Goal: Complete application form: Complete application form

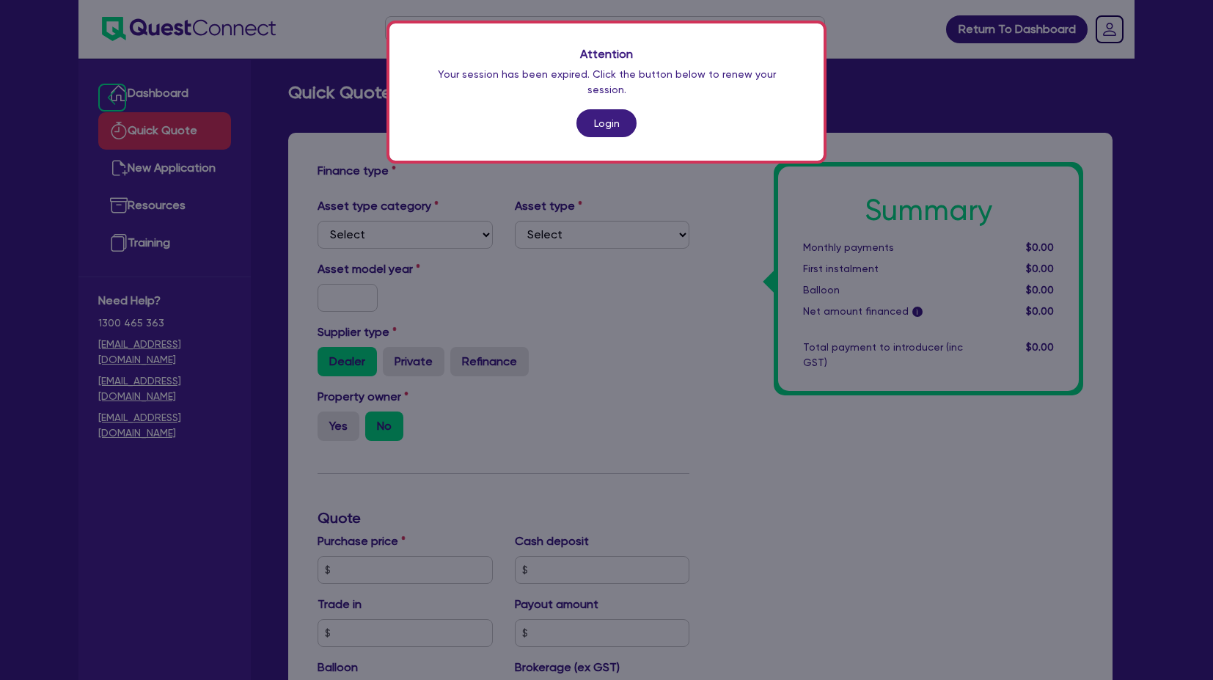
scroll to position [443, 0]
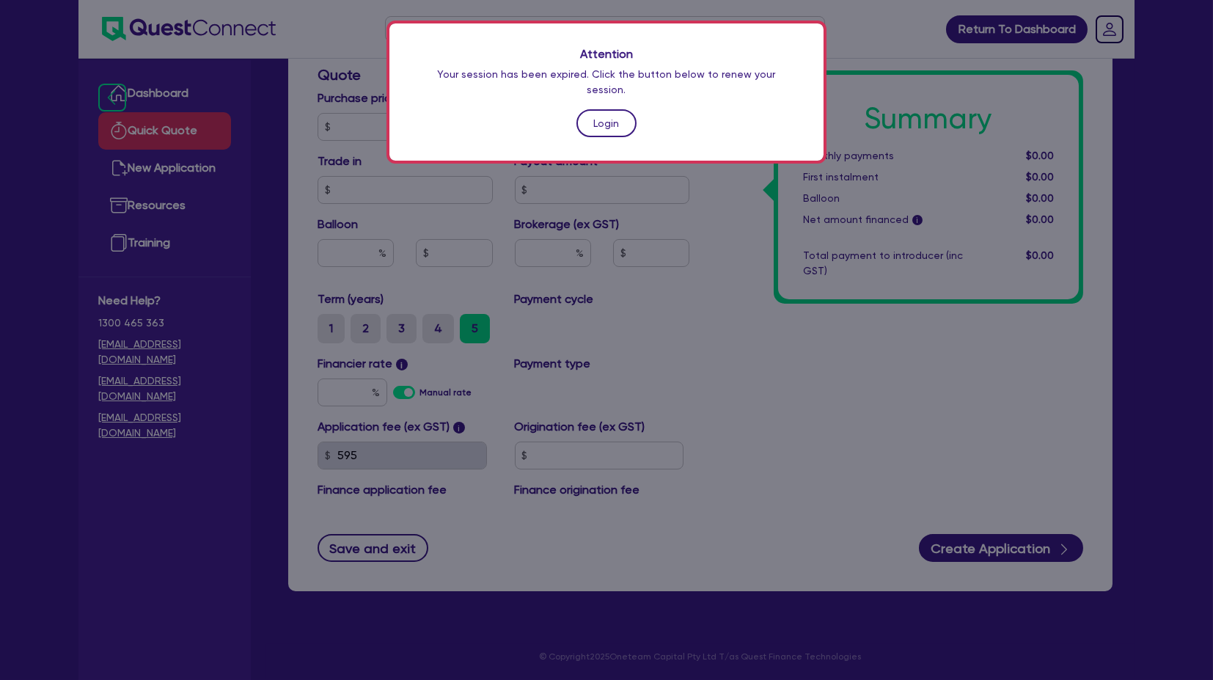
click at [620, 109] on link "Login" at bounding box center [606, 123] width 60 height 28
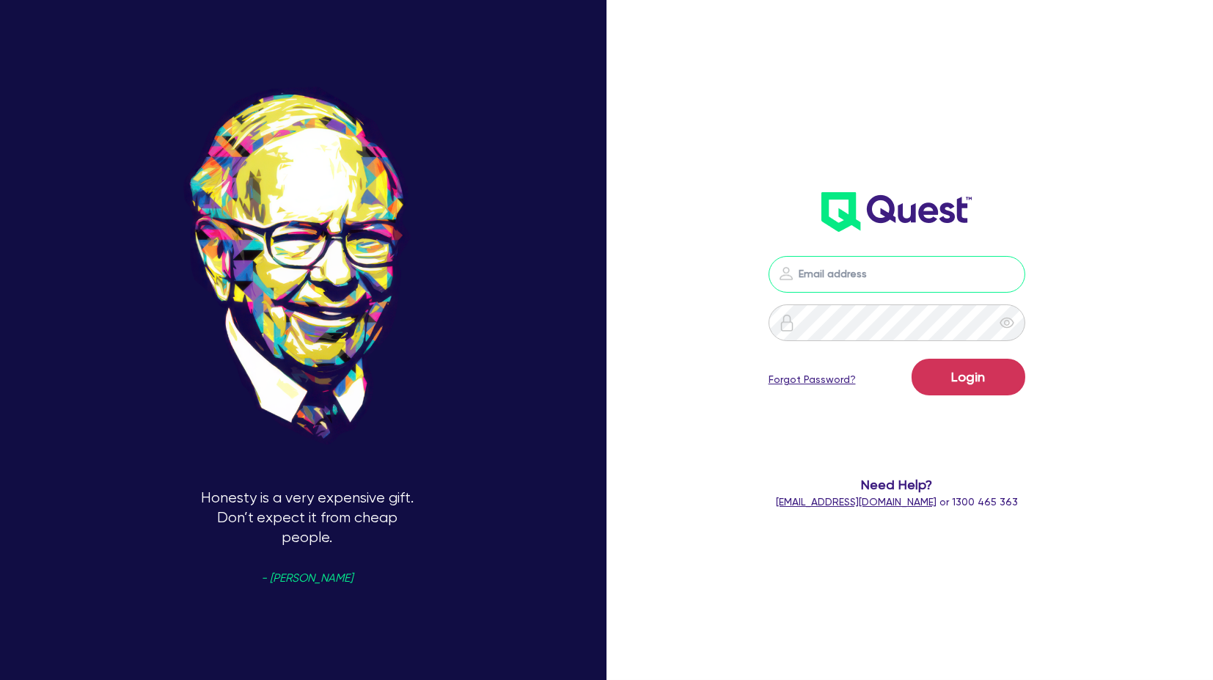
drag, startPoint x: 874, startPoint y: 262, endPoint x: 911, endPoint y: 276, distance: 39.9
click at [874, 262] on input "email" at bounding box center [896, 274] width 257 height 37
type input "[PERSON_NAME][EMAIL_ADDRESS][PERSON_NAME][DOMAIN_NAME]"
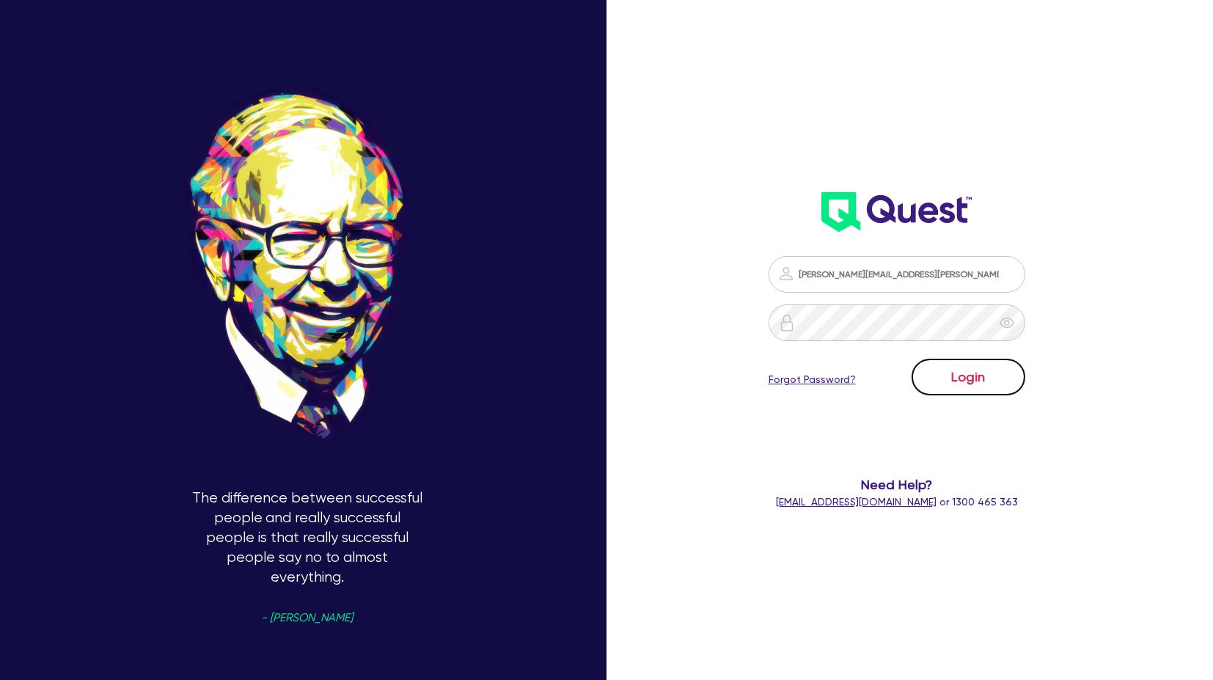
click at [971, 376] on button "Login" at bounding box center [968, 377] width 114 height 37
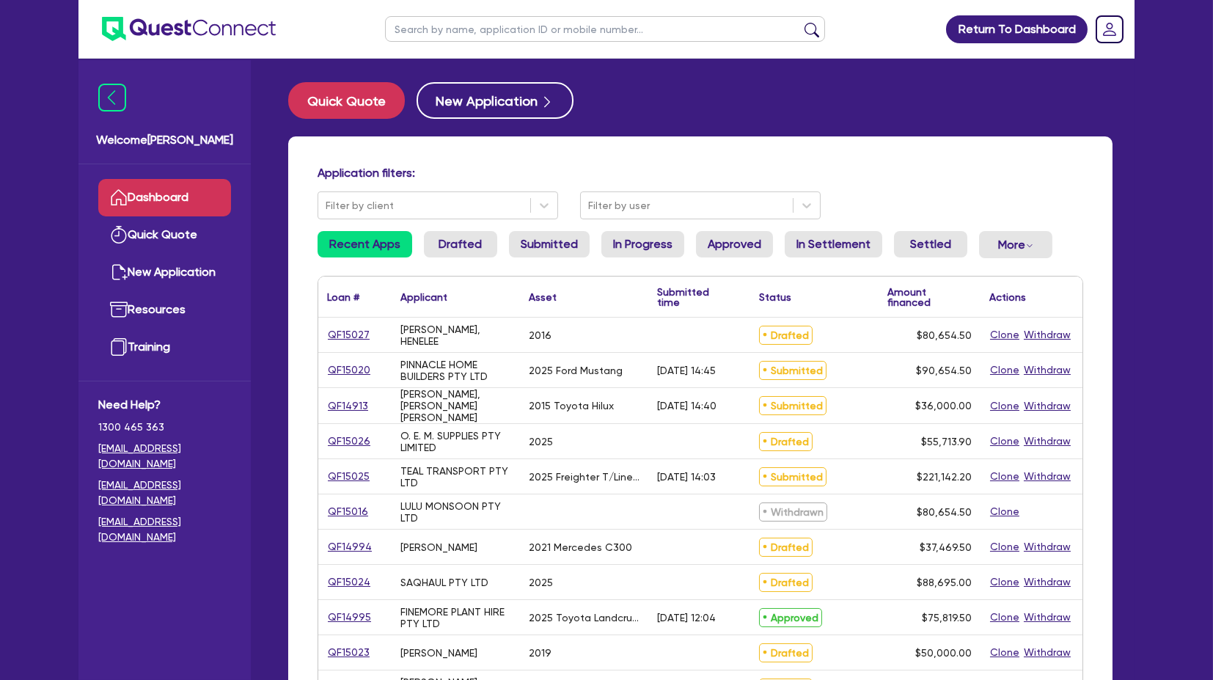
click at [532, 26] on input "text" at bounding box center [605, 29] width 440 height 26
click at [511, 26] on input "text" at bounding box center [605, 29] width 440 height 26
click at [491, 28] on input "text" at bounding box center [605, 29] width 440 height 26
click at [417, 27] on input "text" at bounding box center [605, 29] width 440 height 26
click at [422, 27] on input "text" at bounding box center [605, 29] width 440 height 26
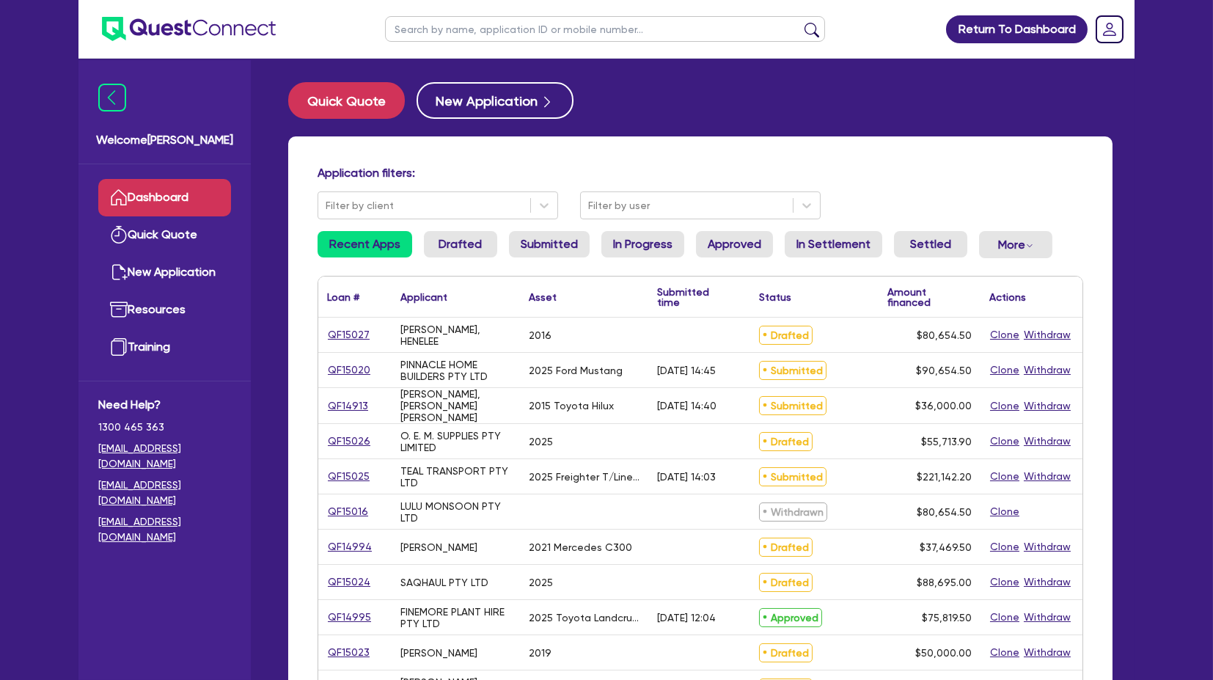
click at [323, 54] on header "Return To Dashboard Edit Profile Logout" at bounding box center [606, 29] width 1056 height 59
click at [348, 56] on header "Return To Dashboard Edit Profile Logout" at bounding box center [606, 29] width 1056 height 59
click at [422, 23] on input "text" at bounding box center [605, 29] width 440 height 26
click at [336, 37] on header "Return To Dashboard Edit Profile Logout" at bounding box center [606, 29] width 1056 height 59
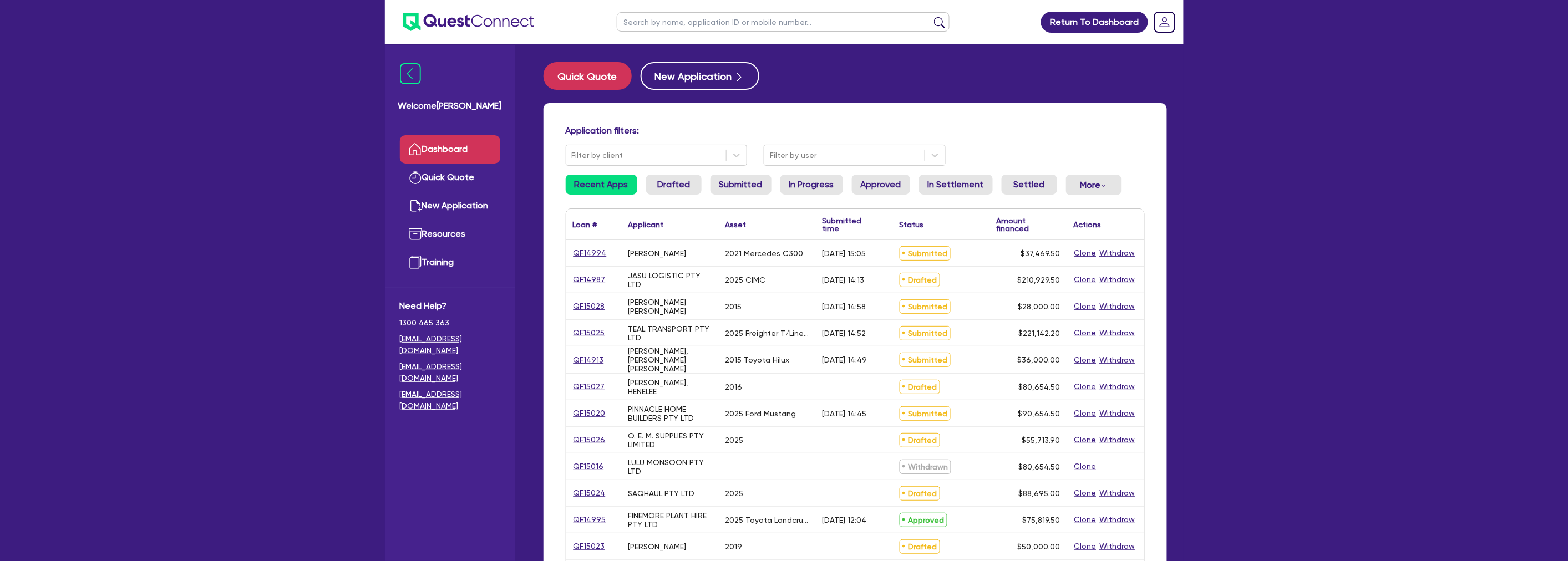
drag, startPoint x: 0, startPoint y: 0, endPoint x: 657, endPoint y: 25, distance: 657.5
click at [657, 25] on input "text" at bounding box center [783, 22] width 333 height 20
paste input "QF14870"
click at [930, 17] on button "submit" at bounding box center [939, 24] width 17 height 16
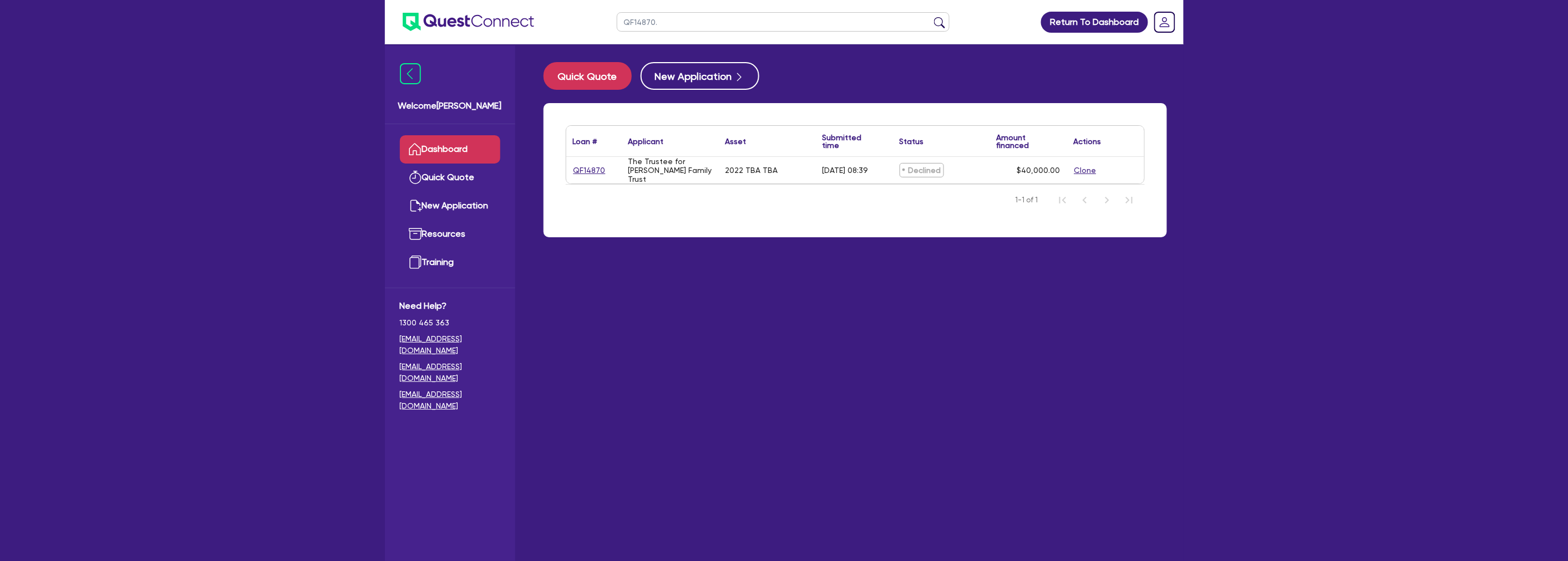
type input "QF14870."
click at [585, 168] on link "QF14870" at bounding box center [589, 170] width 33 height 13
select select "CARS_AND_LIGHT_TRUCKS"
select select "PASSENGER_VEHICLES"
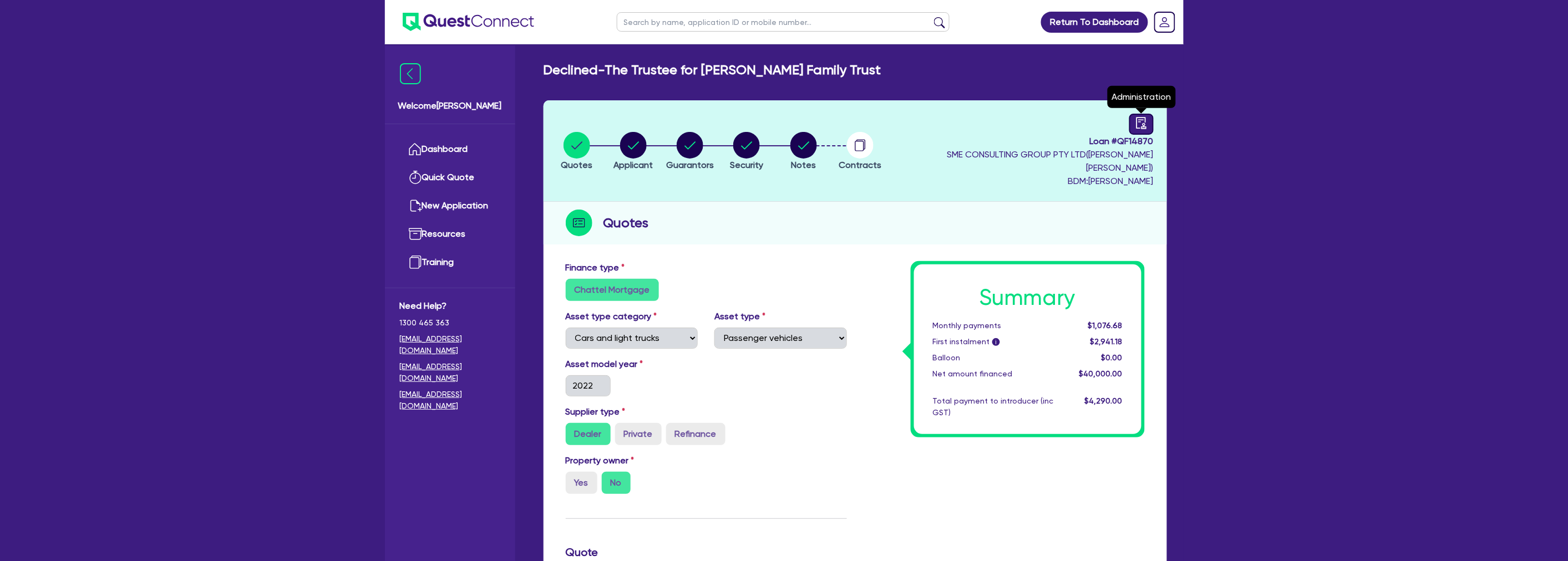
click at [1138, 121] on icon "audit" at bounding box center [1141, 123] width 12 height 12
select select "DECLINED"
select select "Quest Finance - Own Book"
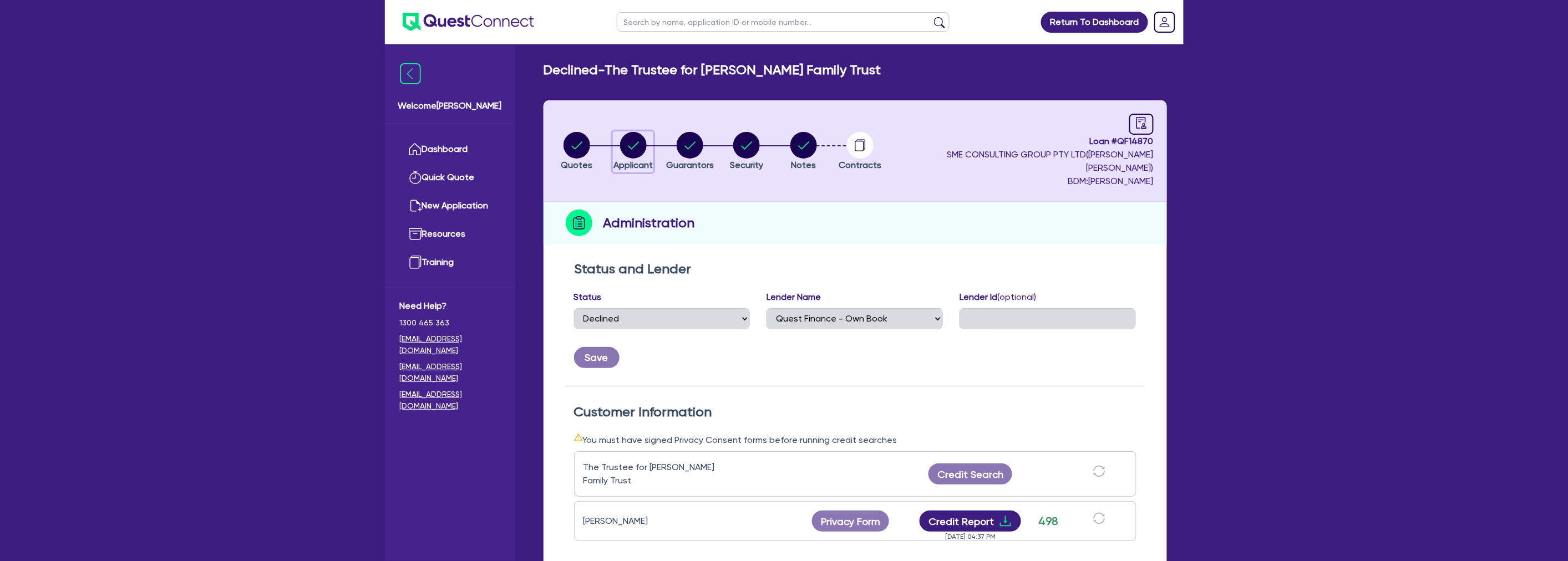
click at [641, 140] on circle "button" at bounding box center [633, 144] width 26 height 26
select select "TRUST"
select select "COMPANY"
select select "RENTAL_REAL_ESTATE"
select select "REAL_ESTATE_SERVICES"
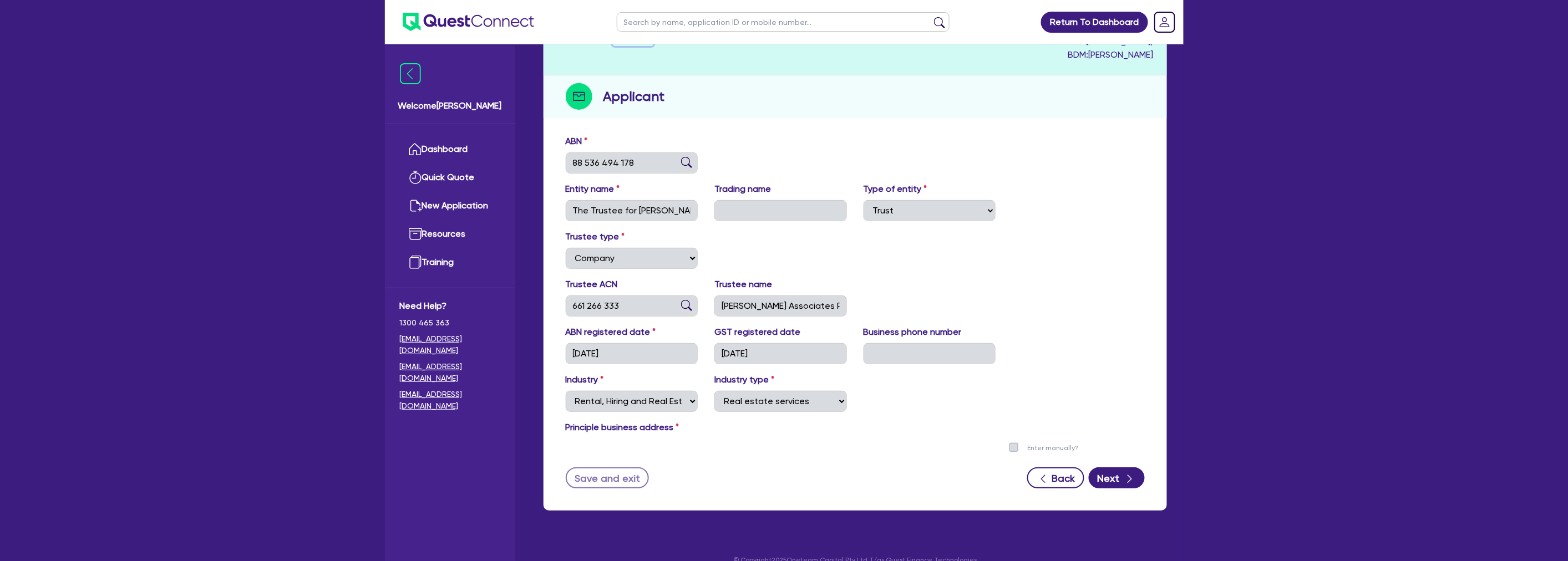
scroll to position [129, 0]
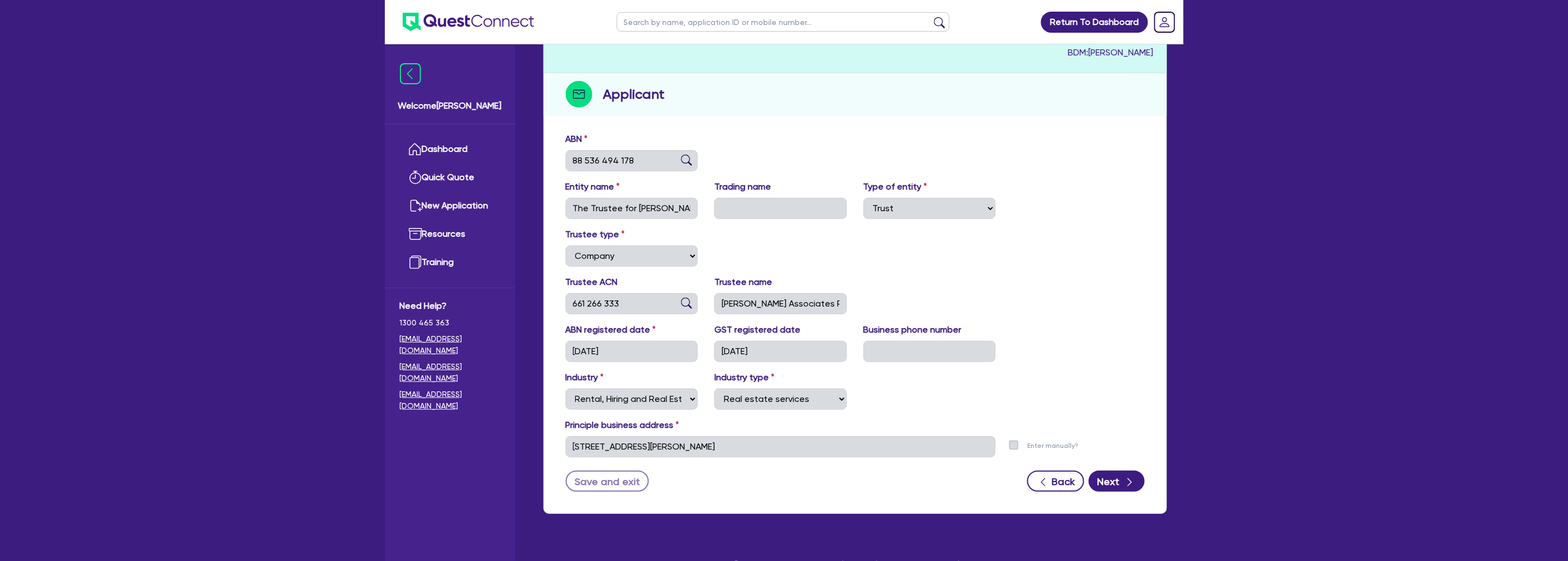
click at [1039, 228] on div "Trustee type Select Individual Company" at bounding box center [855, 251] width 595 height 48
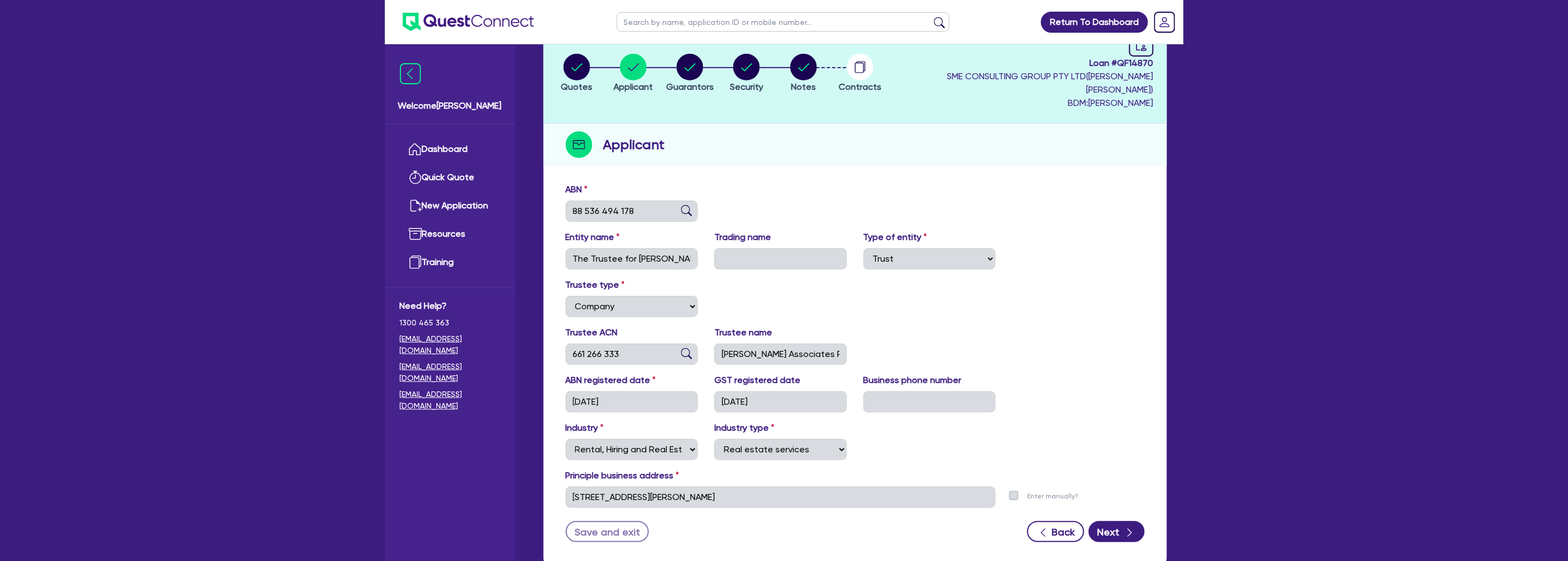
scroll to position [0, 0]
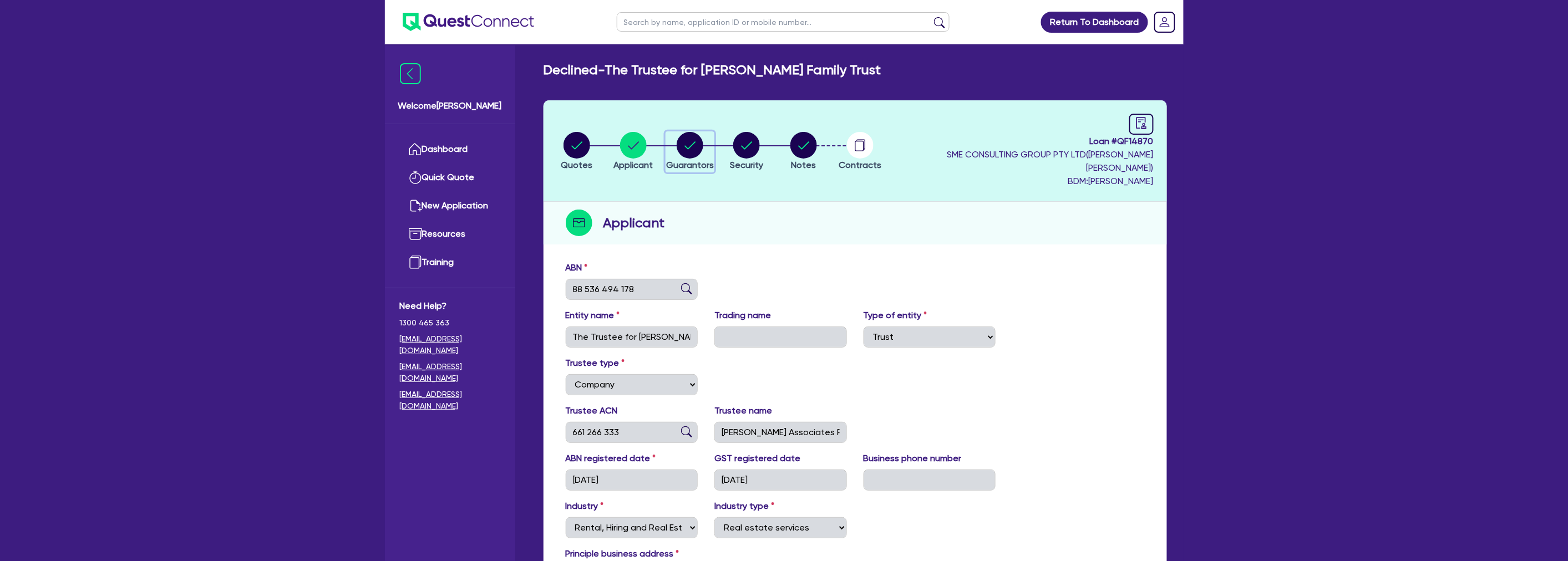
click at [687, 136] on circle "button" at bounding box center [689, 144] width 26 height 26
select select "MRS"
select select "NSW"
select select "MARRIED"
select select "HOUSEHOLD_PERSONAL"
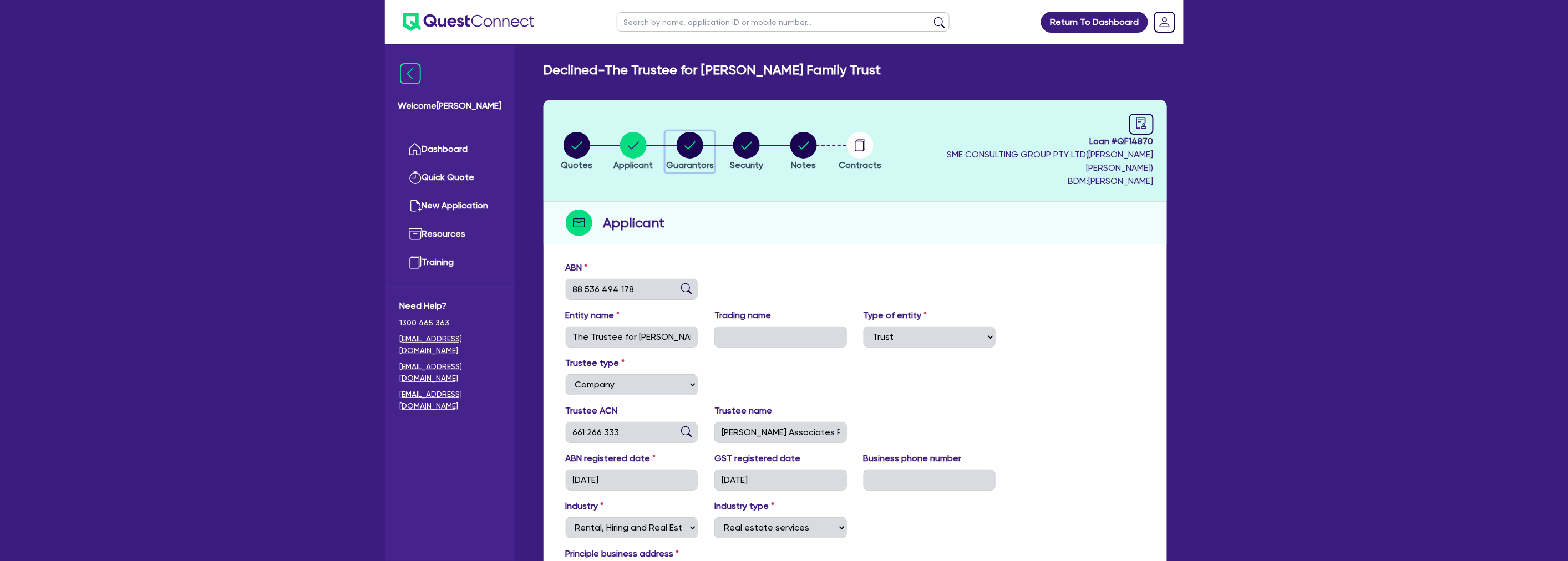
select select "CASH"
select select "OTHER"
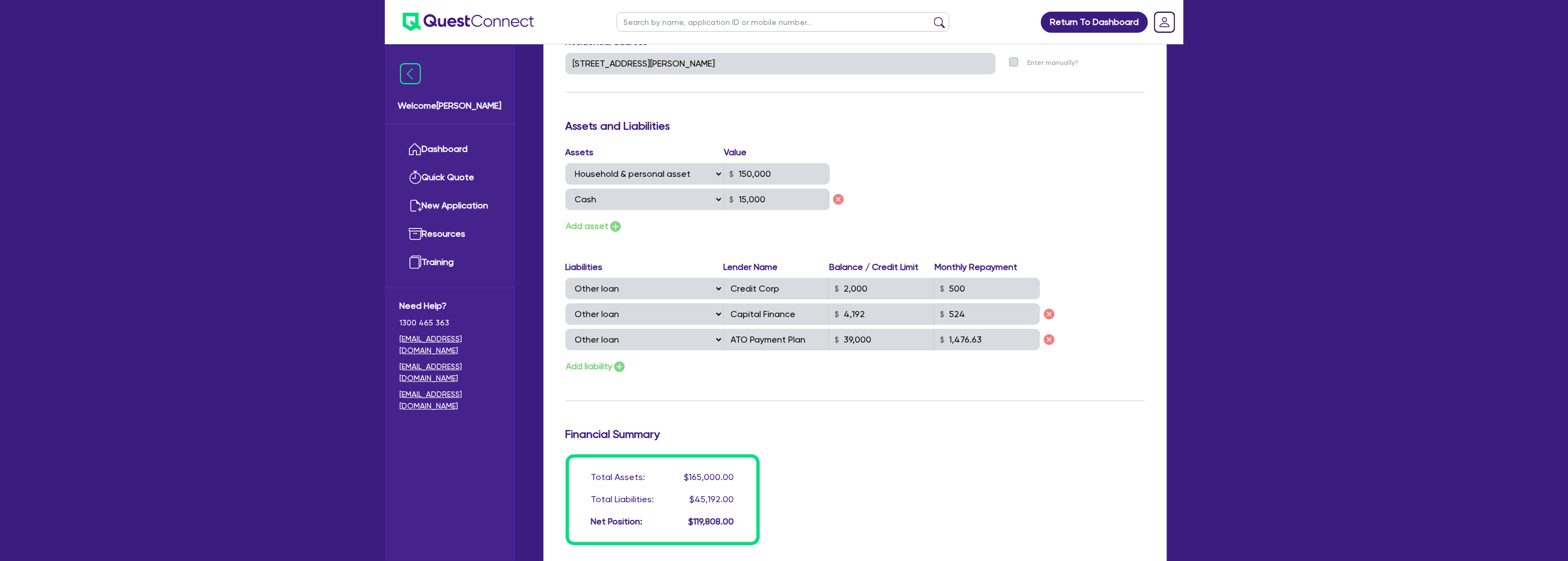
scroll to position [616, 0]
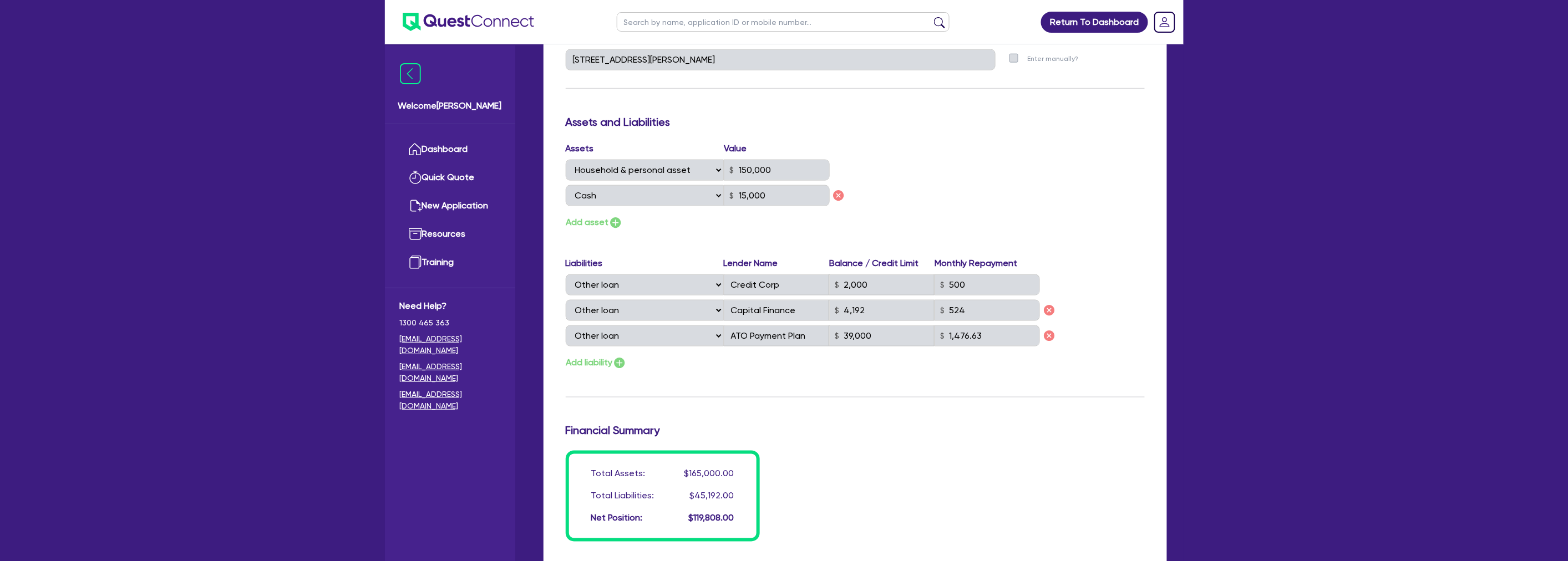
click at [933, 196] on div "Assets Value Select Asset Cash Property Investment property Vehicle Truck Trail…" at bounding box center [855, 186] width 595 height 88
drag, startPoint x: 939, startPoint y: 324, endPoint x: 775, endPoint y: 220, distance: 194.2
click at [775, 220] on div "Update residential status for Director #1 Boarding is only acceptable when the …" at bounding box center [855, 94] width 579 height 897
click at [907, 194] on div "Assets Value Select Asset Cash Property Investment property Vehicle Truck Trail…" at bounding box center [855, 186] width 595 height 88
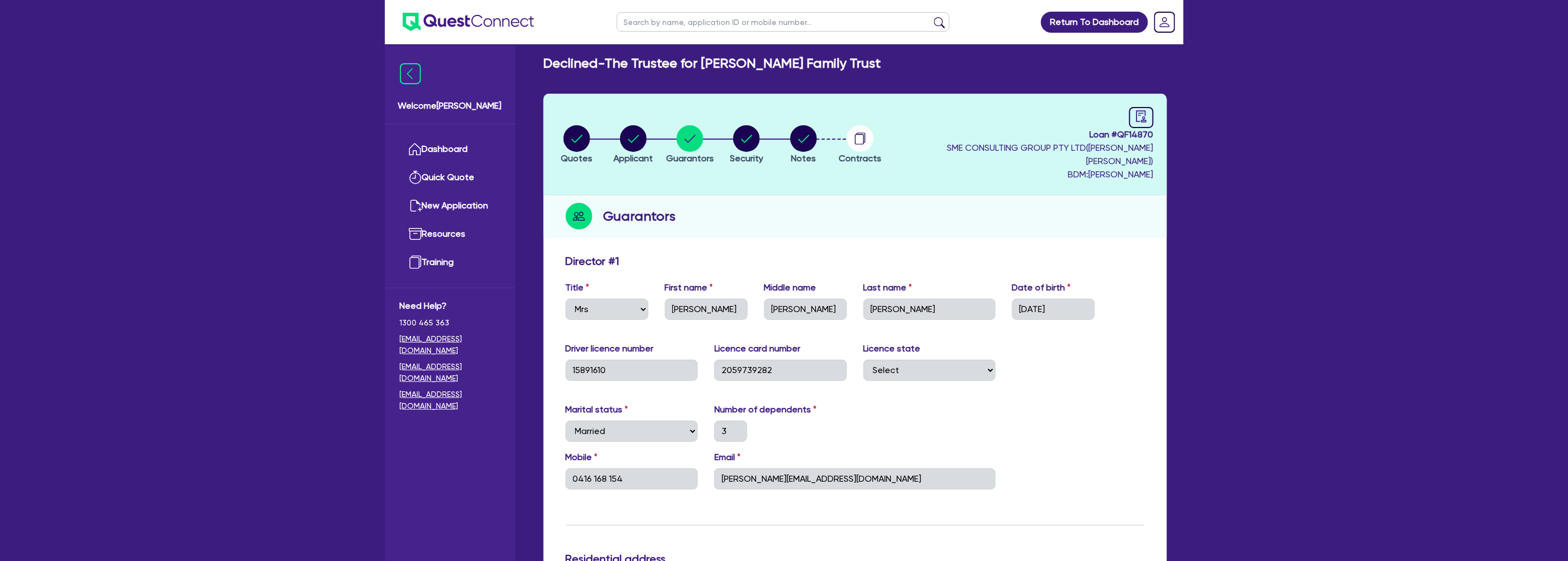
scroll to position [0, 0]
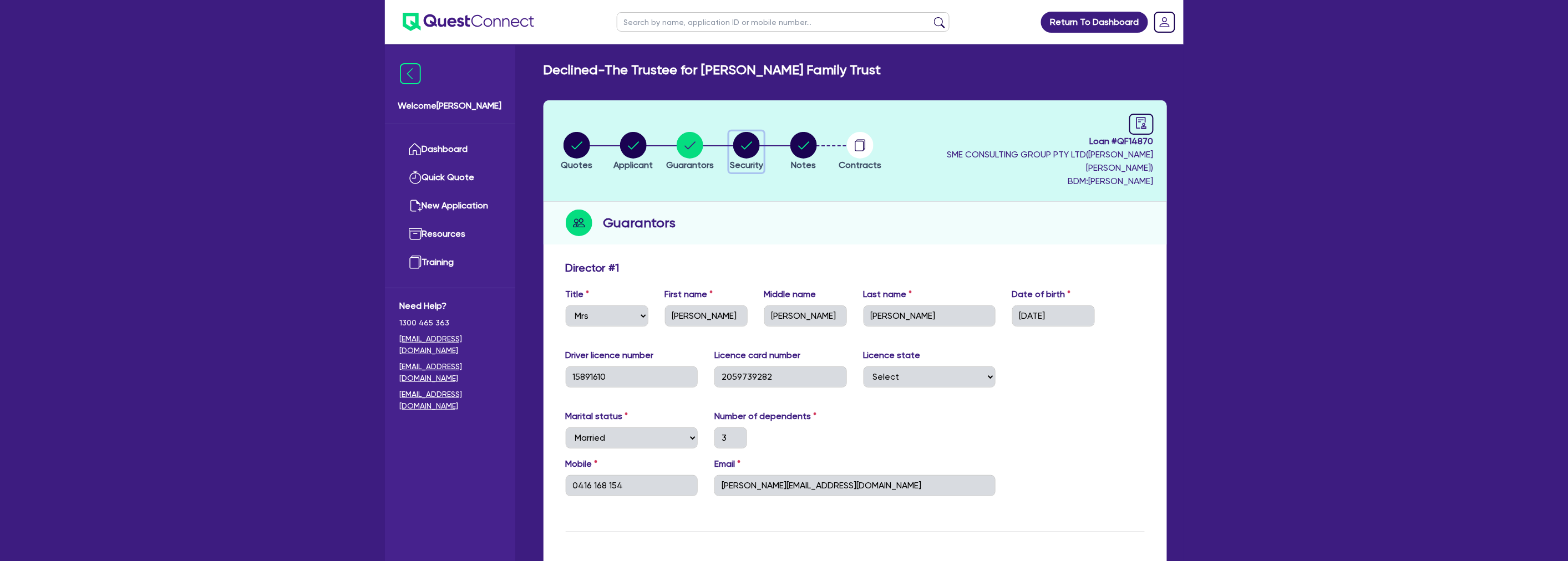
click at [747, 134] on circle "button" at bounding box center [746, 144] width 26 height 26
select select "CARS_AND_LIGHT_TRUCKS"
select select "PASSENGER_VEHICLES"
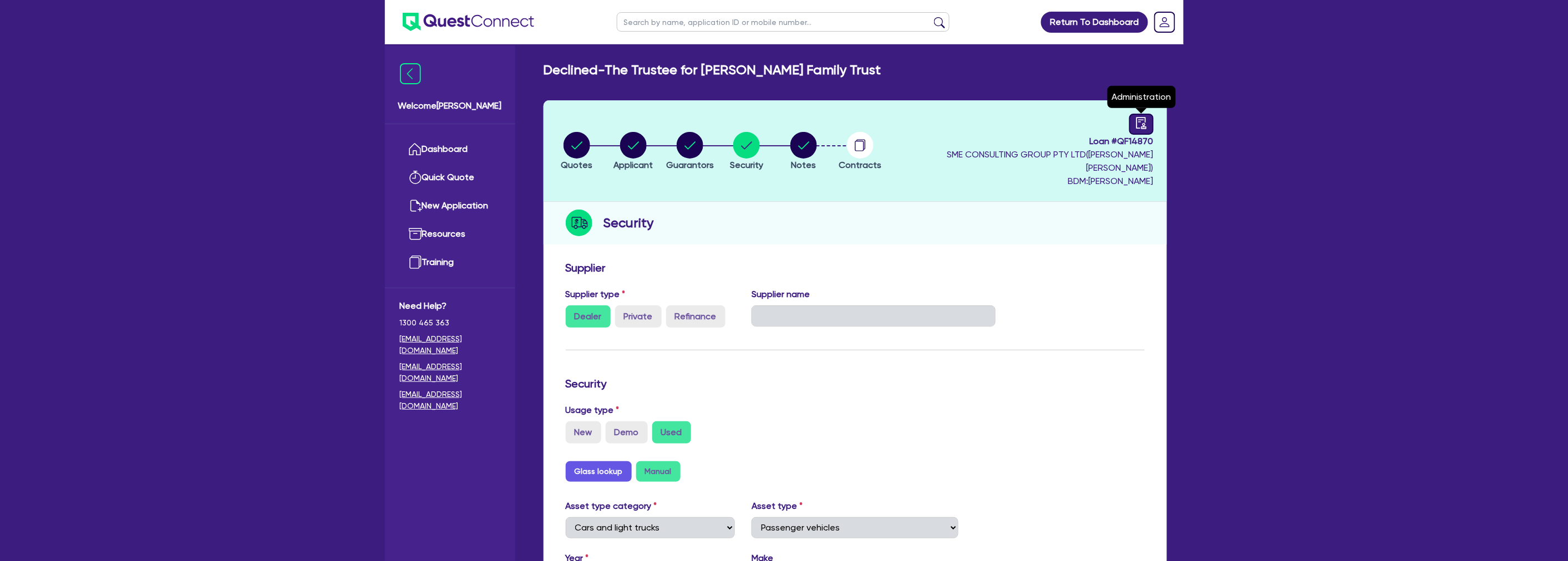
click at [1144, 124] on icon "audit" at bounding box center [1141, 123] width 12 height 12
select select "DECLINED"
select select "Quest Finance - Own Book"
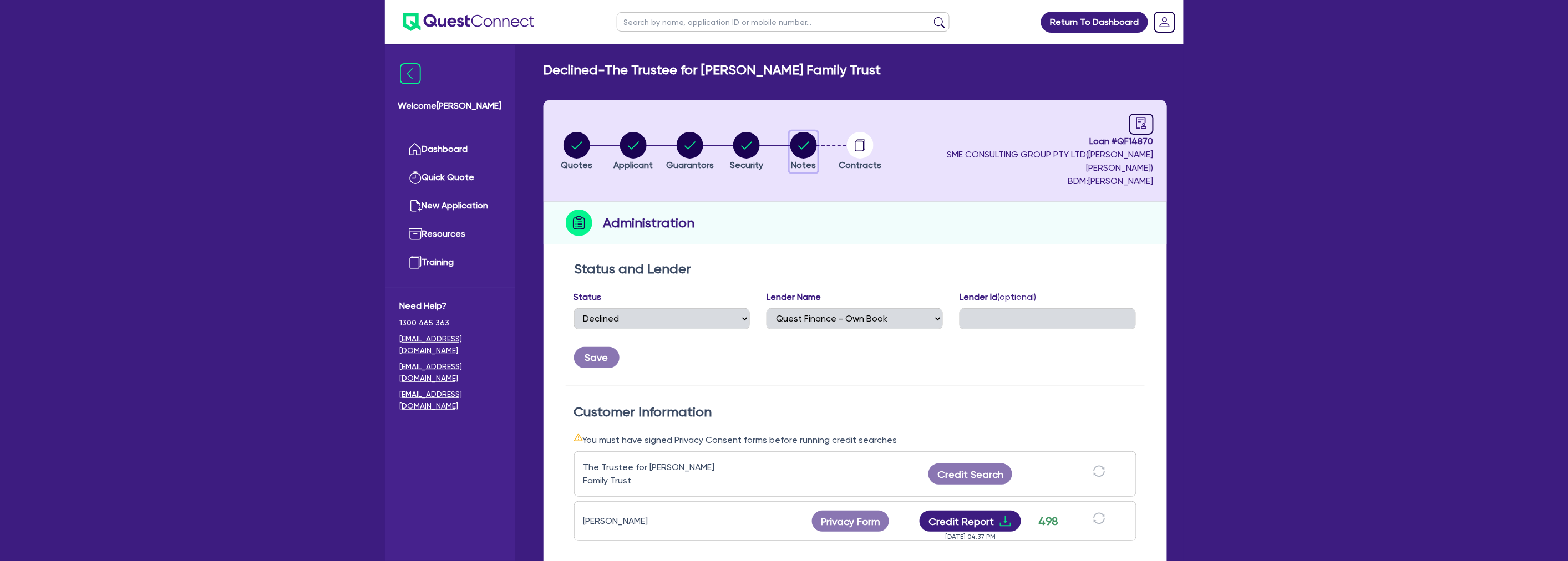
click at [817, 137] on circle "button" at bounding box center [803, 144] width 26 height 26
select select "Quest Finance - Own Book"
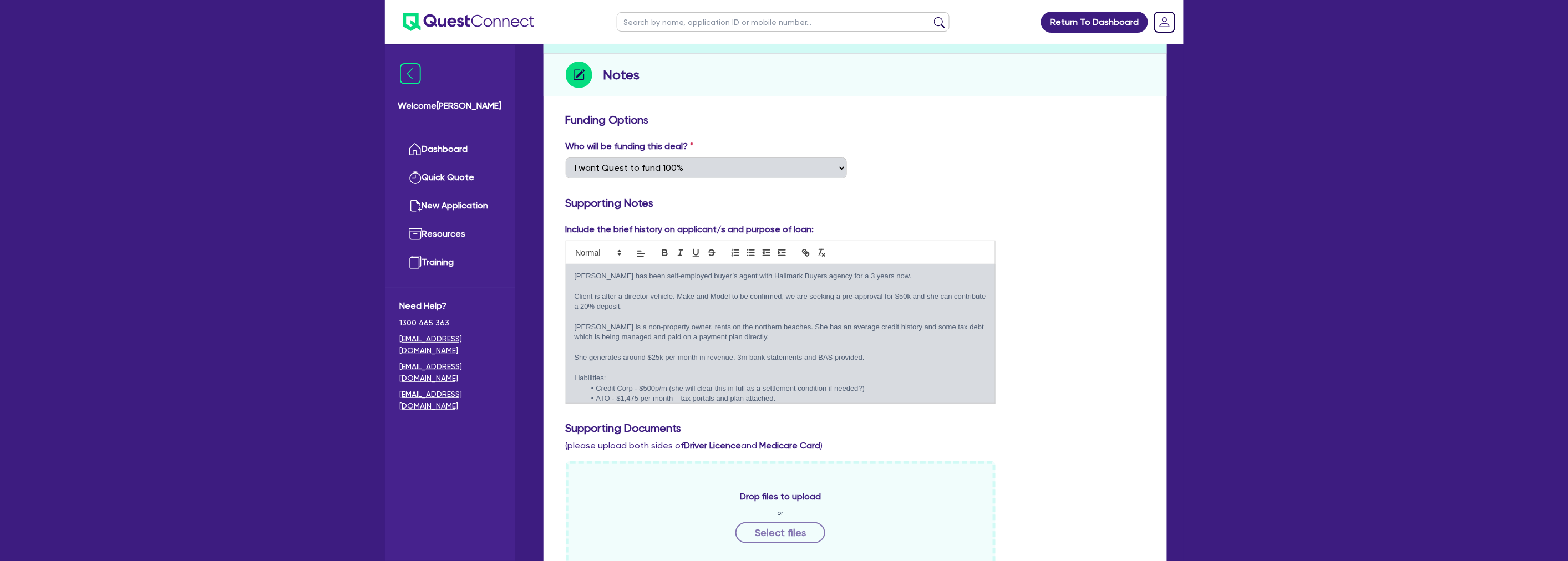
scroll to position [308, 0]
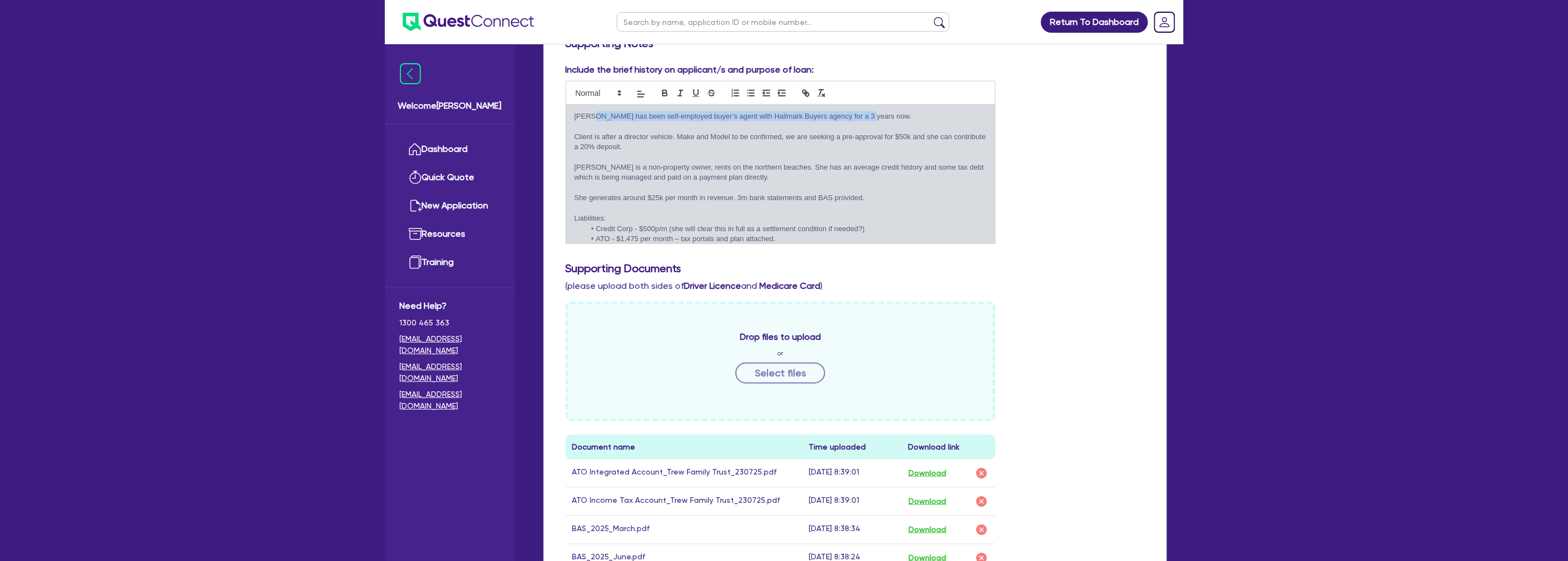
drag, startPoint x: 592, startPoint y: 107, endPoint x: 865, endPoint y: 101, distance: 273.1
click at [865, 111] on p "Laura has been self-employed buyer’s agent with Hallmark Buyers agency for a 3 …" at bounding box center [781, 116] width 412 height 10
drag, startPoint x: 874, startPoint y: 101, endPoint x: 645, endPoint y: 101, distance: 229.0
click at [653, 111] on p "Laura has been self-employed buyer’s agent with Hallmark Buyers agency for a 3 …" at bounding box center [781, 116] width 412 height 10
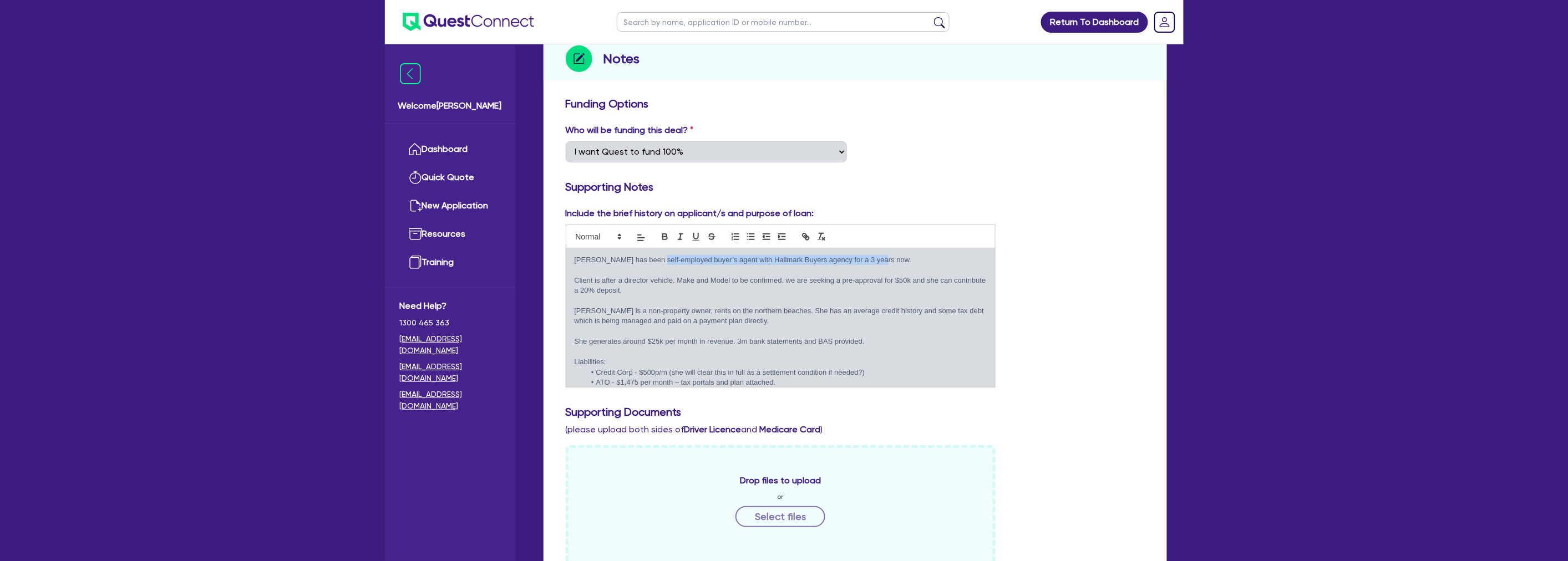
scroll to position [184, 0]
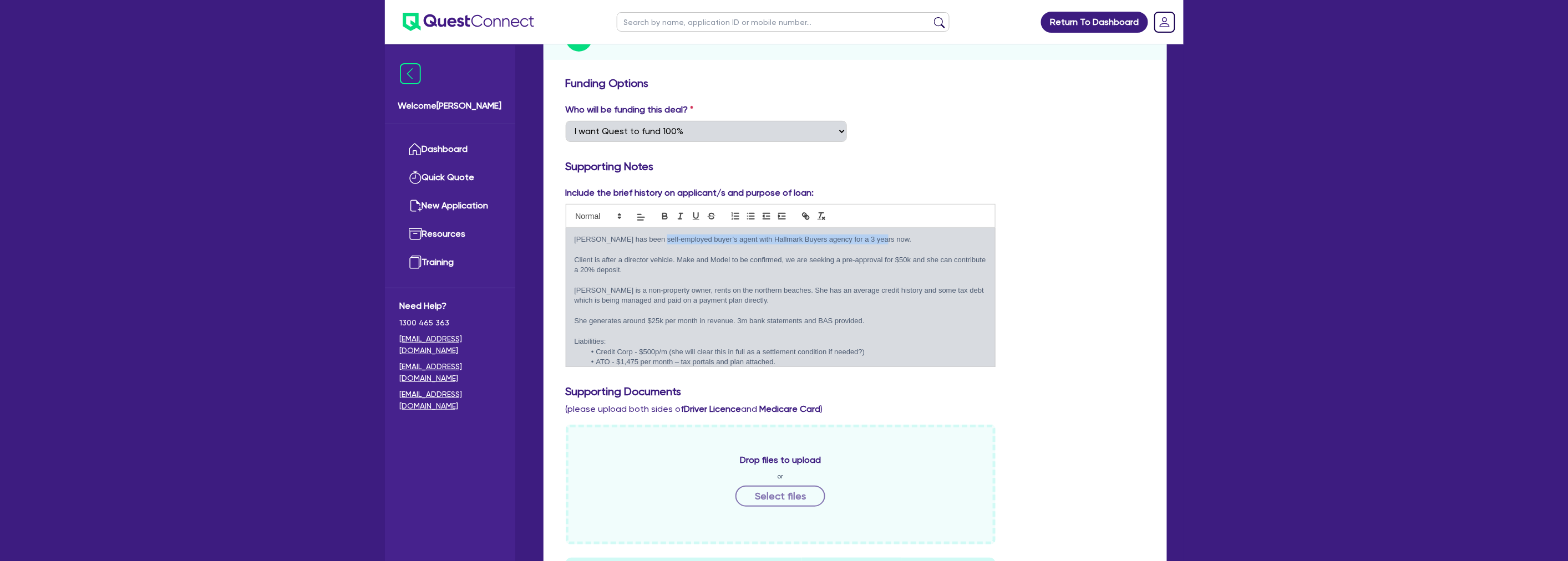
click at [703, 234] on p "Laura has been self-employed buyer’s agent with Hallmark Buyers agency for a 3 …" at bounding box center [781, 239] width 412 height 10
drag, startPoint x: 679, startPoint y: 246, endPoint x: 800, endPoint y: 263, distance: 122.2
click at [800, 263] on div "Laura has been self-employed buyer’s agent with Hallmark Buyers agency for a 3 …" at bounding box center [781, 296] width 429 height 138
click at [800, 275] on p at bounding box center [781, 280] width 412 height 10
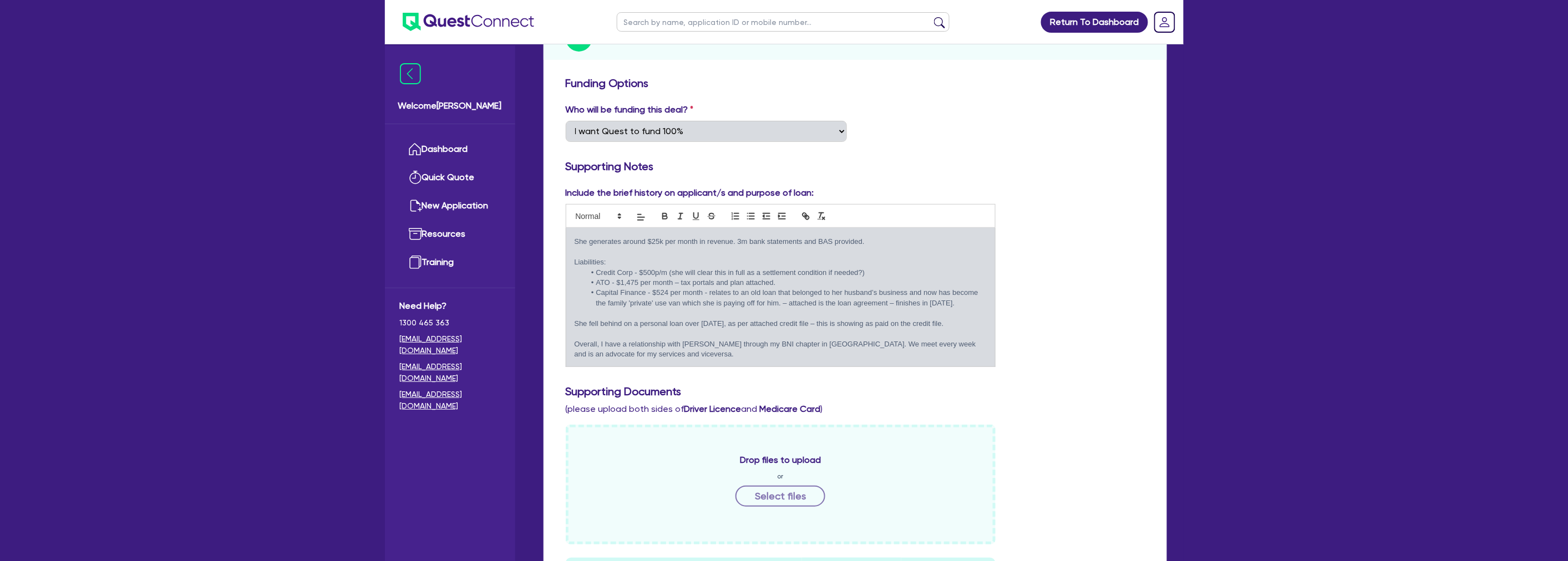
scroll to position [89, 0]
drag, startPoint x: 606, startPoint y: 248, endPoint x: 887, endPoint y: 246, distance: 281.0
click at [887, 268] on li "Credit Corp - $500p/m (she will clear this in full as a settlement condition if…" at bounding box center [786, 272] width 402 height 10
drag, startPoint x: 839, startPoint y: 244, endPoint x: 655, endPoint y: 244, distance: 184.0
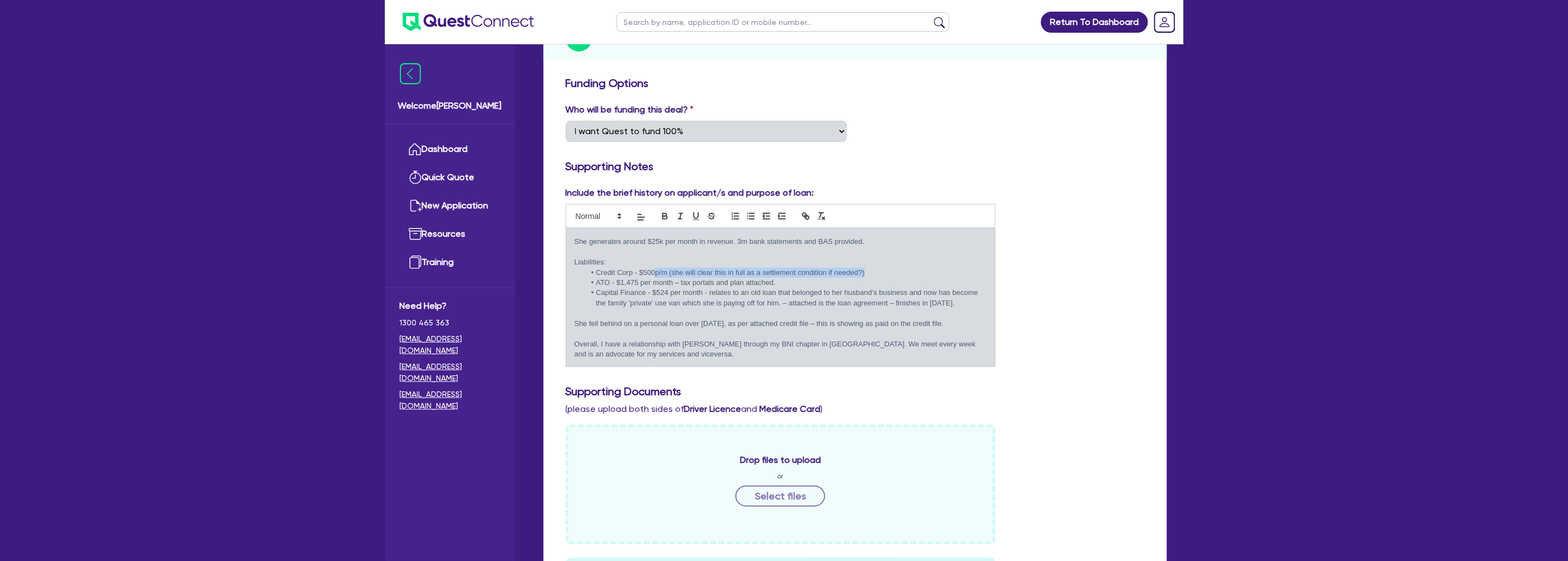
click at [655, 268] on li "Credit Corp - $500p/m (she will clear this in full as a settlement condition if…" at bounding box center [786, 272] width 402 height 10
drag, startPoint x: 595, startPoint y: 261, endPoint x: 812, endPoint y: 256, distance: 217.1
click at [812, 277] on li "ATO - $1,475 per month – tax portals and plan attached." at bounding box center [786, 282] width 402 height 10
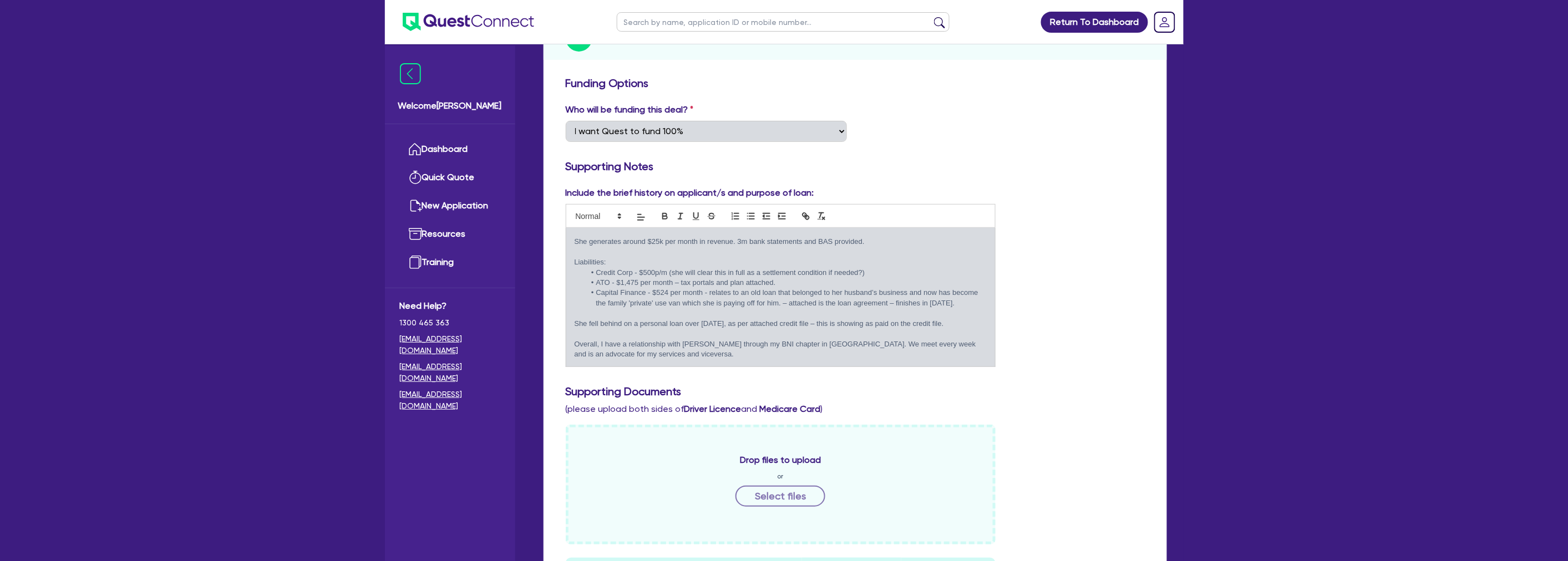
drag, startPoint x: 793, startPoint y: 256, endPoint x: 600, endPoint y: 256, distance: 193.0
click at [600, 277] on li "ATO - $1,475 per month – tax portals and plan attached." at bounding box center [786, 282] width 402 height 10
drag, startPoint x: 599, startPoint y: 256, endPoint x: 777, endPoint y: 257, distance: 178.0
click at [777, 277] on li "ATO - $1,475 per month – tax portals and plan attached." at bounding box center [786, 282] width 402 height 10
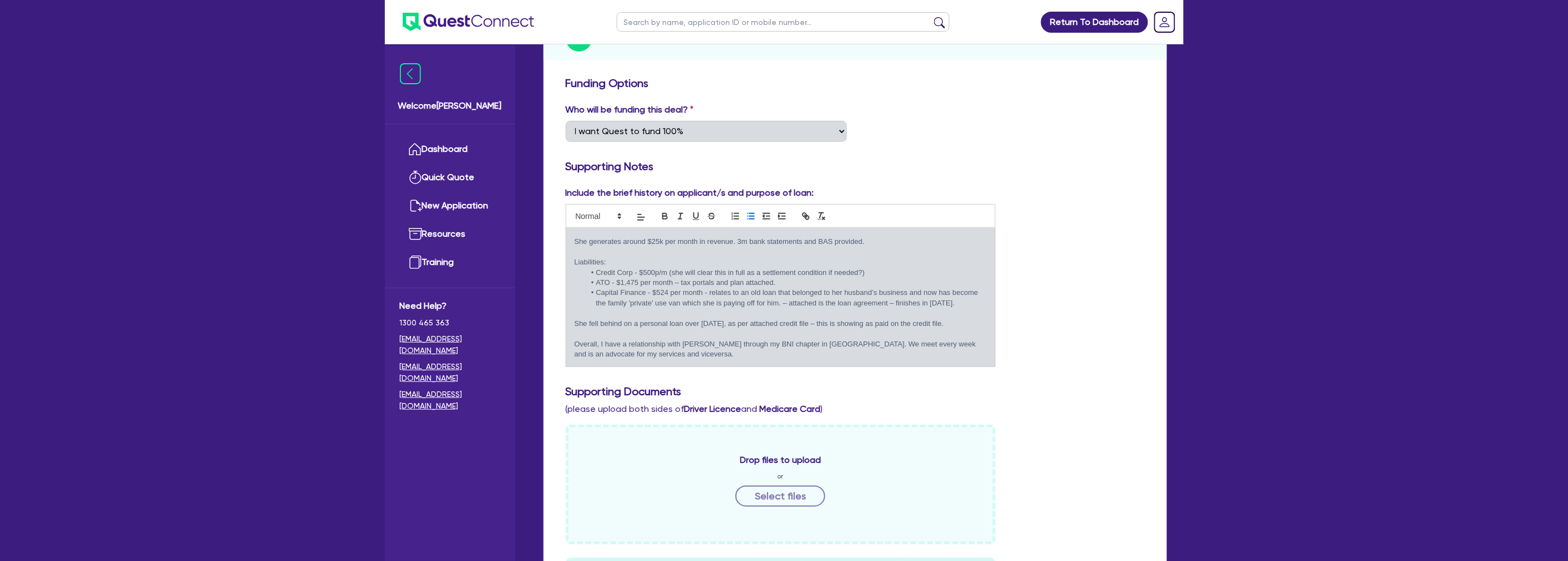
click at [777, 277] on li "ATO - $1,475 per month – tax portals and plan attached." at bounding box center [786, 282] width 402 height 10
drag, startPoint x: 777, startPoint y: 257, endPoint x: 591, endPoint y: 257, distance: 186.0
click at [591, 277] on li "ATO - $1,475 per month – tax portals and plan attached." at bounding box center [786, 282] width 402 height 10
drag, startPoint x: 595, startPoint y: 257, endPoint x: 862, endPoint y: 257, distance: 267.0
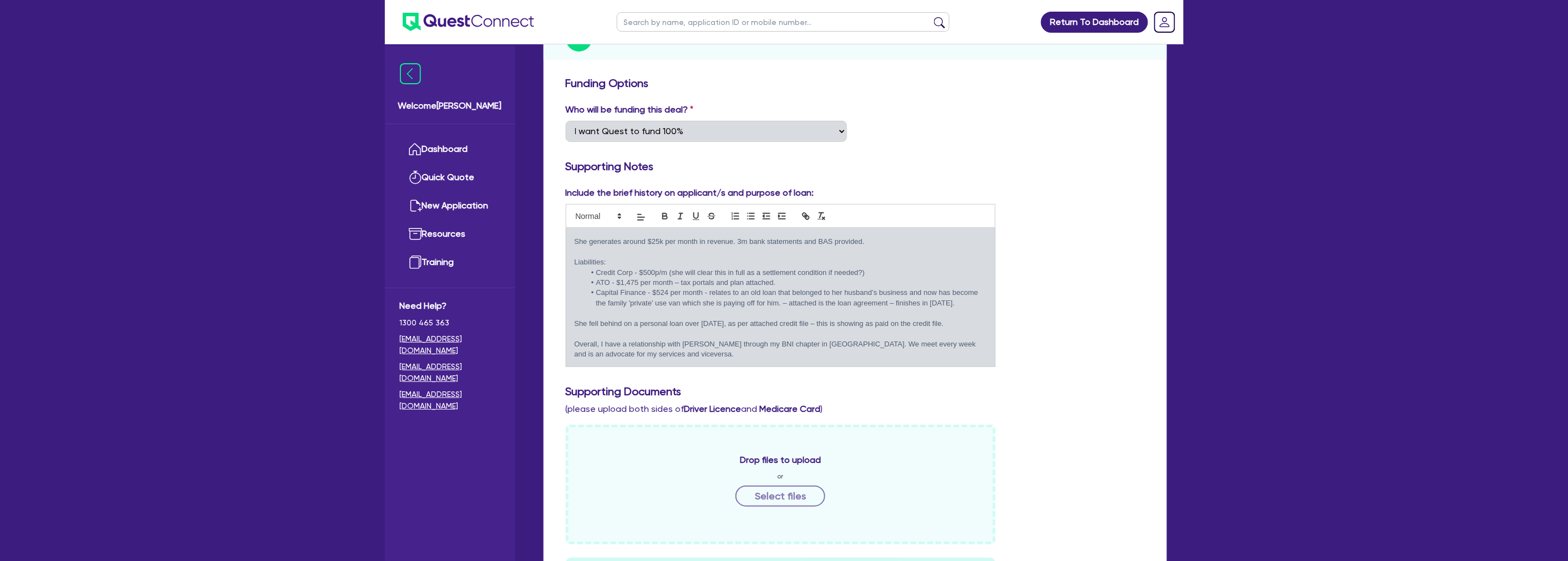
click at [862, 277] on li "ATO - $1,475 per month – tax portals and plan attached." at bounding box center [786, 282] width 402 height 10
drag, startPoint x: 809, startPoint y: 258, endPoint x: 606, endPoint y: 257, distance: 203.0
click at [606, 277] on li "ATO - $1,475 per month – tax portals and plan attached." at bounding box center [786, 282] width 402 height 10
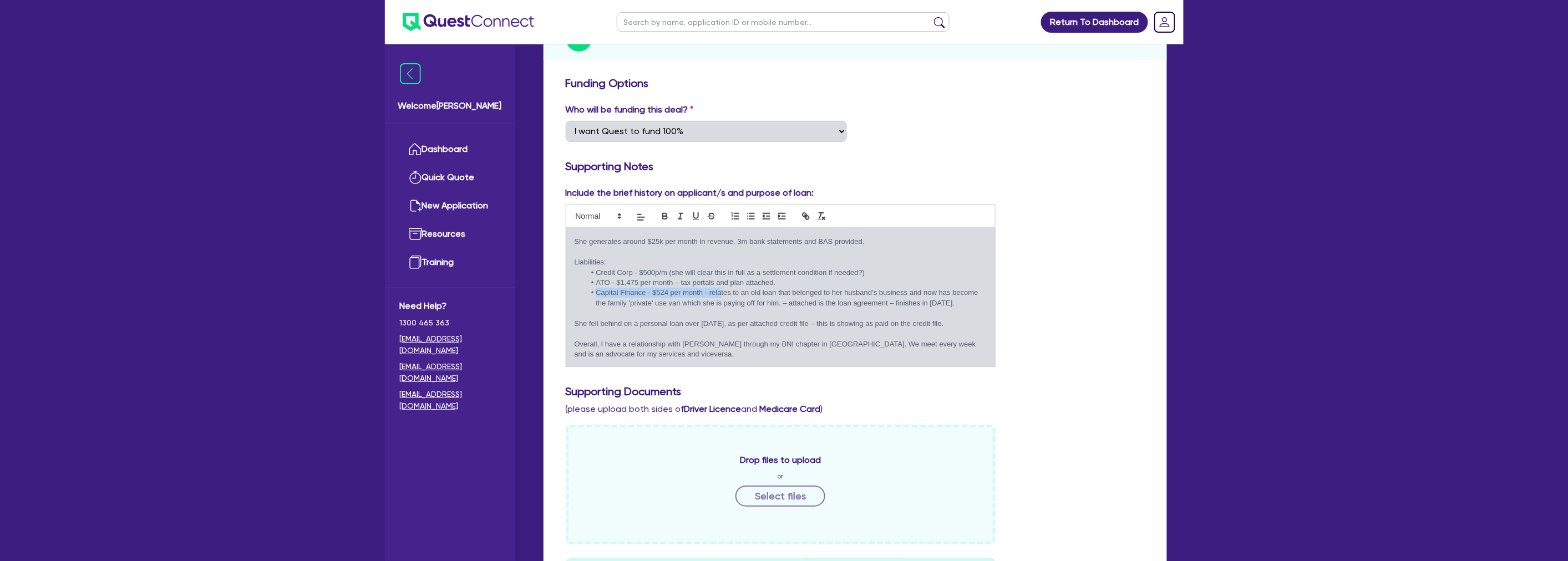
drag, startPoint x: 595, startPoint y: 267, endPoint x: 721, endPoint y: 266, distance: 126.0
click at [721, 288] on li "Capital Finance - $524 per month - relates to an old loan that belonged to her …" at bounding box center [786, 298] width 402 height 20
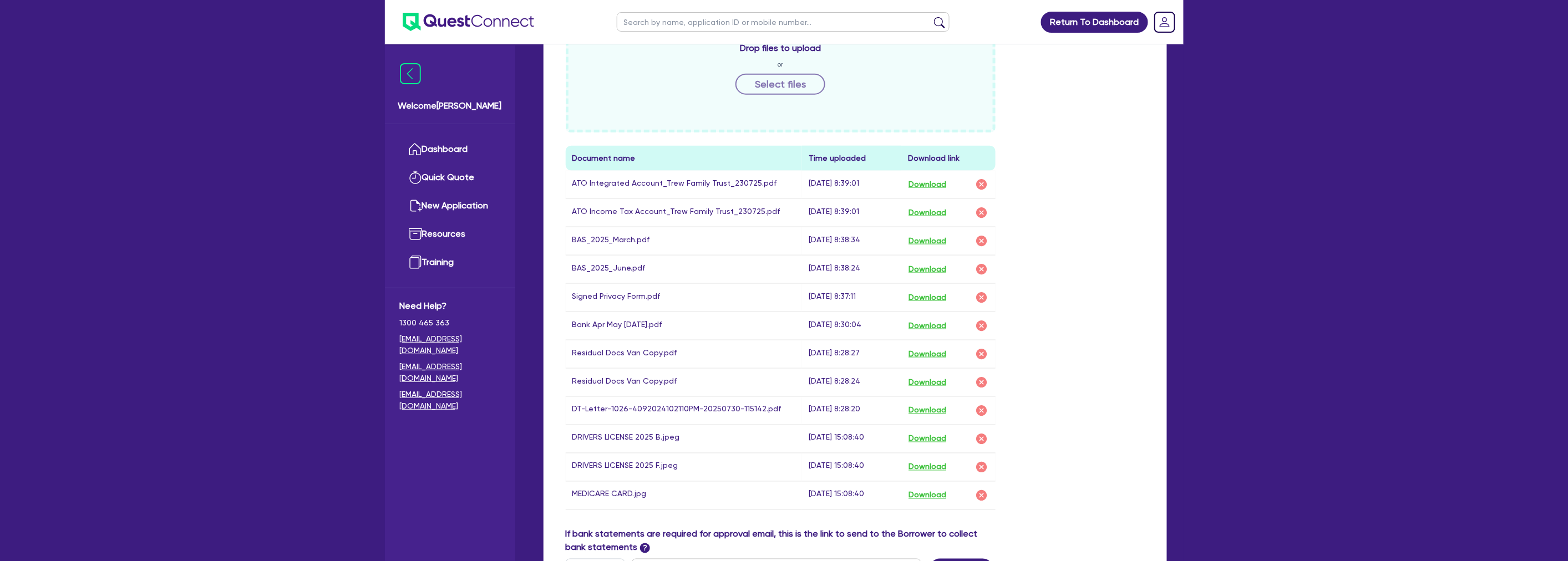
scroll to position [616, 0]
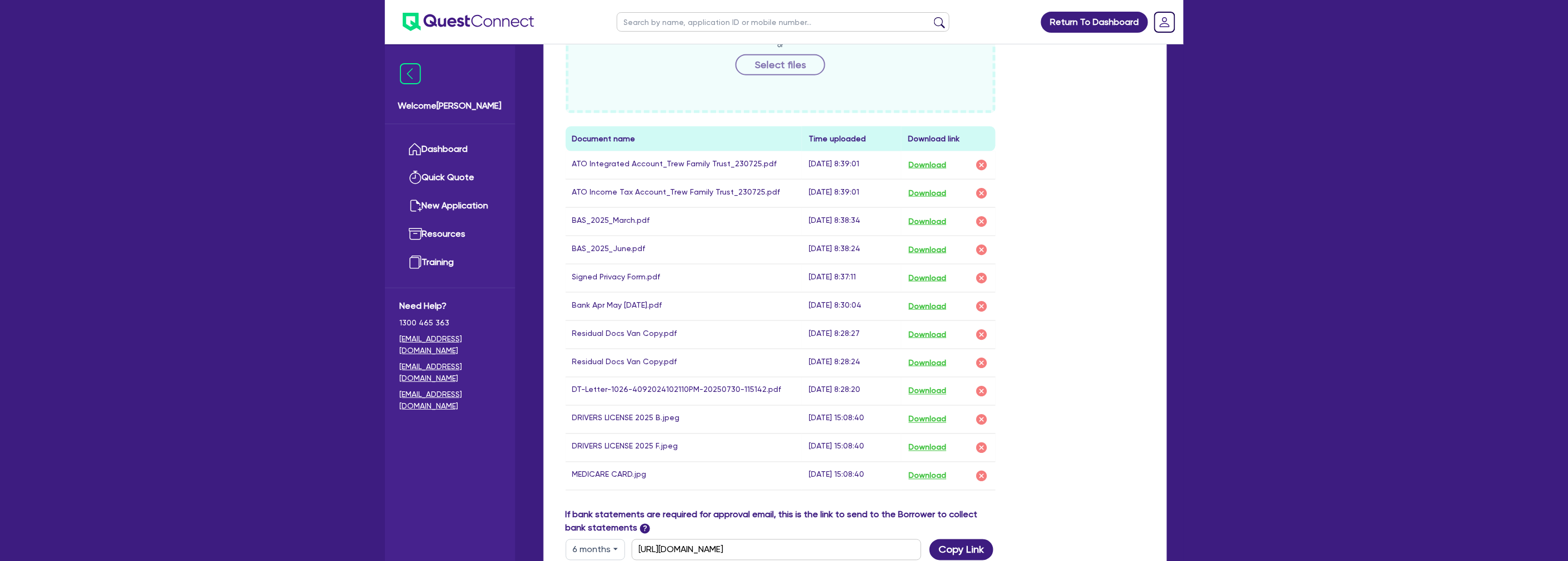
click at [1155, 251] on div "Funding Options Who will be funding this deal? Select I want Quest to fund 100%…" at bounding box center [855, 175] width 623 height 1071
drag, startPoint x: 585, startPoint y: 150, endPoint x: 727, endPoint y: 150, distance: 142.0
click at [727, 151] on td "ATO Integrated Account_Trew Family Trust_230725.pdf" at bounding box center [684, 165] width 237 height 28
drag, startPoint x: 727, startPoint y: 150, endPoint x: 619, endPoint y: 146, distance: 108.1
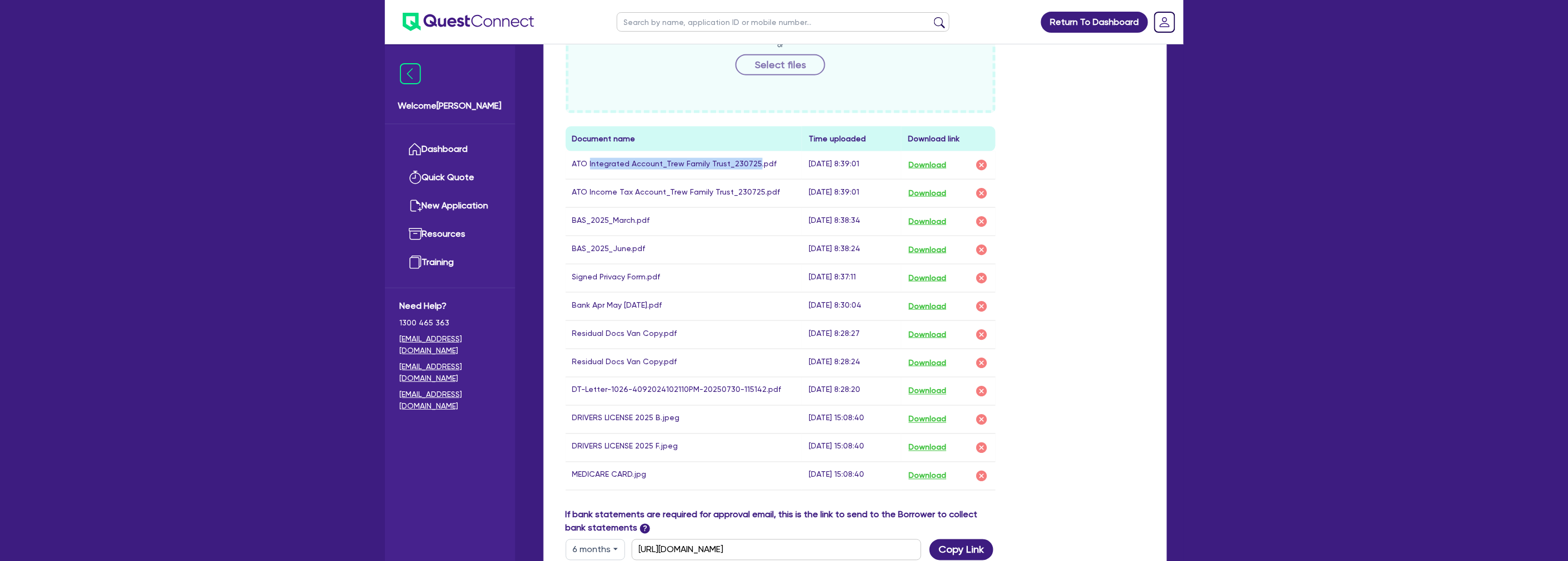
click at [619, 151] on td "ATO Integrated Account_Trew Family Trust_230725.pdf" at bounding box center [684, 165] width 237 height 28
drag, startPoint x: 714, startPoint y: 376, endPoint x: 620, endPoint y: 376, distance: 94.0
click at [620, 377] on td "DT-Letter-1026-4092024102110PM-20250730-115142.pdf" at bounding box center [684, 391] width 237 height 28
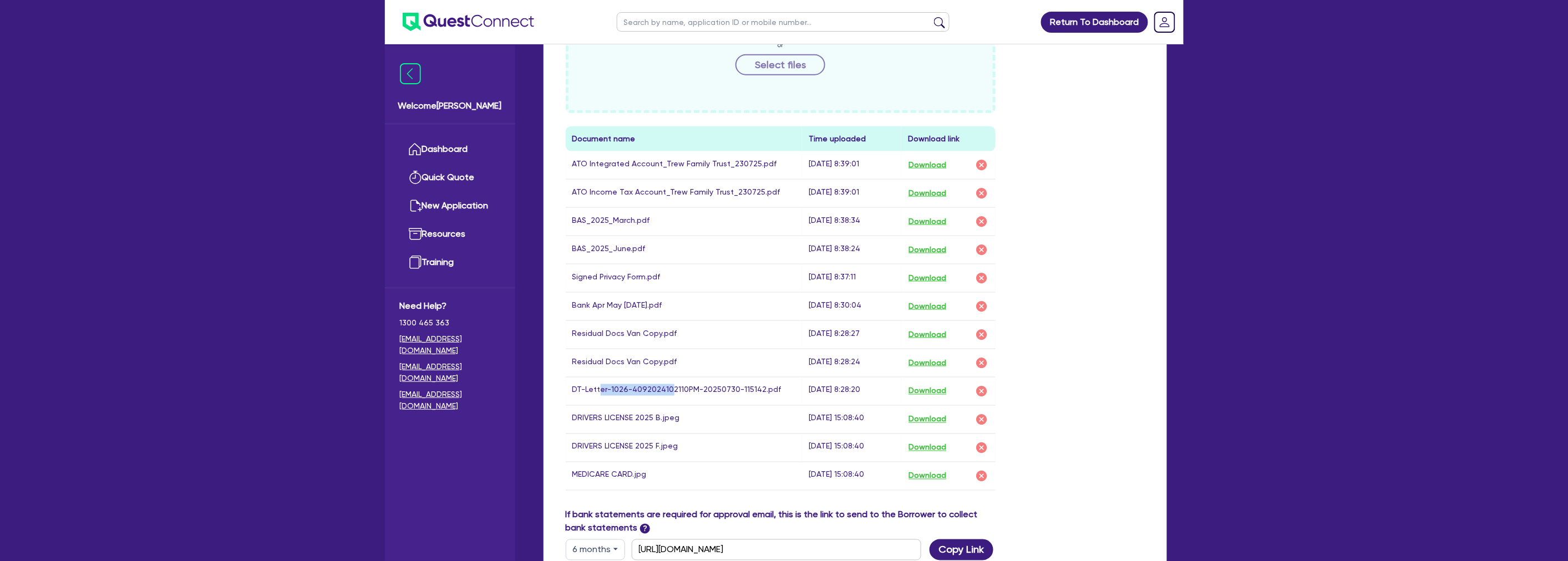
drag, startPoint x: 599, startPoint y: 376, endPoint x: 672, endPoint y: 376, distance: 73.0
click at [672, 377] on td "DT-Letter-1026-4092024102110PM-20250730-115142.pdf" at bounding box center [684, 391] width 237 height 28
drag, startPoint x: 721, startPoint y: 376, endPoint x: 597, endPoint y: 373, distance: 124.0
click at [597, 377] on td "DT-Letter-1026-4092024102110PM-20250730-115142.pdf" at bounding box center [684, 391] width 237 height 28
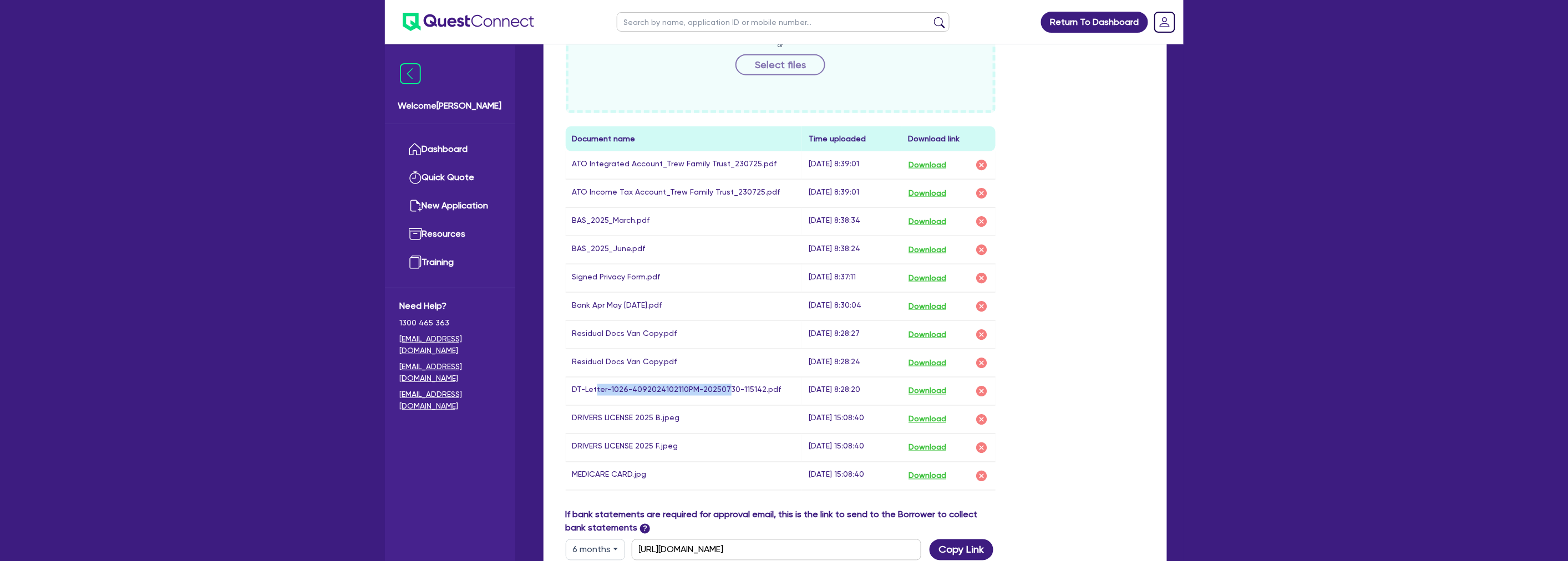
click at [597, 377] on td "DT-Letter-1026-4092024102110PM-20250730-115142.pdf" at bounding box center [684, 391] width 237 height 28
drag, startPoint x: 585, startPoint y: 373, endPoint x: 728, endPoint y: 373, distance: 143.0
click at [728, 377] on td "DT-Letter-1026-4092024102110PM-20250730-115142.pdf" at bounding box center [684, 391] width 237 height 28
drag, startPoint x: 737, startPoint y: 373, endPoint x: 584, endPoint y: 375, distance: 153.0
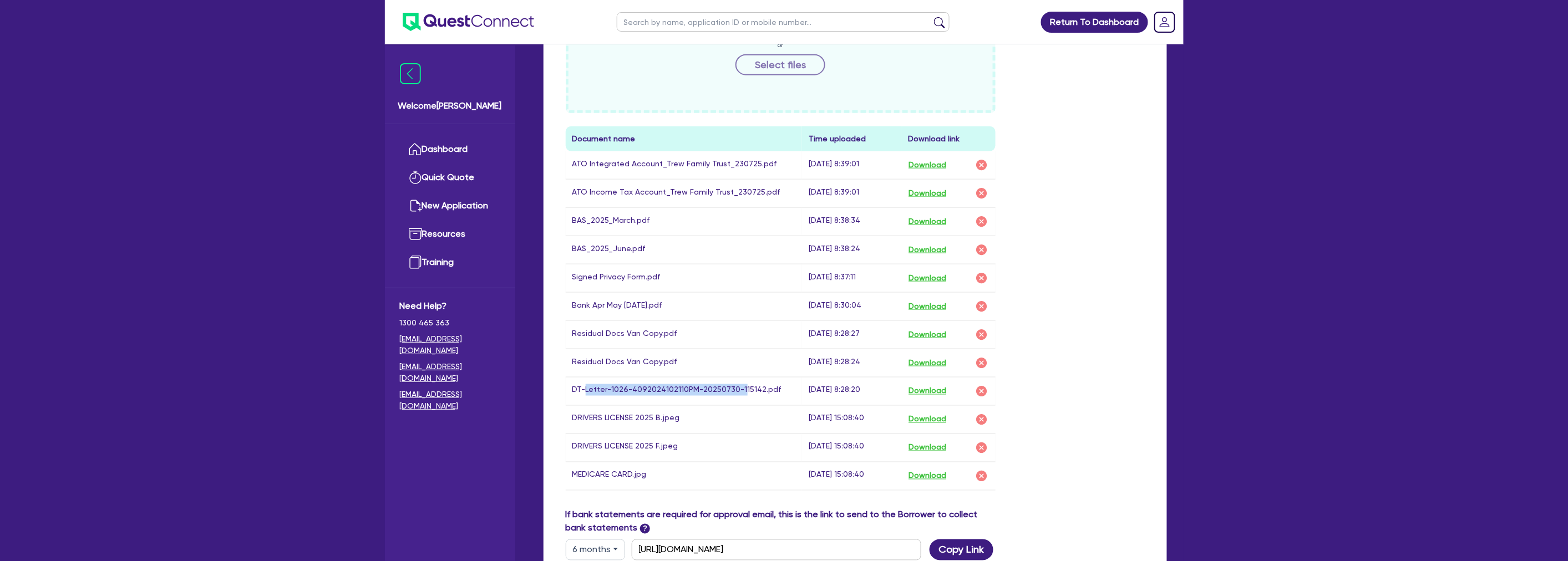
click at [584, 377] on td "DT-Letter-1026-4092024102110PM-20250730-115142.pdf" at bounding box center [684, 391] width 237 height 28
drag, startPoint x: 584, startPoint y: 375, endPoint x: 725, endPoint y: 375, distance: 141.0
click at [725, 377] on td "DT-Letter-1026-4092024102110PM-20250730-115142.pdf" at bounding box center [684, 391] width 237 height 28
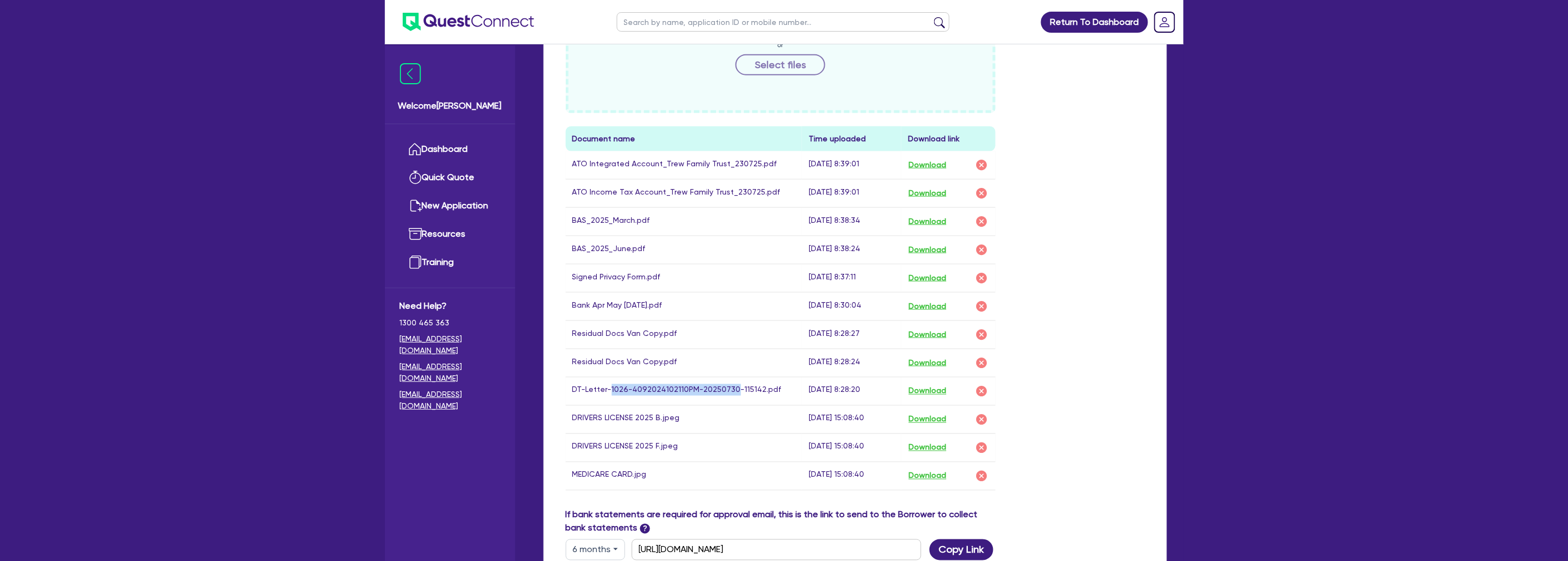
drag, startPoint x: 725, startPoint y: 375, endPoint x: 609, endPoint y: 368, distance: 116.2
click at [609, 377] on td "DT-Letter-1026-4092024102110PM-20250730-115142.pdf" at bounding box center [684, 391] width 237 height 28
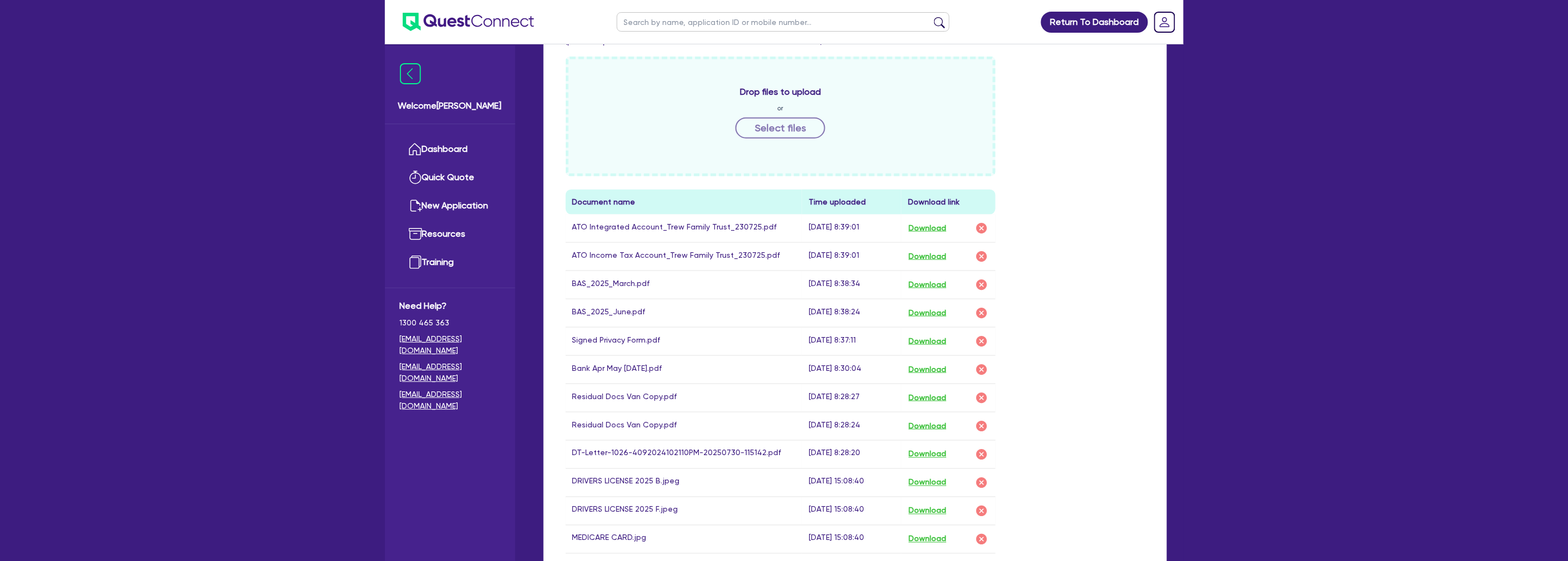
scroll to position [575, 0]
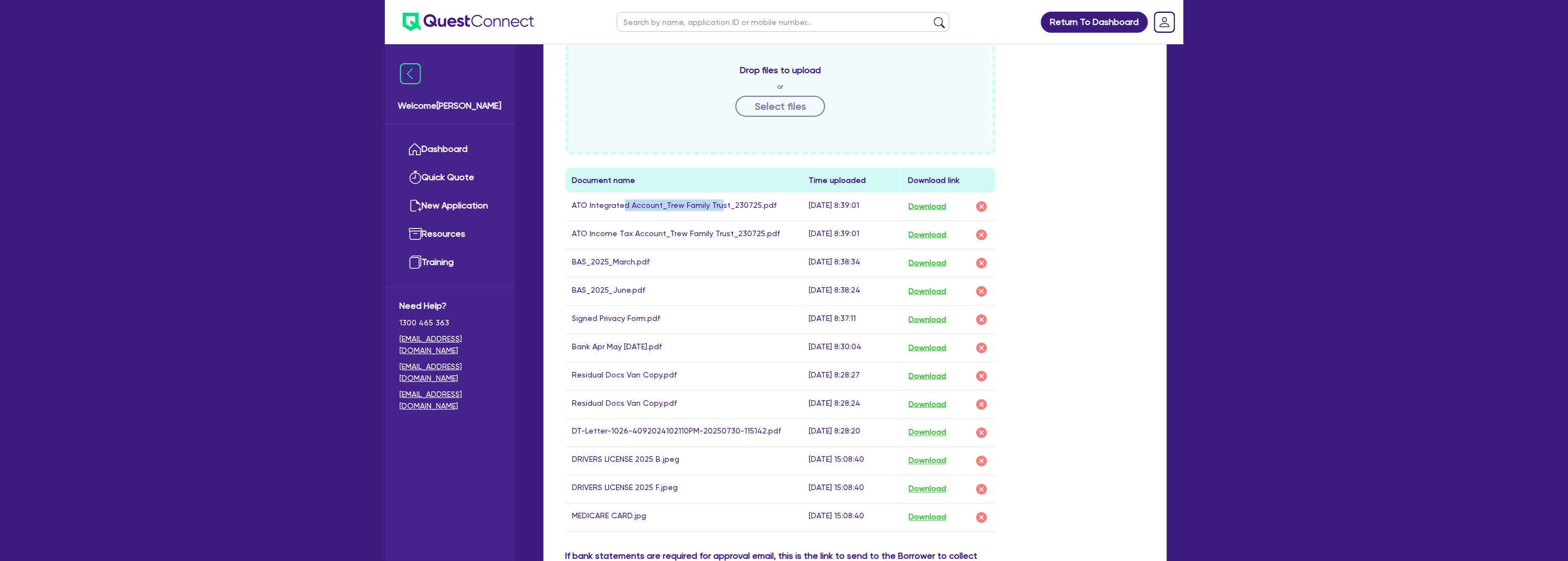
drag, startPoint x: 621, startPoint y: 189, endPoint x: 716, endPoint y: 190, distance: 95.0
click at [716, 193] on td "ATO Integrated Account_Trew Family Trust_230725.pdf" at bounding box center [684, 206] width 237 height 28
drag, startPoint x: 716, startPoint y: 190, endPoint x: 618, endPoint y: 190, distance: 98.0
click at [619, 193] on td "ATO Integrated Account_Trew Family Trust_230725.pdf" at bounding box center [684, 206] width 237 height 28
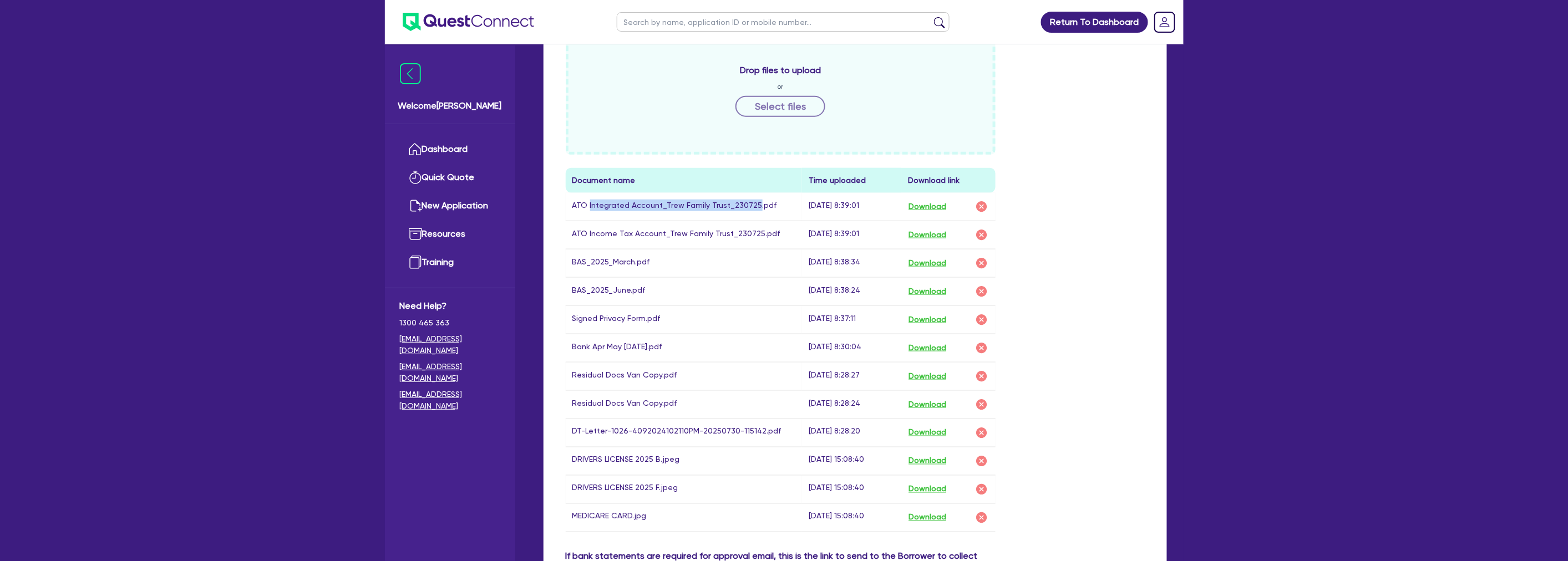
click at [618, 193] on td "ATO Integrated Account_Trew Family Trust_230725.pdf" at bounding box center [684, 206] width 237 height 28
drag, startPoint x: 607, startPoint y: 186, endPoint x: 666, endPoint y: 196, distance: 59.8
click at [666, 196] on td "ATO Integrated Account_Trew Family Trust_230725.pdf" at bounding box center [684, 206] width 237 height 28
drag, startPoint x: 681, startPoint y: 193, endPoint x: 617, endPoint y: 187, distance: 64.3
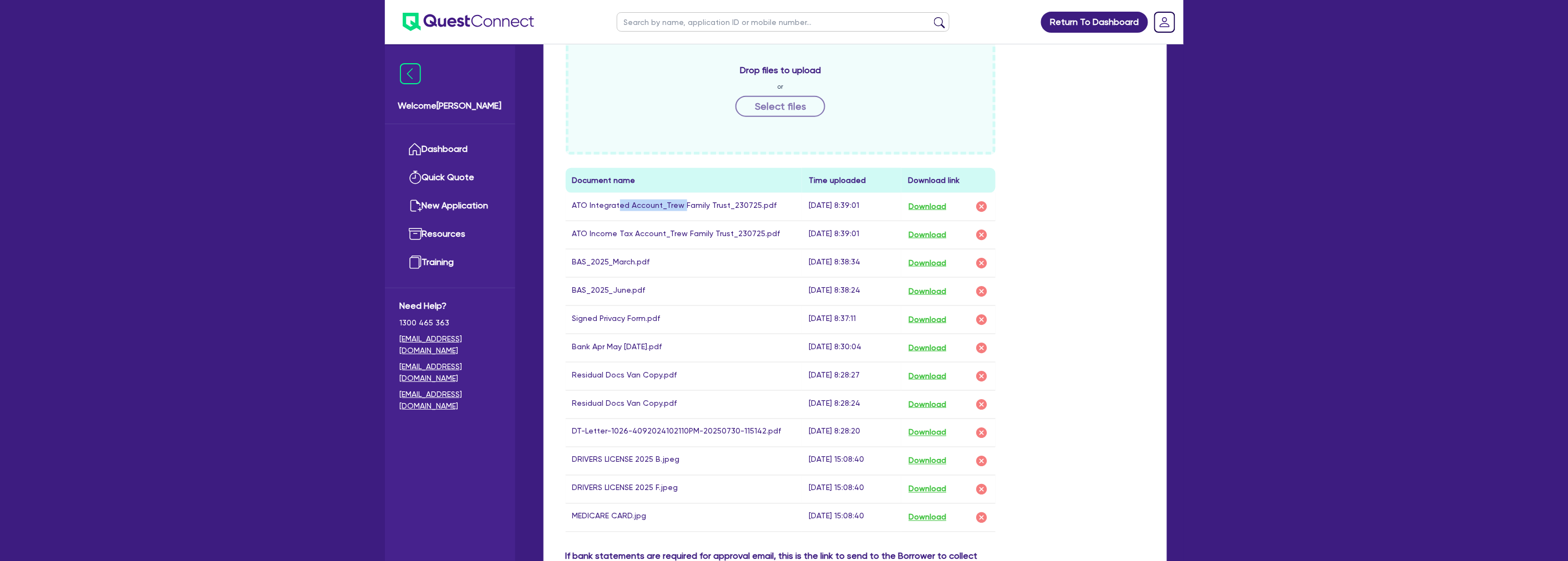
click at [617, 193] on td "ATO Integrated Account_Trew Family Trust_230725.pdf" at bounding box center [684, 206] width 237 height 28
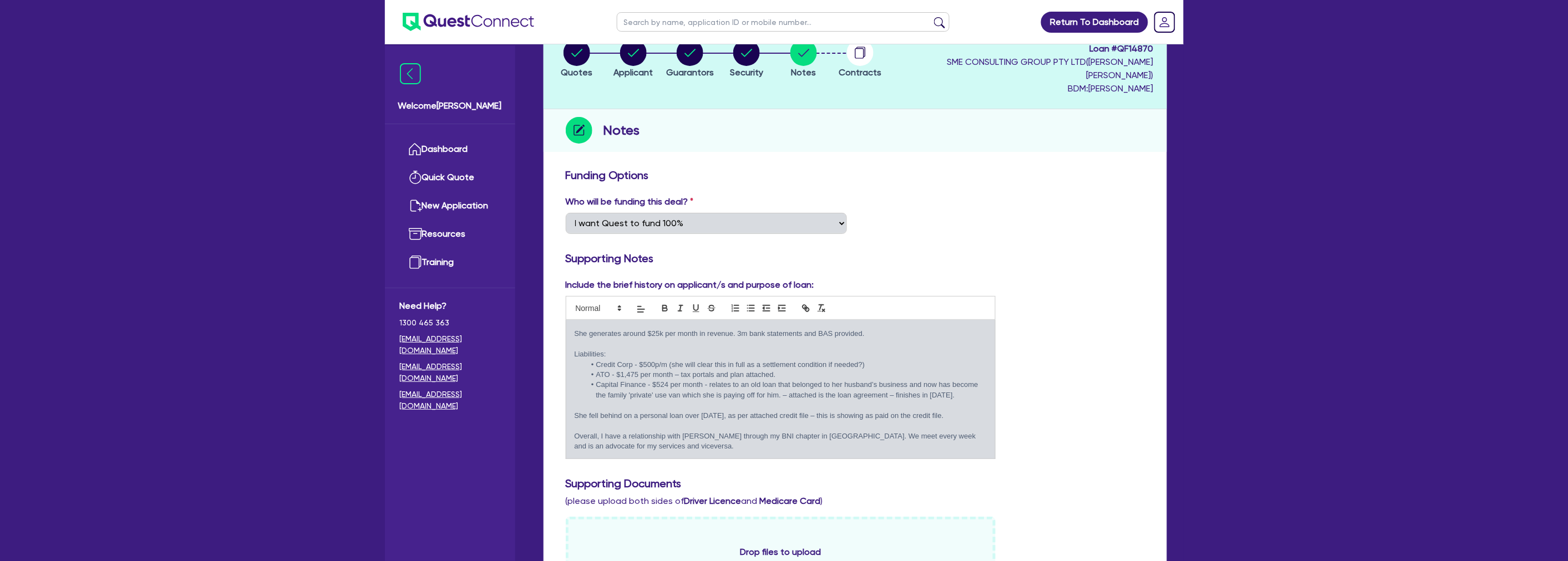
scroll to position [0, 0]
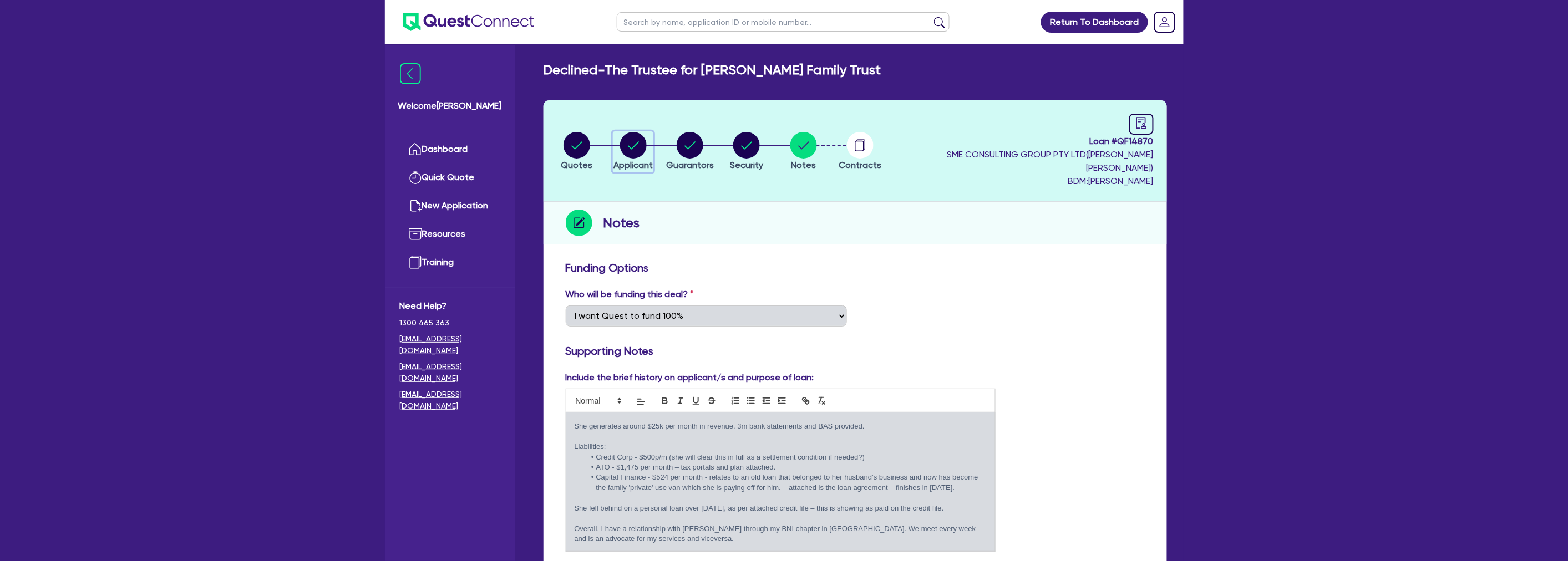
click at [645, 132] on circle "button" at bounding box center [633, 144] width 26 height 26
select select "TRUST"
select select "COMPANY"
select select "RENTAL_REAL_ESTATE"
select select "REAL_ESTATE_SERVICES"
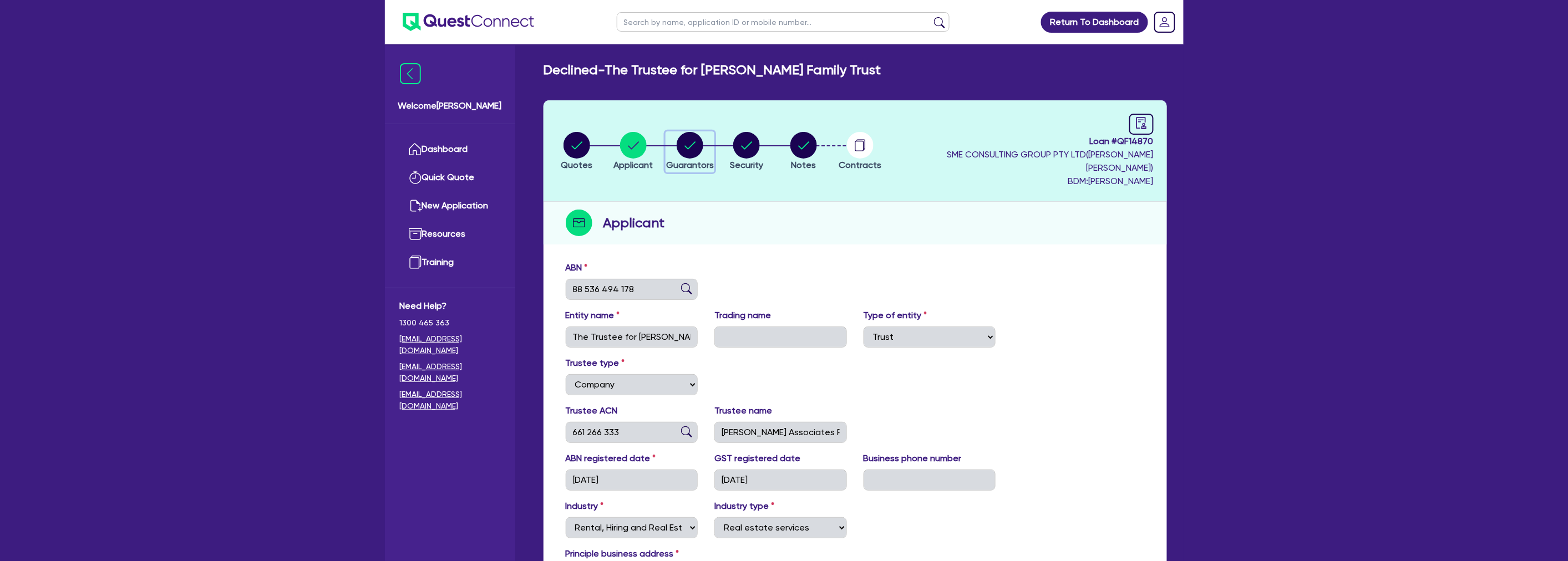
click at [690, 134] on circle "button" at bounding box center [689, 144] width 26 height 26
select select "MRS"
select select "NSW"
select select "MARRIED"
select select "HOUSEHOLD_PERSONAL"
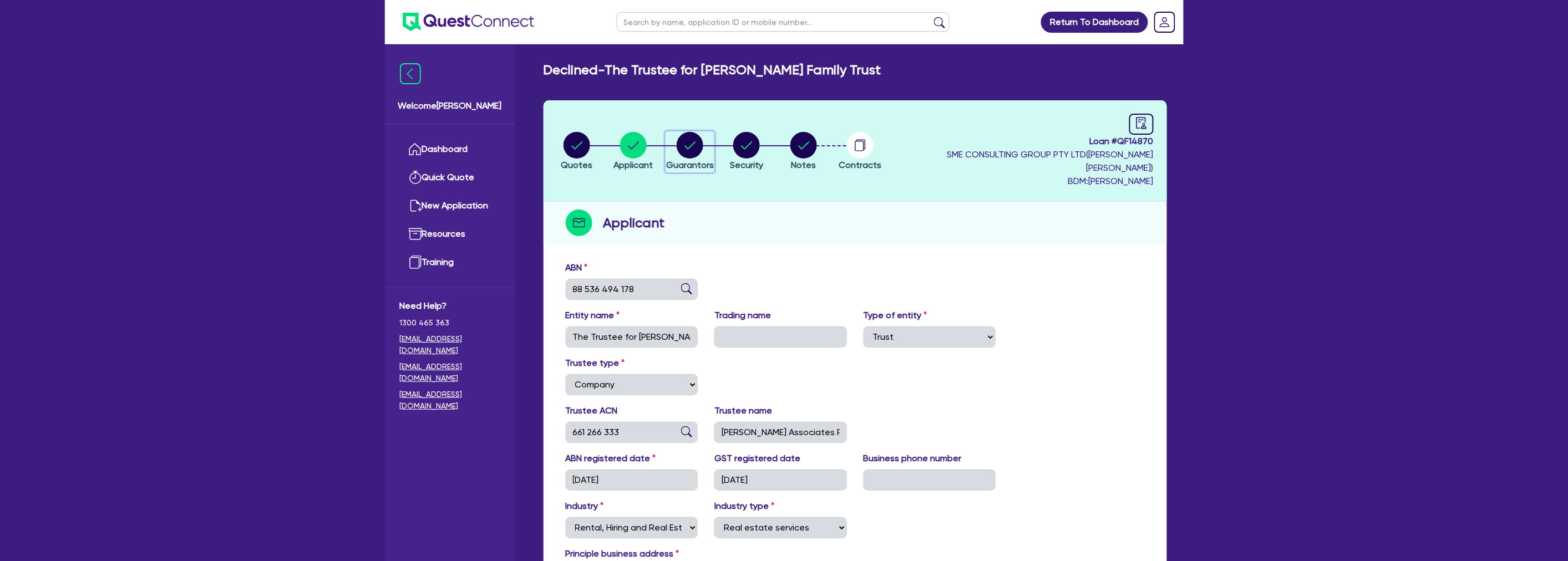
select select "CASH"
select select "OTHER"
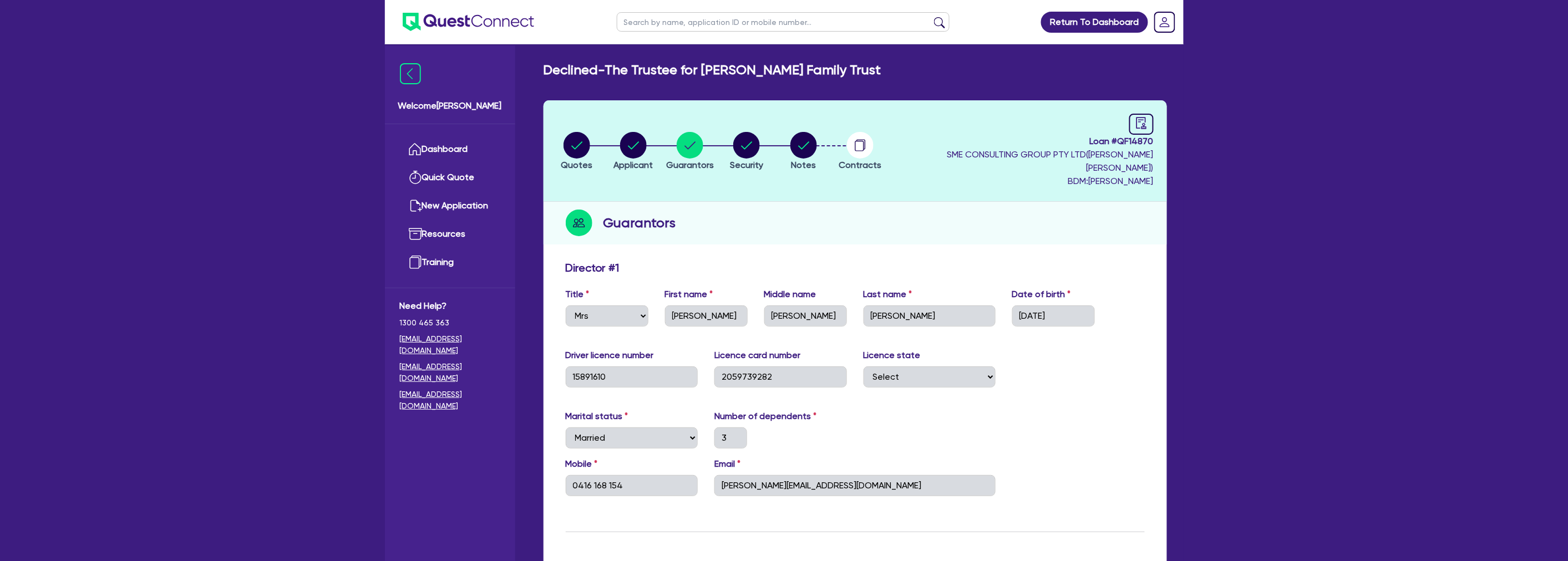
click at [718, 136] on li "Guarantors" at bounding box center [690, 150] width 57 height 39
click at [759, 139] on circle "button" at bounding box center [746, 144] width 26 height 26
select select "CARS_AND_LIGHT_TRUCKS"
select select "PASSENGER_VEHICLES"
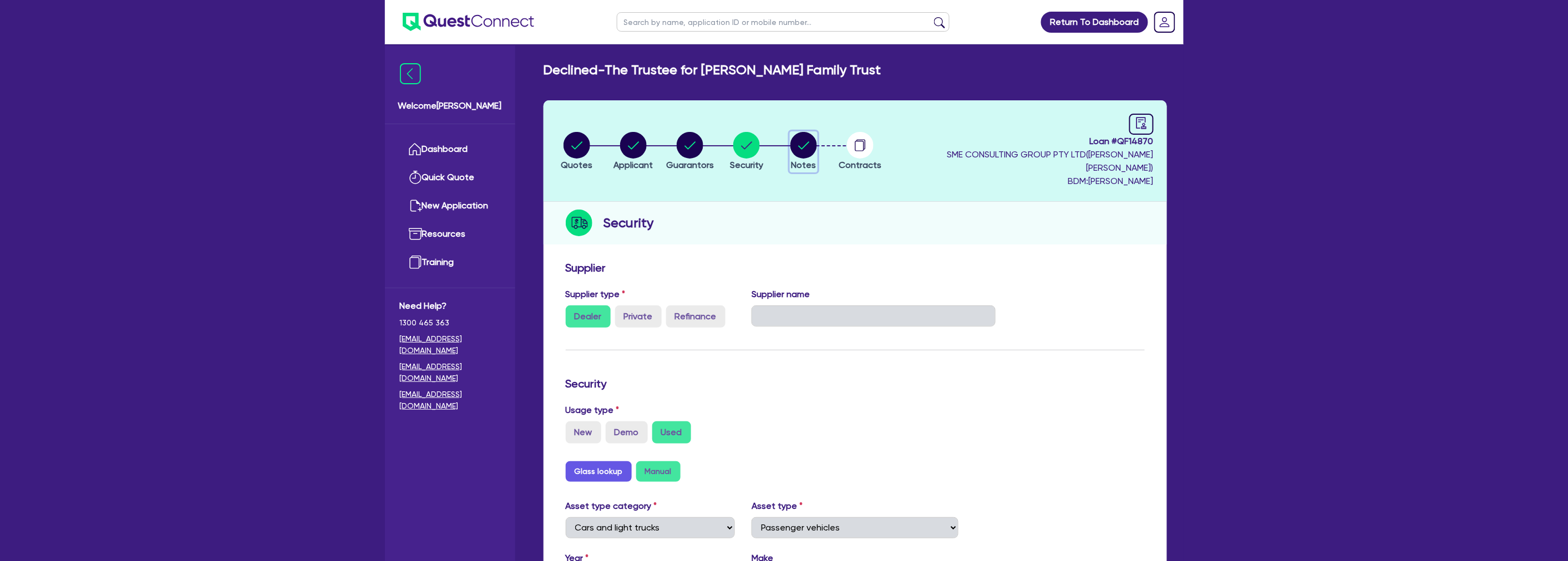
click at [818, 136] on button "Notes" at bounding box center [803, 152] width 28 height 41
select select "Quest Finance - Own Book"
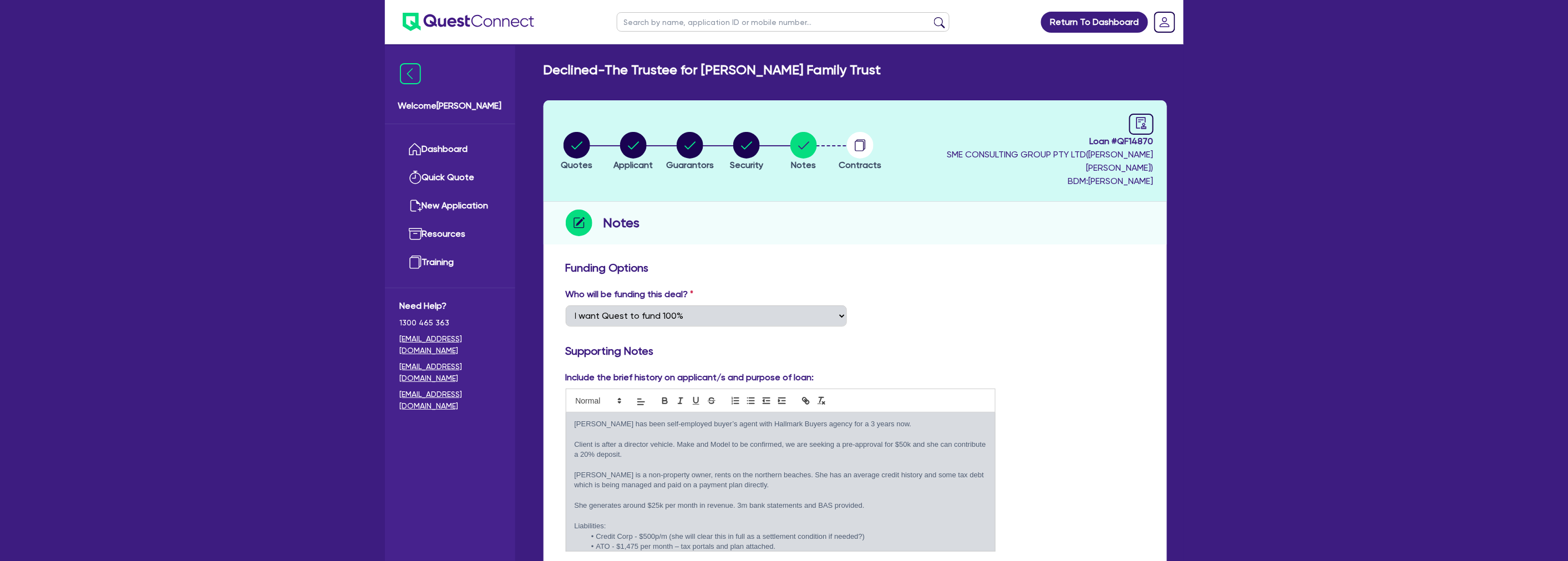
click at [1087, 261] on h3 "Funding Options" at bounding box center [855, 268] width 579 height 14
click at [1144, 126] on icon "audit" at bounding box center [1141, 123] width 12 height 12
select select "DECLINED"
select select "Quest Finance - Own Book"
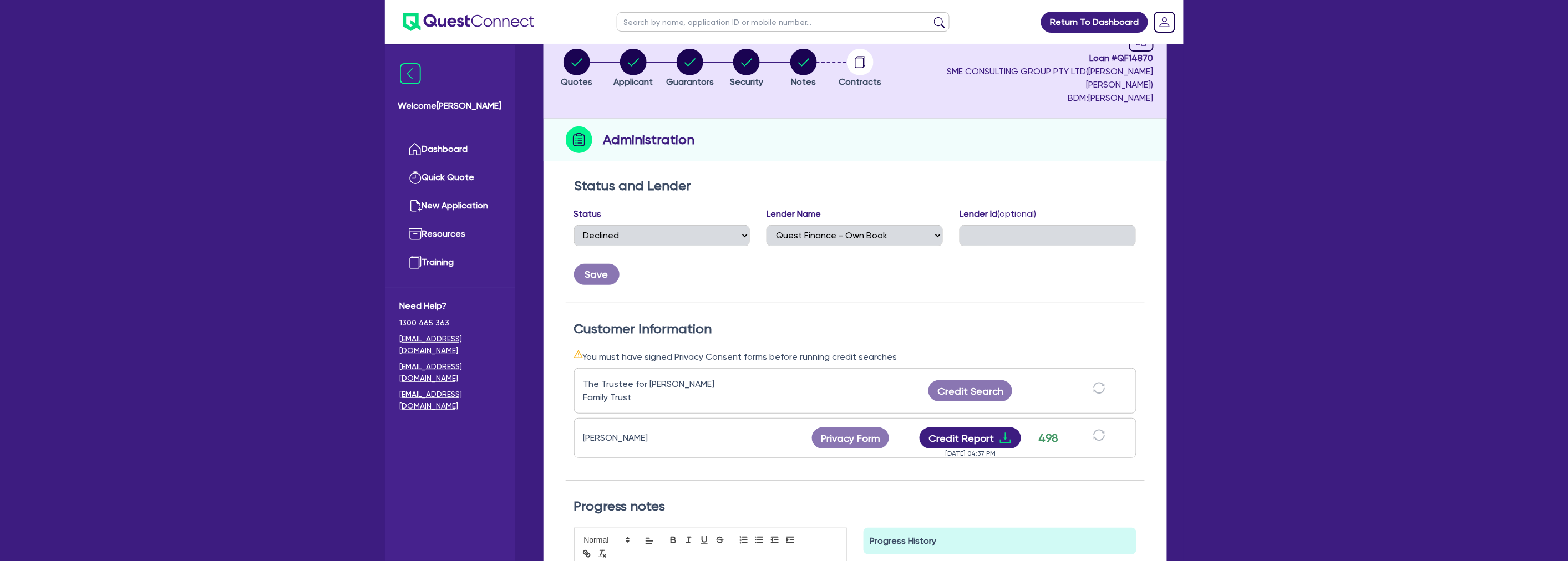
scroll to position [184, 0]
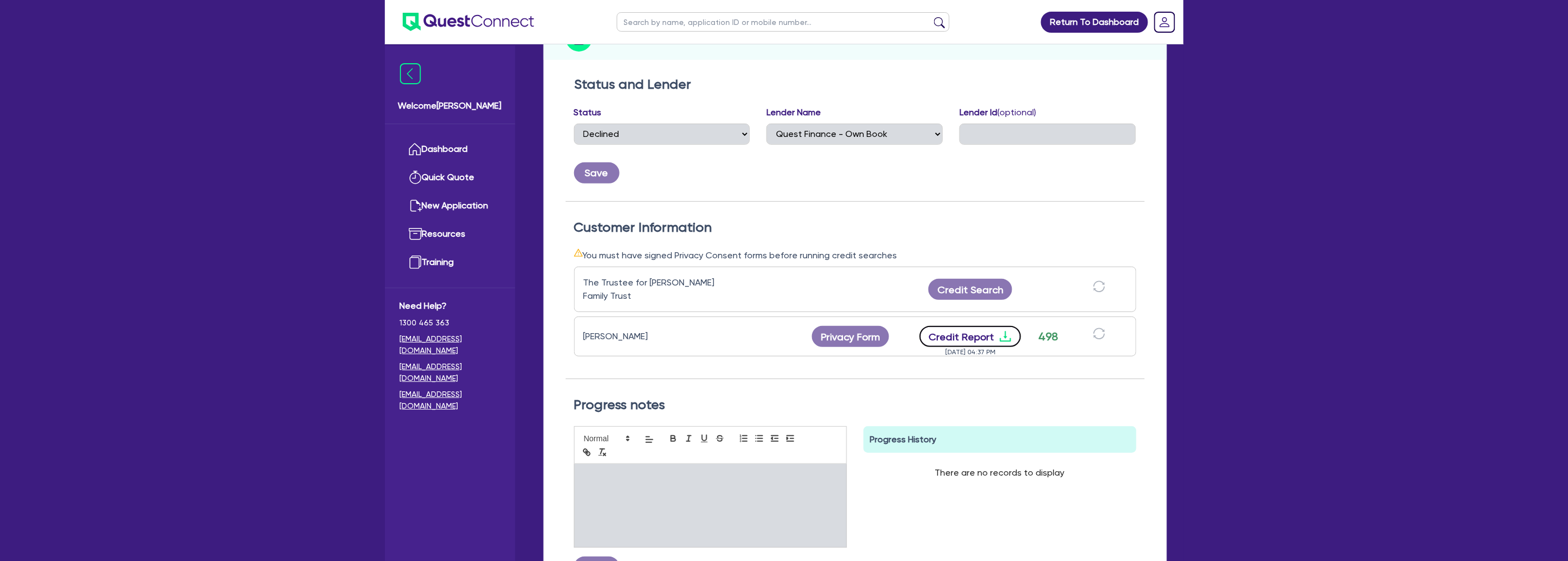
click at [1001, 330] on icon "download" at bounding box center [1005, 336] width 14 height 14
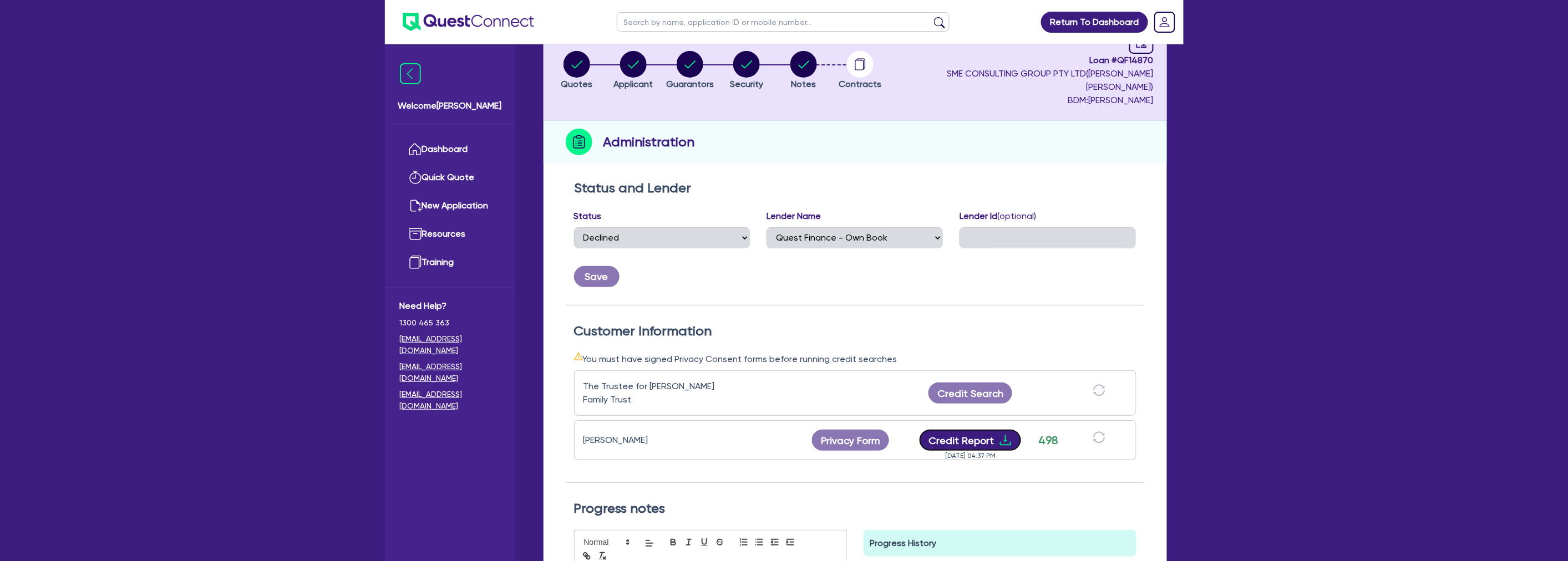
scroll to position [0, 0]
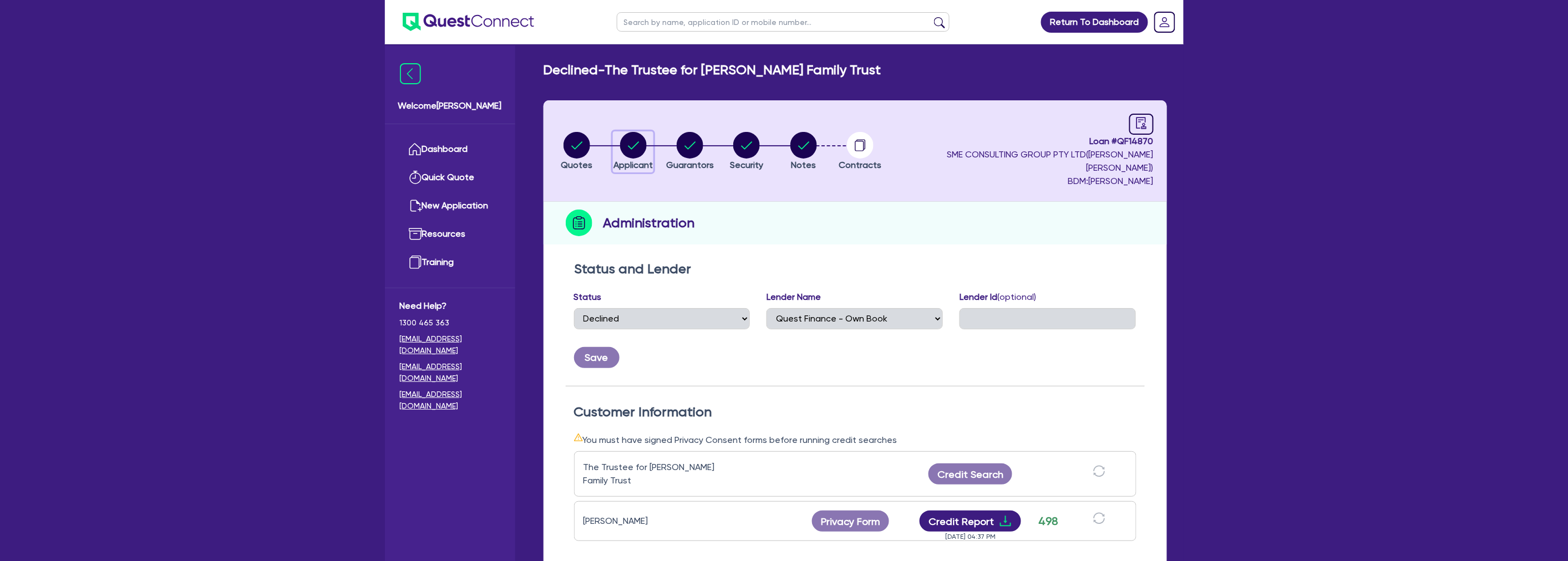
click at [653, 141] on div "button" at bounding box center [633, 144] width 39 height 26
select select "TRUST"
select select "COMPANY"
select select "RENTAL_REAL_ESTATE"
select select "REAL_ESTATE_SERVICES"
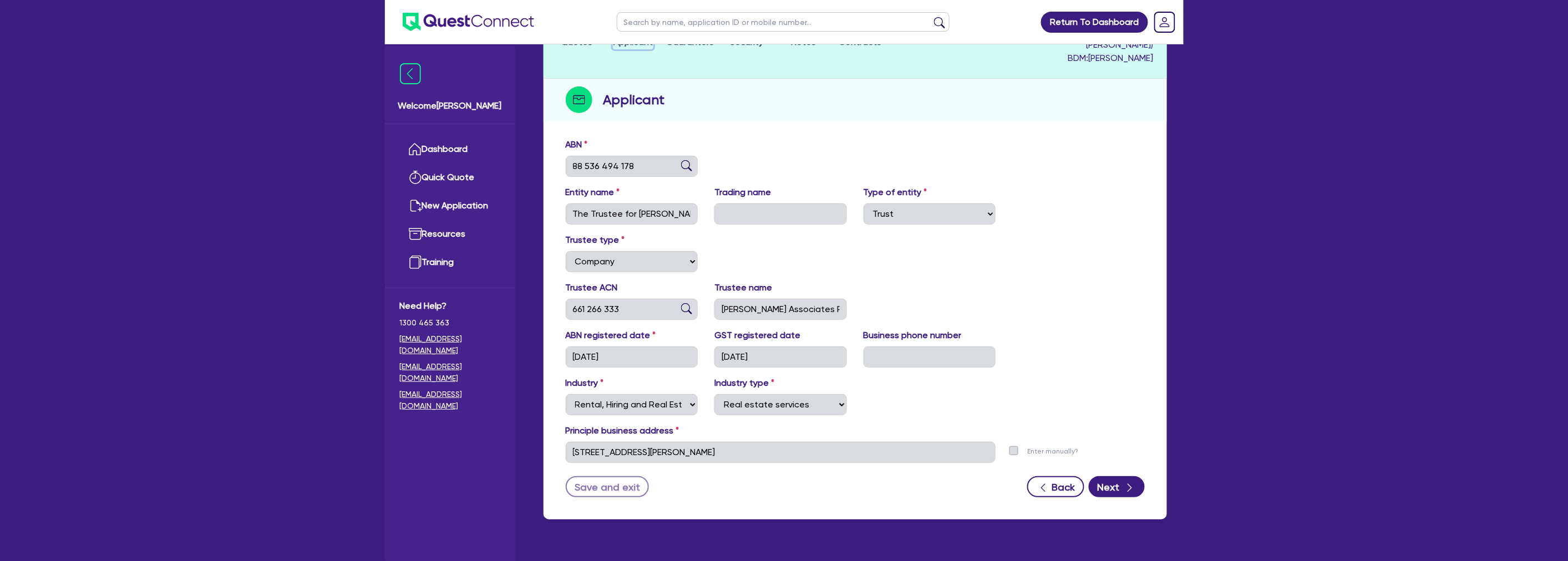
scroll to position [61, 0]
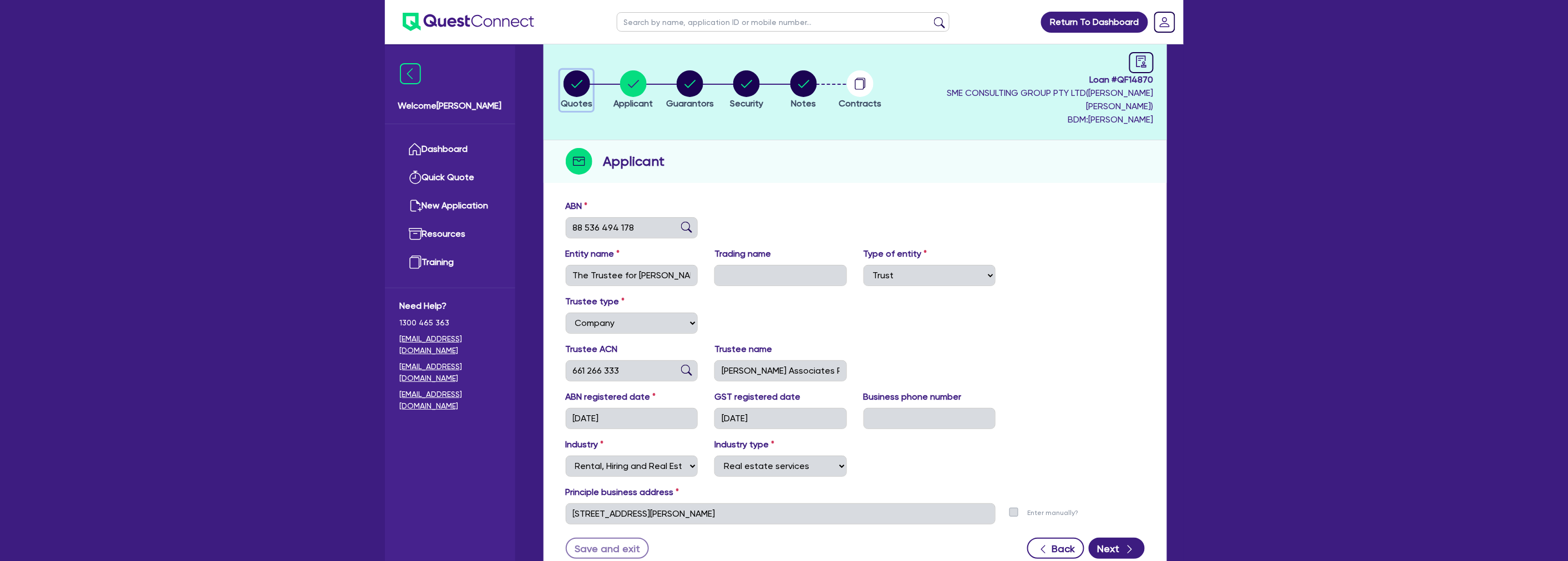
click at [575, 83] on circle "button" at bounding box center [576, 83] width 26 height 26
select select "CARS_AND_LIGHT_TRUCKS"
select select "PASSENGER_VEHICLES"
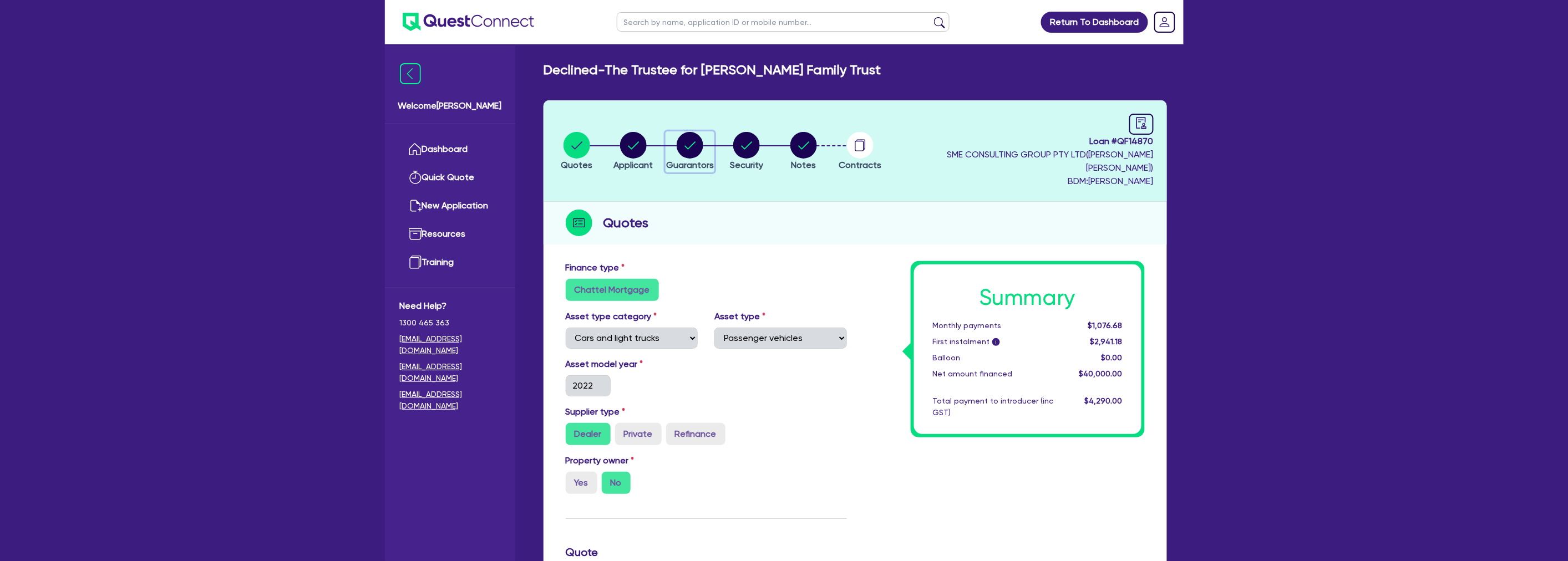
click at [685, 140] on circle "button" at bounding box center [689, 144] width 26 height 26
select select "MRS"
select select "NSW"
select select "MARRIED"
select select "HOUSEHOLD_PERSONAL"
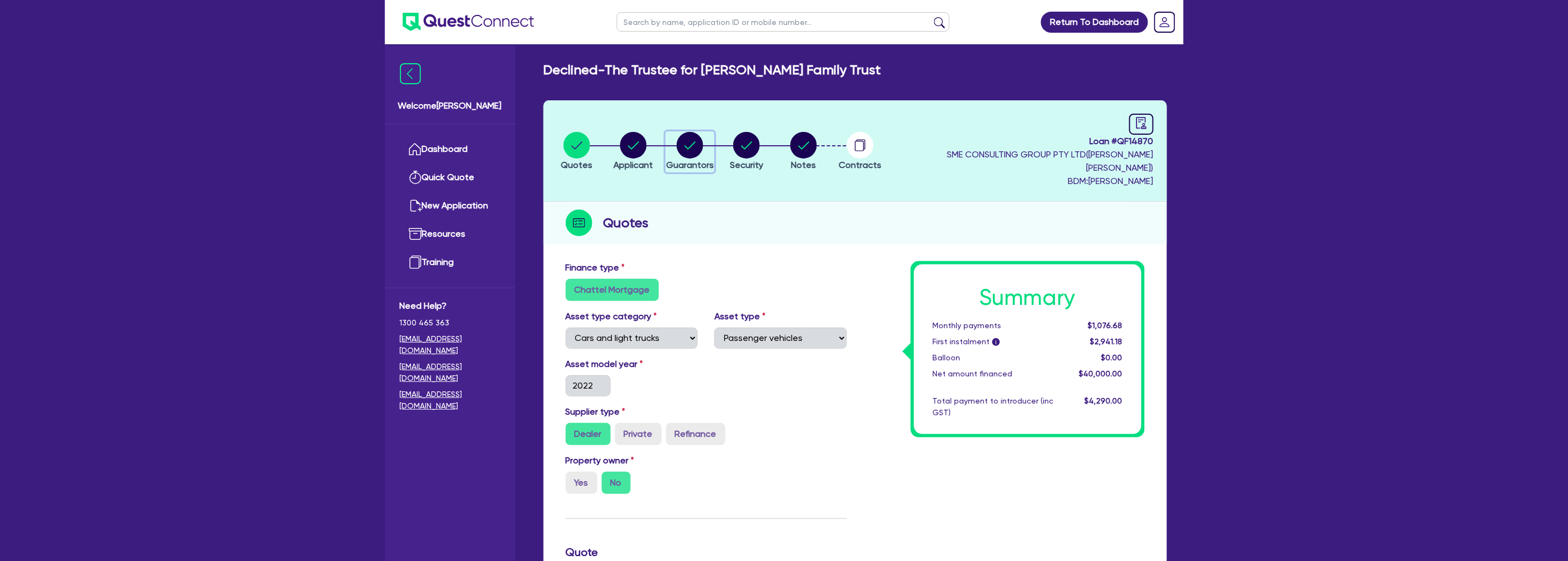
select select "CASH"
select select "OTHER"
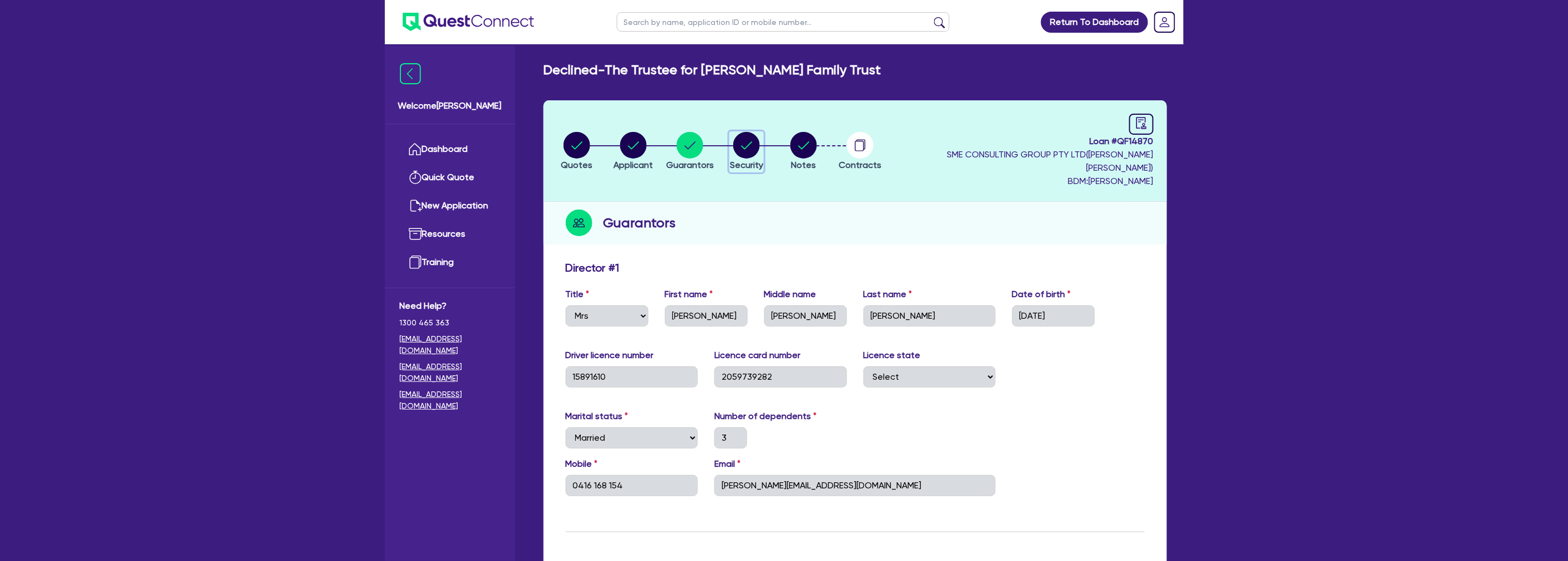
click at [750, 146] on circle "button" at bounding box center [746, 144] width 26 height 26
select select "CARS_AND_LIGHT_TRUCKS"
select select "PASSENGER_VEHICLES"
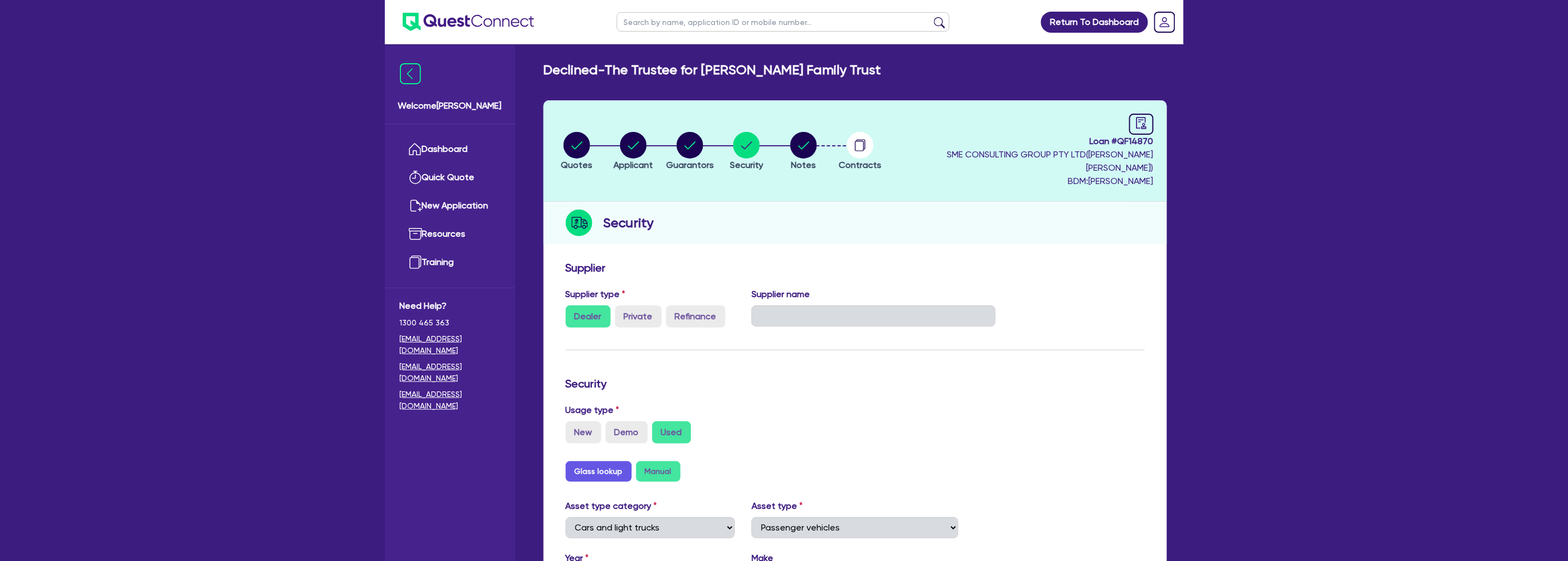
click at [801, 142] on li "Notes" at bounding box center [803, 150] width 57 height 39
click at [817, 142] on circle "button" at bounding box center [803, 144] width 26 height 26
select select "Quest Finance - Own Book"
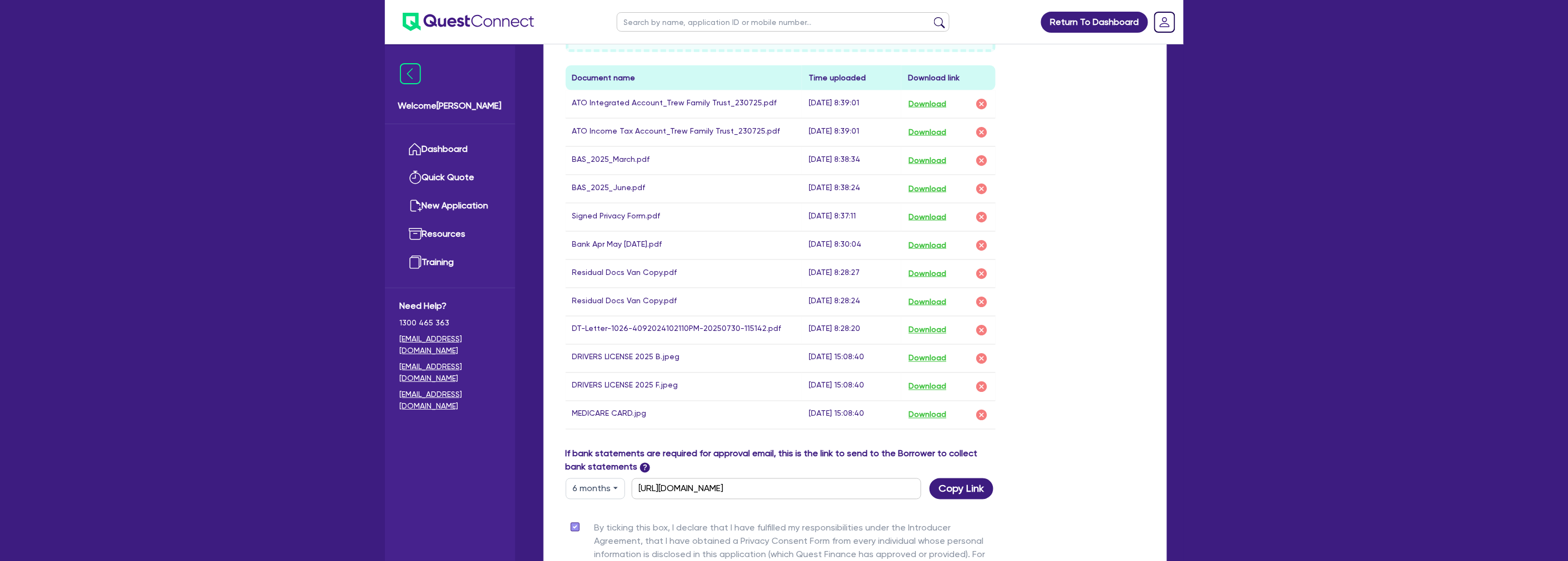
scroll to position [677, 0]
click at [947, 238] on button "Download" at bounding box center [927, 245] width 39 height 14
click at [922, 97] on button "Download" at bounding box center [927, 104] width 39 height 14
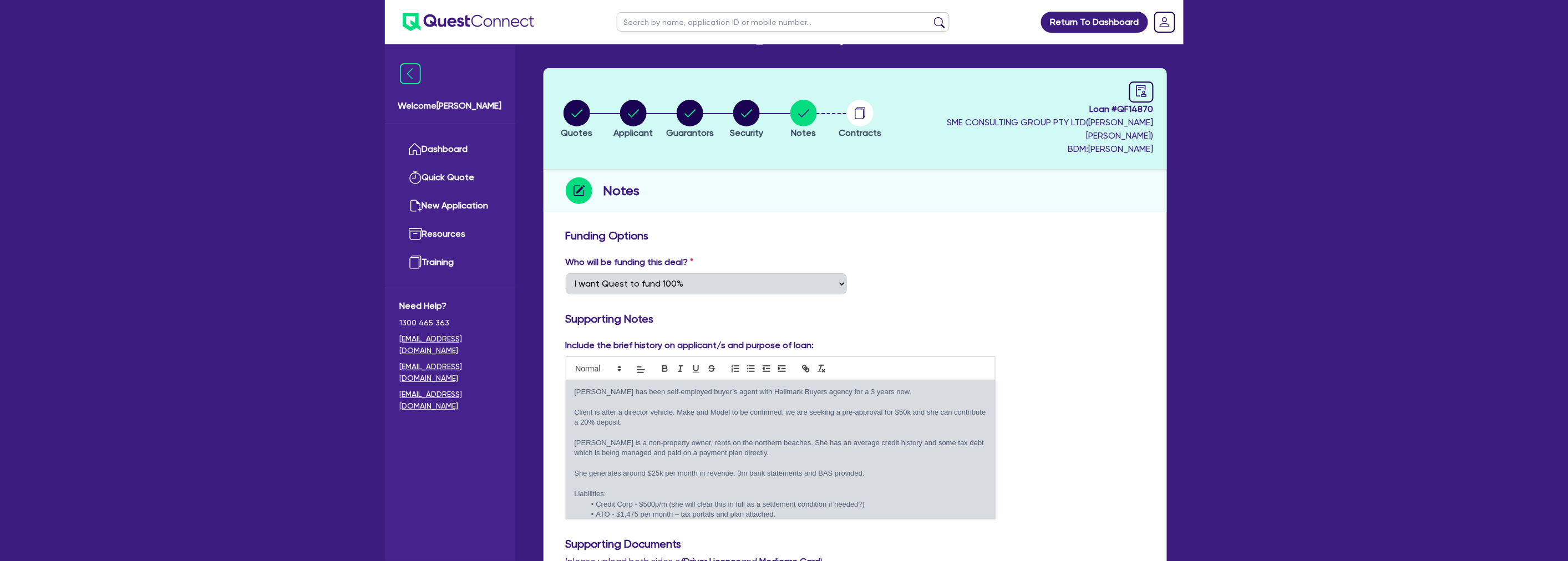
scroll to position [61, 0]
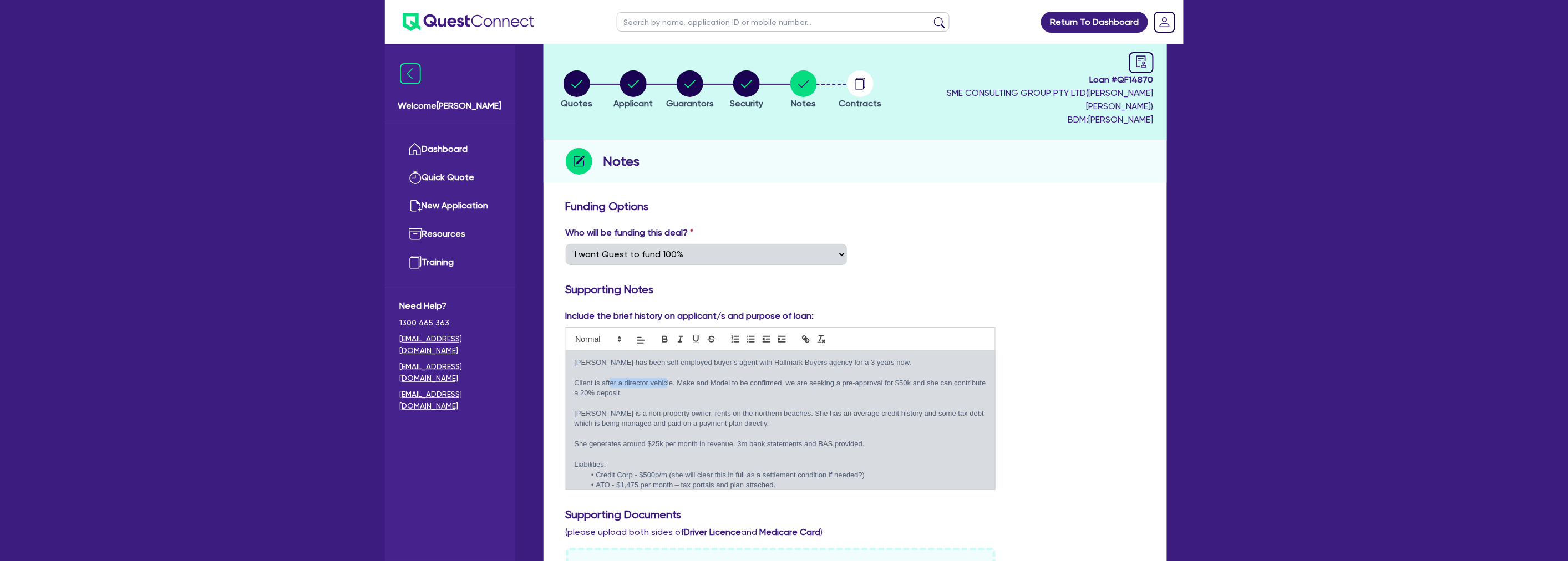
drag, startPoint x: 610, startPoint y: 367, endPoint x: 666, endPoint y: 367, distance: 56.0
click at [667, 378] on p "Client is after a director vehicle. Make and Model to be confirmed, we are seek…" at bounding box center [781, 388] width 412 height 20
click at [666, 378] on p "Client is after a director vehicle. Make and Model to be confirmed, we are seek…" at bounding box center [781, 388] width 412 height 20
drag, startPoint x: 681, startPoint y: 363, endPoint x: 697, endPoint y: 367, distance: 16.5
click at [697, 378] on p "Client is after a director vehicle. Make and Model to be confirmed, we are seek…" at bounding box center [781, 388] width 412 height 20
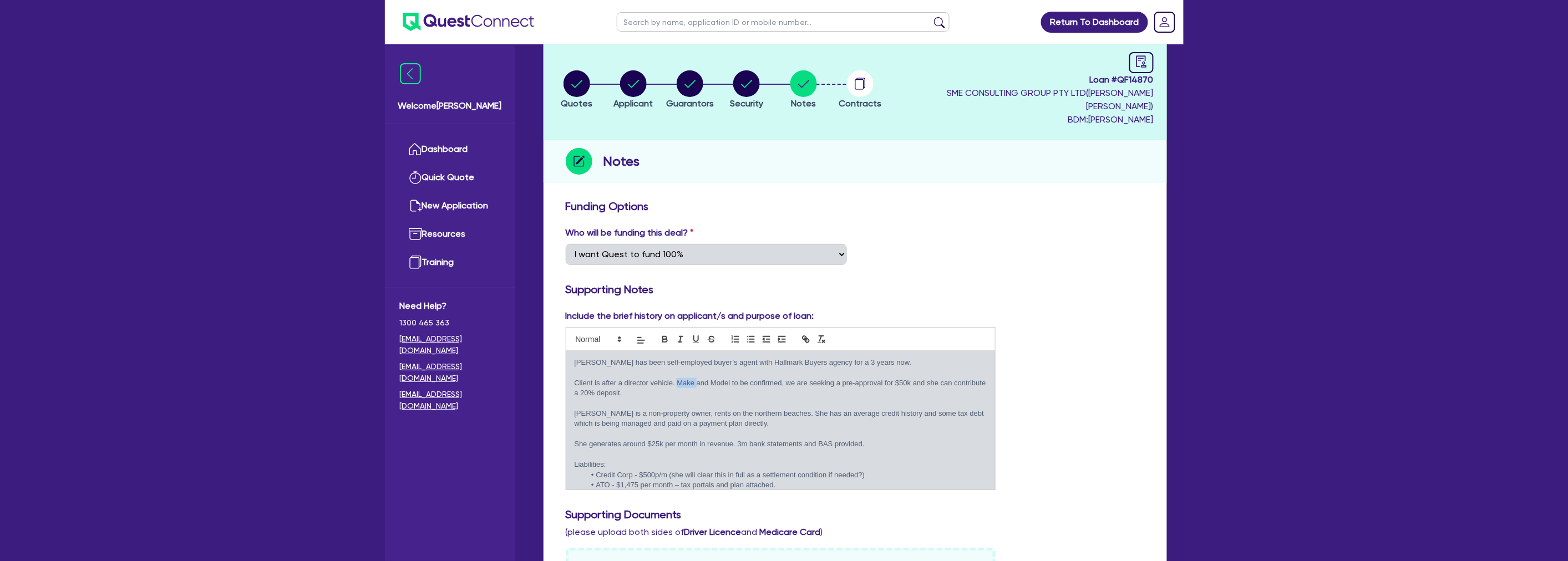
click at [697, 378] on p "Client is after a director vehicle. Make and Model to be confirmed, we are seek…" at bounding box center [781, 388] width 412 height 20
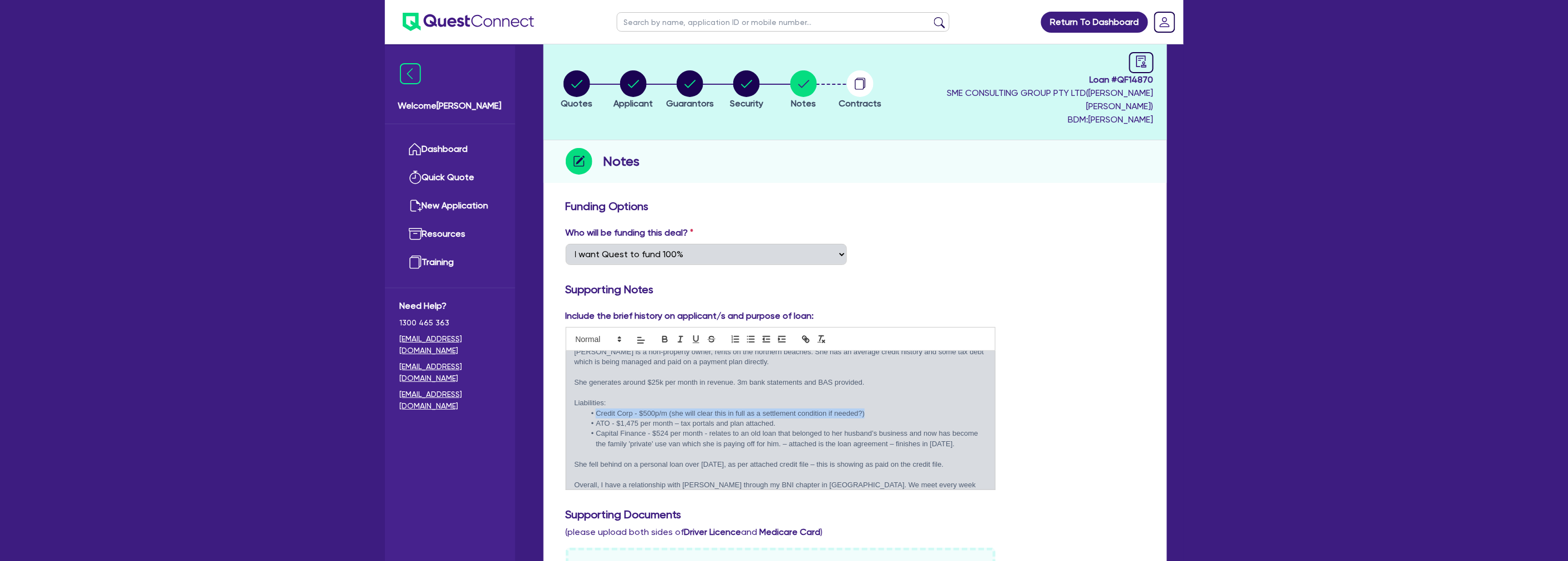
drag, startPoint x: 594, startPoint y: 396, endPoint x: 868, endPoint y: 401, distance: 274.0
click at [868, 408] on li "Credit Corp - $500p/m (she will clear this in full as a settlement condition if…" at bounding box center [786, 413] width 402 height 10
drag, startPoint x: 870, startPoint y: 401, endPoint x: 668, endPoint y: 400, distance: 202.0
click at [668, 408] on li "Credit Corp - $500p/m (she will clear this in full as a settlement condition if…" at bounding box center [786, 413] width 402 height 10
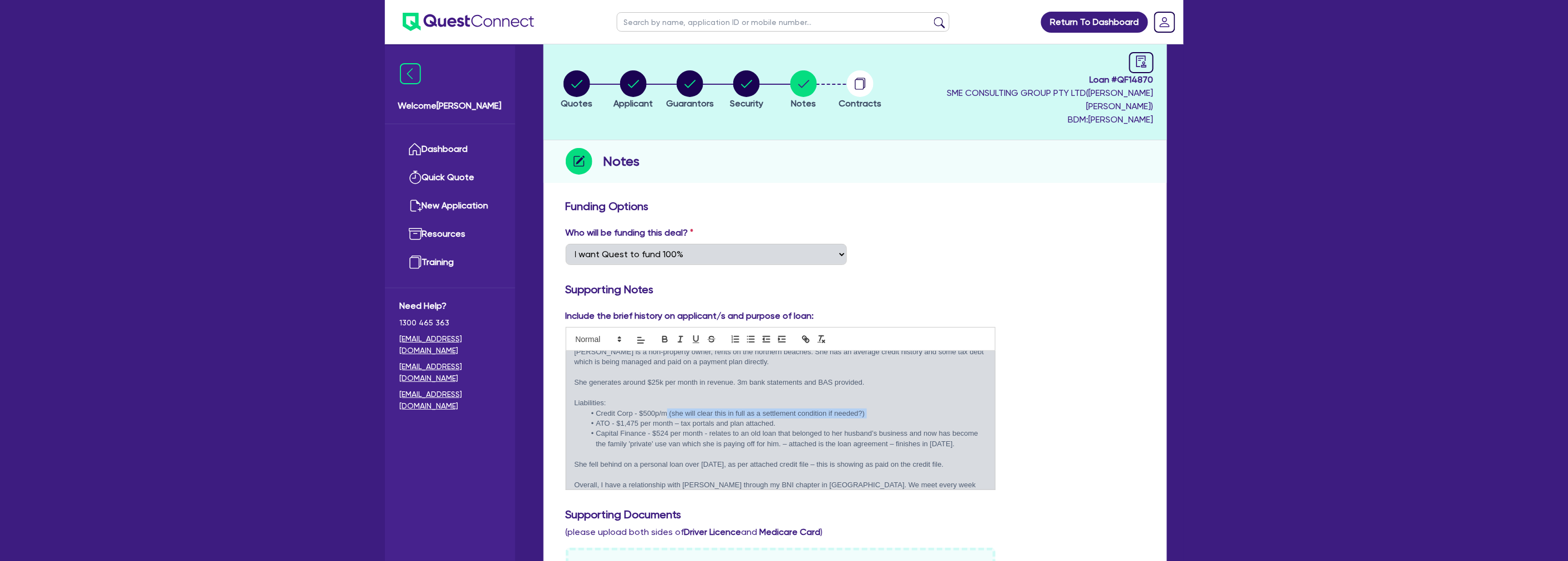
click at [668, 408] on li "Credit Corp - $500p/m (she will clear this in full as a settlement condition if…" at bounding box center [786, 413] width 402 height 10
click at [601, 419] on li "ATO - $1,475 per month – tax portals and plan attached." at bounding box center [786, 423] width 402 height 10
drag, startPoint x: 595, startPoint y: 419, endPoint x: 935, endPoint y: 442, distance: 340.8
click at [935, 442] on li "Capital Finance - $524 per month - relates to an old loan that belonged to her …" at bounding box center [786, 439] width 402 height 20
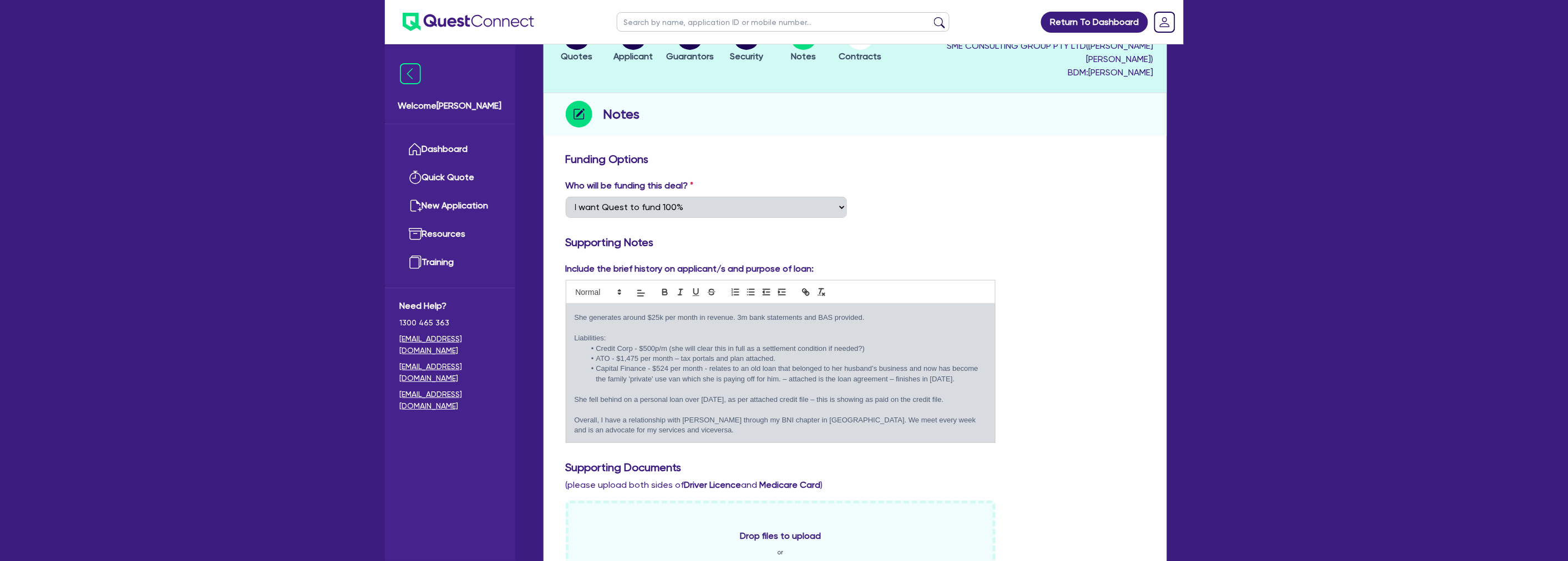
scroll to position [184, 0]
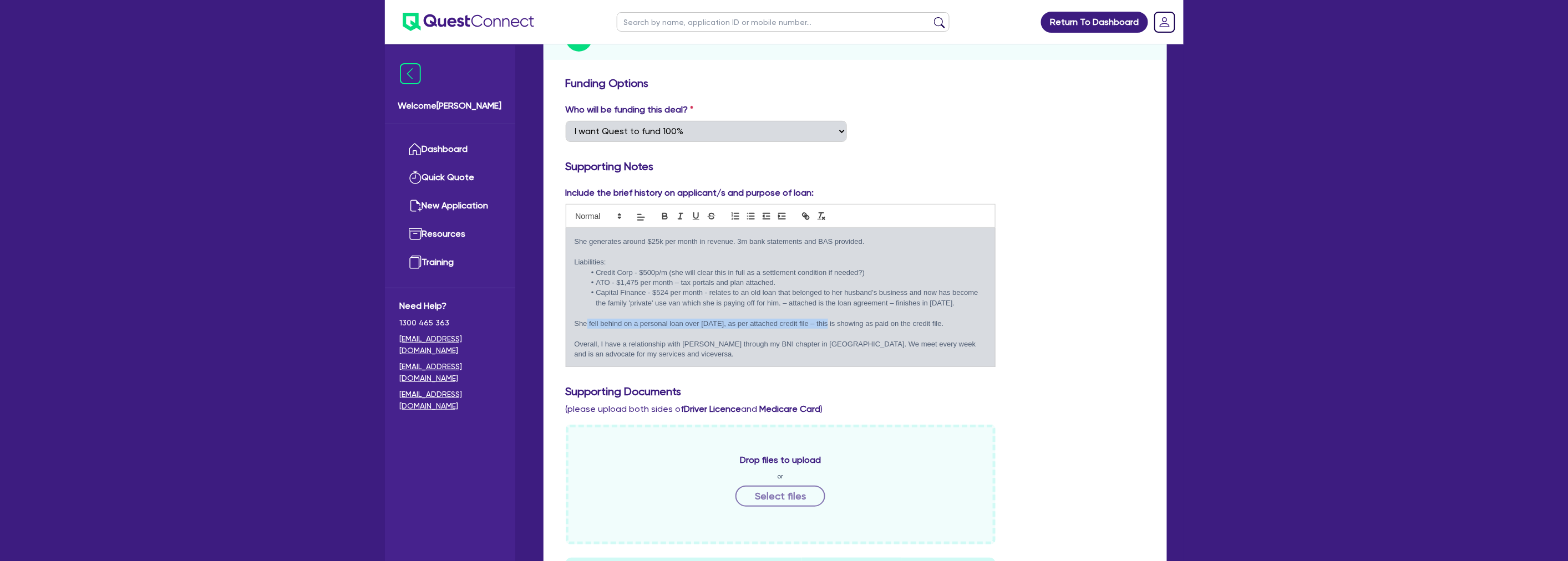
drag, startPoint x: 585, startPoint y: 307, endPoint x: 834, endPoint y: 308, distance: 249.0
click at [834, 319] on p "She fell behind on a personal loan over 12 months ago, as per attached credit f…" at bounding box center [781, 324] width 412 height 10
drag, startPoint x: 856, startPoint y: 306, endPoint x: 980, endPoint y: 311, distance: 124.1
click at [980, 311] on div "Laura has been self-employed buyer’s agent with Hallmark Buyers agency for a 3 …" at bounding box center [781, 296] width 429 height 138
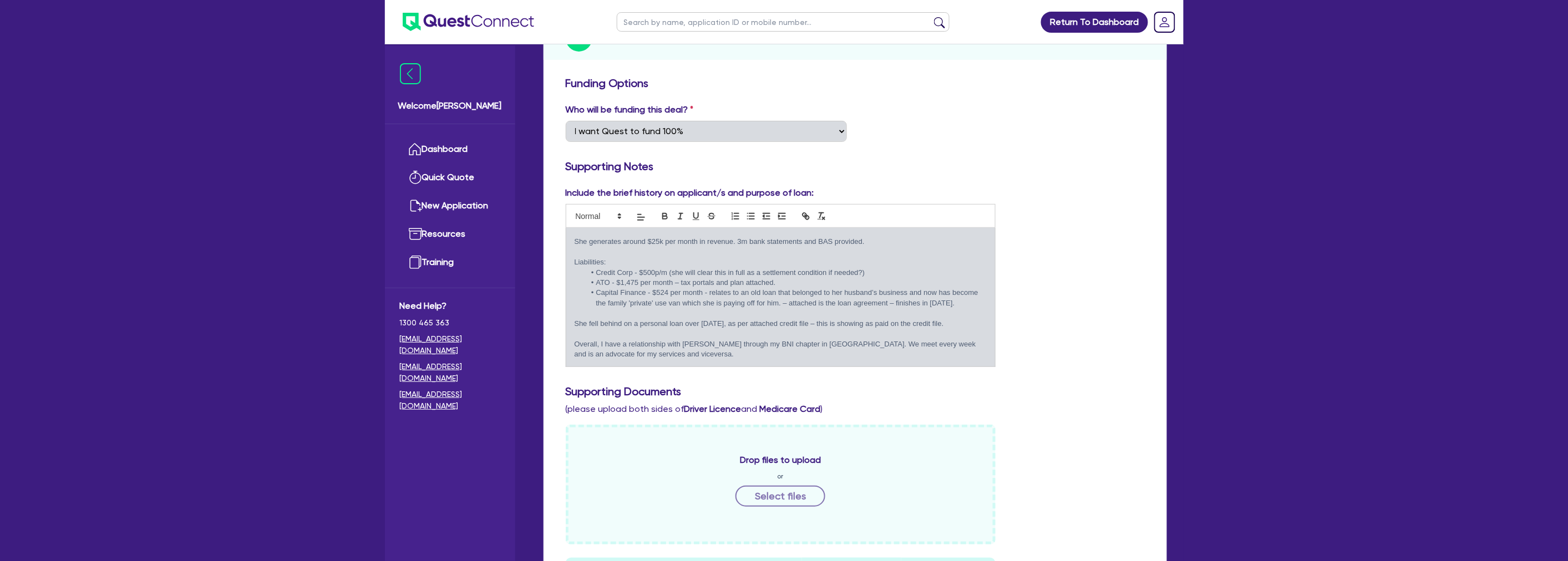
drag, startPoint x: 972, startPoint y: 311, endPoint x: 841, endPoint y: 305, distance: 131.1
click at [841, 319] on p "She fell behind on a personal loan over 12 months ago, as per attached credit f…" at bounding box center [781, 324] width 412 height 10
drag, startPoint x: 599, startPoint y: 333, endPoint x: 809, endPoint y: 333, distance: 210.0
click at [809, 339] on p "Overall, I have a relationship with Laura through my BNI chapter in Belrose. We…" at bounding box center [781, 349] width 412 height 20
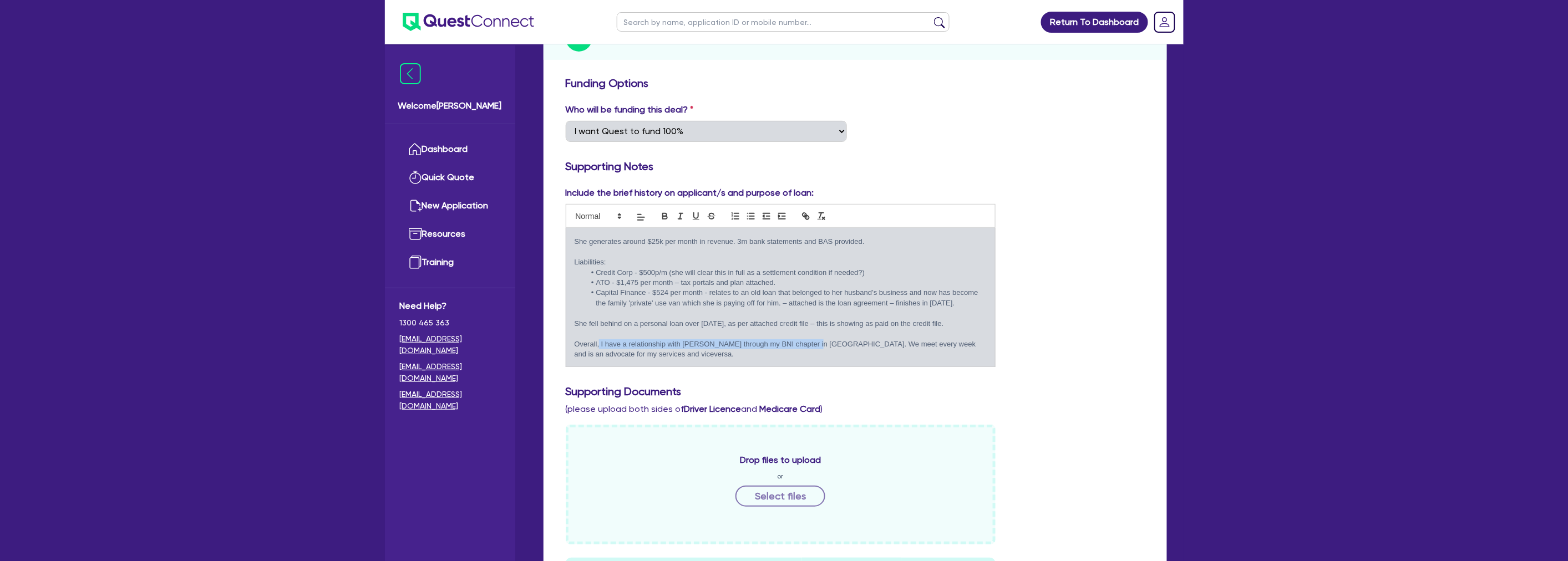
click at [809, 339] on p "Overall, I have a relationship with Laura through my BNI chapter in Belrose. We…" at bounding box center [781, 349] width 412 height 20
drag, startPoint x: 820, startPoint y: 330, endPoint x: 920, endPoint y: 339, distance: 100.4
click at [920, 339] on p "Overall, I have a relationship with Laura through my BNI chapter in Belrose. We…" at bounding box center [781, 349] width 412 height 20
drag, startPoint x: 878, startPoint y: 341, endPoint x: 629, endPoint y: 327, distance: 249.4
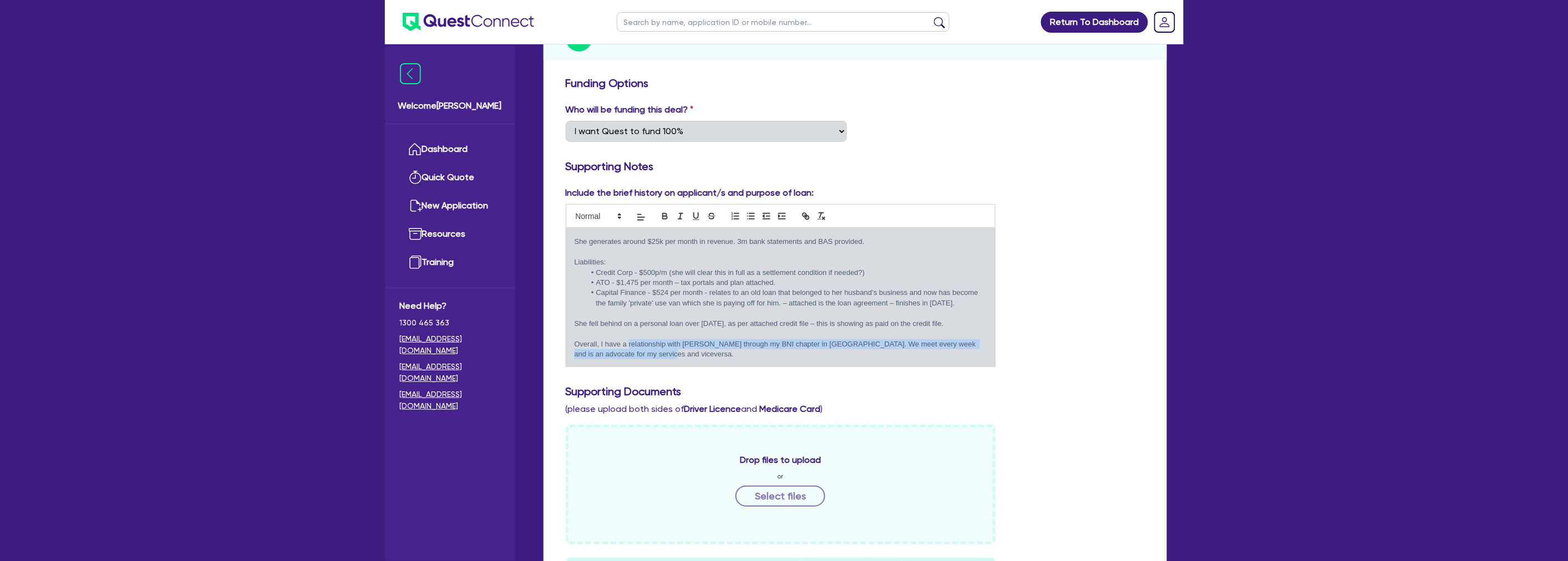
click at [629, 339] on p "Overall, I have a relationship with Laura through my BNI chapter in Belrose. We…" at bounding box center [781, 349] width 412 height 20
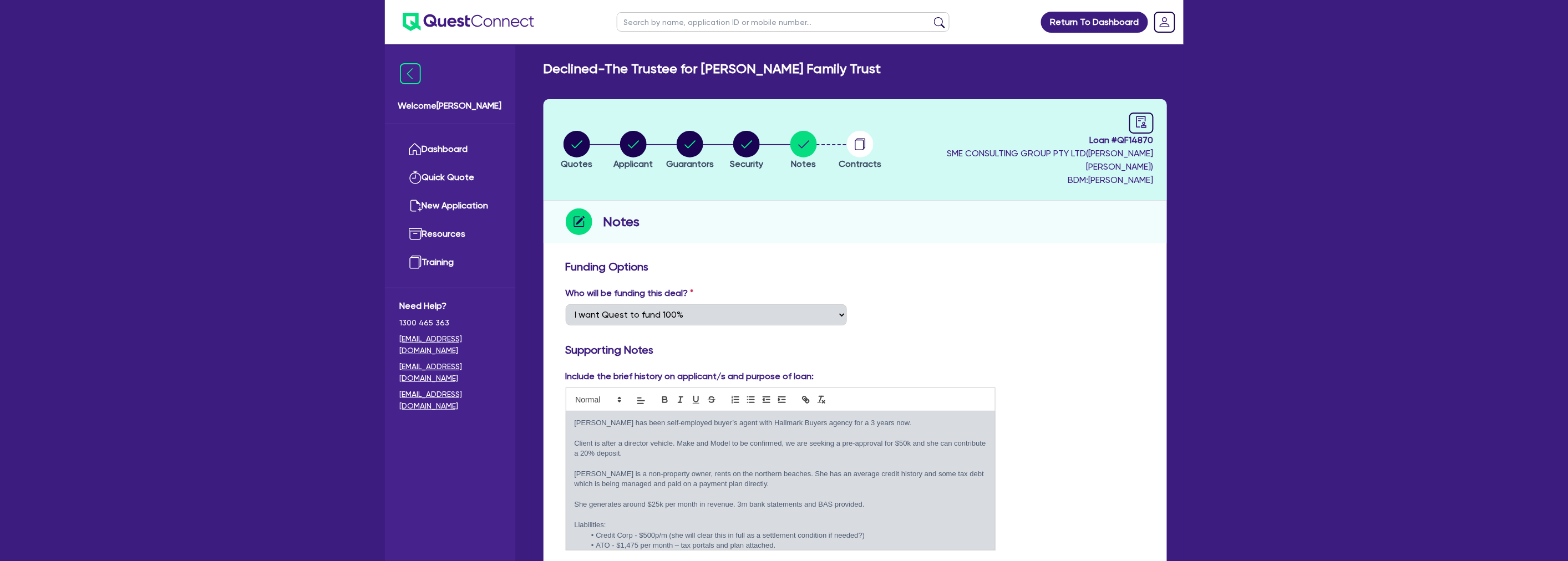
scroll to position [0, 0]
click at [889, 226] on div "Notes" at bounding box center [855, 223] width 623 height 42
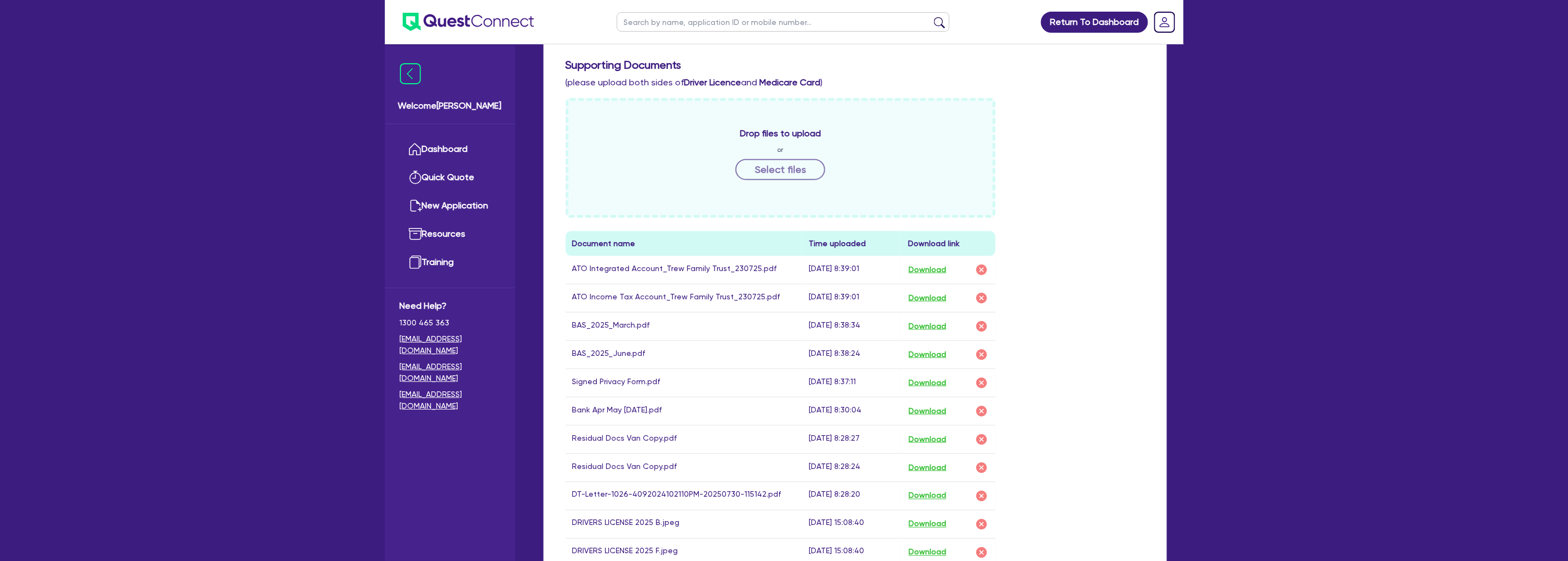
scroll to position [492, 0]
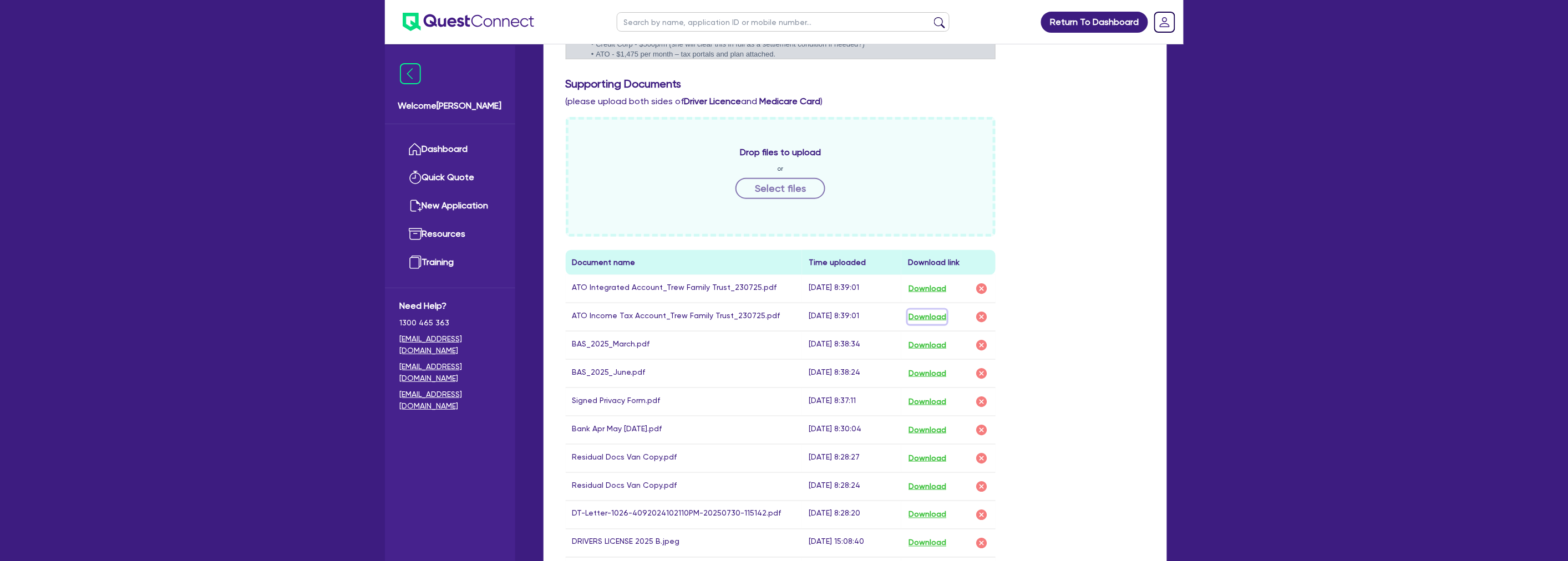
click at [934, 310] on button "Download" at bounding box center [927, 317] width 39 height 14
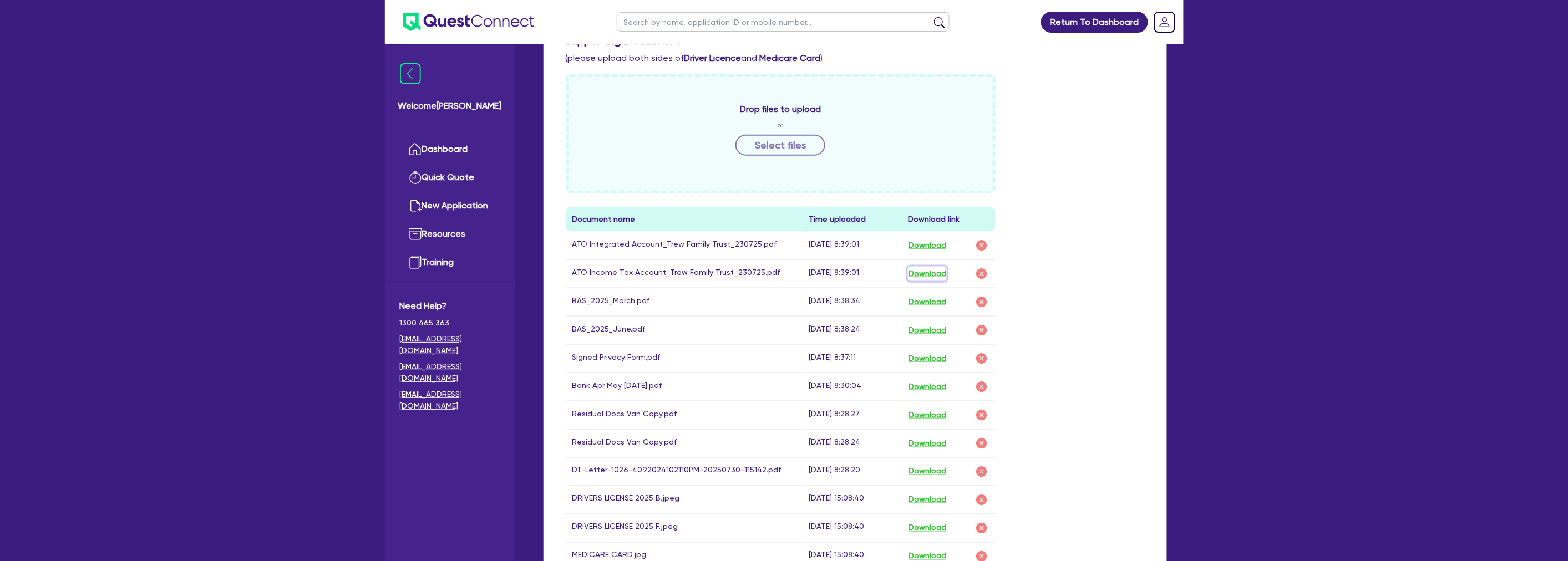
scroll to position [554, 0]
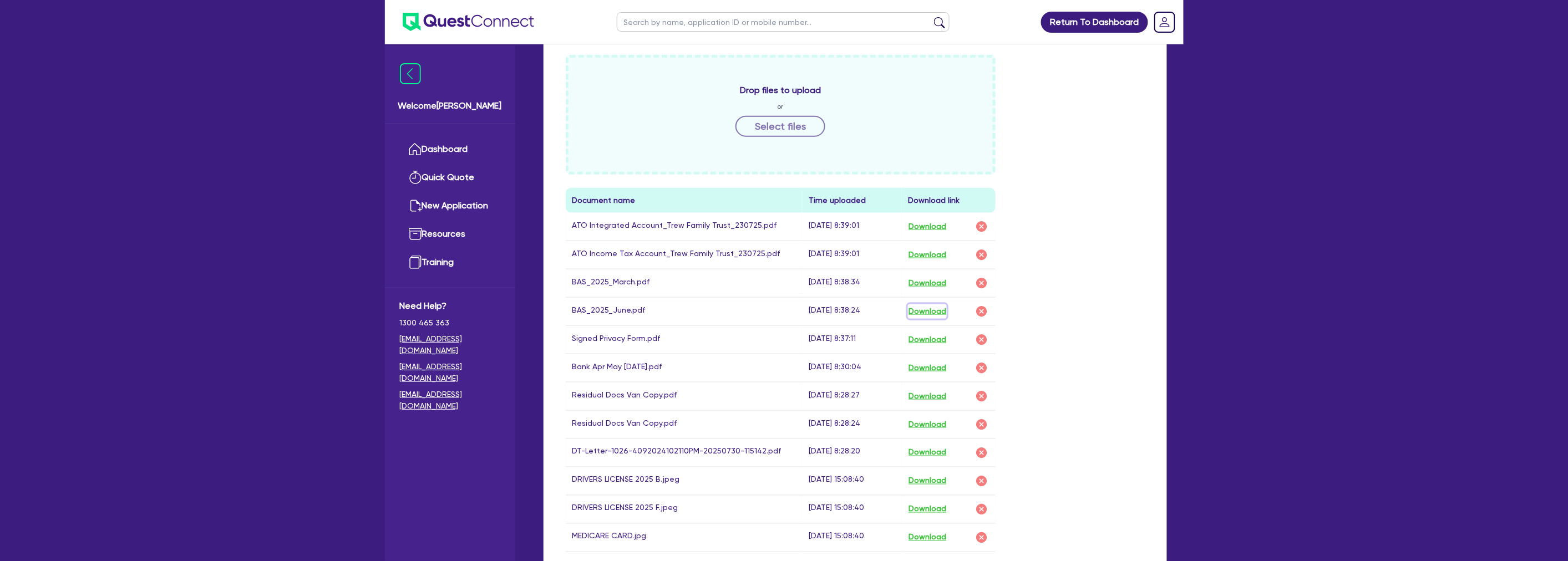
click at [924, 305] on button "Download" at bounding box center [927, 311] width 39 height 14
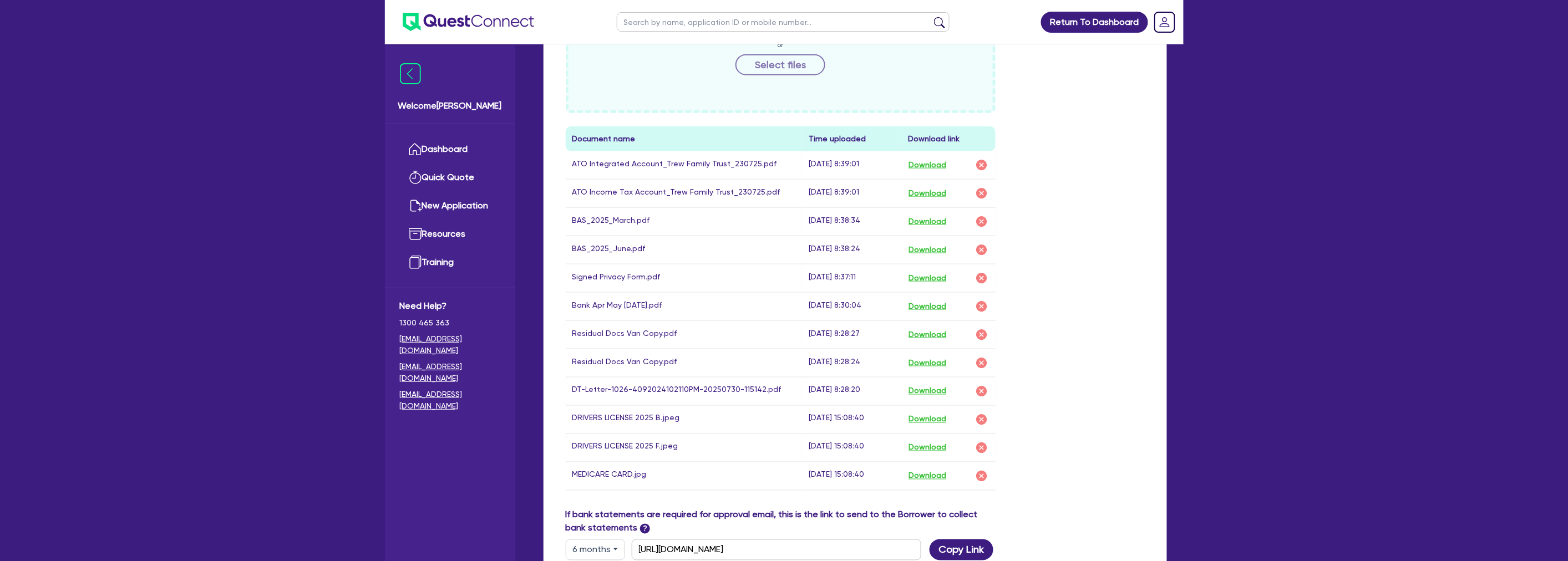
click at [1065, 243] on div "Drop files to upload or Select files Document name Time uploaded Download link …" at bounding box center [855, 250] width 595 height 515
click at [1056, 240] on div "Drop files to upload or Select files Document name Time uploaded Download link …" at bounding box center [855, 250] width 595 height 515
drag, startPoint x: 1022, startPoint y: 290, endPoint x: 1090, endPoint y: 296, distance: 68.3
click at [1090, 296] on div "Drop files to upload or Select files Document name Time uploaded Download link …" at bounding box center [855, 250] width 595 height 515
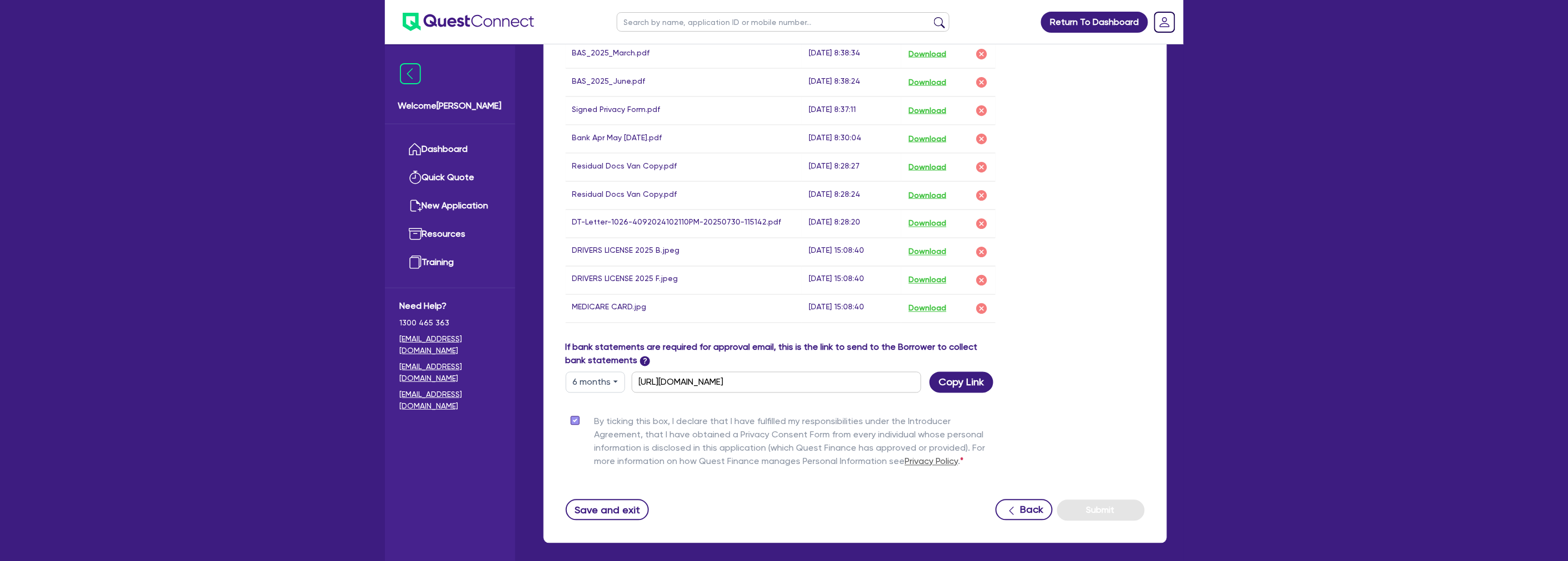
scroll to position [801, 0]
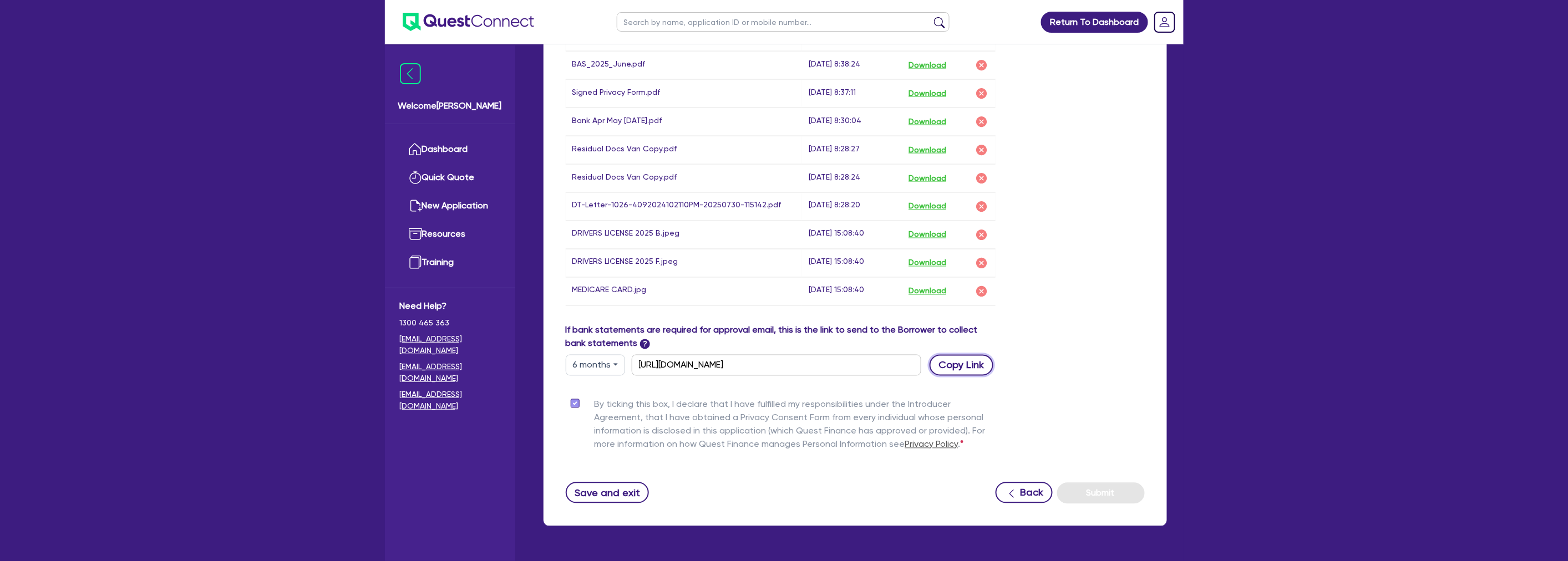
click at [963, 355] on button "Copy Link" at bounding box center [961, 365] width 64 height 21
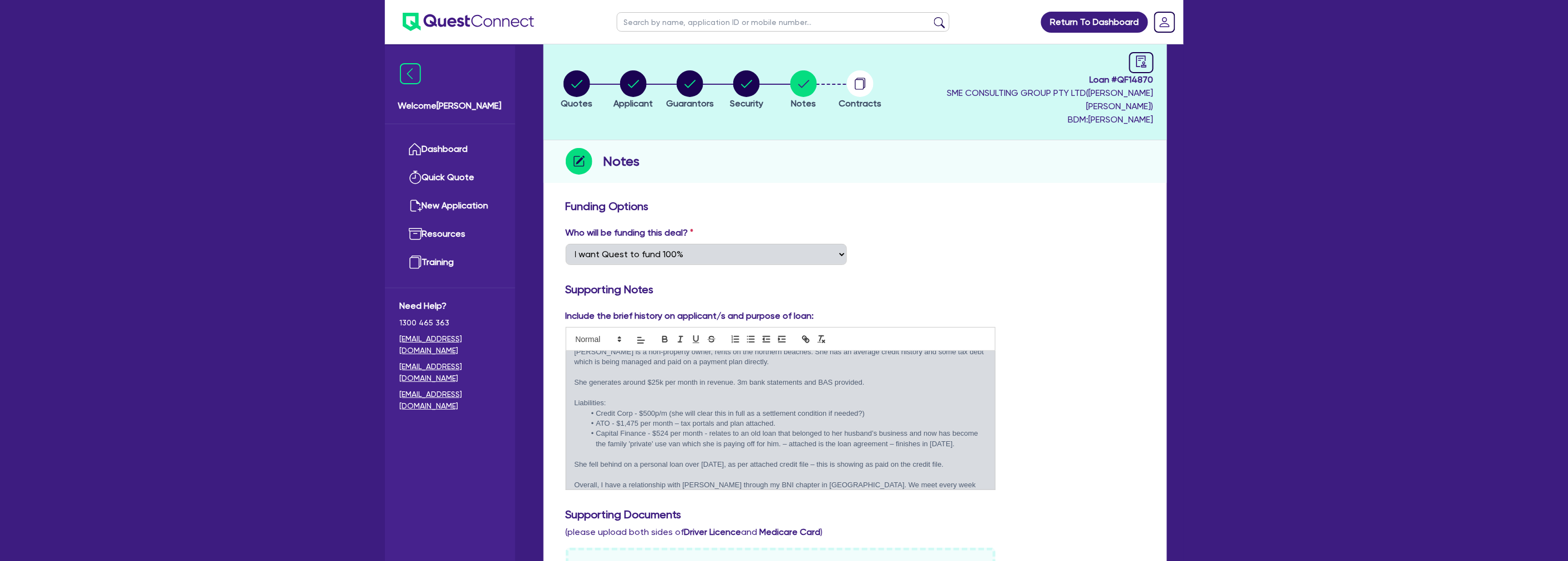
scroll to position [89, 0]
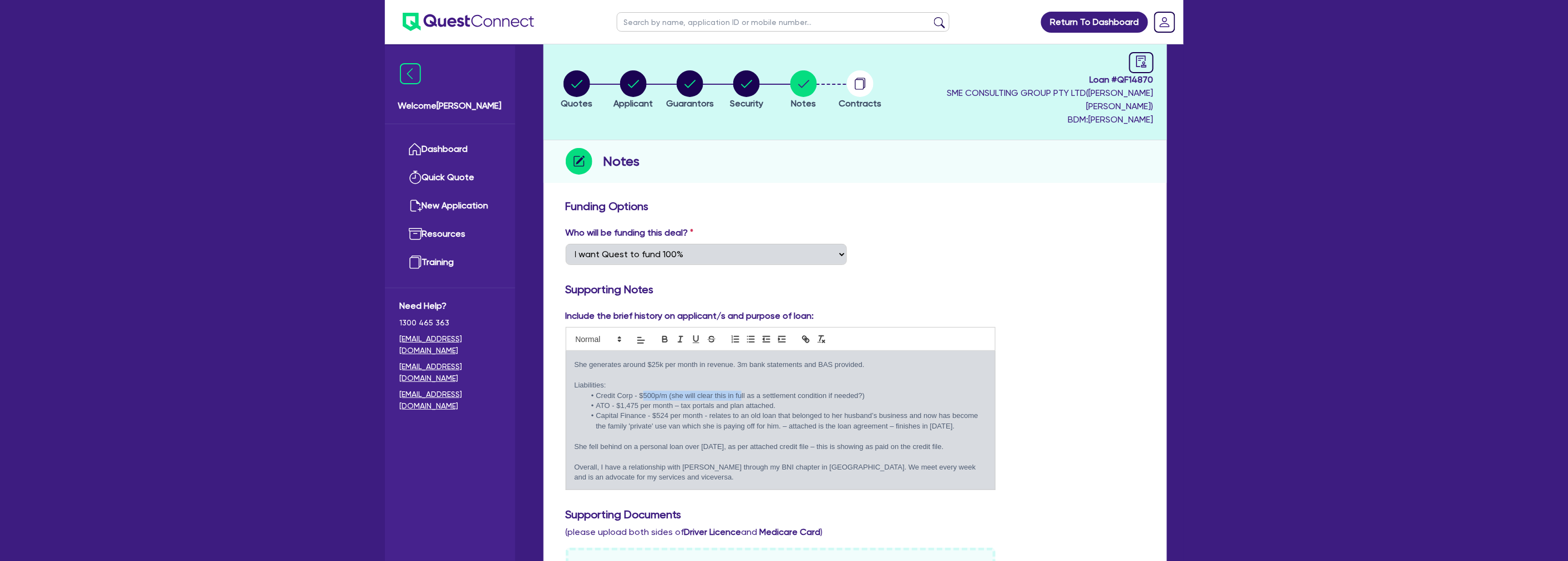
drag, startPoint x: 641, startPoint y: 369, endPoint x: 741, endPoint y: 372, distance: 100.0
click at [741, 391] on li "Credit Corp - $500p/m (she will clear this in full as a settlement condition if…" at bounding box center [786, 395] width 402 height 10
drag, startPoint x: 801, startPoint y: 373, endPoint x: 669, endPoint y: 369, distance: 132.1
click at [669, 391] on li "Credit Corp - $500p/m (she will clear this in full as a settlement condition if…" at bounding box center [786, 395] width 402 height 10
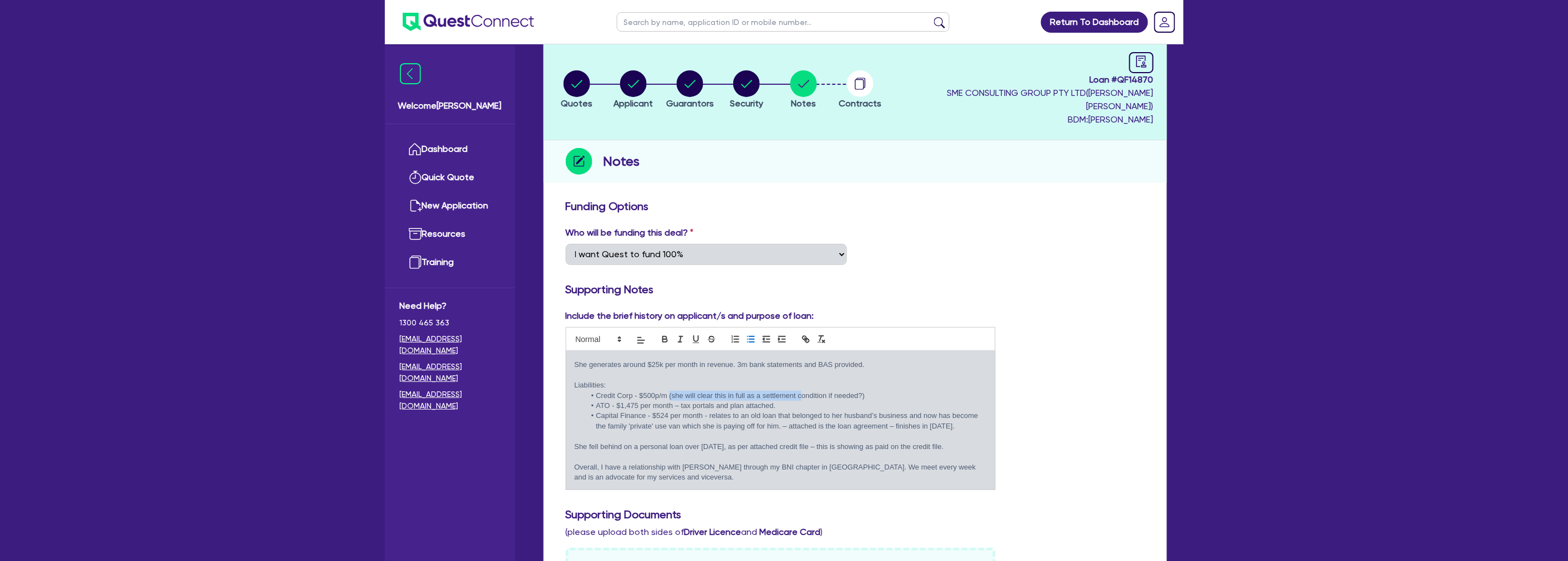
click at [673, 391] on li "Credit Corp - $500p/m (she will clear this in full as a settlement condition if…" at bounding box center [786, 395] width 402 height 10
drag, startPoint x: 667, startPoint y: 373, endPoint x: 885, endPoint y: 367, distance: 218.1
click at [885, 391] on li "Credit Corp - $500p/m (she will clear this in full as a settlement condition if…" at bounding box center [786, 395] width 402 height 10
drag, startPoint x: 880, startPoint y: 373, endPoint x: 668, endPoint y: 371, distance: 212.0
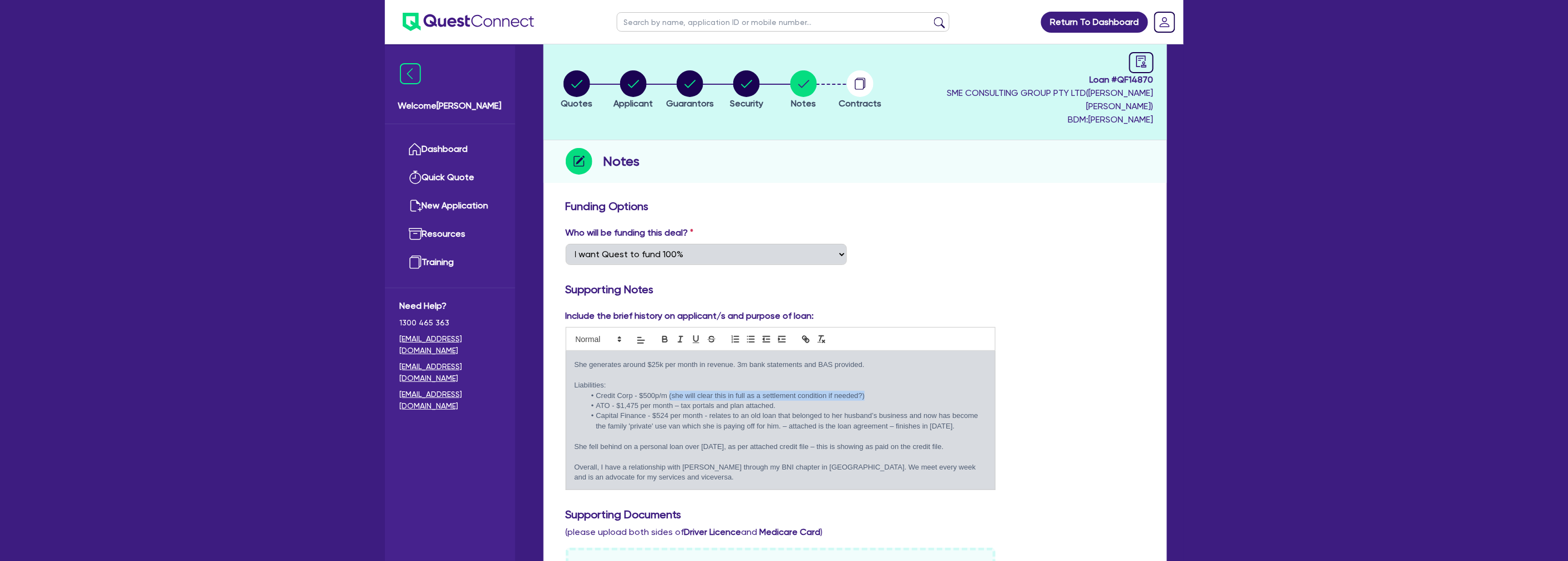
click at [668, 391] on li "Credit Corp - $500p/m (she will clear this in full as a settlement condition if…" at bounding box center [786, 395] width 402 height 10
drag, startPoint x: 668, startPoint y: 371, endPoint x: 877, endPoint y: 375, distance: 209.0
click at [877, 391] on li "Credit Corp - $500p/m (she will clear this in full as a settlement condition if…" at bounding box center [786, 395] width 402 height 10
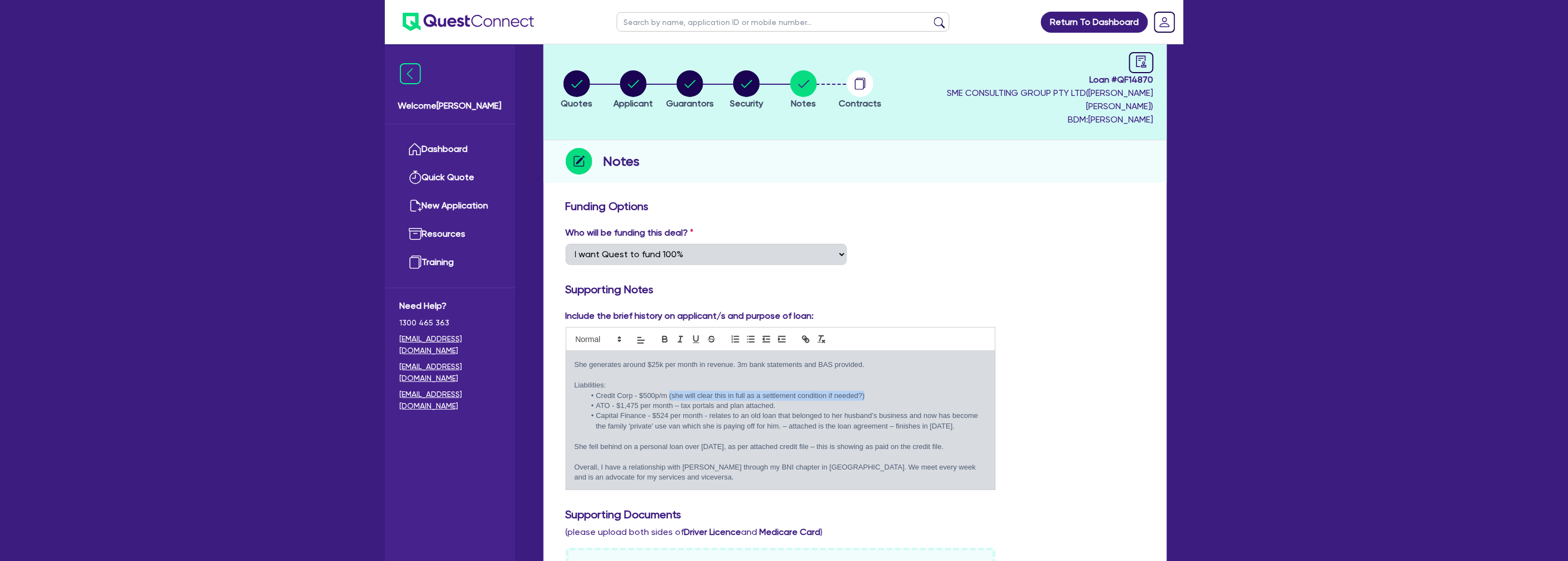
drag, startPoint x: 843, startPoint y: 370, endPoint x: 669, endPoint y: 375, distance: 174.1
click at [669, 391] on li "Credit Corp - $500p/m (she will clear this in full as a settlement condition if…" at bounding box center [786, 395] width 402 height 10
click at [667, 391] on li "Credit Corp - $500p/m (she will clear this in full as a settlement condition if…" at bounding box center [786, 395] width 402 height 10
drag, startPoint x: 667, startPoint y: 369, endPoint x: 897, endPoint y: 364, distance: 230.1
click at [897, 364] on div "Laura has been self-employed buyer’s agent with Hallmark Buyers agency for a 3 …" at bounding box center [781, 420] width 429 height 138
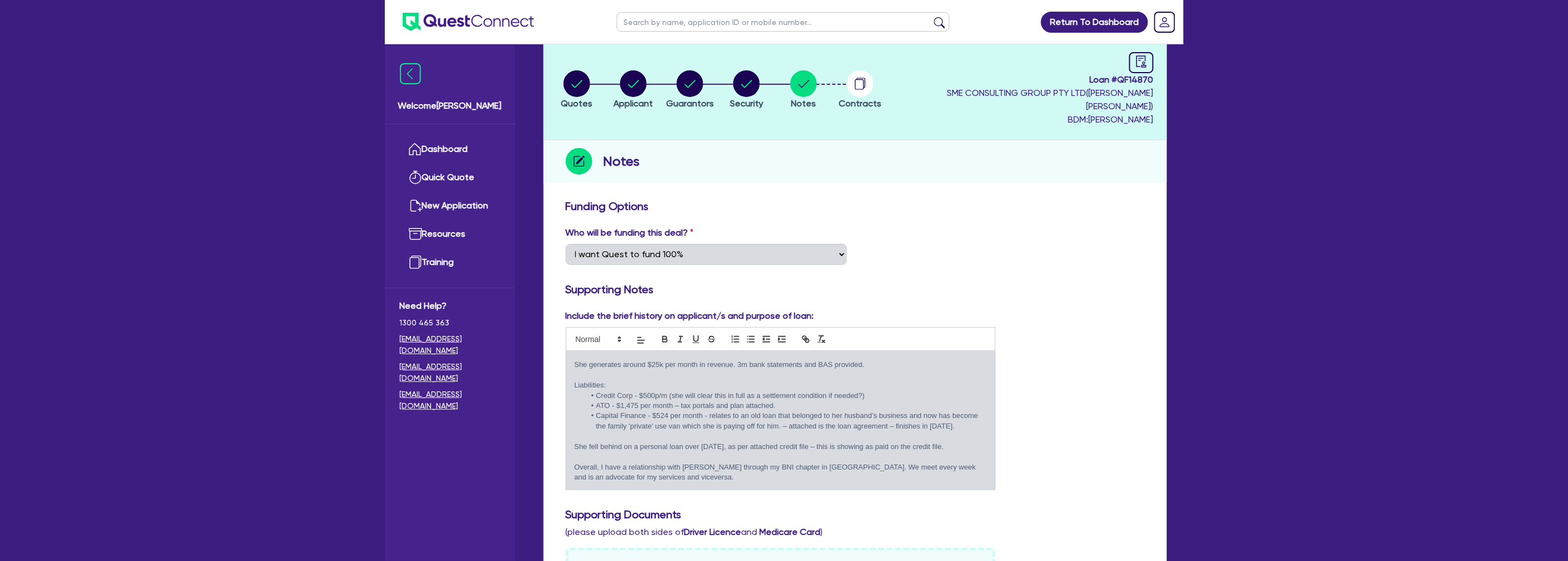
click at [897, 380] on p "Liabilities:" at bounding box center [781, 385] width 412 height 10
drag, startPoint x: 890, startPoint y: 370, endPoint x: 669, endPoint y: 373, distance: 221.0
click at [669, 391] on li "Credit Corp - $500p/m (she will clear this in full as a settlement condition if…" at bounding box center [786, 395] width 402 height 10
drag, startPoint x: 669, startPoint y: 372, endPoint x: 883, endPoint y: 369, distance: 214.0
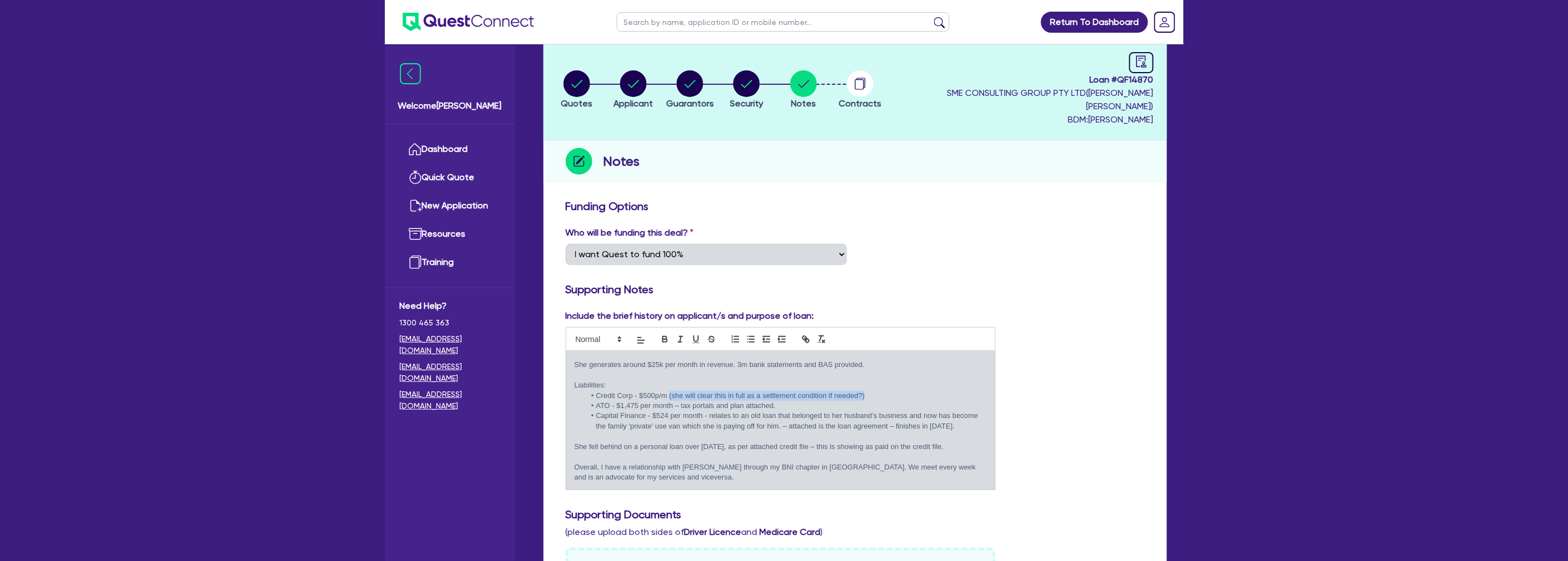
click at [883, 391] on li "Credit Corp - $500p/m (she will clear this in full as a settlement condition if…" at bounding box center [786, 395] width 402 height 10
drag, startPoint x: 597, startPoint y: 381, endPoint x: 796, endPoint y: 379, distance: 199.0
click at [796, 401] on li "ATO - $1,475 per month – tax portals and plan attached." at bounding box center [786, 405] width 402 height 10
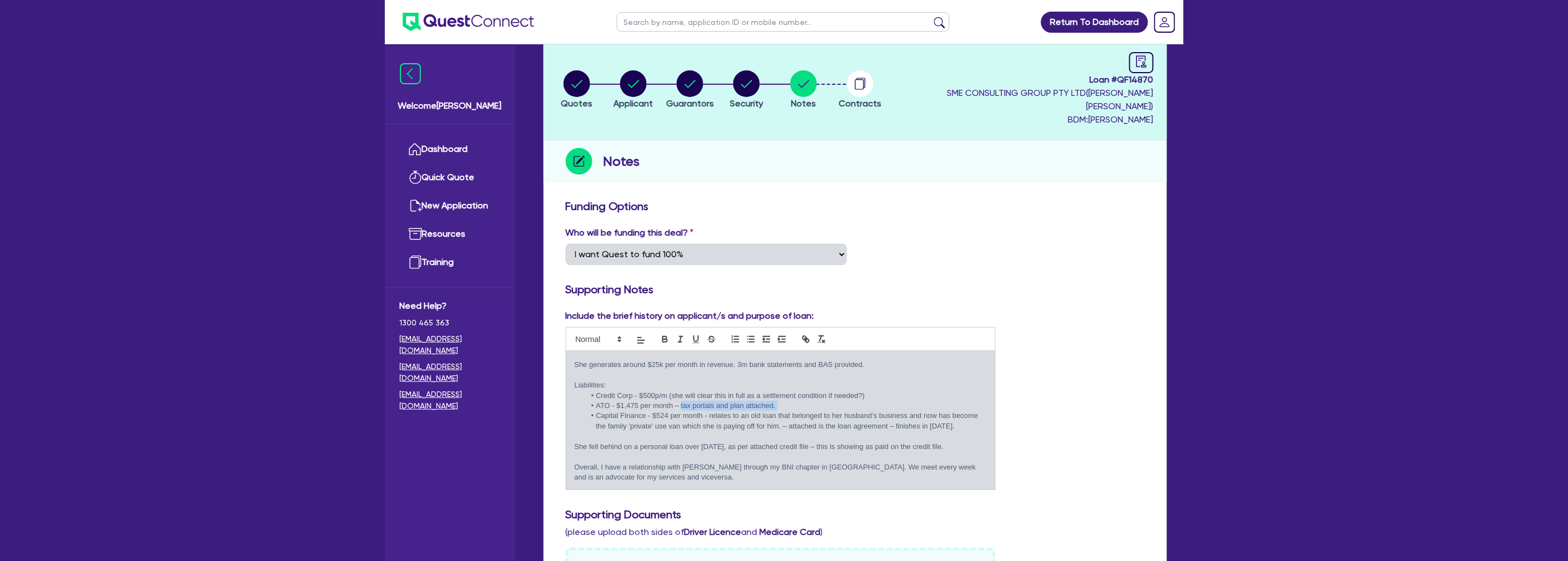
drag, startPoint x: 794, startPoint y: 380, endPoint x: 683, endPoint y: 383, distance: 111.0
click at [683, 401] on li "ATO - $1,475 per month – tax portals and plan attached." at bounding box center [786, 405] width 402 height 10
drag, startPoint x: 681, startPoint y: 380, endPoint x: 790, endPoint y: 380, distance: 109.0
click at [790, 401] on li "ATO - $1,475 per month – tax portals and plan attached." at bounding box center [786, 405] width 402 height 10
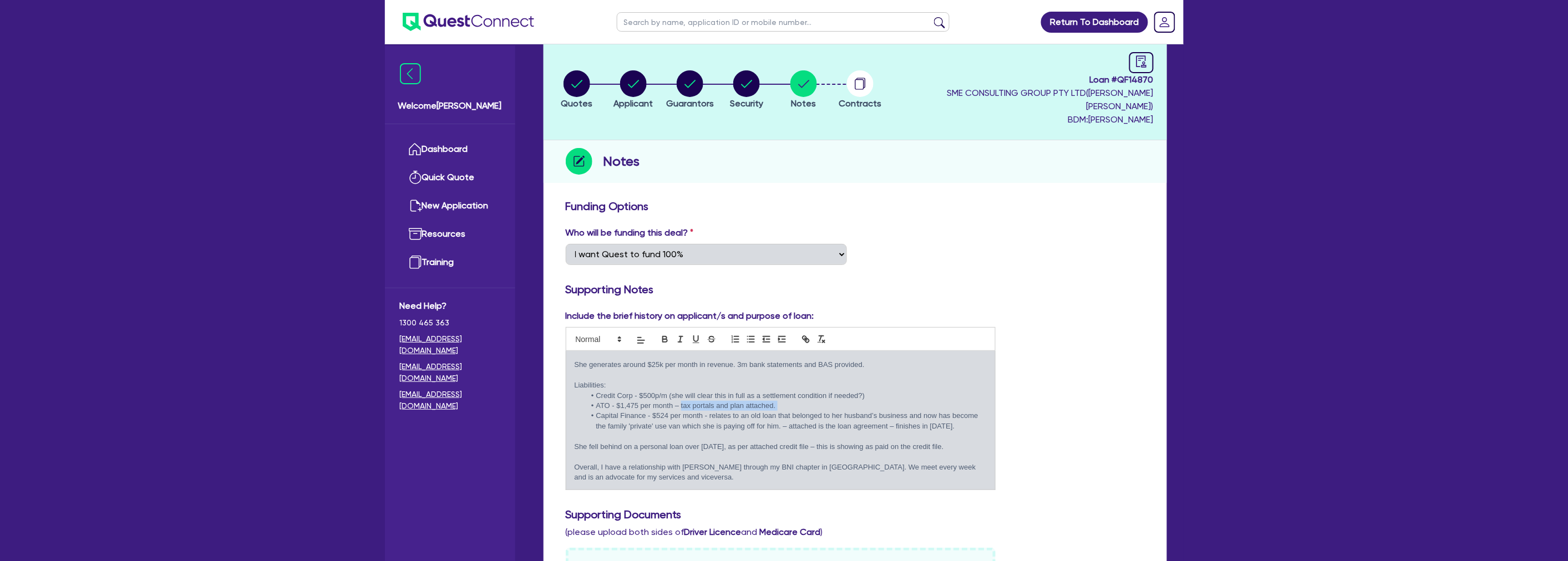
click at [790, 401] on li "ATO - $1,475 per month – tax portals and plan attached." at bounding box center [786, 405] width 402 height 10
drag, startPoint x: 789, startPoint y: 380, endPoint x: 594, endPoint y: 370, distance: 195.3
click at [594, 391] on ul "Credit Corp - $500p/m (she will clear this in full as a settlement condition if…" at bounding box center [781, 411] width 412 height 41
click at [594, 391] on li "Credit Corp - $500p/m (she will clear this in full as a settlement condition if…" at bounding box center [786, 395] width 402 height 10
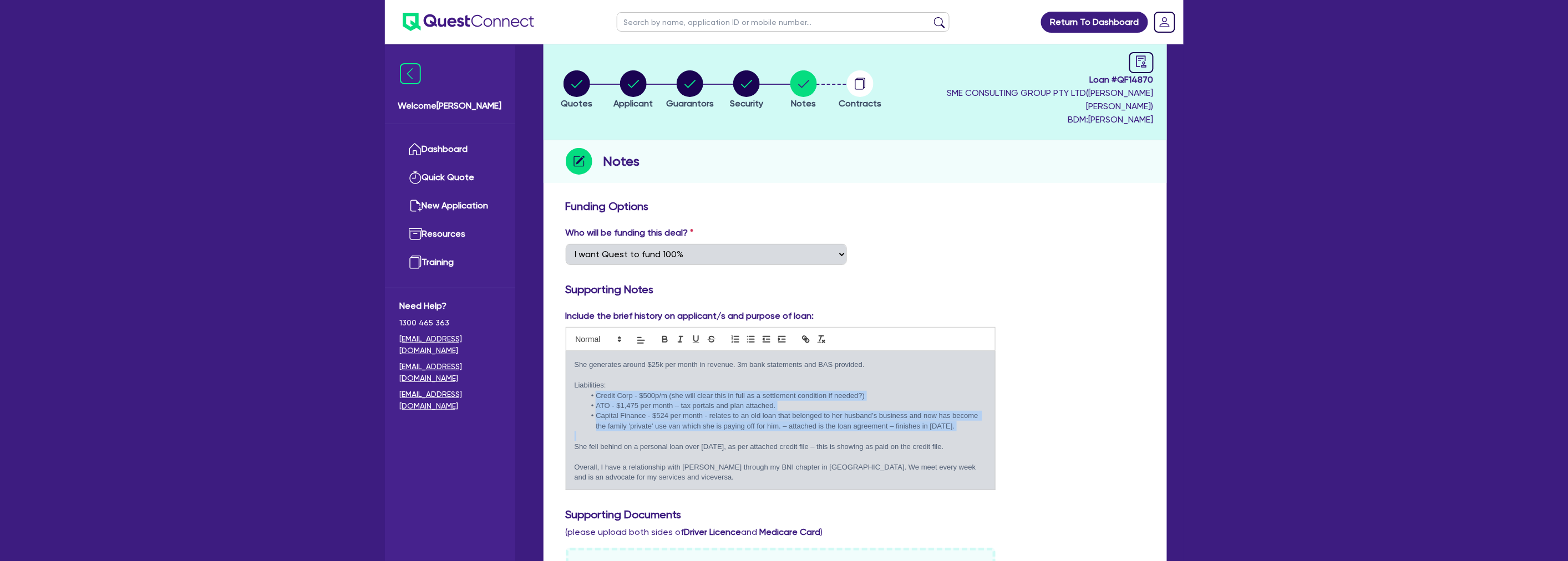
drag, startPoint x: 594, startPoint y: 370, endPoint x: 644, endPoint y: 414, distance: 66.6
click at [644, 414] on ul "Credit Corp - $500p/m (she will clear this in full as a settlement condition if…" at bounding box center [781, 411] width 412 height 41
click at [644, 414] on li "Capital Finance - $524 per month - relates to an old loan that belonged to her …" at bounding box center [786, 420] width 402 height 20
drag, startPoint x: 644, startPoint y: 414, endPoint x: 594, endPoint y: 392, distance: 54.6
click at [594, 411] on li "Capital Finance - $524 per month - relates to an old loan that belonged to her …" at bounding box center [786, 420] width 402 height 20
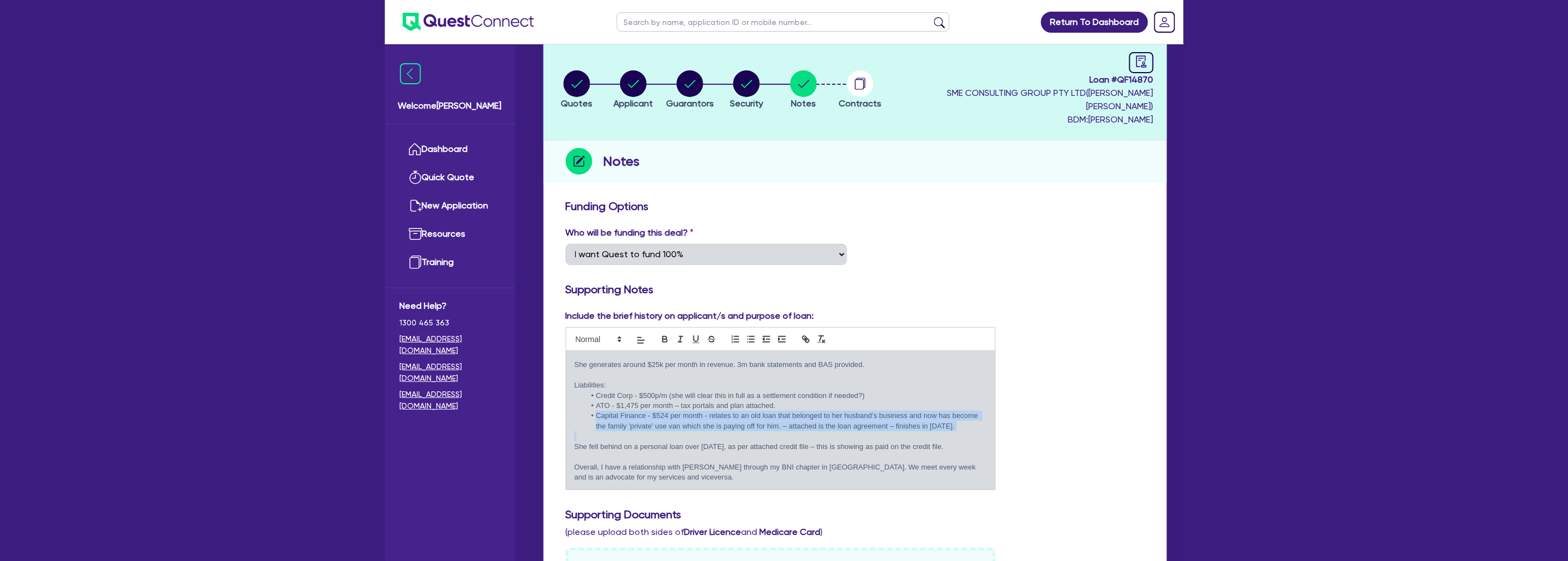
click at [594, 411] on li "Capital Finance - $524 per month - relates to an old loan that belonged to her …" at bounding box center [786, 420] width 402 height 20
drag, startPoint x: 594, startPoint y: 392, endPoint x: 633, endPoint y: 417, distance: 46.3
click at [633, 417] on div "Laura has been self-employed buyer’s agent with Hallmark Buyers agency for a 3 …" at bounding box center [781, 420] width 429 height 138
click at [633, 431] on p at bounding box center [781, 435] width 412 height 10
drag, startPoint x: 641, startPoint y: 414, endPoint x: 598, endPoint y: 370, distance: 61.5
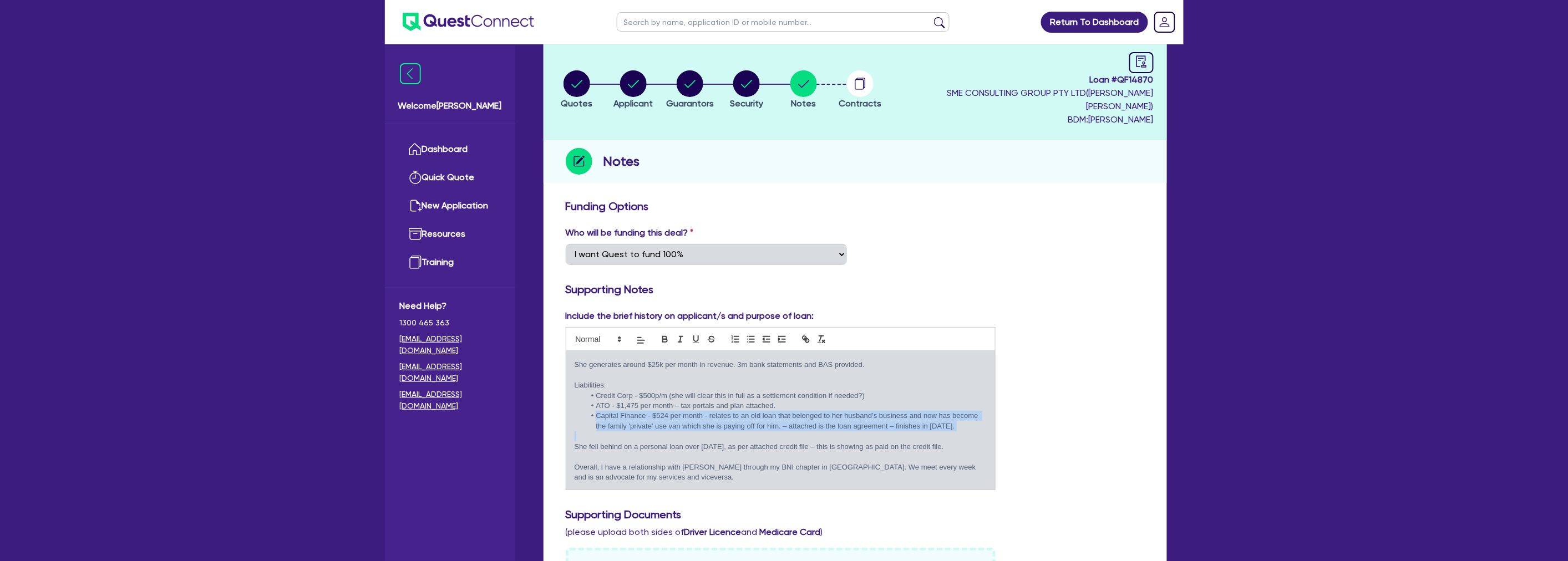
click at [598, 391] on ul "Credit Corp - $500p/m (she will clear this in full as a settlement condition if…" at bounding box center [781, 411] width 412 height 41
click at [598, 391] on li "Credit Corp - $500p/m (she will clear this in full as a settlement condition if…" at bounding box center [786, 395] width 402 height 10
click at [658, 70] on li "Applicant" at bounding box center [633, 88] width 57 height 39
click at [639, 80] on circle "button" at bounding box center [633, 83] width 26 height 26
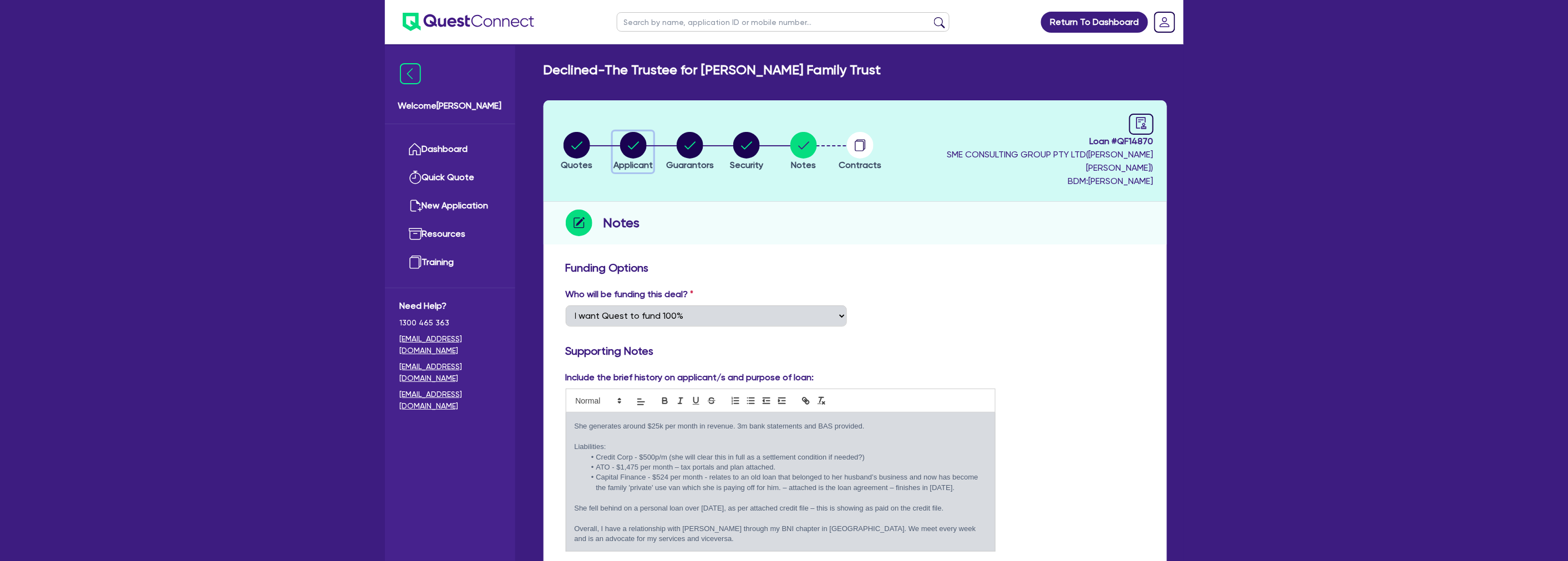
select select "TRUST"
select select "COMPANY"
select select "RENTAL_REAL_ESTATE"
select select "REAL_ESTATE_SERVICES"
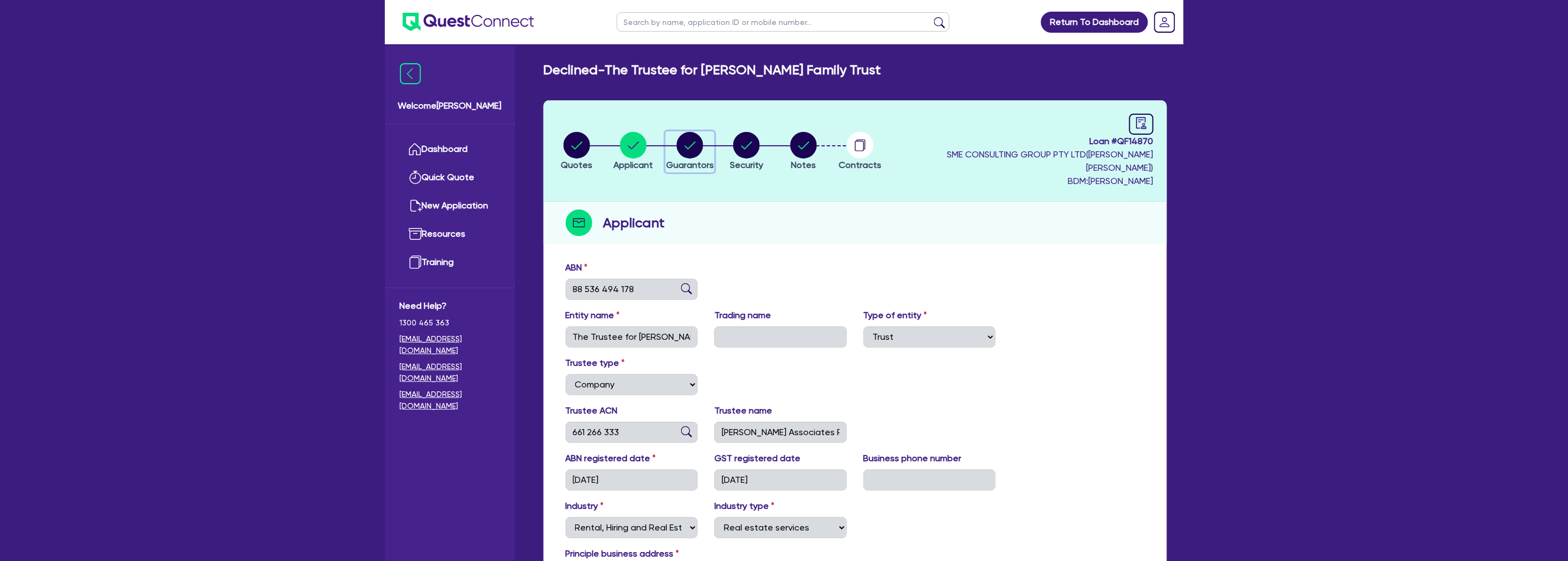
click at [688, 142] on circle "button" at bounding box center [689, 144] width 26 height 26
select select "MRS"
select select "NSW"
select select "MARRIED"
select select "HOUSEHOLD_PERSONAL"
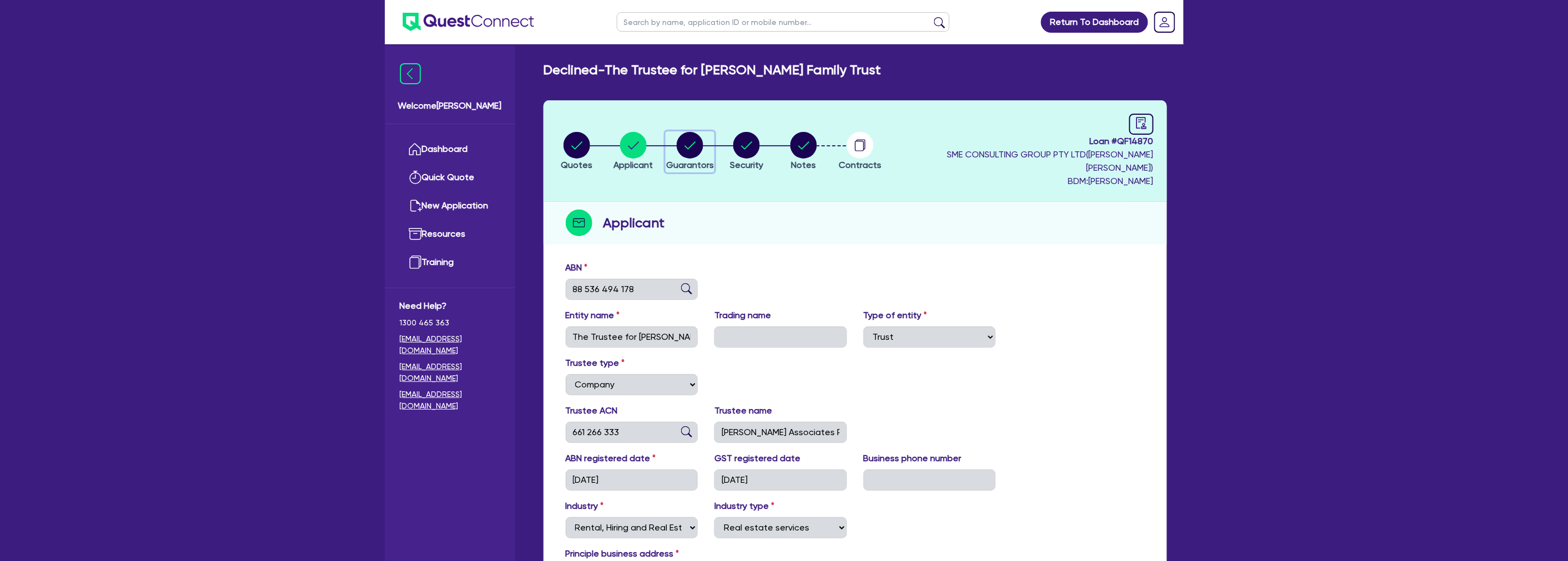
select select "CASH"
select select "OTHER"
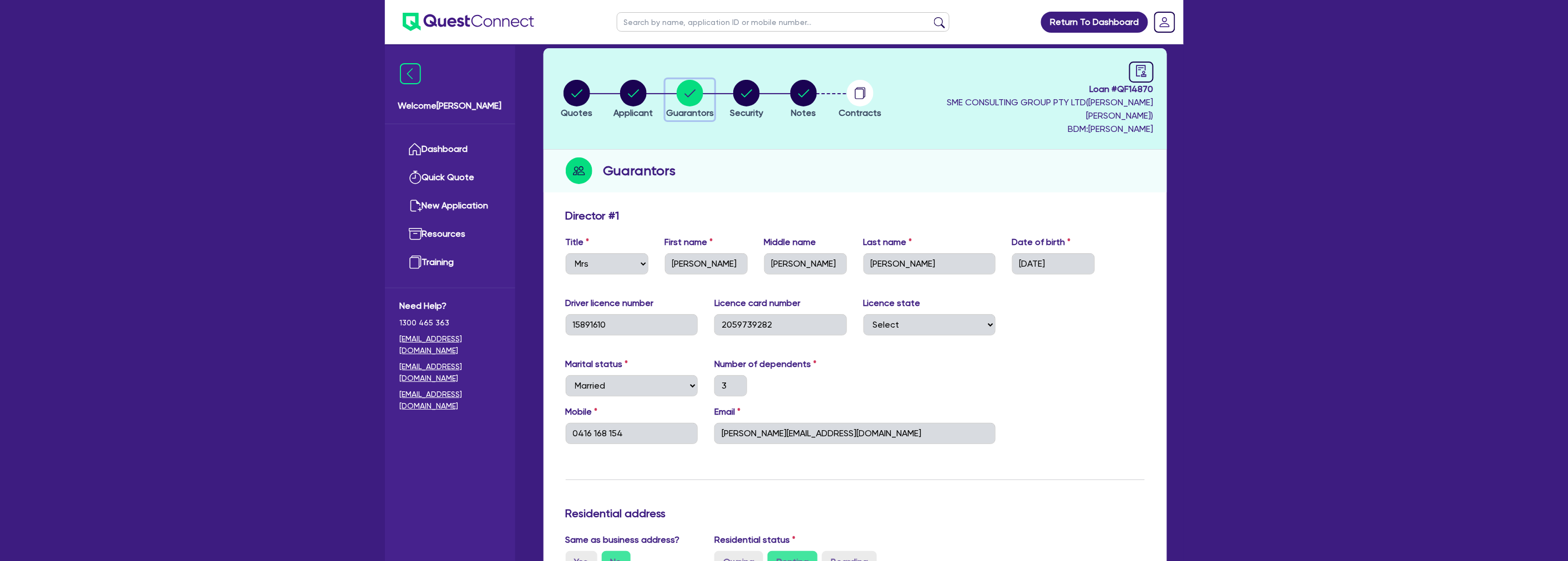
scroll to position [123, 0]
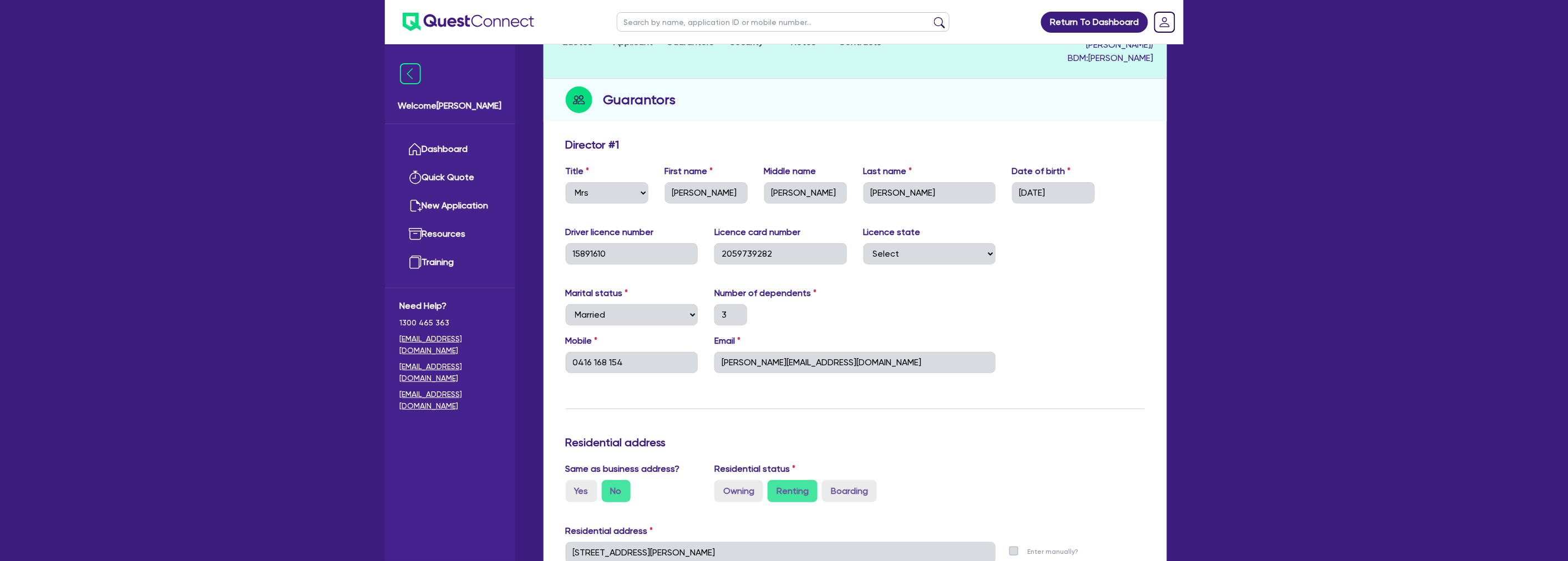
click at [914, 297] on div "Marital status Select Single Married De Facto / Partner Number of dependents 3" at bounding box center [855, 310] width 595 height 48
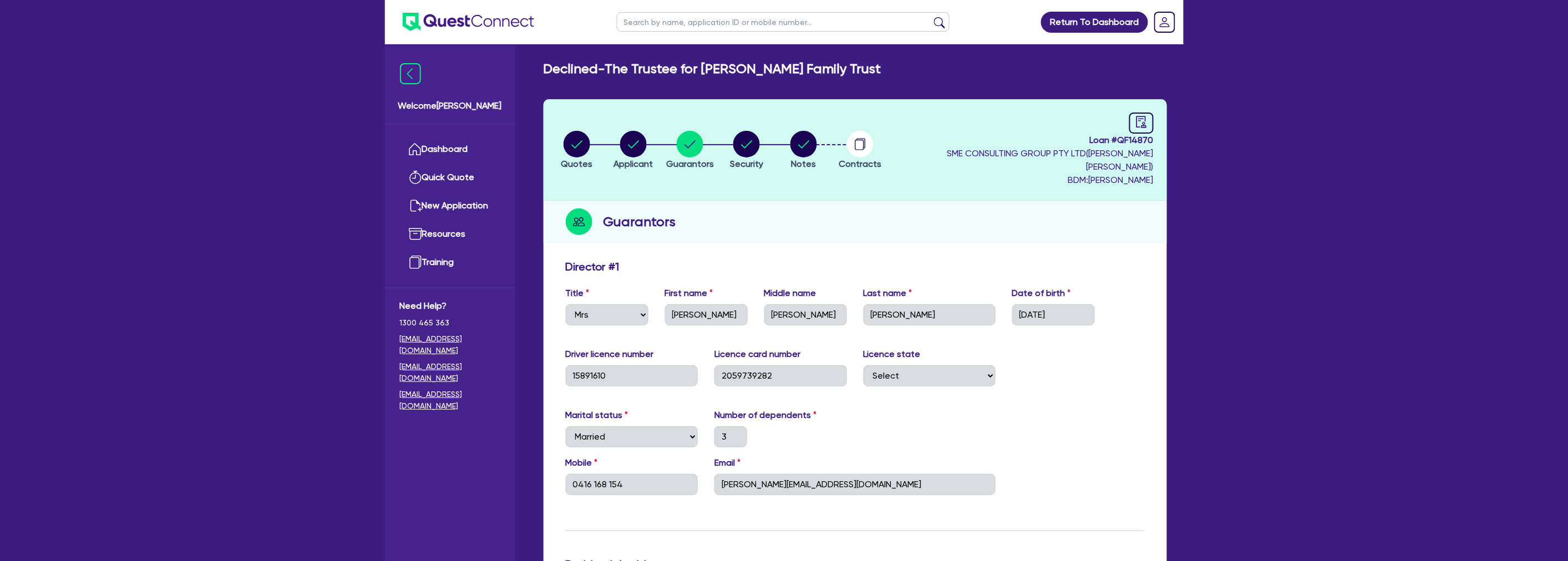
scroll to position [0, 0]
click at [746, 160] on span "Security" at bounding box center [747, 165] width 33 height 11
select select "CARS_AND_LIGHT_TRUCKS"
select select "PASSENGER_VEHICLES"
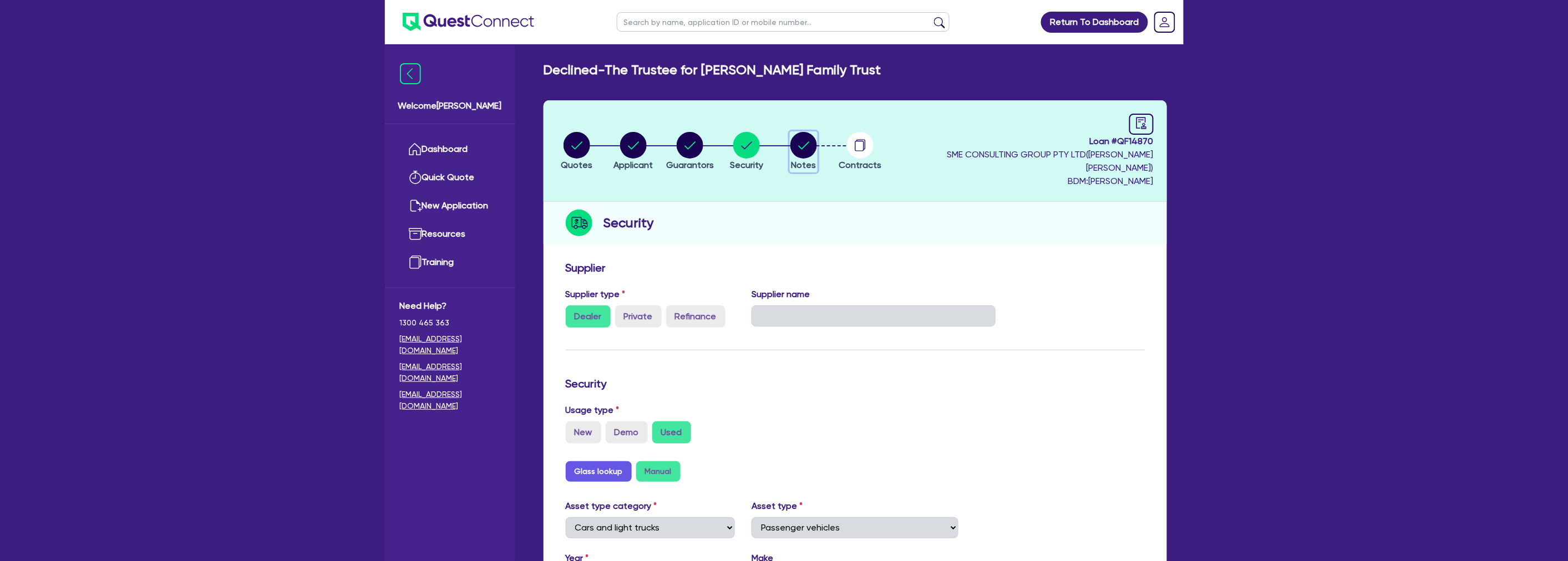
click at [808, 144] on circle "button" at bounding box center [803, 144] width 26 height 26
select select "Quest Finance - Own Book"
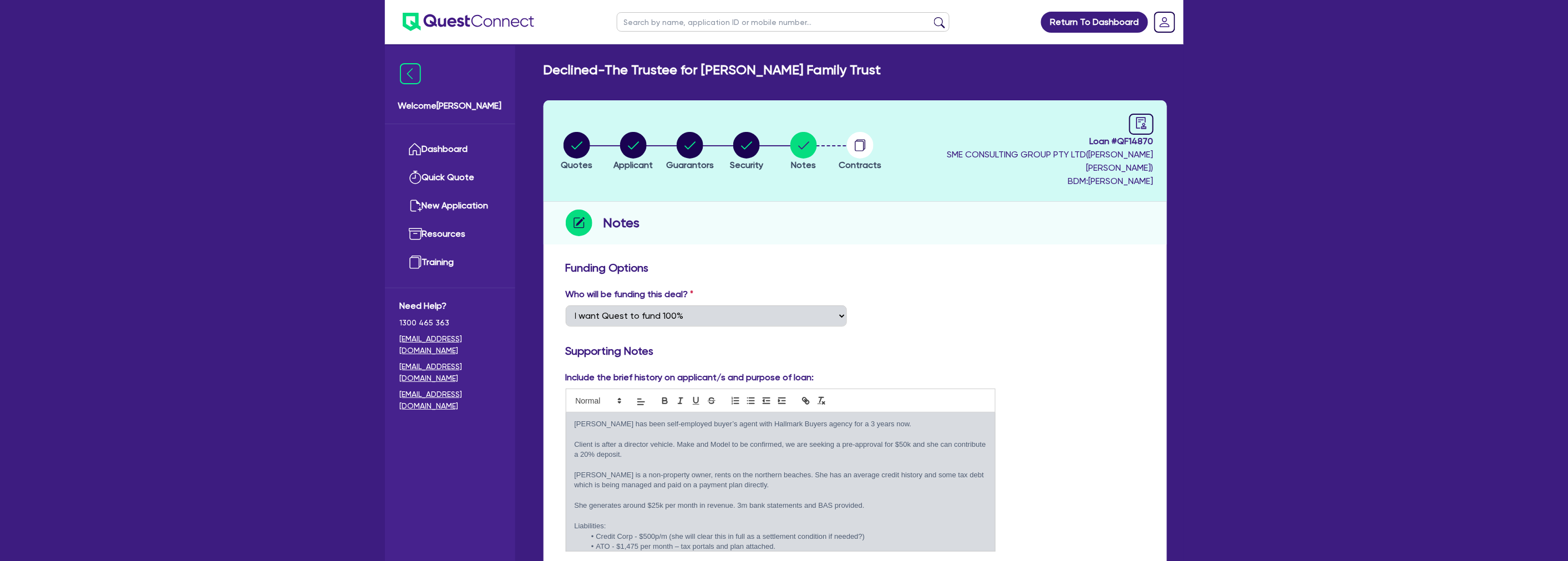
click at [963, 288] on div "Who will be funding this deal? Select I want Quest to fund 100% I will fund 100…" at bounding box center [855, 311] width 595 height 48
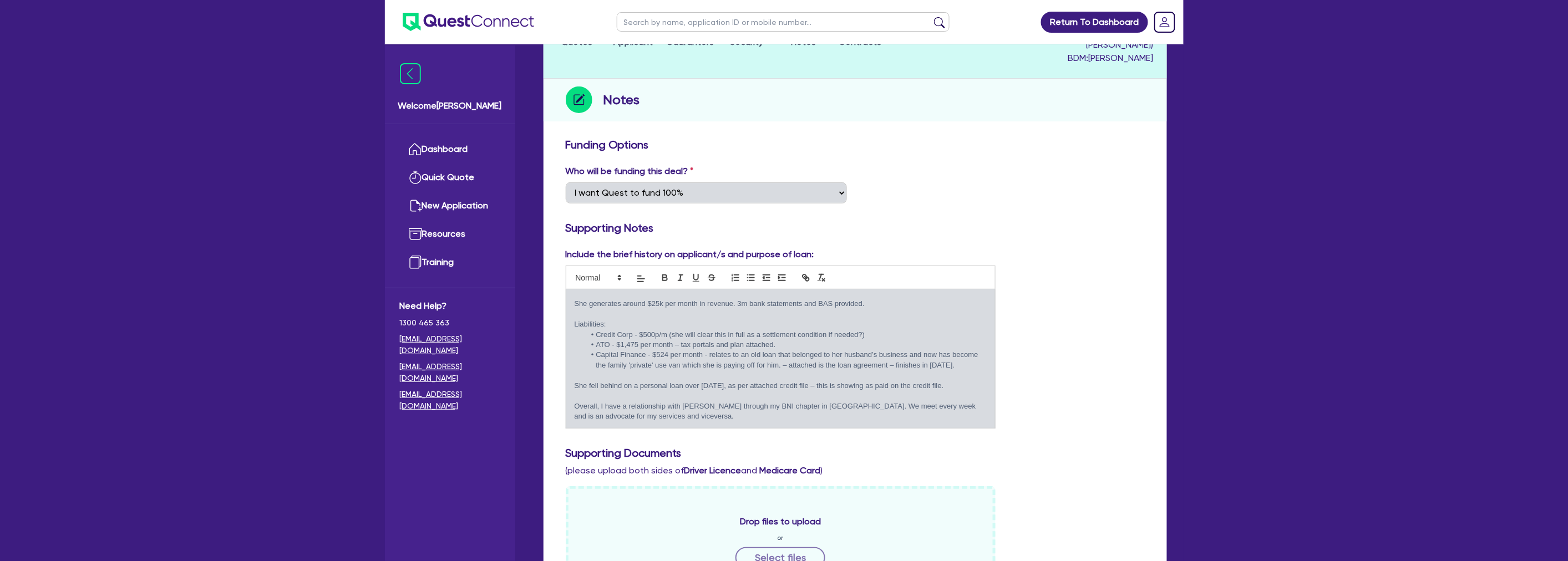
scroll to position [89, 0]
click at [1055, 361] on div "Include the brief history on applicant/s and purpose of loan: Laura has been se…" at bounding box center [855, 342] width 595 height 190
click at [1061, 248] on div "Include the brief history on applicant/s and purpose of loan: Laura has been se…" at bounding box center [855, 342] width 595 height 190
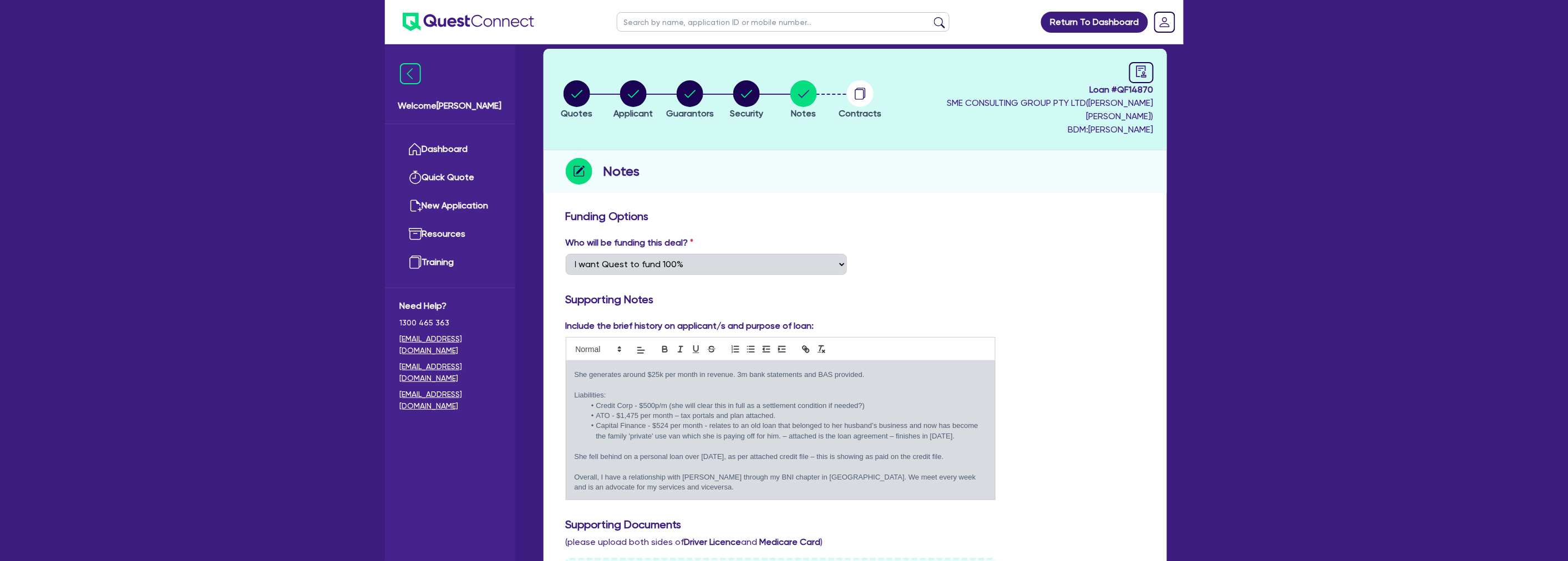
scroll to position [0, 0]
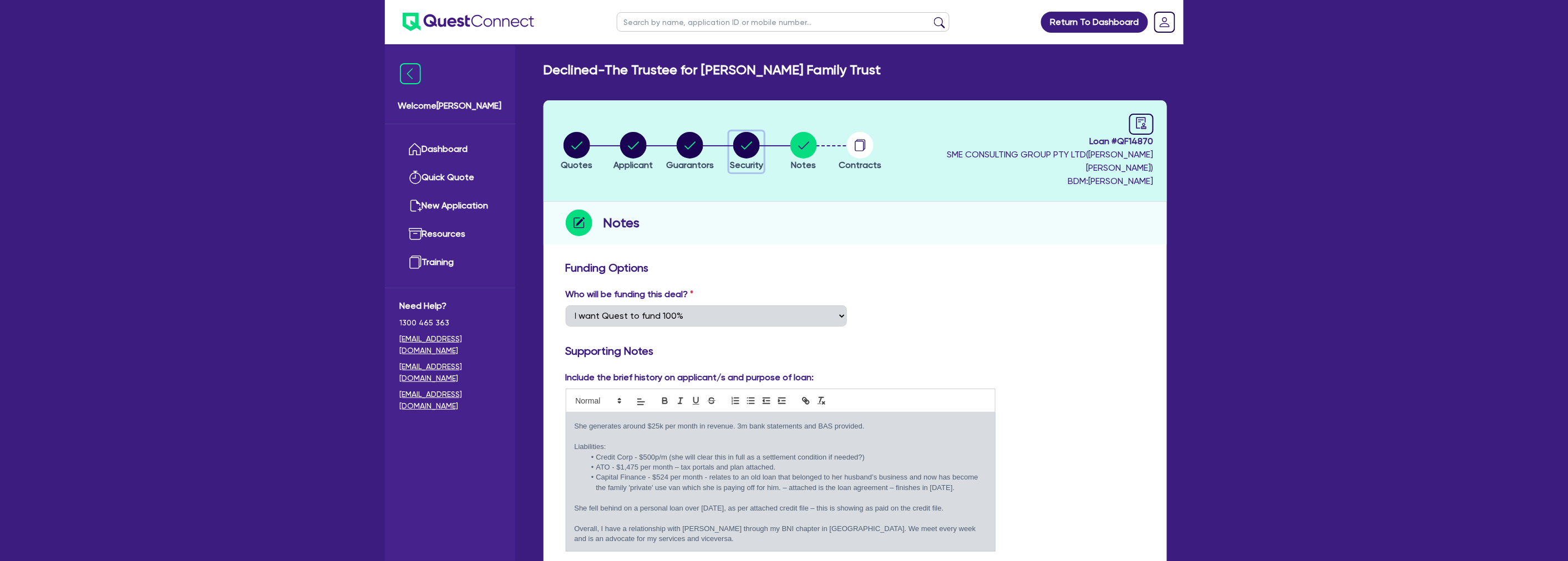
click at [749, 141] on circle "button" at bounding box center [746, 144] width 26 height 26
select select "CARS_AND_LIGHT_TRUCKS"
select select "PASSENGER_VEHICLES"
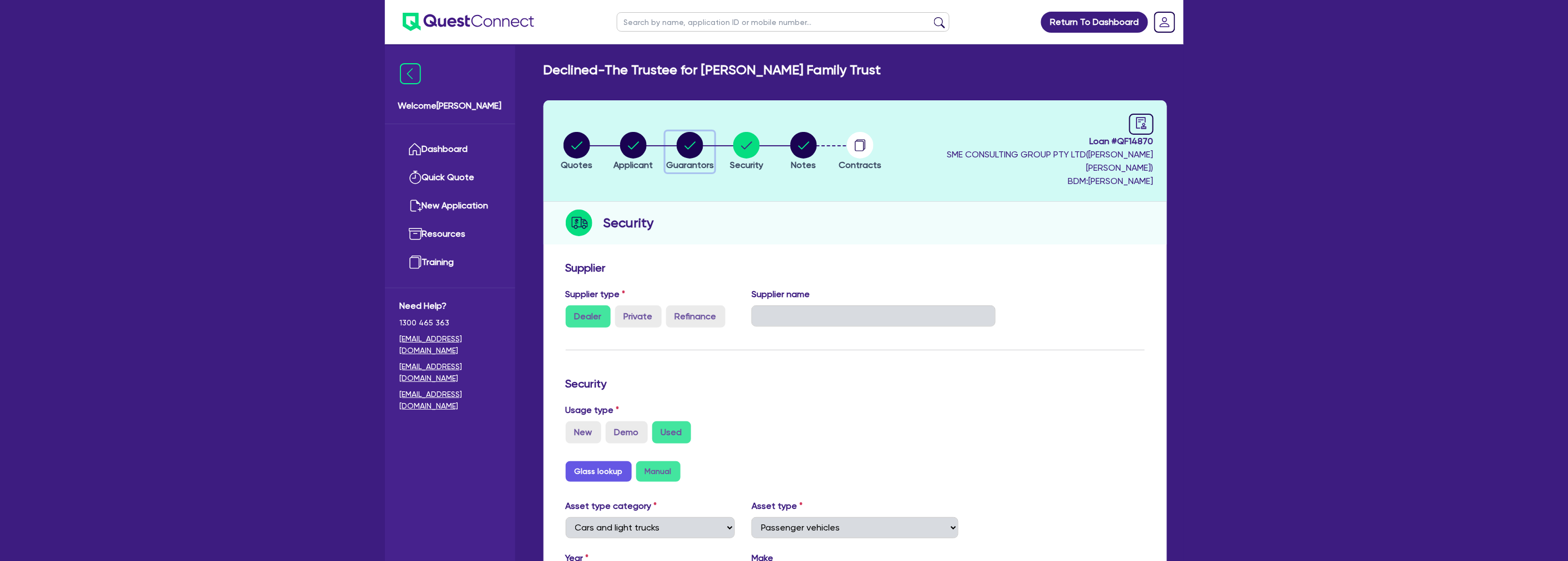
click at [696, 141] on icon "button" at bounding box center [690, 145] width 11 height 8
select select "MRS"
select select "NSW"
select select "MARRIED"
select select "HOUSEHOLD_PERSONAL"
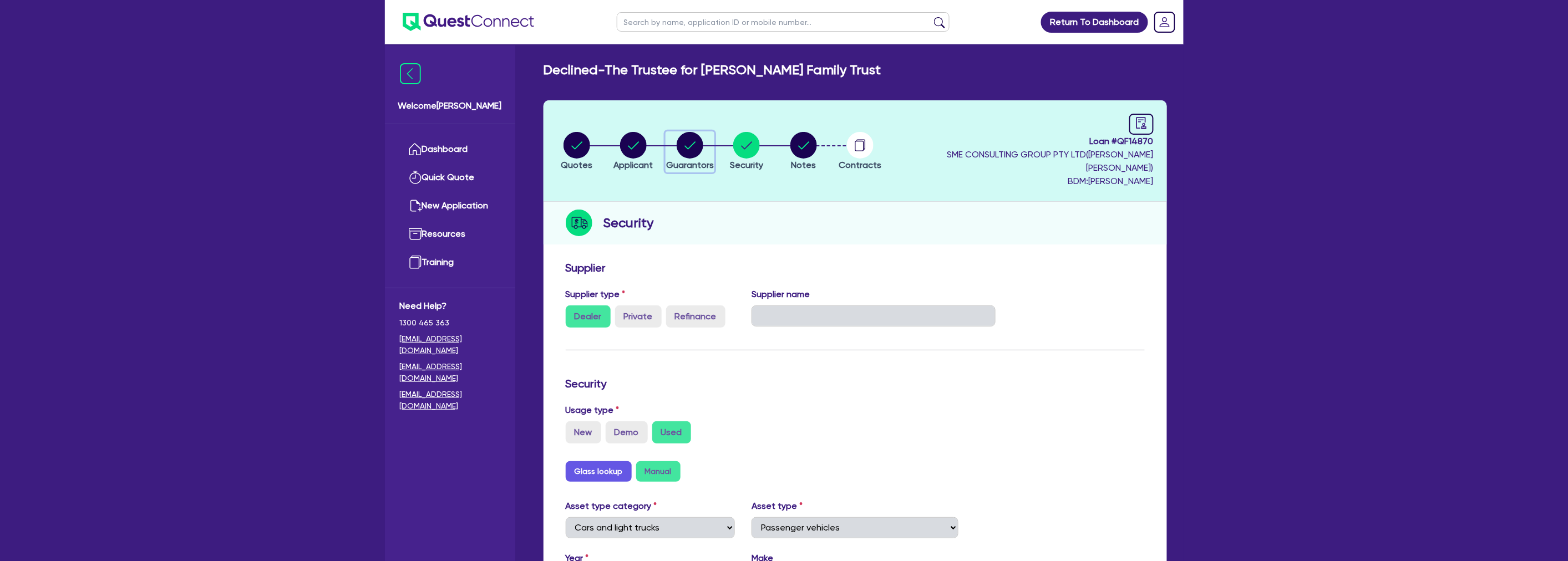
select select "CASH"
select select "OTHER"
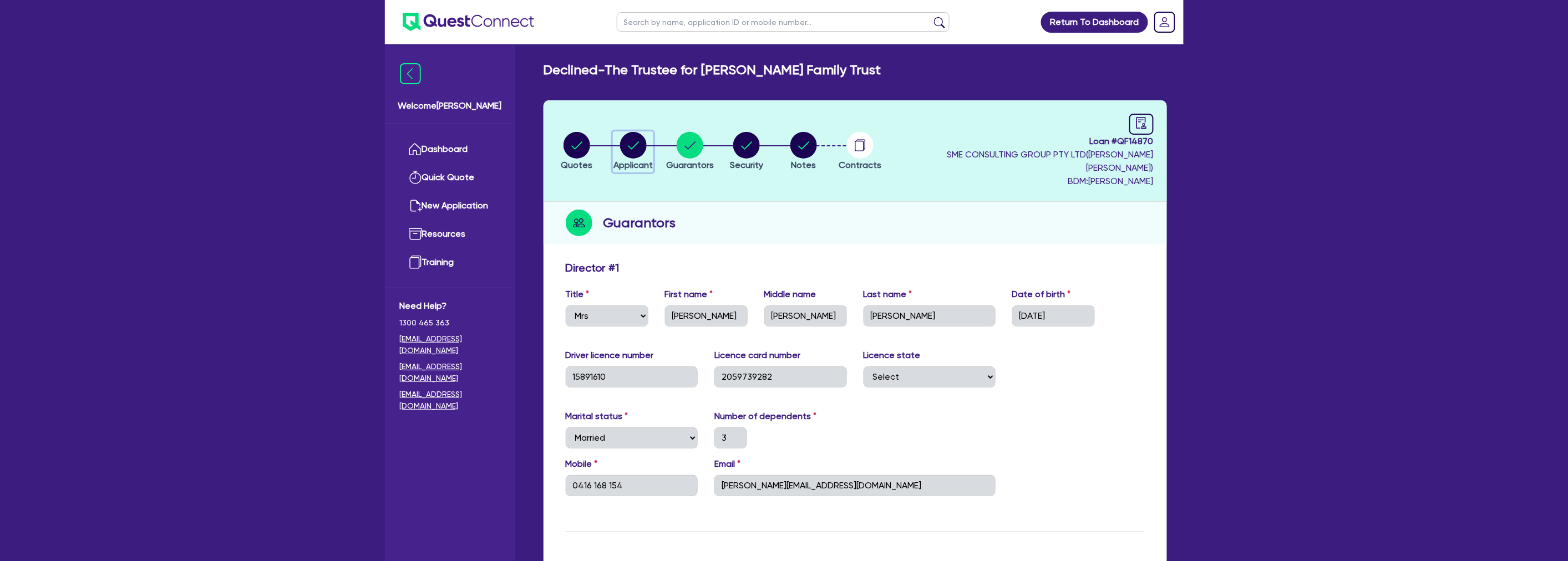
click at [644, 132] on circle "button" at bounding box center [633, 144] width 26 height 26
select select "TRUST"
select select "COMPANY"
select select "RENTAL_REAL_ESTATE"
select select "REAL_ESTATE_SERVICES"
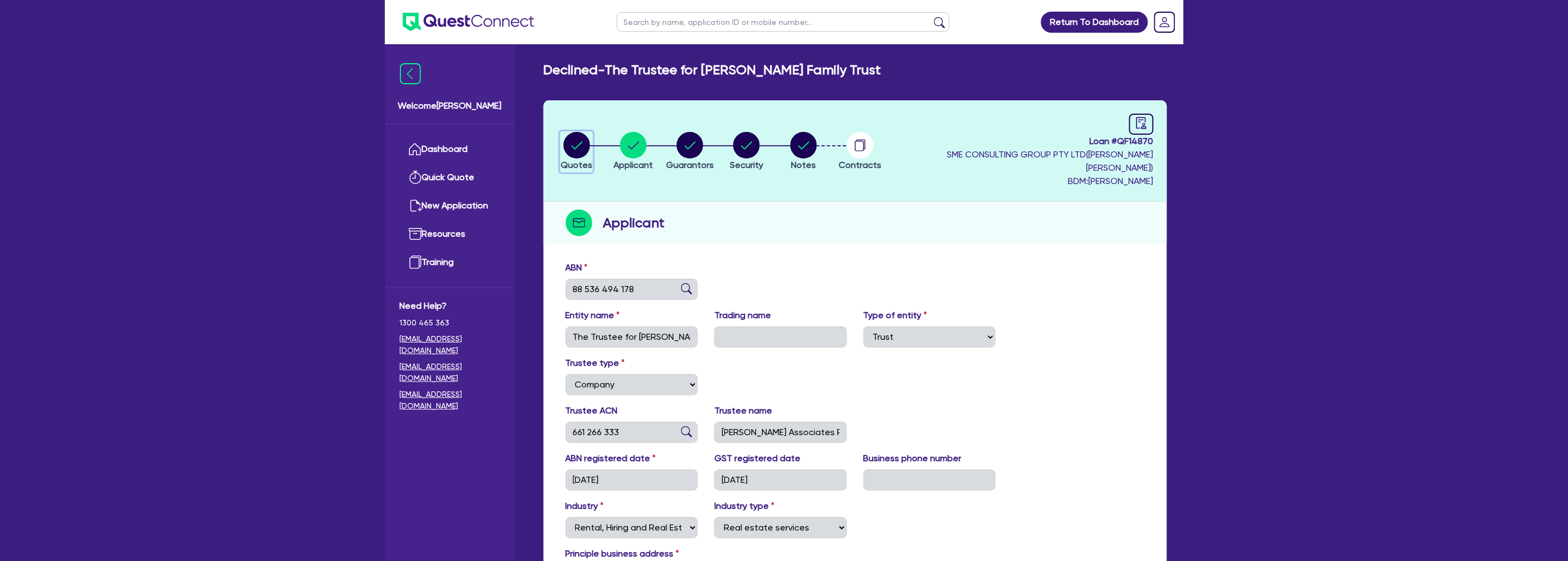
click at [573, 136] on circle "button" at bounding box center [576, 144] width 26 height 26
select select "CARS_AND_LIGHT_TRUCKS"
select select "PASSENGER_VEHICLES"
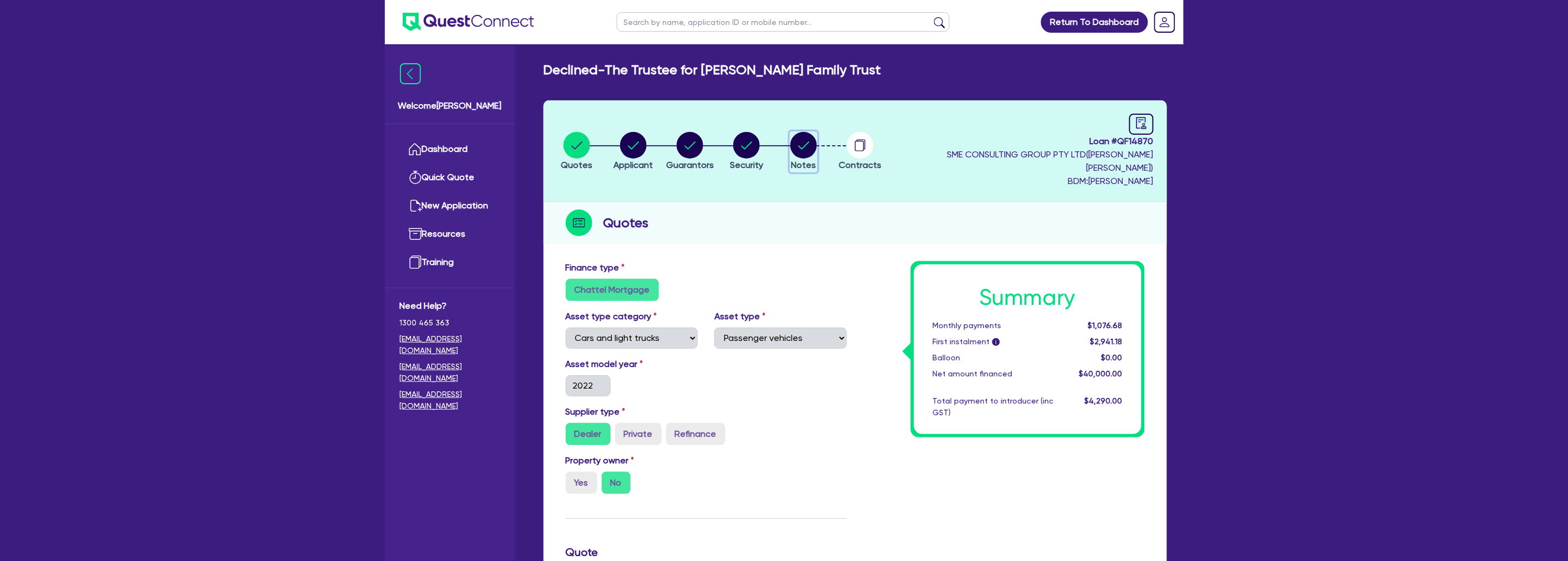
click at [816, 147] on circle "button" at bounding box center [803, 144] width 26 height 26
select select "Quest Finance - Own Book"
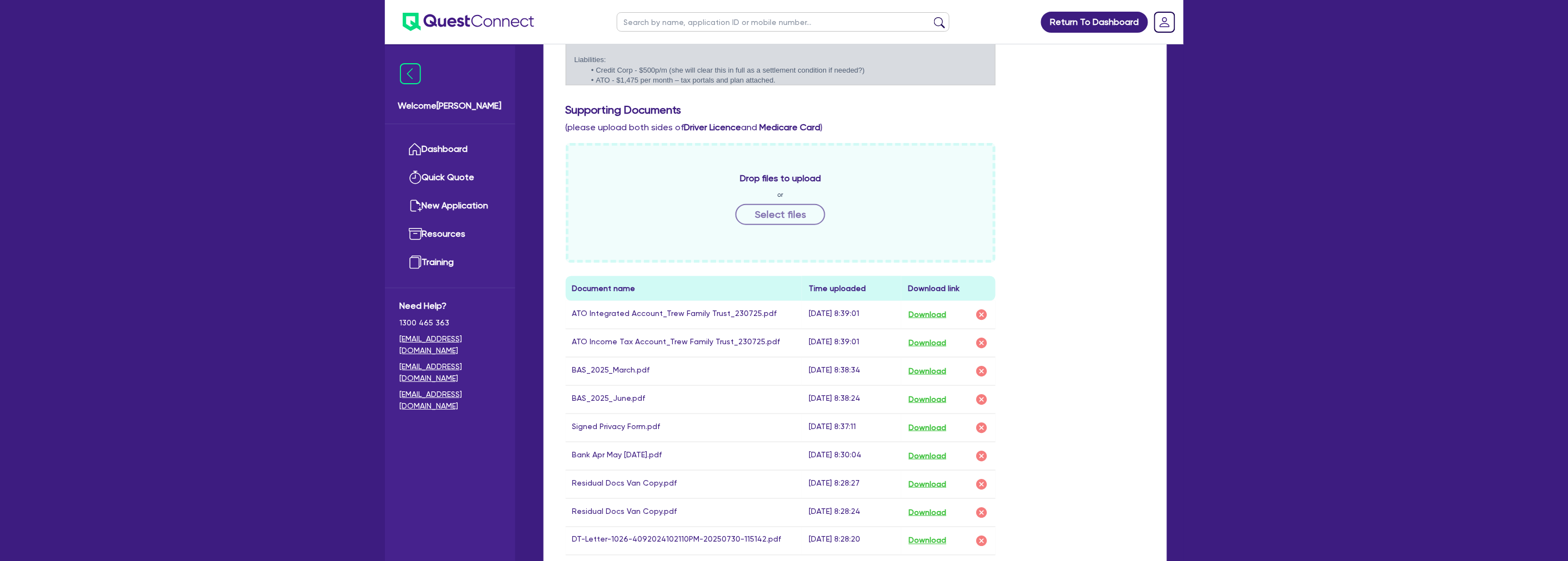
scroll to position [554, 0]
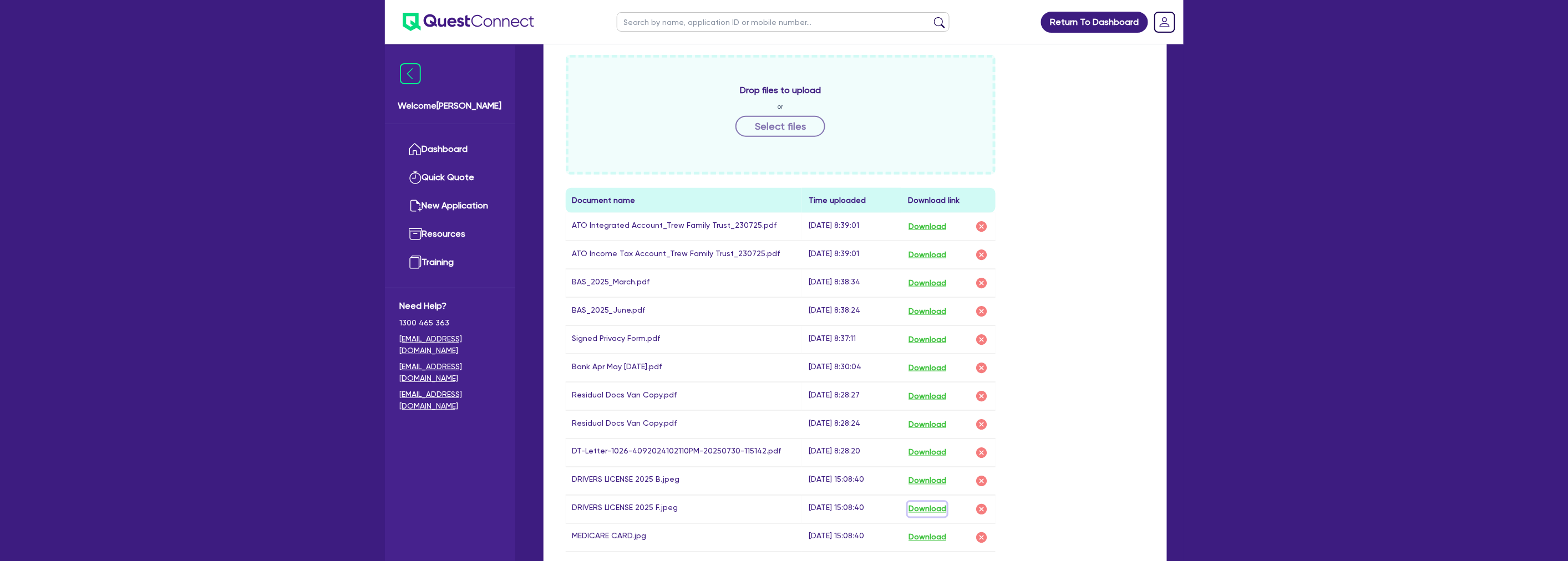
click at [944, 502] on button "Download" at bounding box center [927, 509] width 39 height 14
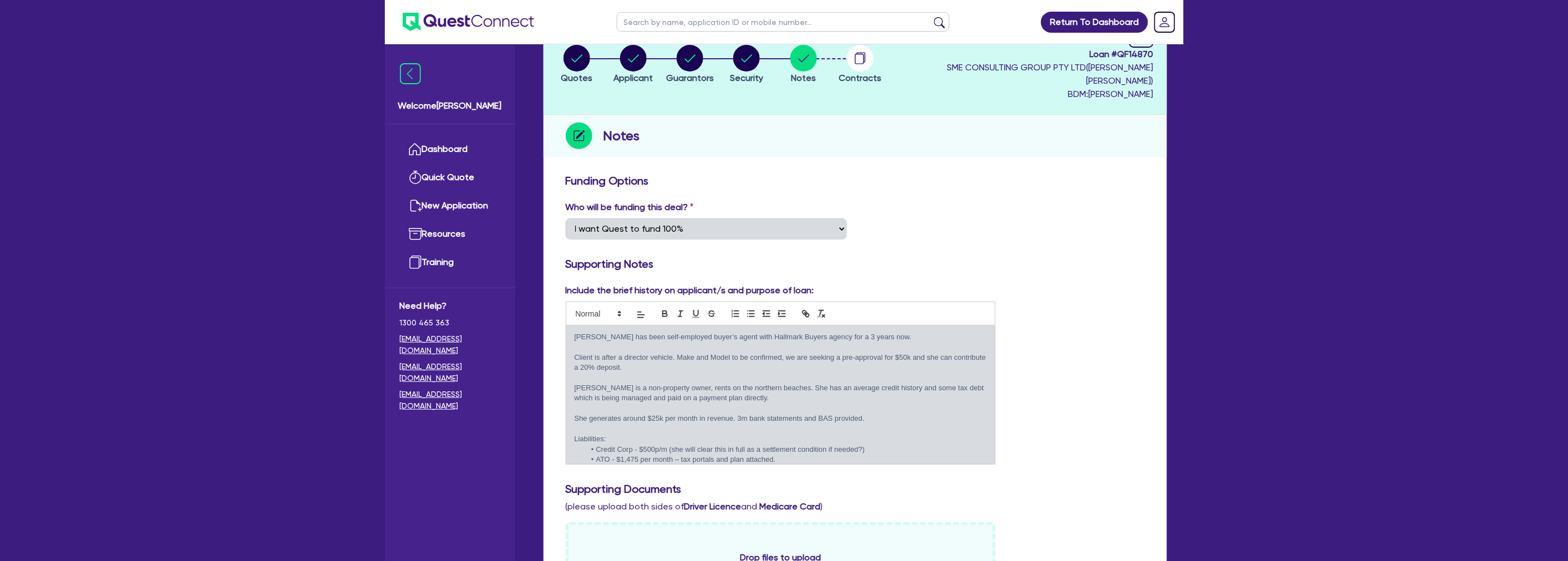
scroll to position [0, 0]
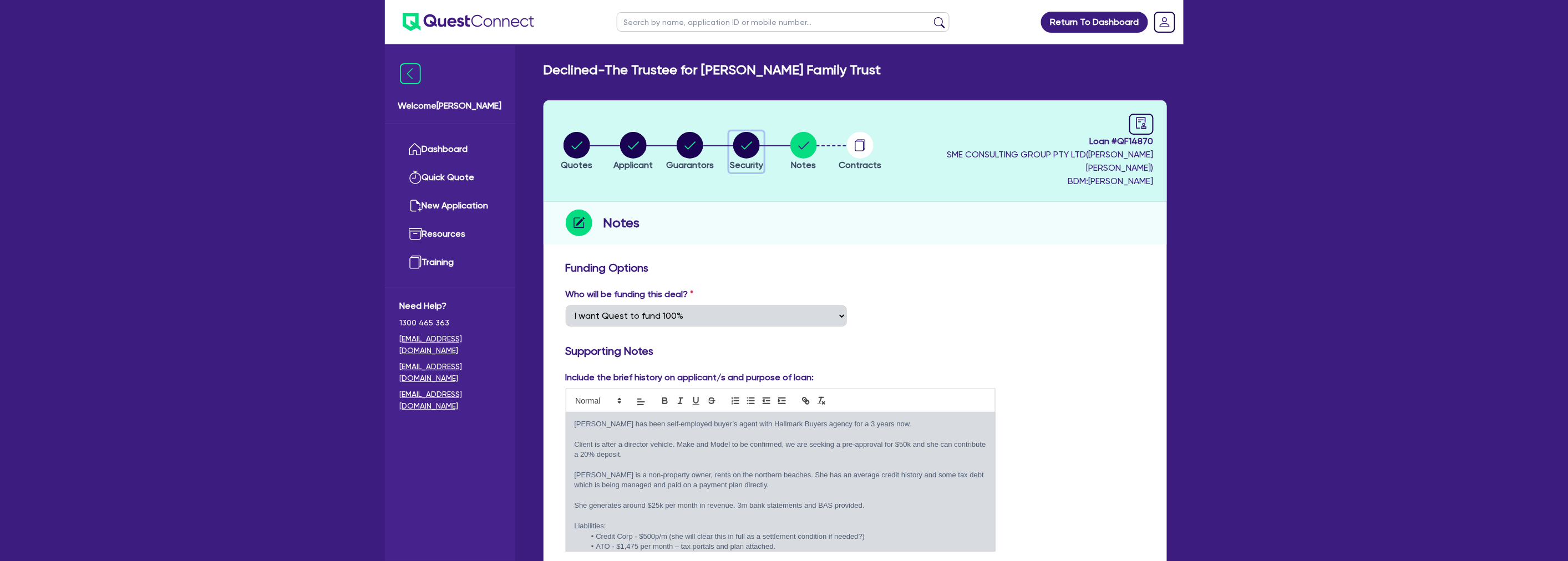
click at [757, 133] on circle "button" at bounding box center [746, 144] width 26 height 26
select select "CARS_AND_LIGHT_TRUCKS"
select select "PASSENGER_VEHICLES"
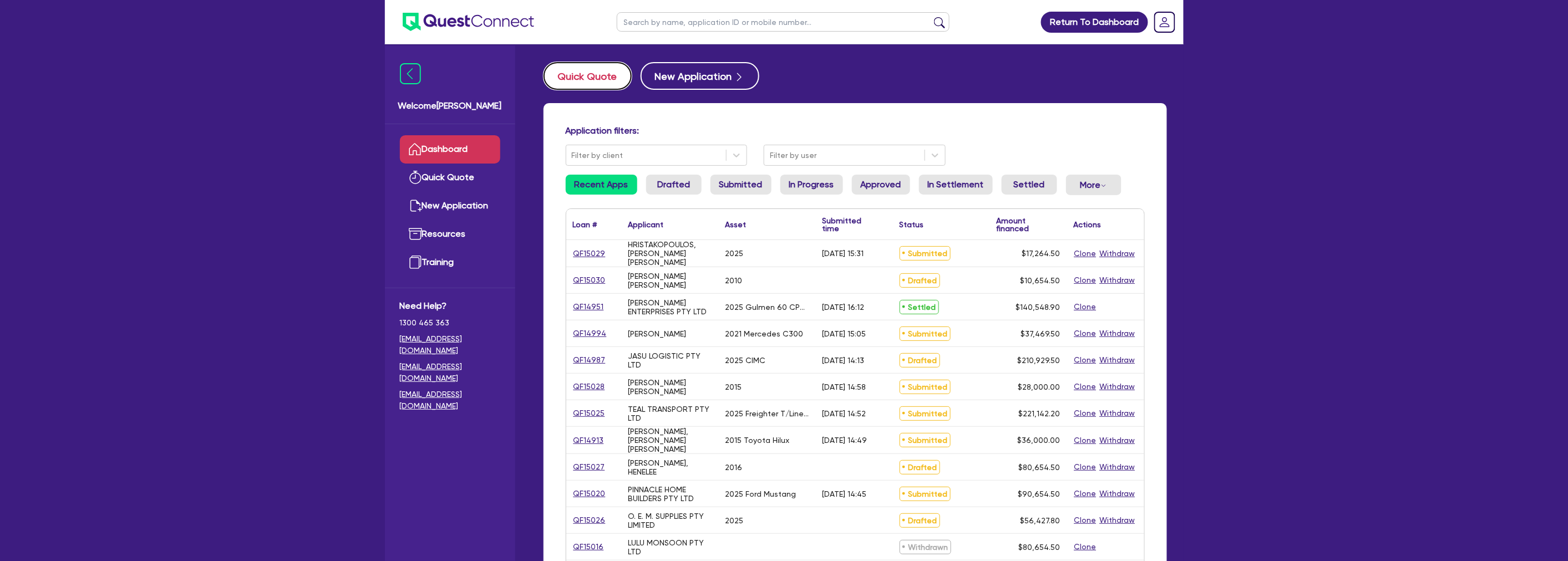
click at [582, 82] on button "Quick Quote" at bounding box center [588, 76] width 88 height 28
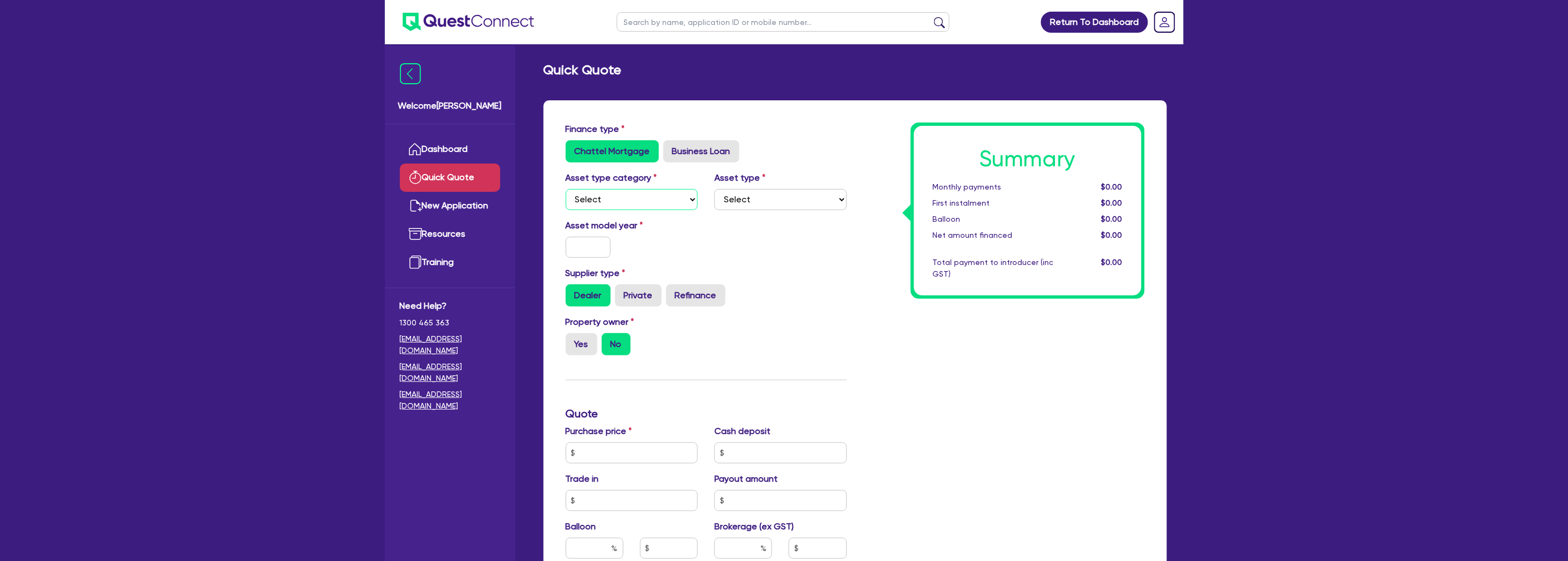
click at [644, 200] on select "Select Cars and light trucks Primary assets Secondary assets Tertiary assets" at bounding box center [632, 200] width 132 height 21
click at [566, 189] on select "Select Cars and light trucks Primary assets Secondary assets Tertiary assets" at bounding box center [632, 200] width 132 height 21
click at [660, 190] on select "Select Cars and light trucks Primary assets Secondary assets Tertiary assets" at bounding box center [632, 200] width 132 height 21
select select "CARS_AND_LIGHT_TRUCKS"
click at [566, 189] on select "Select Cars and light trucks Primary assets Secondary assets Tertiary assets" at bounding box center [632, 200] width 132 height 21
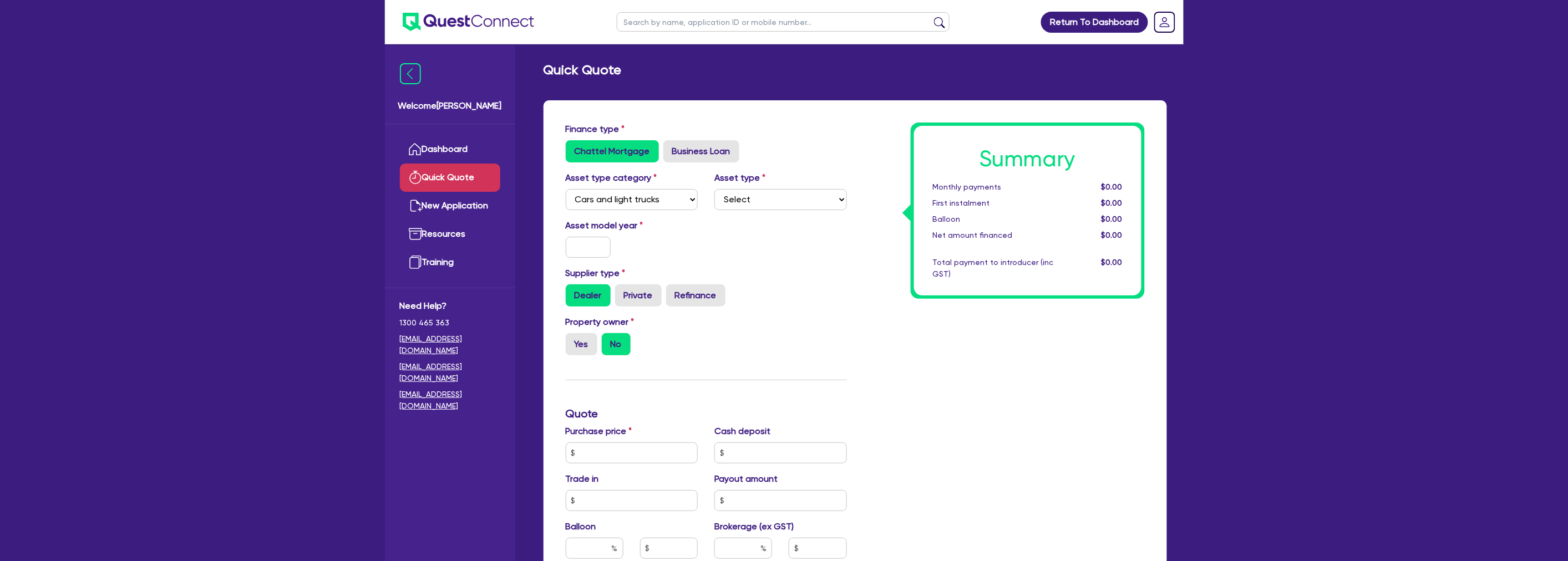
click at [741, 212] on div "Asset type category Select Cars and light trucks Primary assets Secondary asset…" at bounding box center [706, 195] width 298 height 48
click at [751, 200] on select "Select Passenger vehicles Vans and utes Light trucks up to 4.5 tonne" at bounding box center [780, 200] width 132 height 21
select select "PASSENGER_VEHICLES"
click at [714, 189] on select "Select Passenger vehicles Vans and utes Light trucks up to 4.5 tonne" at bounding box center [780, 200] width 132 height 21
click at [652, 237] on div "Asset model year" at bounding box center [632, 238] width 149 height 39
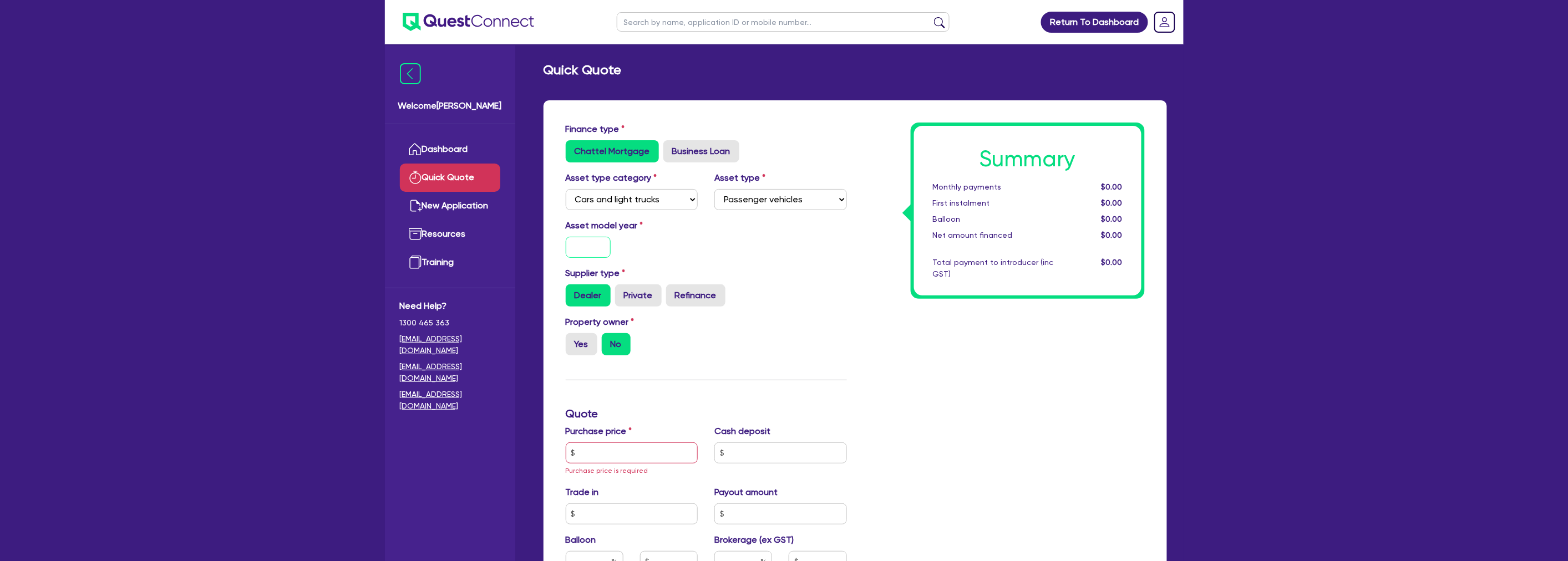
click at [602, 244] on input "text" at bounding box center [588, 247] width 45 height 21
type input "2025"
click at [818, 305] on div "Dealer Private Refinance" at bounding box center [706, 295] width 281 height 22
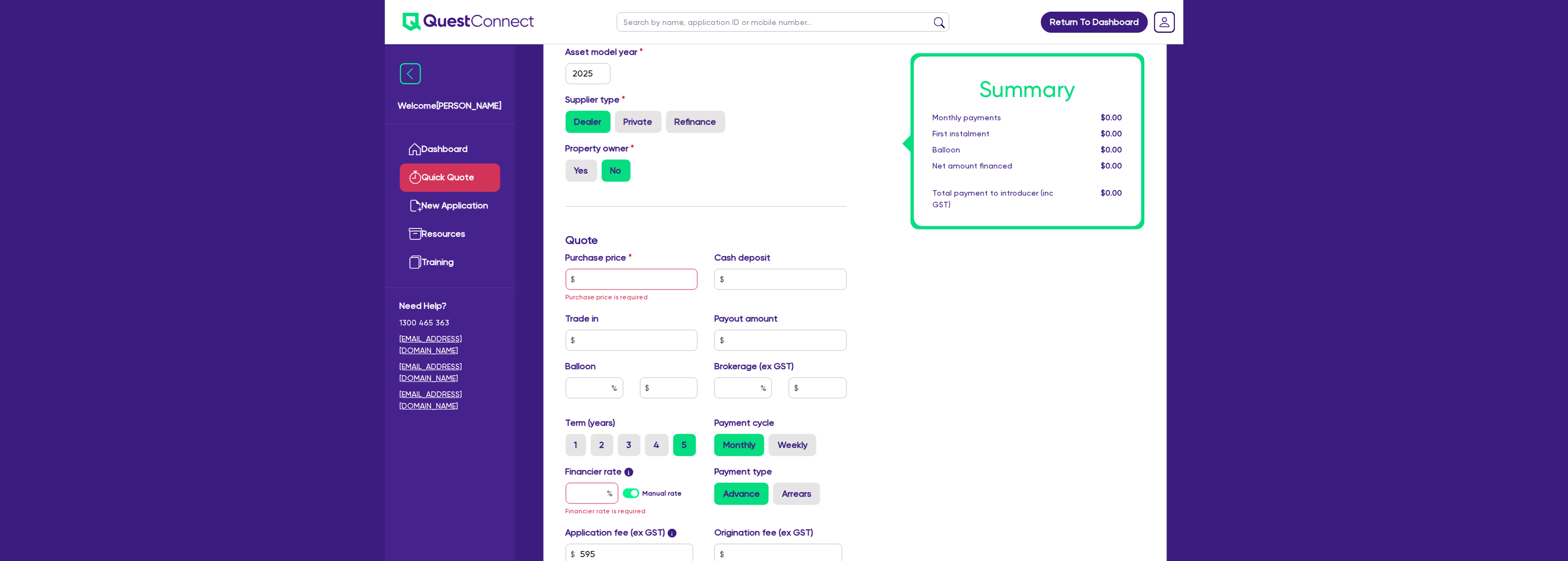
scroll to position [184, 0]
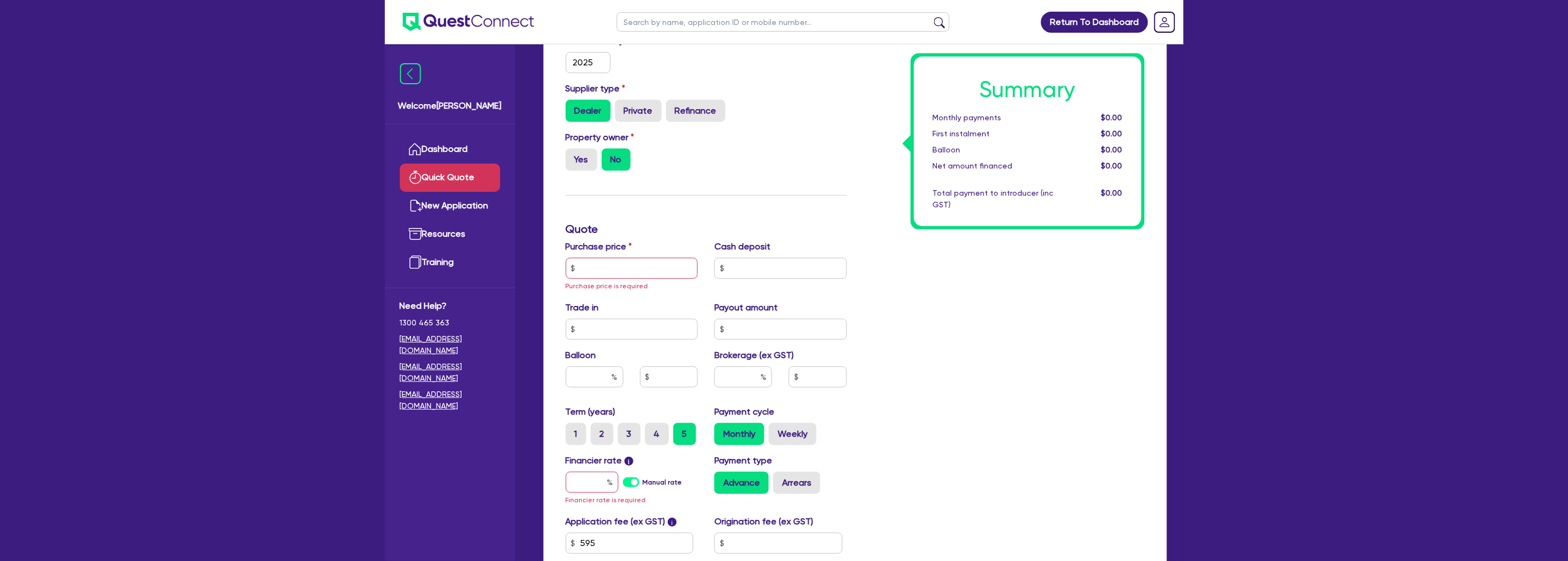
click at [608, 279] on div "Purchase price Purchase price is required" at bounding box center [632, 265] width 149 height 52
click at [608, 277] on input "text" at bounding box center [632, 268] width 132 height 21
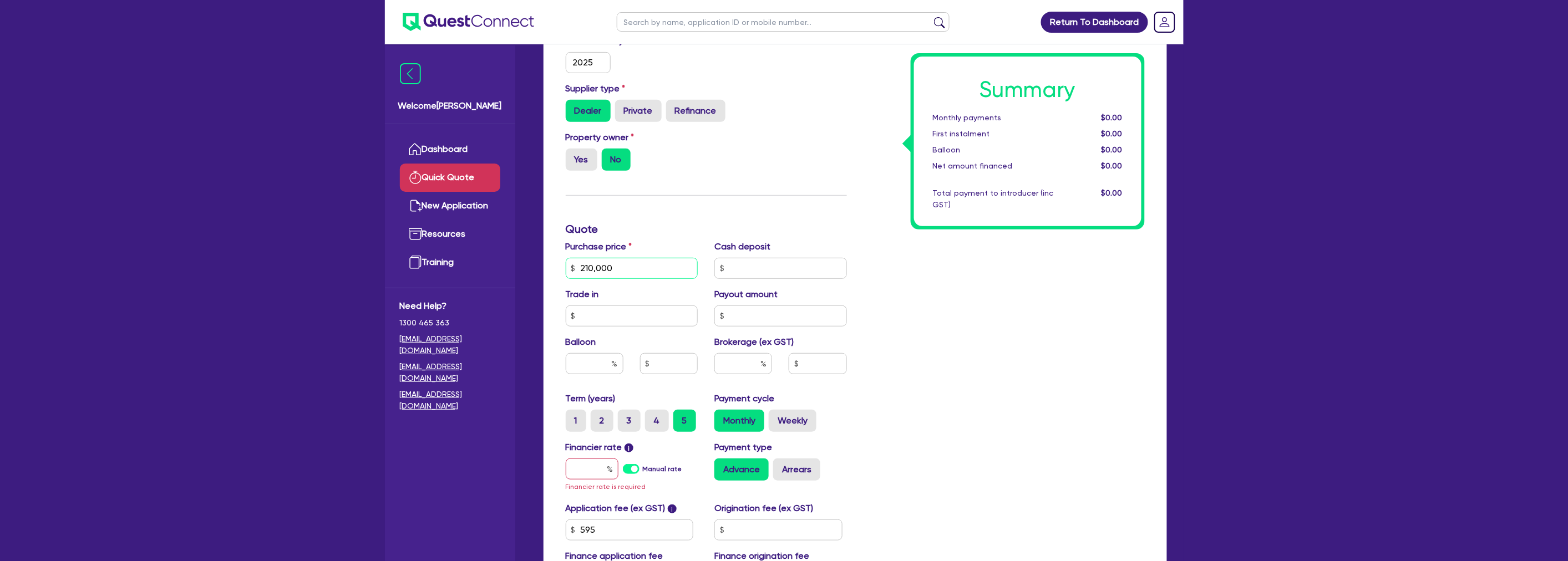
type input "210,000"
click at [781, 267] on input "text" at bounding box center [780, 268] width 132 height 21
type input "67,000"
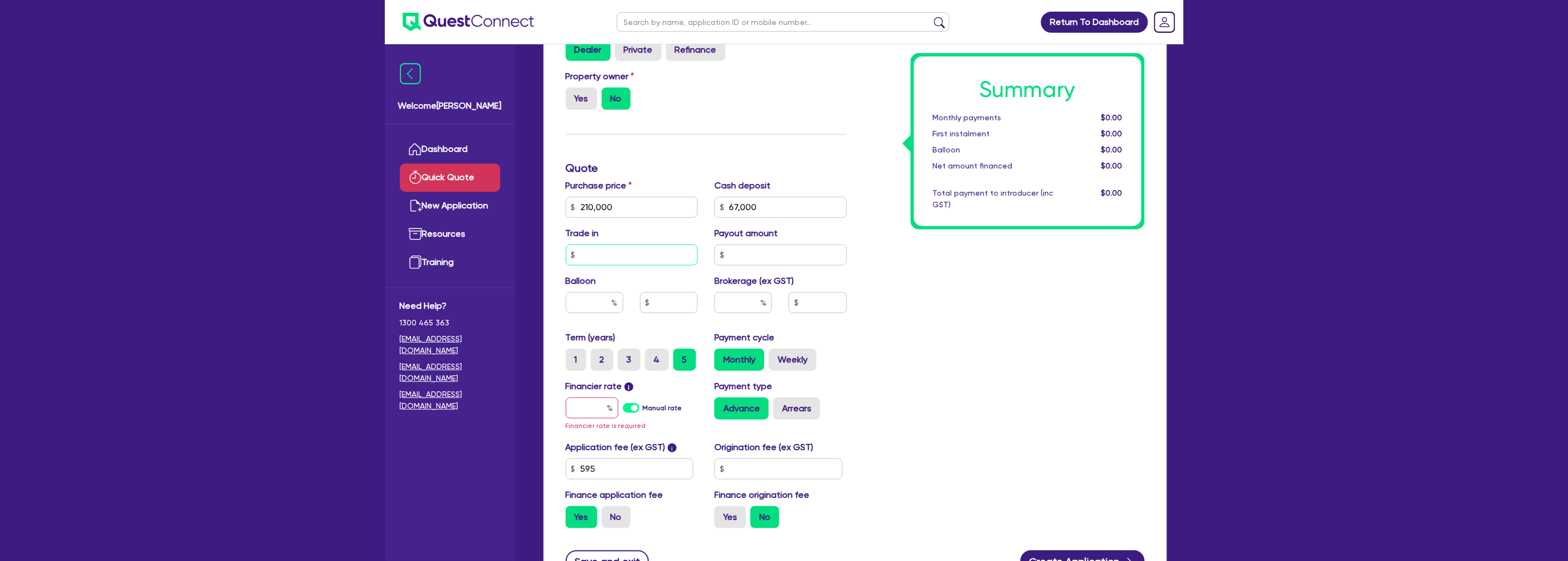
scroll to position [346, 0]
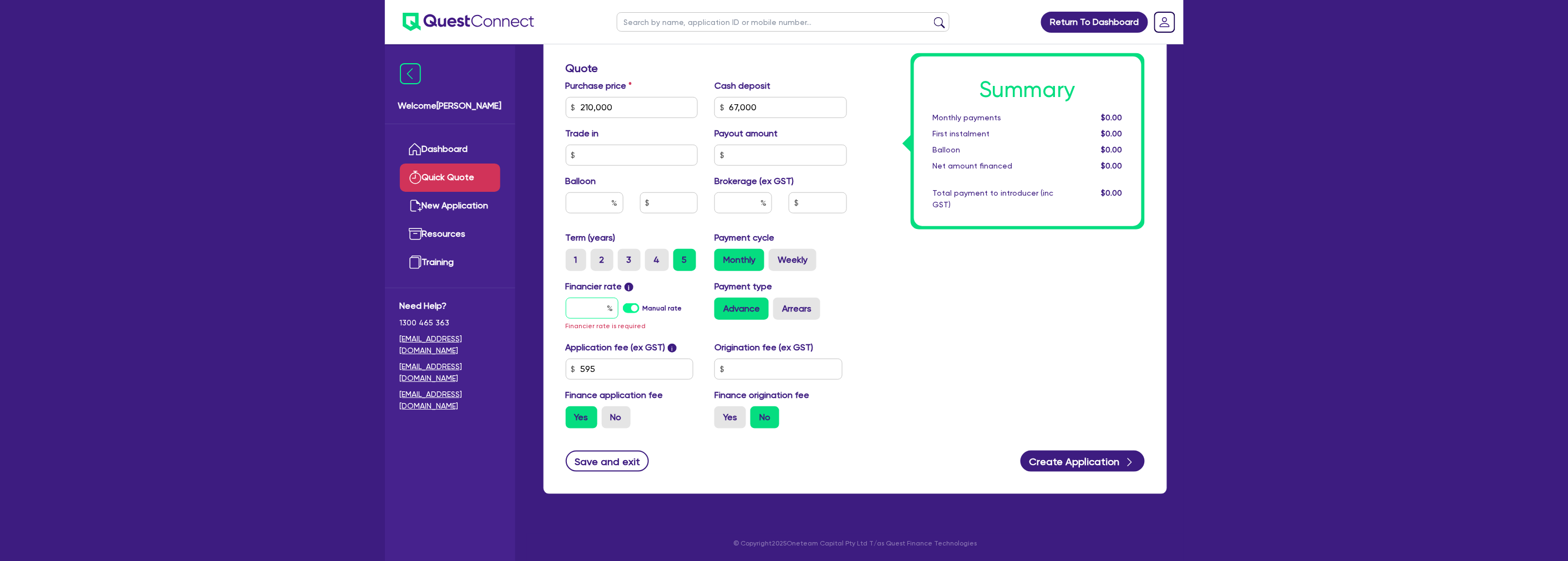
click at [610, 306] on div at bounding box center [592, 308] width 53 height 21
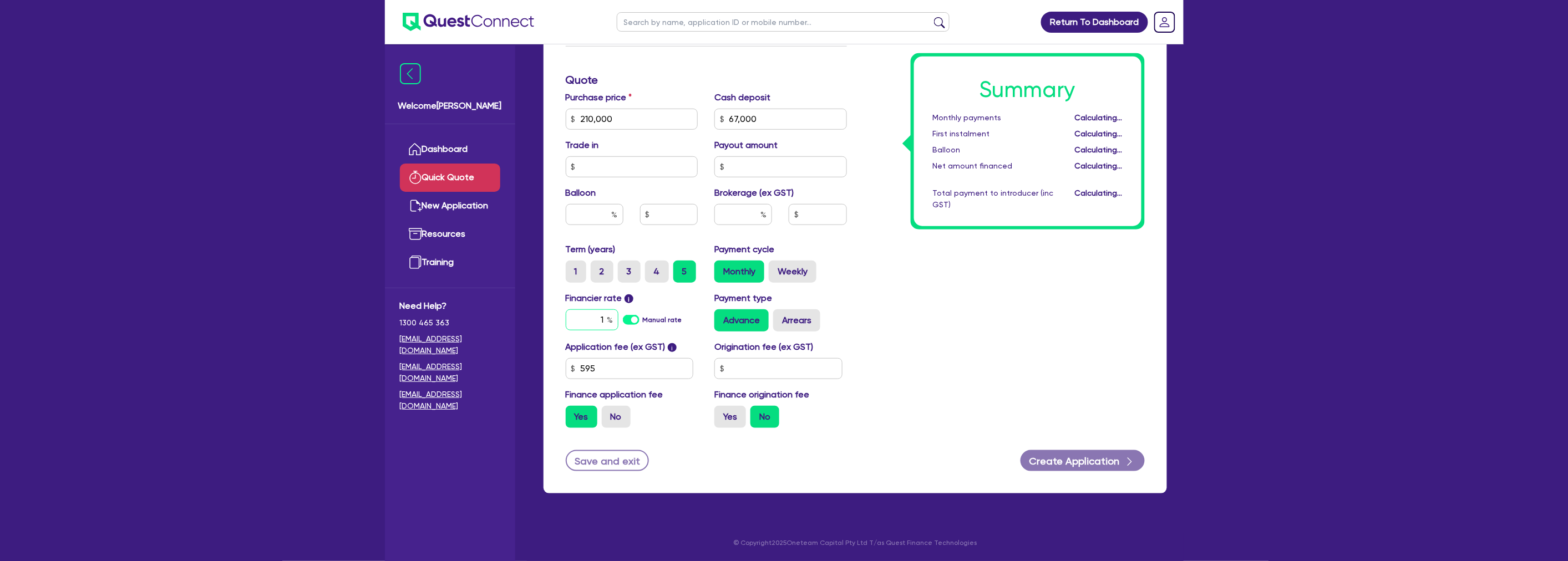
scroll to position [333, 0]
type input "17"
click at [1079, 457] on button "Create Application" at bounding box center [1082, 461] width 124 height 21
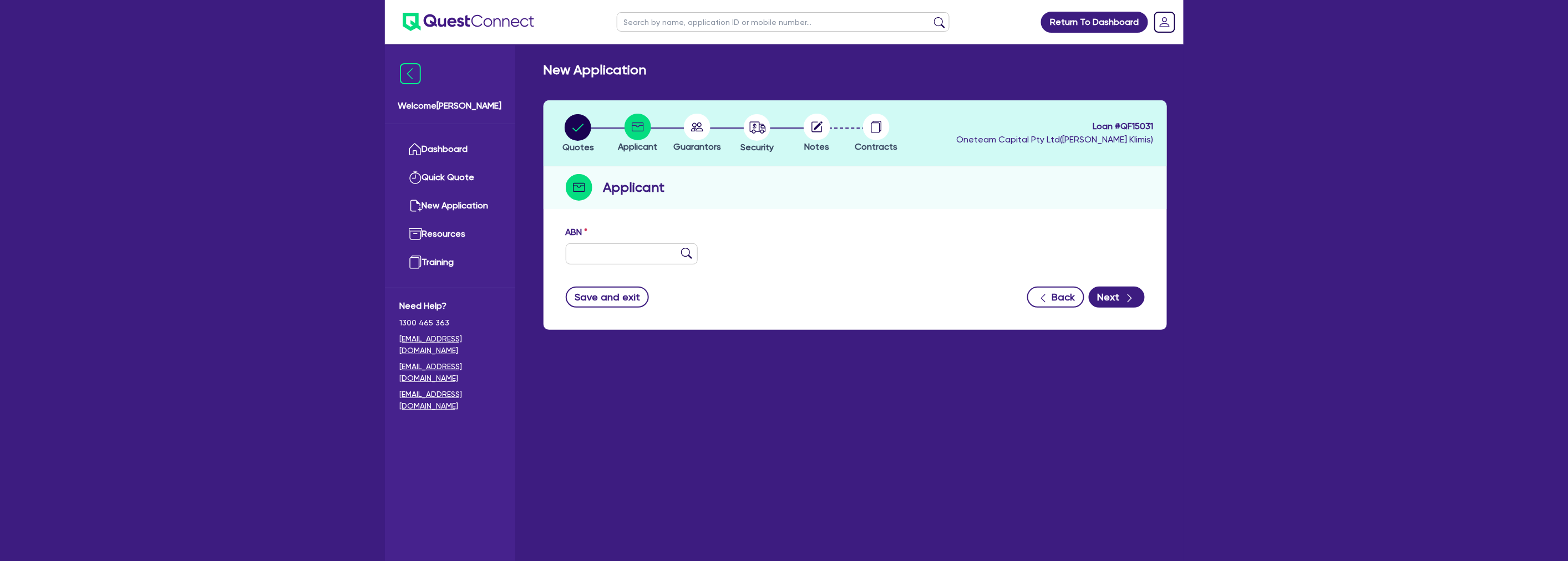
click at [614, 242] on div "ABN" at bounding box center [632, 244] width 149 height 39
click at [611, 256] on input "text" at bounding box center [632, 254] width 132 height 21
type input "94 273 569 857"
click at [801, 225] on div "ABN 94 273 569 857" at bounding box center [855, 249] width 595 height 48
type input "The Trustee for TRACK NOW UNIT TRUST"
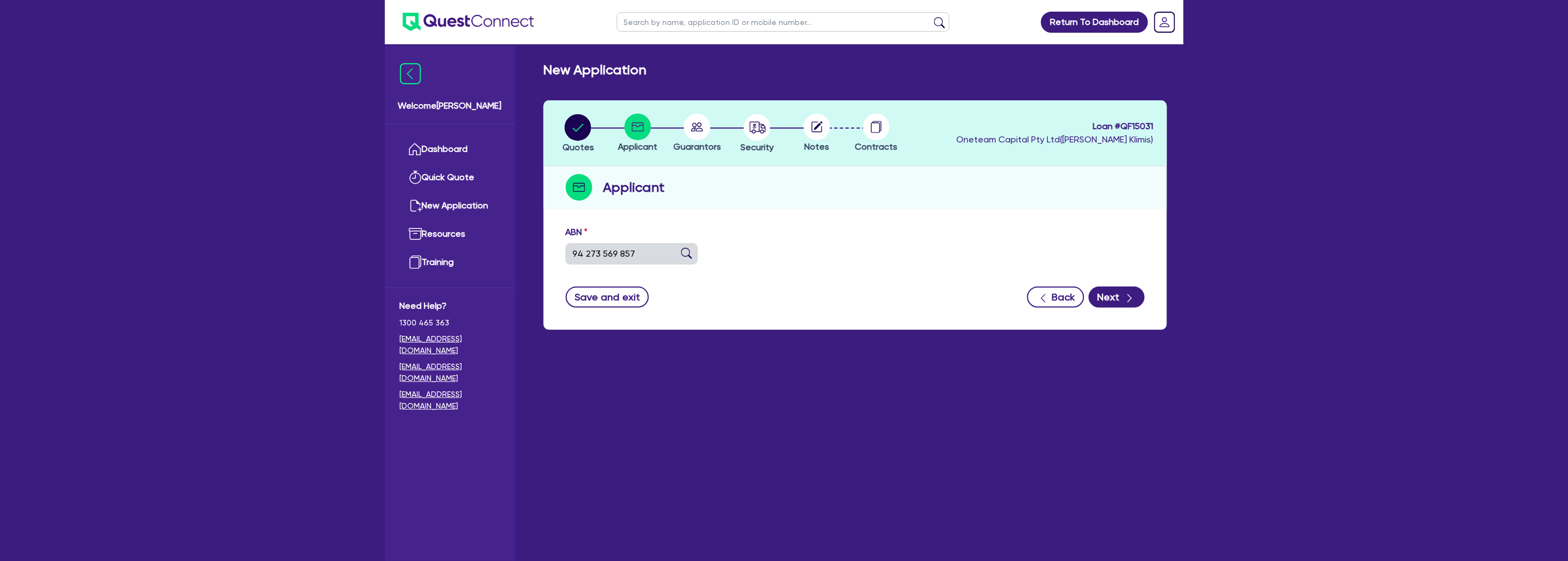
select select "TRUST"
type input "28/08/2019"
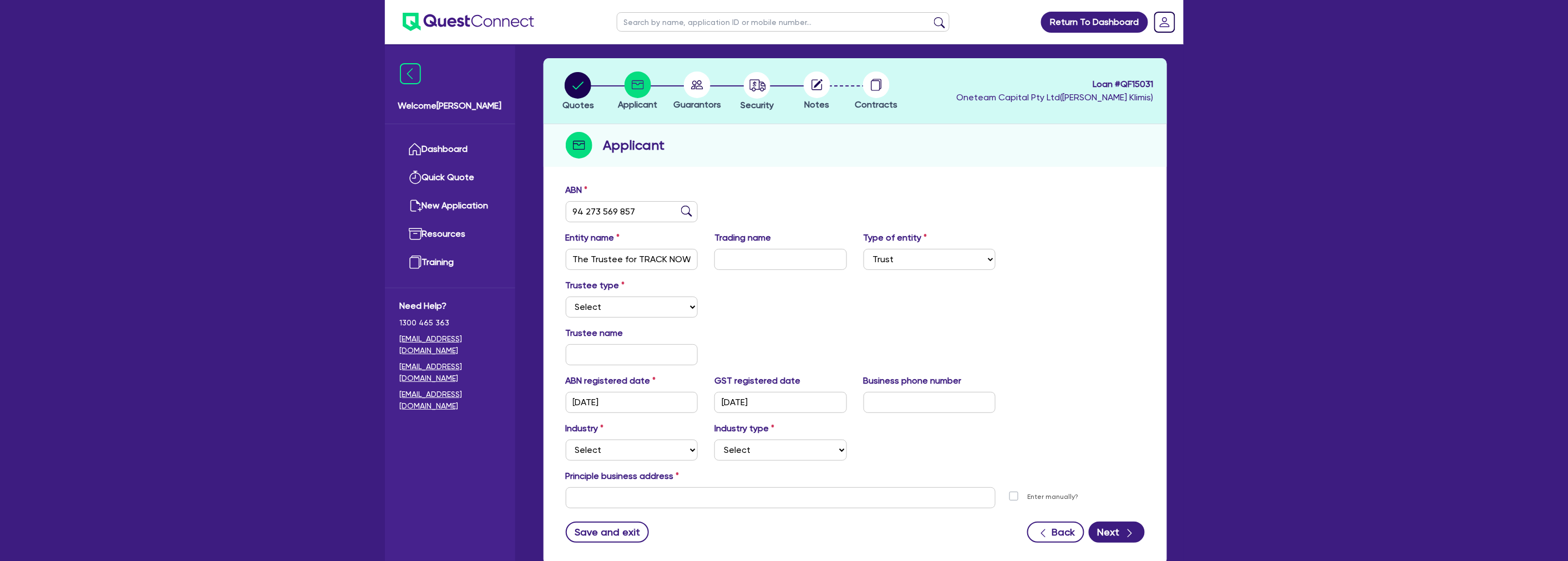
scroll to position [113, 0]
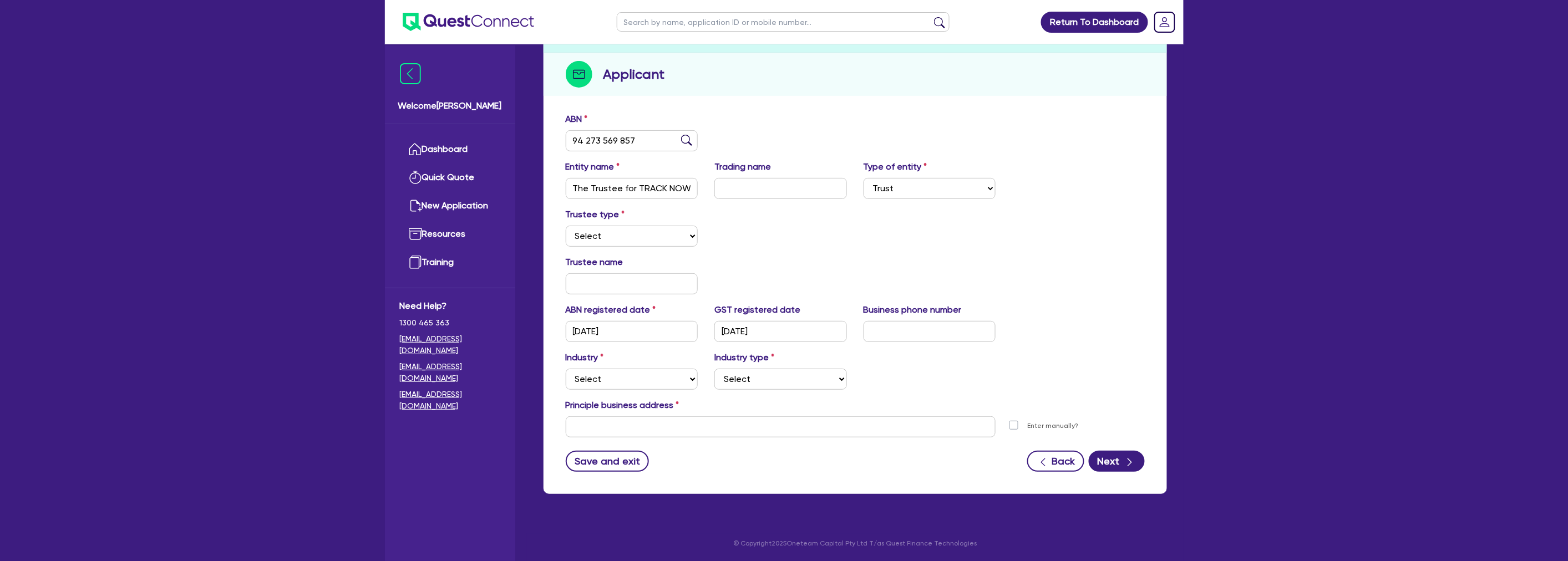
click at [1172, 178] on div "Quotes Applicant Guarantors Security Notes Contracts Loan # QF15031 Oneteam Cap…" at bounding box center [855, 247] width 640 height 520
click at [1070, 197] on div "Entity name The Trustee for TRACK NOW UNIT TRUST Trading name Type of entity Se…" at bounding box center [855, 184] width 595 height 48
drag, startPoint x: 608, startPoint y: 184, endPoint x: 679, endPoint y: 185, distance: 71.0
click at [680, 185] on input "The Trustee for TRACK NOW UNIT TRUST" at bounding box center [632, 188] width 132 height 21
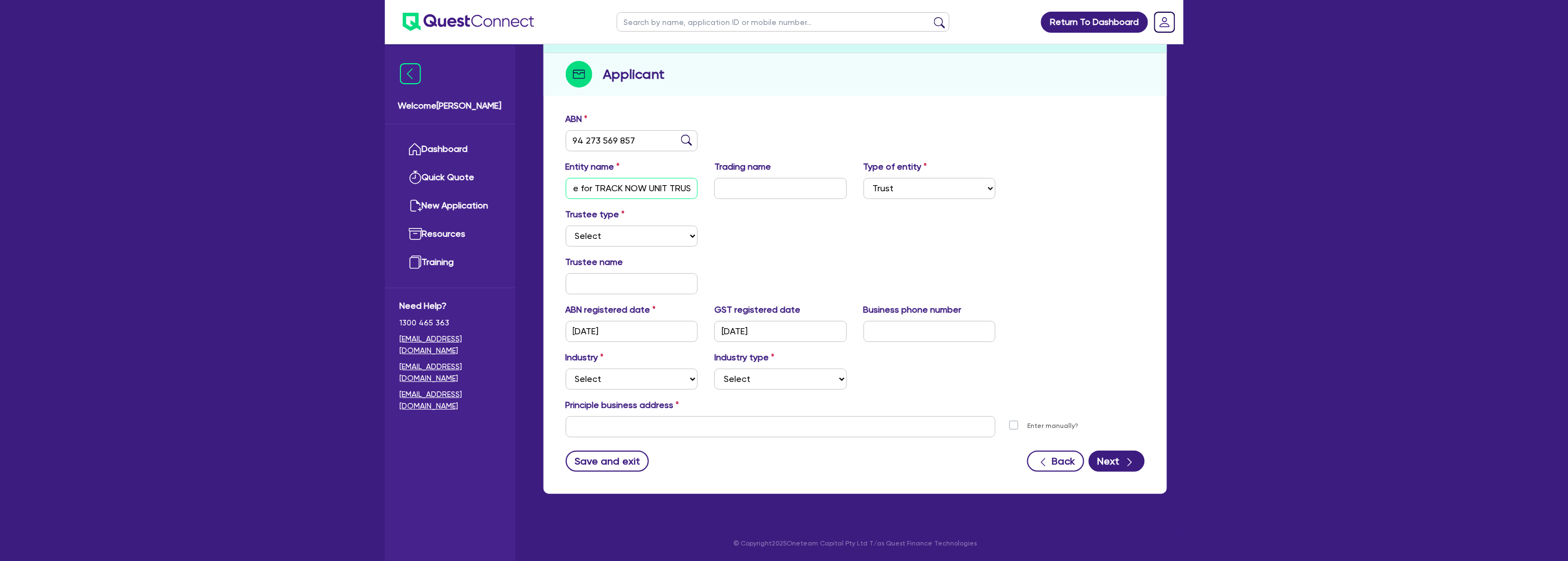
click at [678, 185] on input "The Trustee for TRACK NOW UNIT TRUST" at bounding box center [632, 188] width 132 height 21
click at [678, 186] on input "The Trustee for TRACK NOW UNIT TRUST" at bounding box center [632, 188] width 132 height 21
click at [825, 135] on div "ABN 94 273 569 857" at bounding box center [855, 136] width 595 height 48
click at [896, 107] on div "ABN 94 273 569 857 Entity name The Trustee for TRACK NOW UNIT TRUST Trading nam…" at bounding box center [855, 301] width 623 height 387
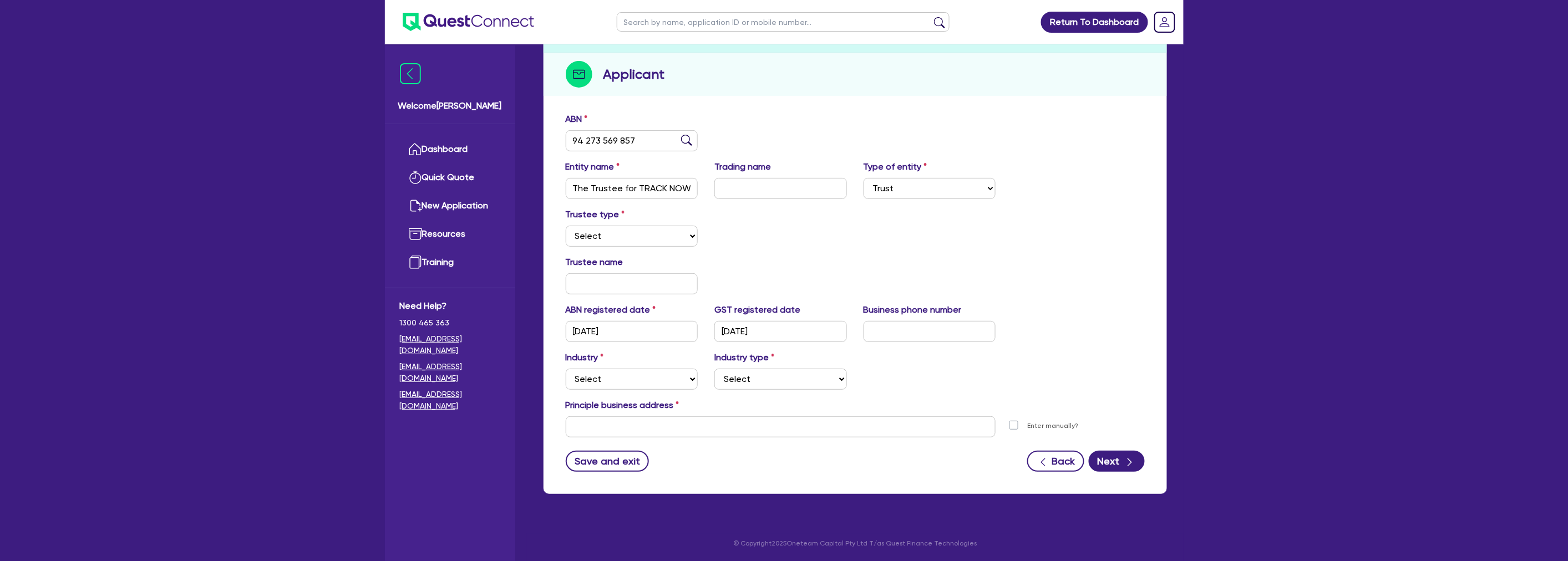
click at [1025, 222] on div "Trustee type Select Individual Company" at bounding box center [855, 231] width 595 height 48
click at [803, 244] on div "Trustee type Select Individual Company" at bounding box center [855, 231] width 595 height 48
click at [964, 212] on div "Trustee type Select Individual Company" at bounding box center [855, 231] width 595 height 48
click at [618, 230] on select "Select Individual Company" at bounding box center [632, 236] width 132 height 21
select select "COMPANY"
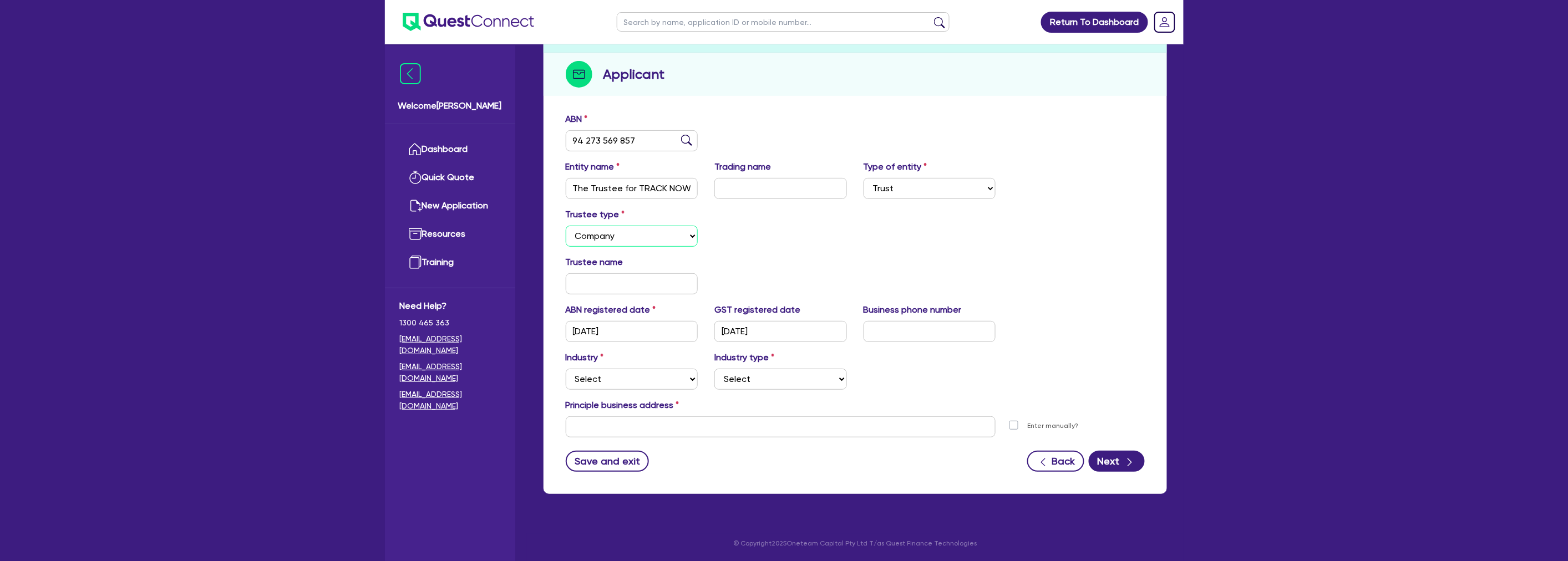
click at [566, 225] on select "Select Individual Company" at bounding box center [632, 236] width 132 height 21
click at [741, 246] on div "Trustee type Select Individual Company" at bounding box center [855, 231] width 595 height 48
click at [793, 240] on div "Trustee type Select Individual Company" at bounding box center [855, 231] width 595 height 48
click at [635, 281] on input "text" at bounding box center [632, 284] width 132 height 21
click at [797, 211] on div "Trustee type Select Individual Company" at bounding box center [855, 231] width 595 height 48
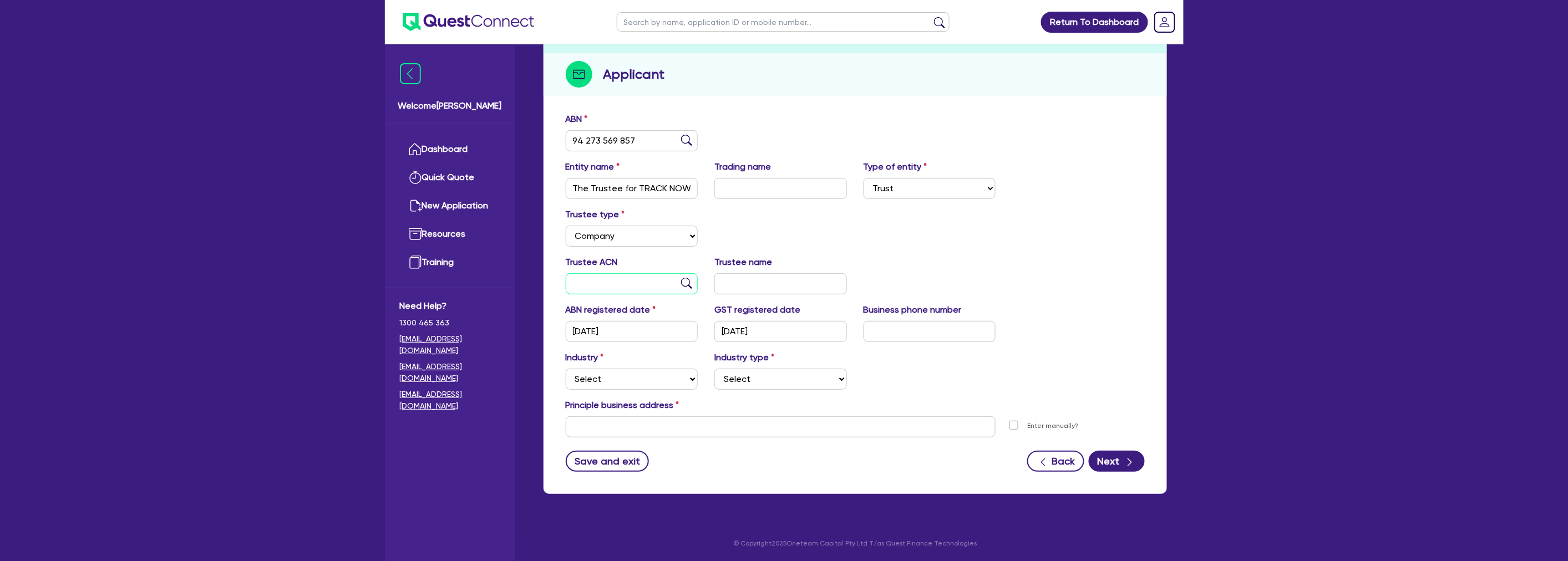
click at [616, 284] on input "text" at bounding box center [632, 284] width 132 height 21
drag, startPoint x: 607, startPoint y: 187, endPoint x: 701, endPoint y: 186, distance: 94.0
click at [701, 186] on div "Entity name The Trustee for TRACK NOW UNIT TRUST" at bounding box center [632, 179] width 149 height 39
click at [639, 186] on input "The Trustee for TRACK NOW UNIT TRUST" at bounding box center [632, 188] width 132 height 21
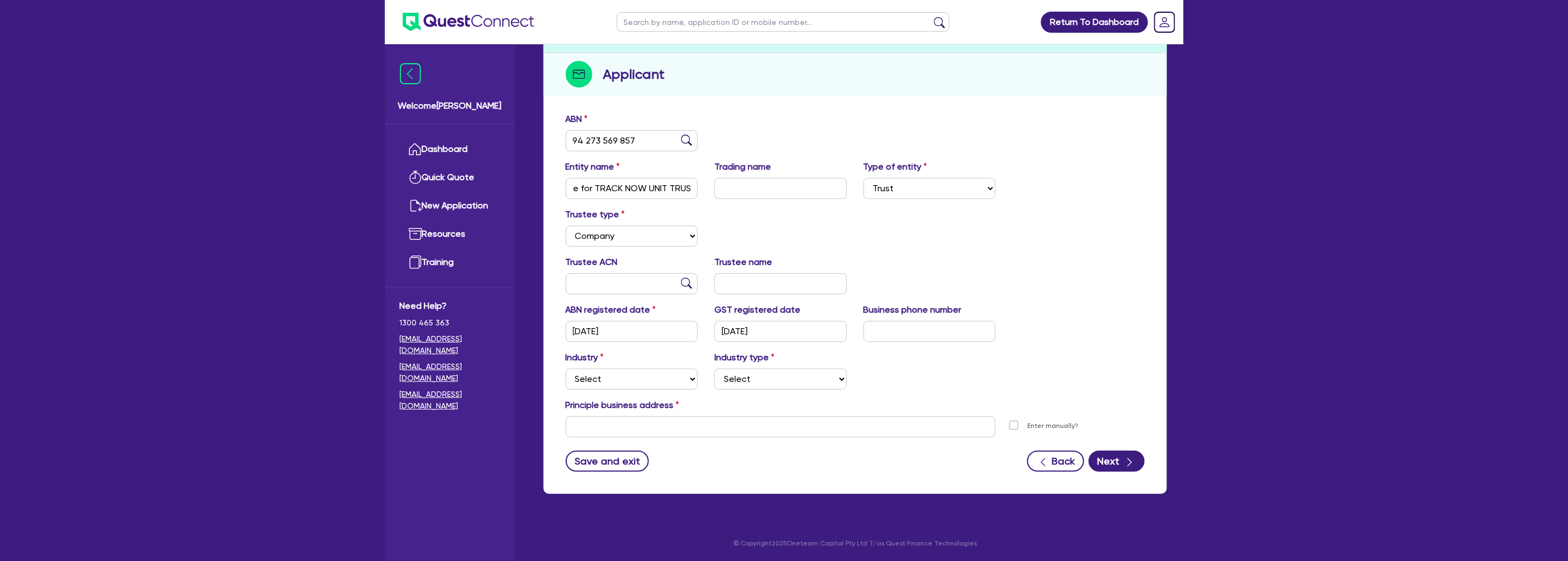
click at [939, 234] on div "Trustee type Select Individual Company" at bounding box center [855, 231] width 595 height 48
click at [908, 189] on select "Select Sole Trader Company Partnership Trust" at bounding box center [930, 188] width 132 height 21
click at [741, 240] on div "Trustee type Select Individual Company" at bounding box center [855, 231] width 595 height 48
click at [1013, 237] on div "Trustee type Select Individual Company" at bounding box center [855, 231] width 595 height 48
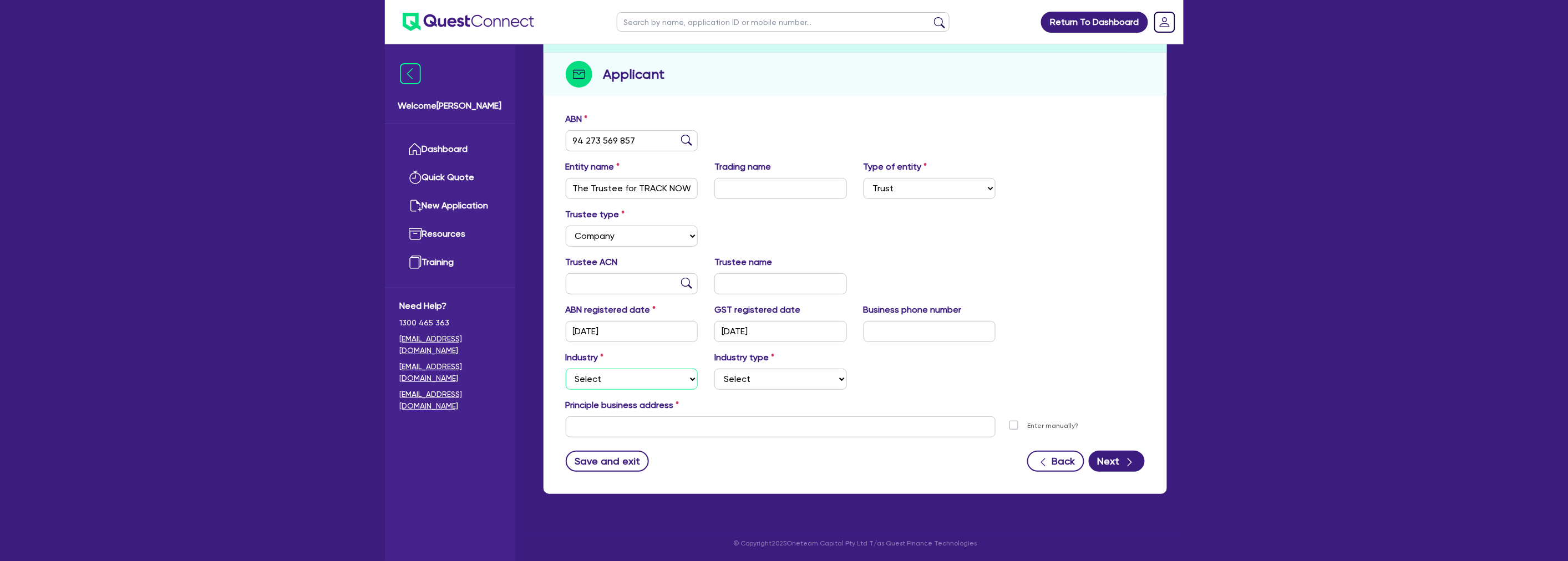
click at [625, 380] on select "Select Accomodation & Food Services Administrative & Support Services Agricultu…" at bounding box center [632, 380] width 132 height 21
click at [839, 225] on div "Trustee type Select Individual Company" at bounding box center [855, 231] width 595 height 48
click at [619, 378] on select "Select Accomodation & Food Services Administrative & Support Services Agricultu…" at bounding box center [632, 380] width 132 height 21
select select "TRANSPORT_WAREHOUSING"
click at [566, 369] on select "Select Accomodation & Food Services Administrative & Support Services Agricultu…" at bounding box center [632, 380] width 132 height 21
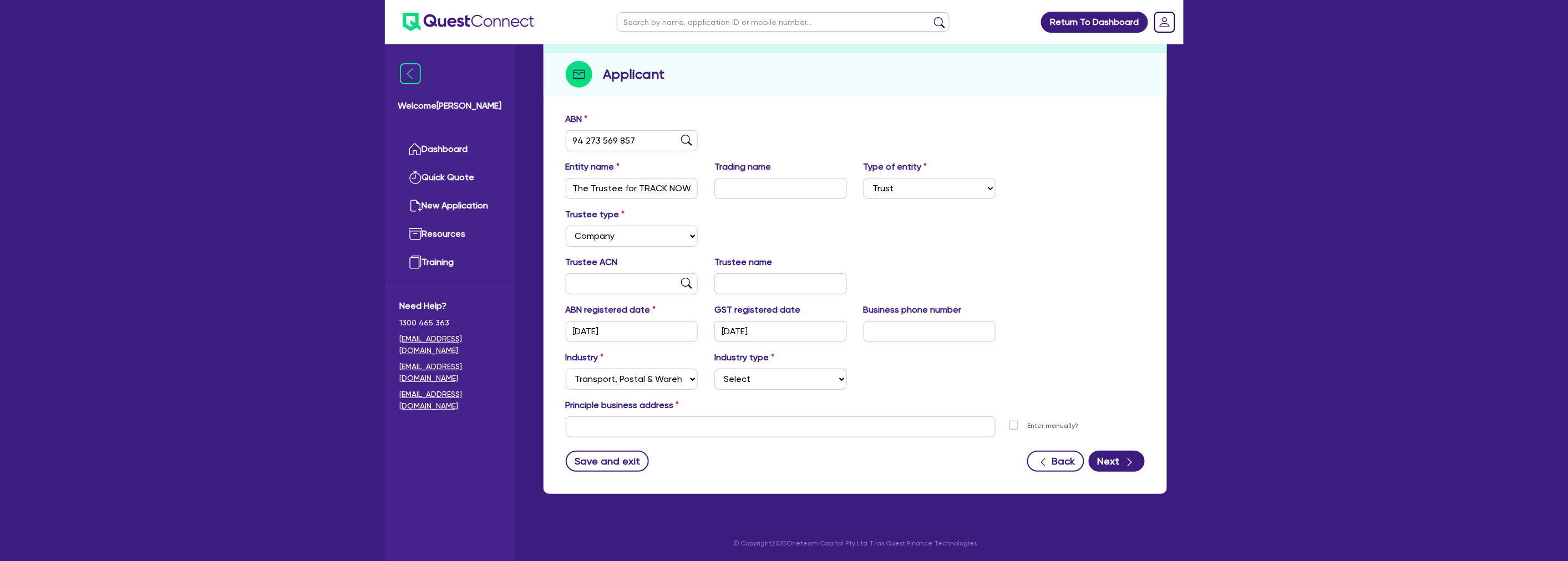
drag, startPoint x: 901, startPoint y: 389, endPoint x: 842, endPoint y: 383, distance: 59.3
click at [902, 388] on div "Industry Select Accomodation & Food Services Administrative & Support Services …" at bounding box center [855, 374] width 595 height 48
click at [750, 377] on select "Select Taxi & Luxury Car Services Passengers & Freight Transport Services Posta…" at bounding box center [780, 380] width 132 height 21
select select "PASSENGERS_FREIGHT_TRANSPORT"
click at [714, 369] on select "Select Taxi & Luxury Car Services Passengers & Freight Transport Services Posta…" at bounding box center [780, 380] width 132 height 21
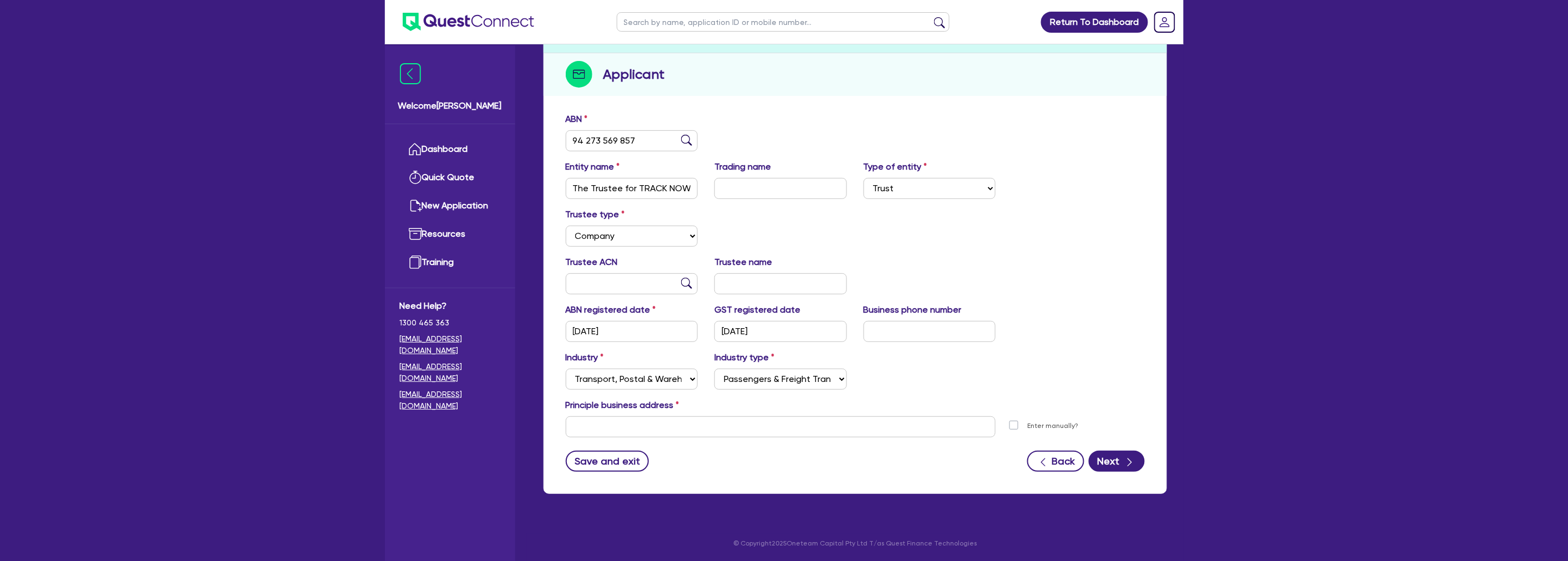
click at [945, 364] on div "Industry Select Accomodation & Food Services Administrative & Support Services …" at bounding box center [855, 374] width 595 height 48
drag, startPoint x: 660, startPoint y: 414, endPoint x: 586, endPoint y: 374, distance: 84.1
click at [660, 416] on div "Principle business address Unit number Street number Street name Suburb State S…" at bounding box center [855, 417] width 595 height 39
click at [586, 374] on select "Select Accomodation & Food Services Administrative & Support Services Agricultu…" at bounding box center [632, 380] width 132 height 21
select select "RETAIL_WHOLESALE_TRADE"
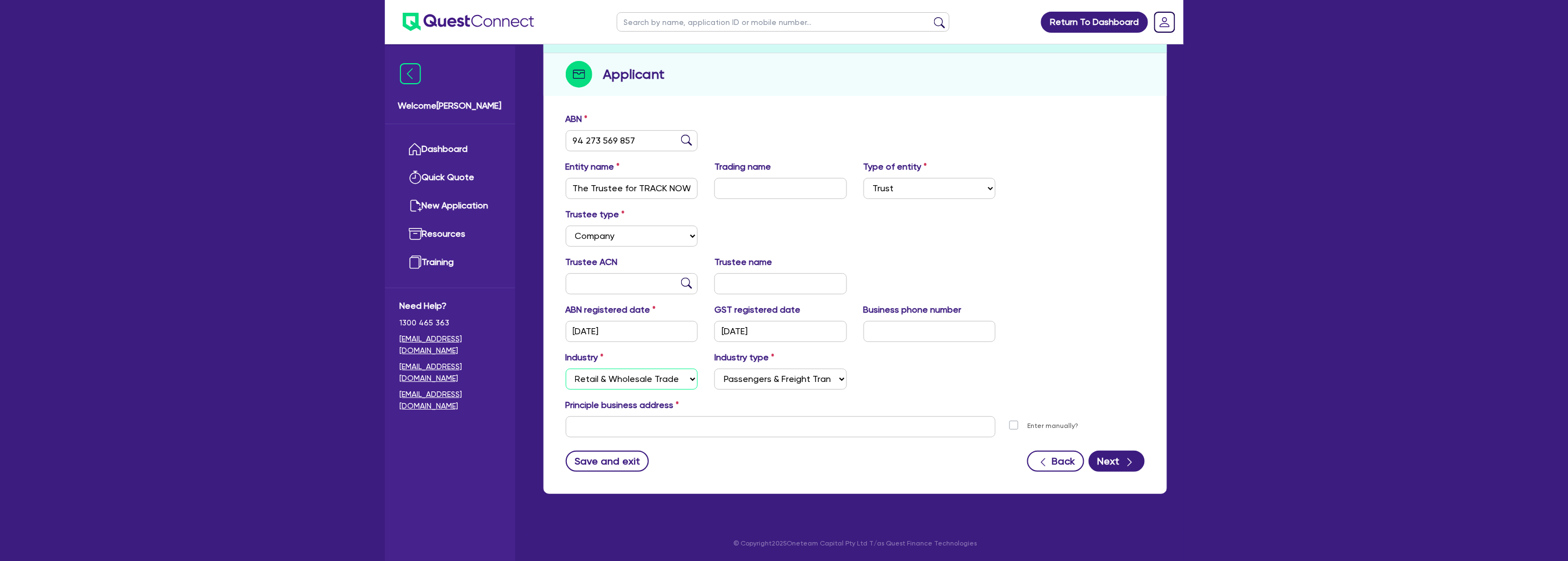
click at [566, 369] on select "Select Accomodation & Food Services Administrative & Support Services Agricultu…" at bounding box center [632, 380] width 132 height 21
select select
click at [733, 425] on input "text" at bounding box center [781, 427] width 430 height 21
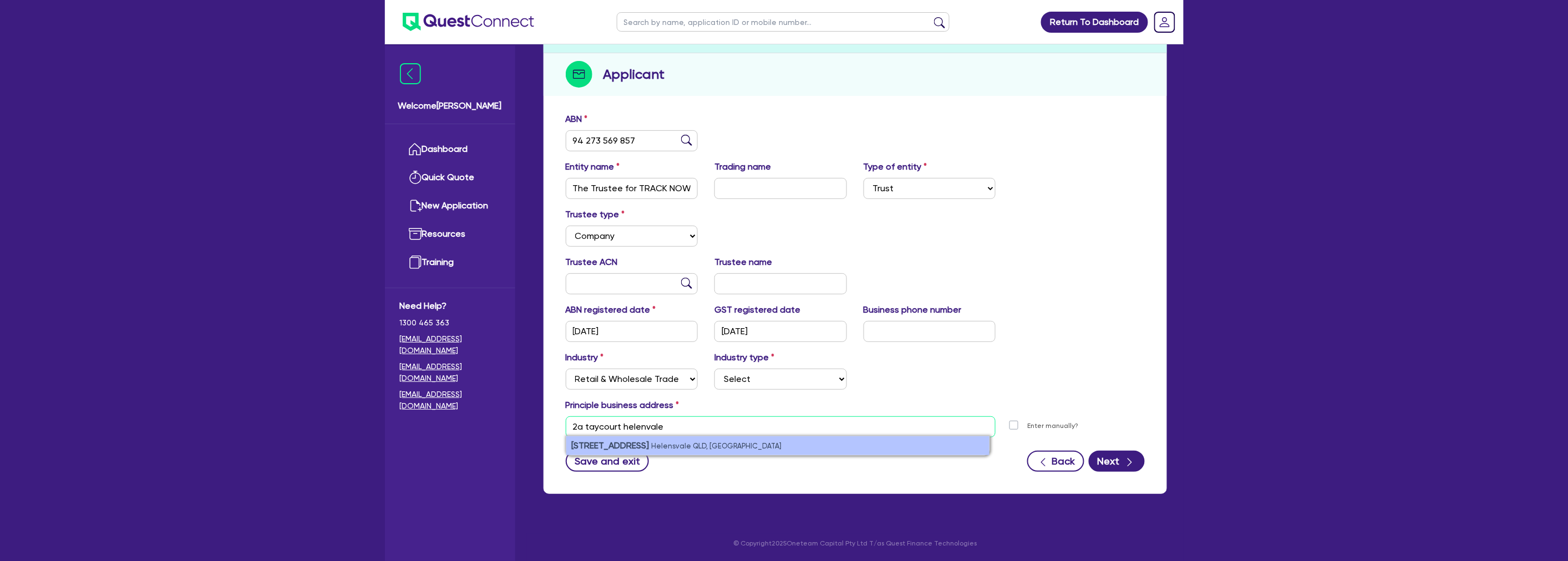
type input "2a taycourt helenvale"
click at [724, 439] on li "2A Tay Court Helensvale QLD, Australia" at bounding box center [778, 445] width 423 height 19
select select
type input "2A Tay Ct Helensvale QLD 4212"
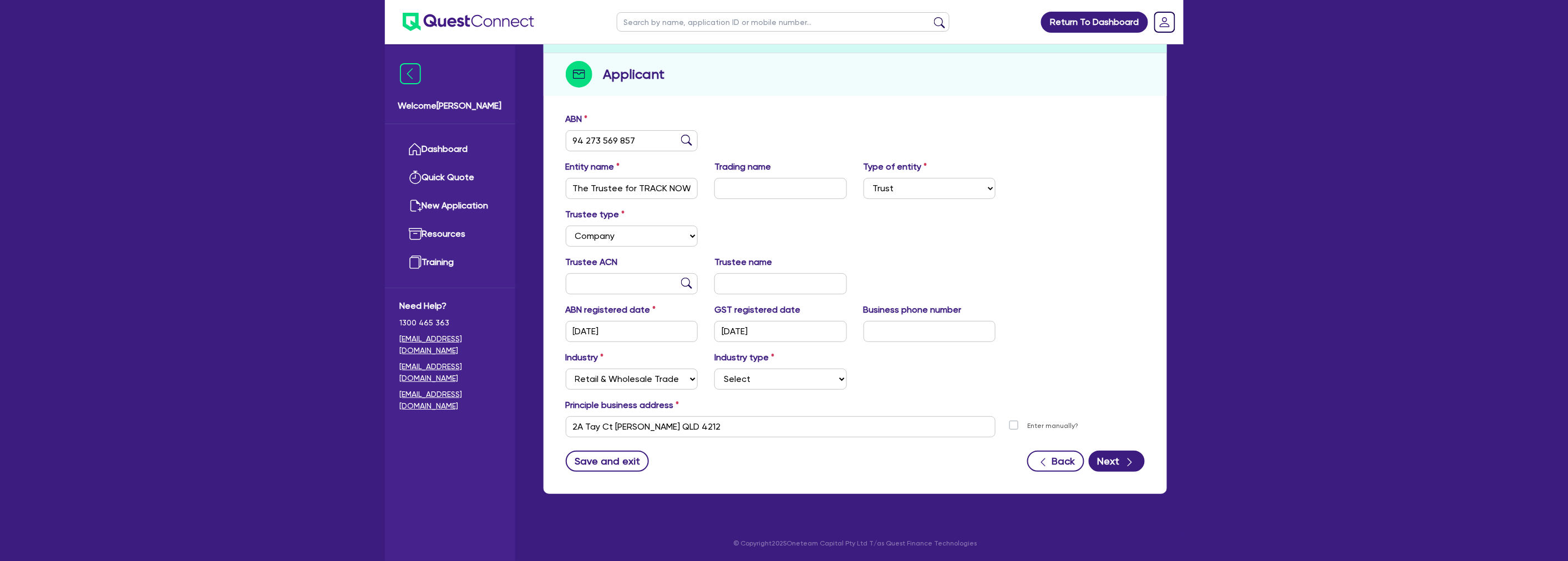
drag, startPoint x: 939, startPoint y: 370, endPoint x: 1039, endPoint y: 414, distance: 109.3
click at [939, 370] on div "Industry Select Accomodation & Food Services Administrative & Support Services …" at bounding box center [855, 374] width 595 height 48
click at [1135, 460] on icon "button" at bounding box center [1129, 462] width 11 height 11
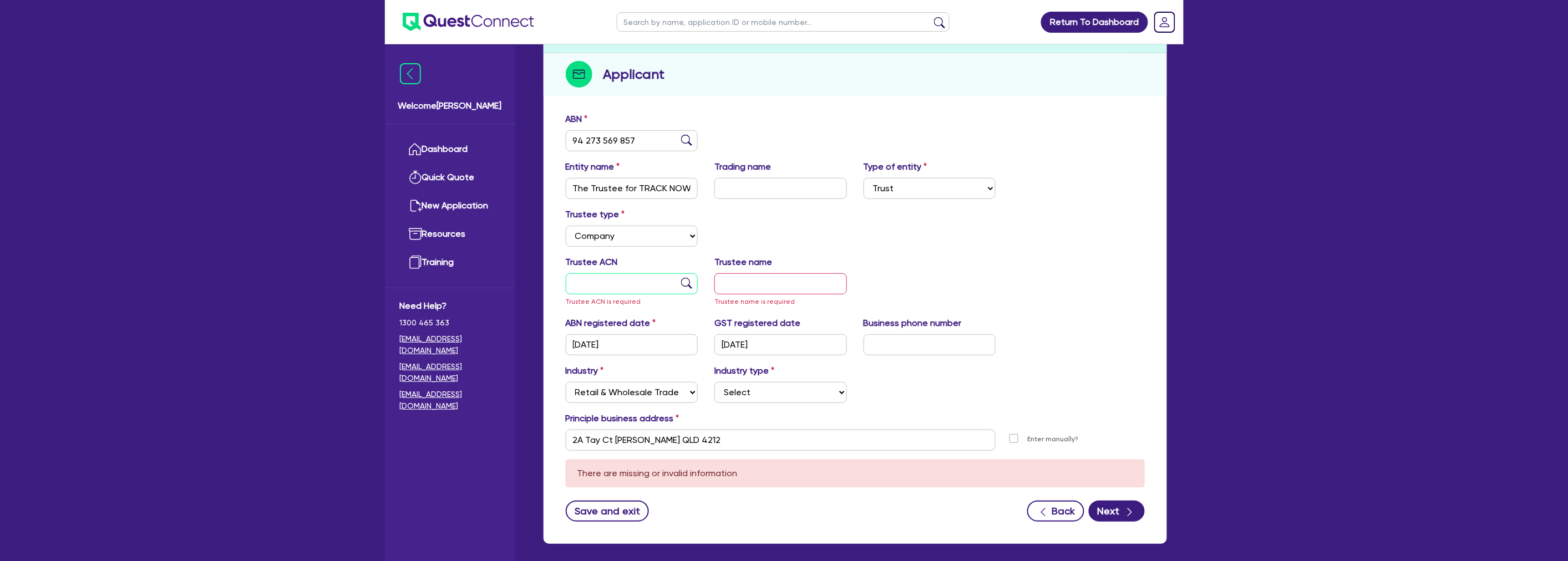
click at [608, 284] on input "text" at bounding box center [632, 284] width 132 height 21
click at [616, 279] on input "text" at bounding box center [632, 284] width 132 height 21
click at [777, 285] on input "text" at bounding box center [780, 284] width 132 height 21
click at [652, 286] on input "text" at bounding box center [632, 284] width 132 height 21
click at [778, 238] on div "Trustee type Select Individual Company" at bounding box center [855, 231] width 595 height 48
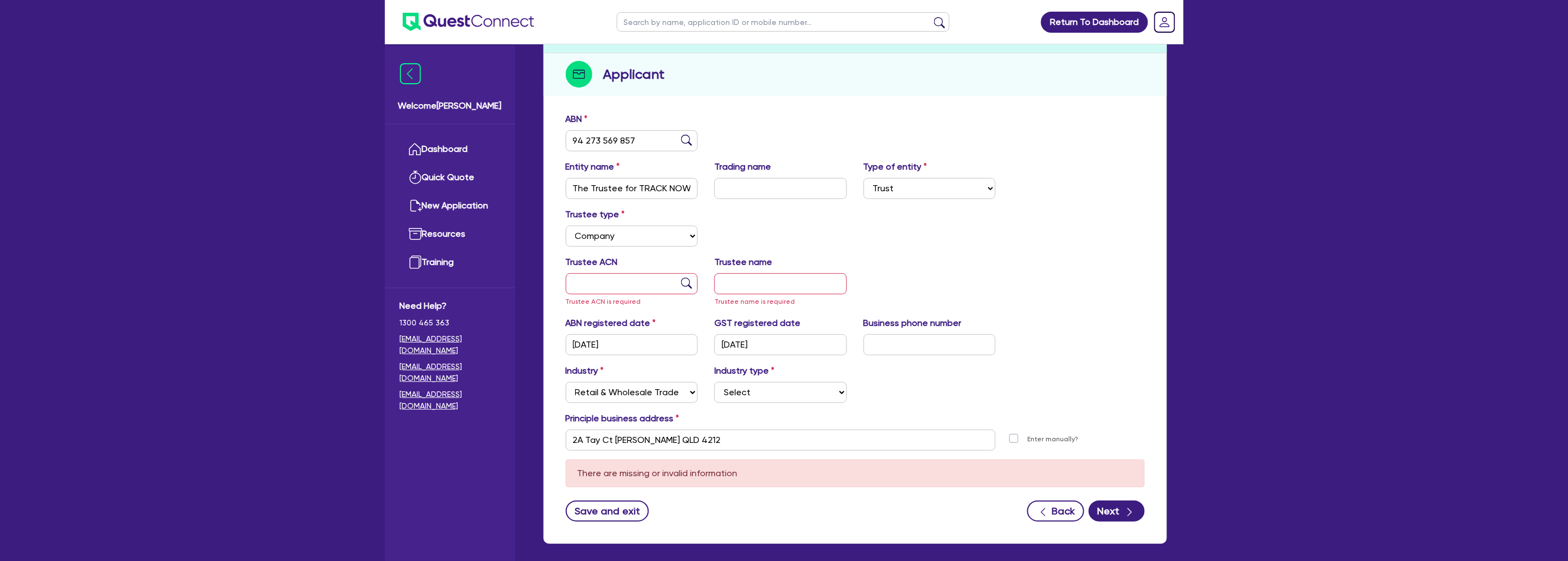
click at [810, 225] on div "Trustee type Select Individual Company" at bounding box center [855, 231] width 595 height 48
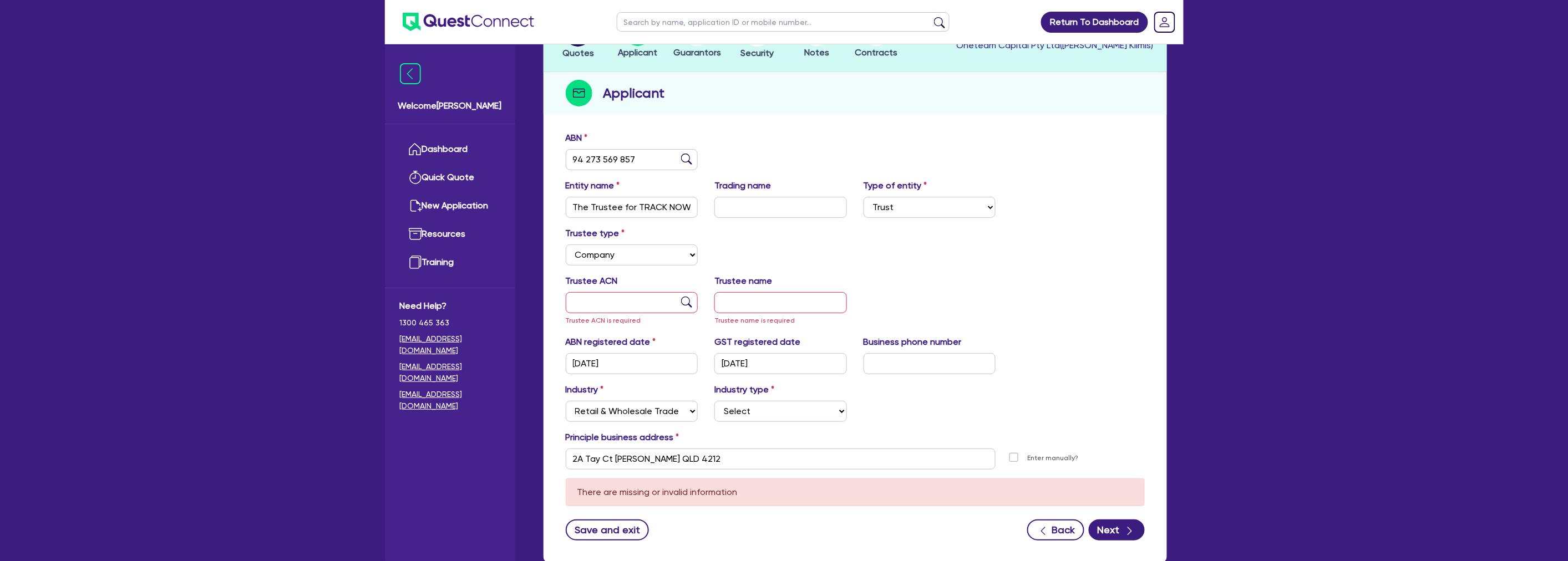
scroll to position [123, 0]
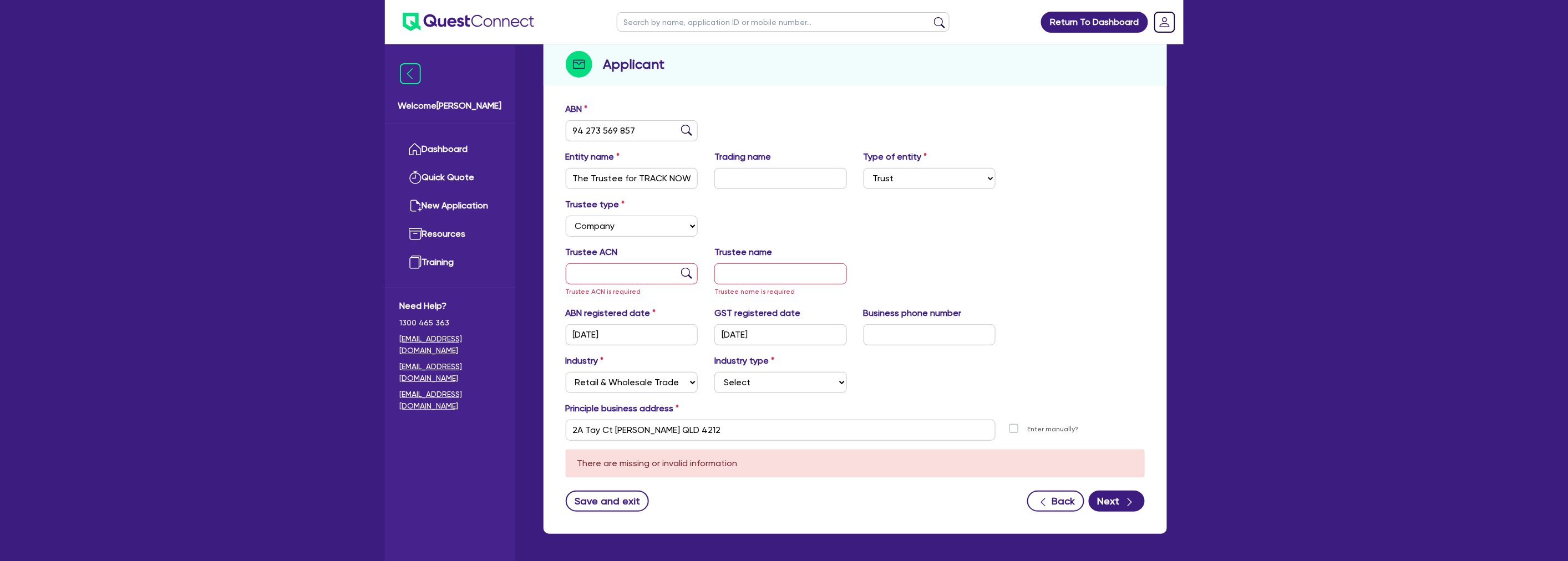
click at [1077, 264] on div "Trustee ACN Trustee ACN is required Trustee name Trustee name is required" at bounding box center [855, 276] width 595 height 61
click at [908, 321] on div "Business phone number" at bounding box center [930, 325] width 149 height 39
click at [911, 330] on input "text" at bounding box center [930, 335] width 132 height 21
type input "04"
select select
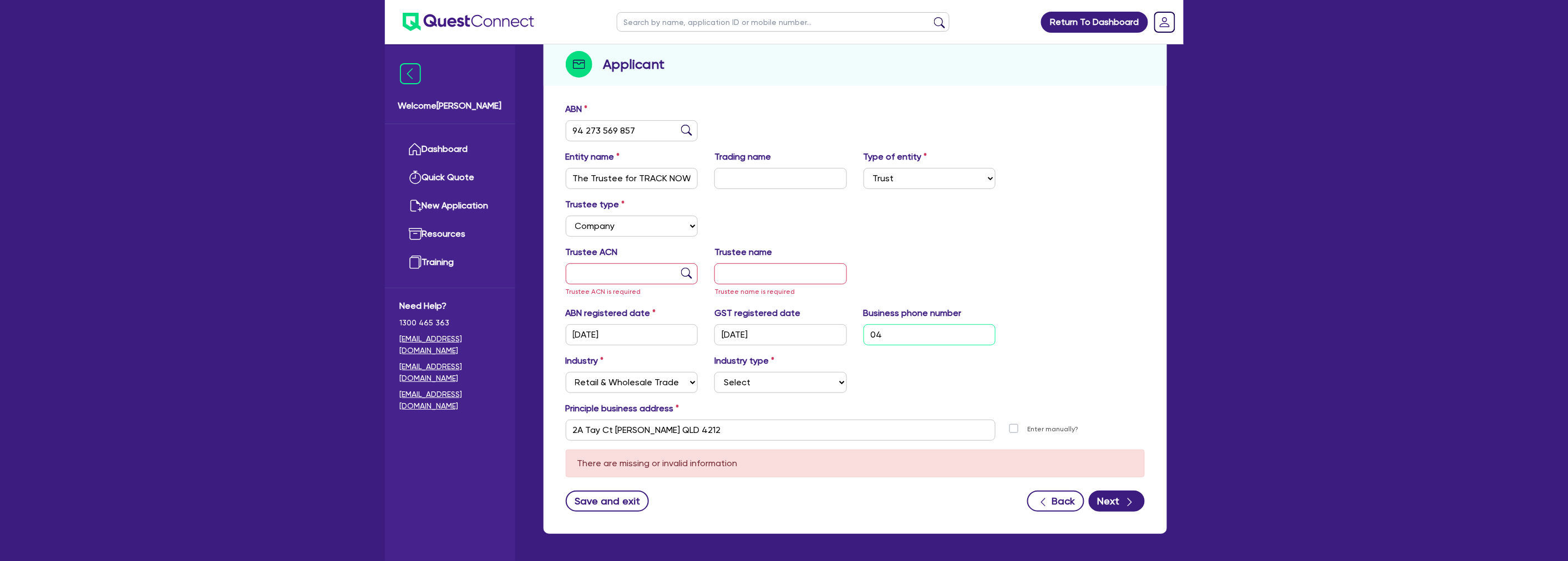
type input "04 0"
select select
type input "04 01"
select select
type input "04 018"
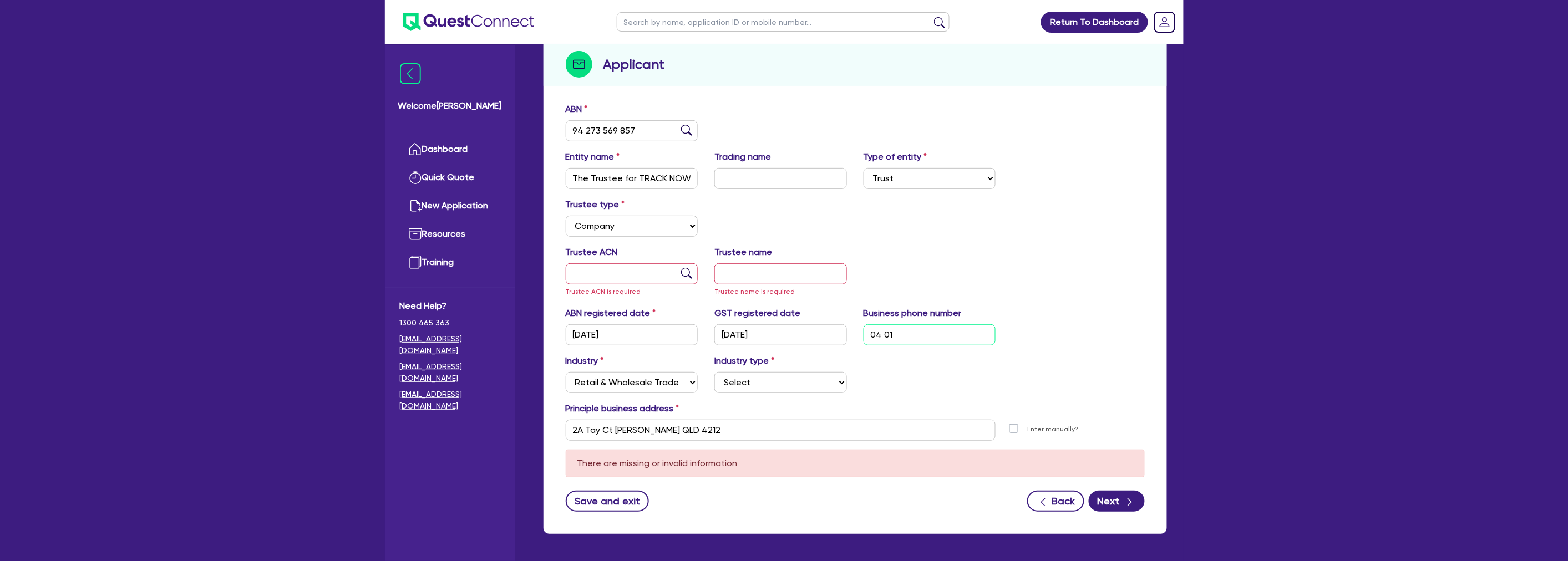
select select
type input "04 0188"
select select
type input "04 0188 5"
select select
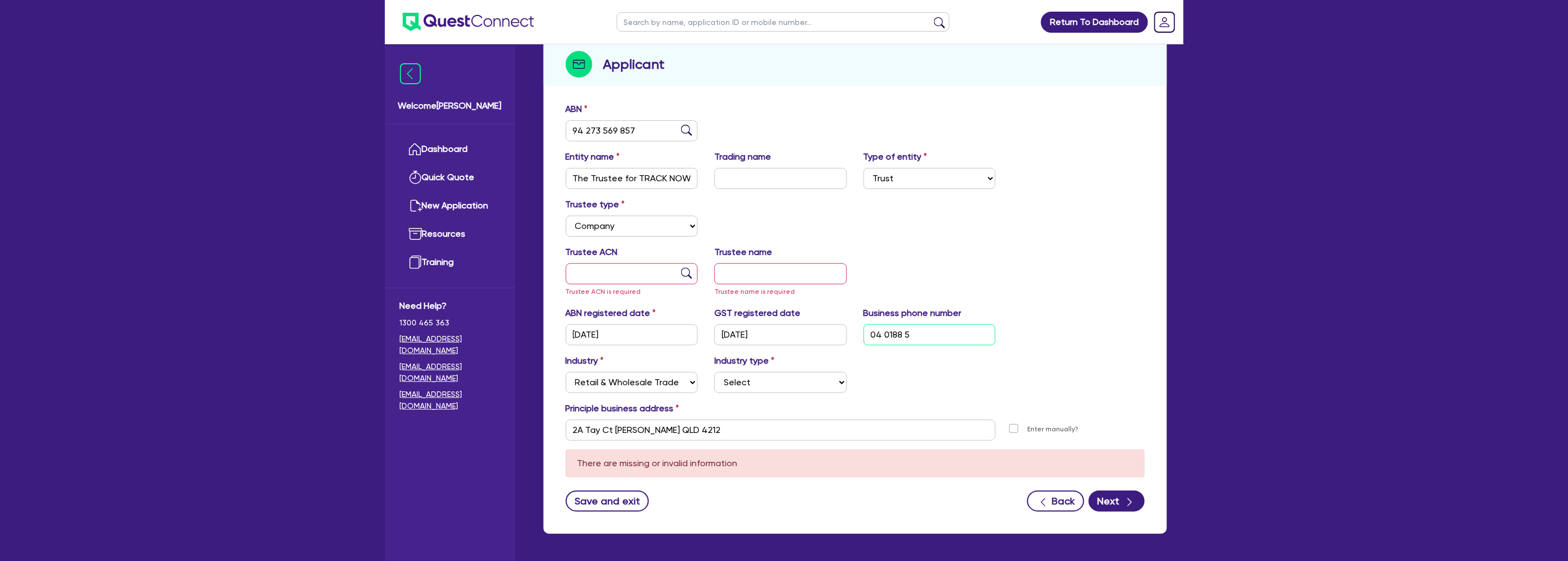
type input "04 0188 52"
select select
type input "04 0188 522"
select select
type input "04 0188 5221"
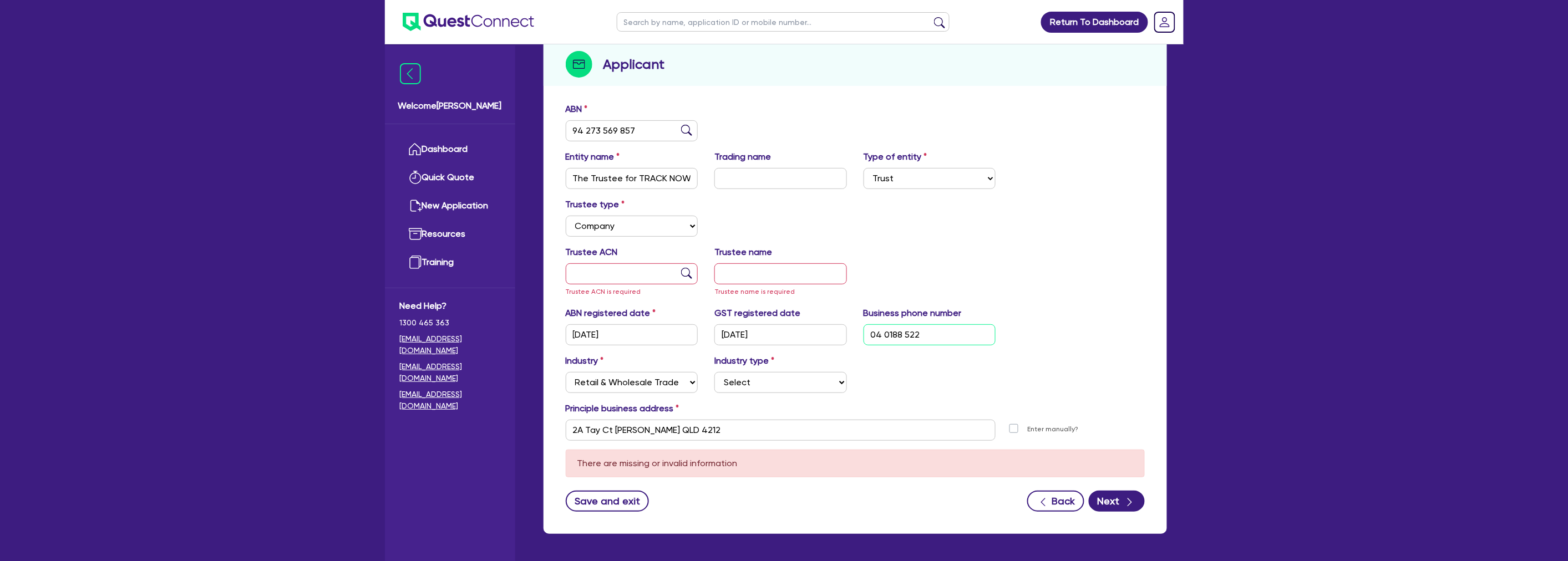
select select
type input "04 0188 5221"
click at [911, 250] on div "Trustee ACN Trustee ACN is required Trustee name Trustee name is required" at bounding box center [855, 276] width 595 height 61
click at [1008, 252] on div "Trustee ACN Trustee ACN is required Trustee name Trustee name is required" at bounding box center [855, 276] width 595 height 61
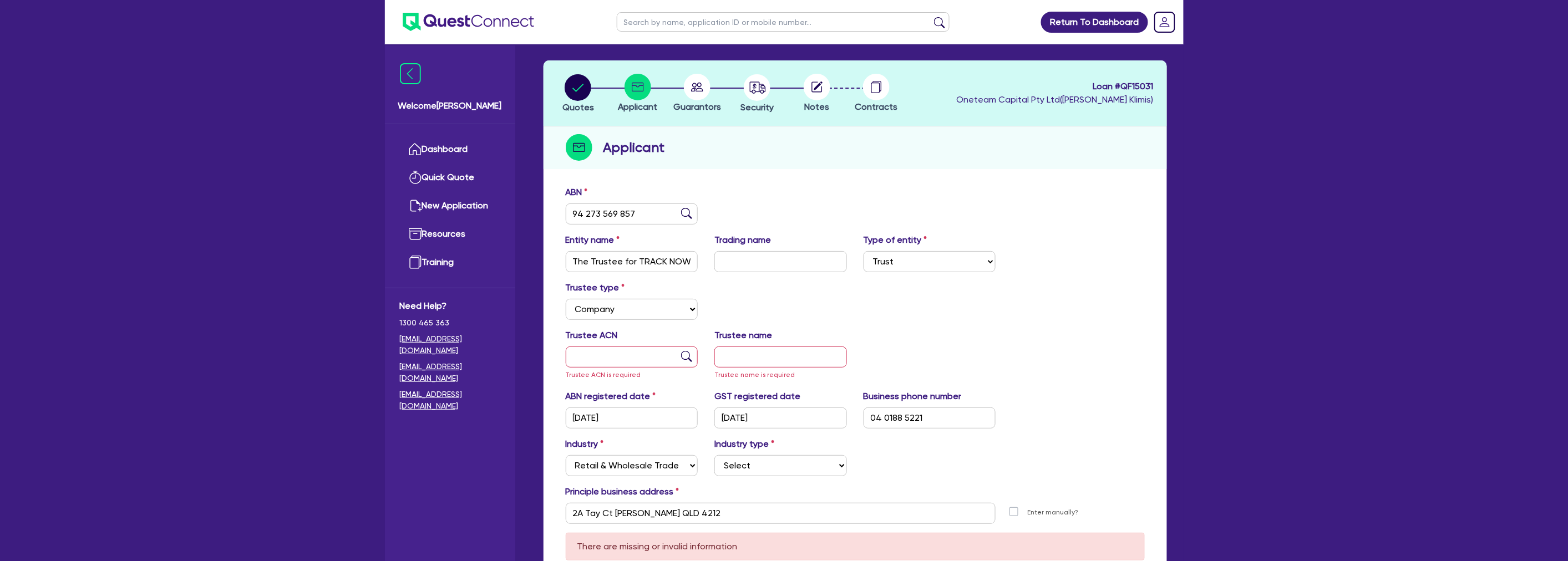
scroll to position [61, 0]
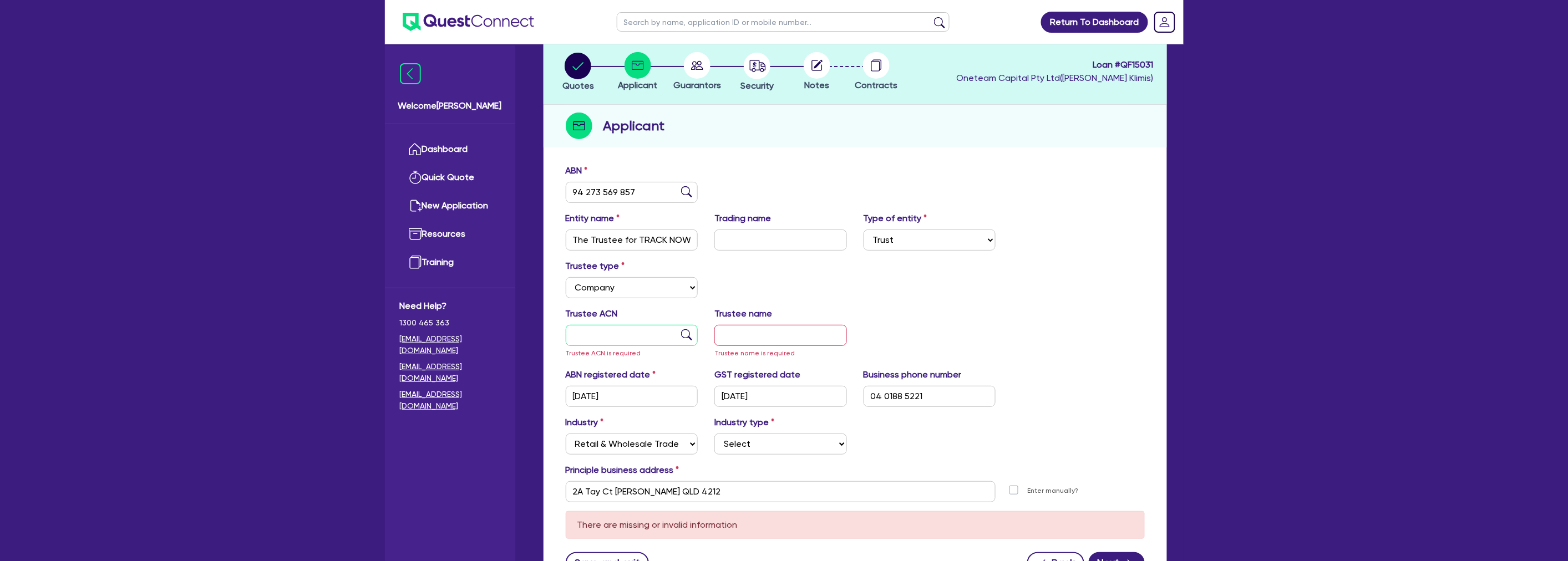
click at [650, 334] on input "text" at bounding box center [632, 336] width 132 height 21
select select
type input "11"
select select
type input "111"
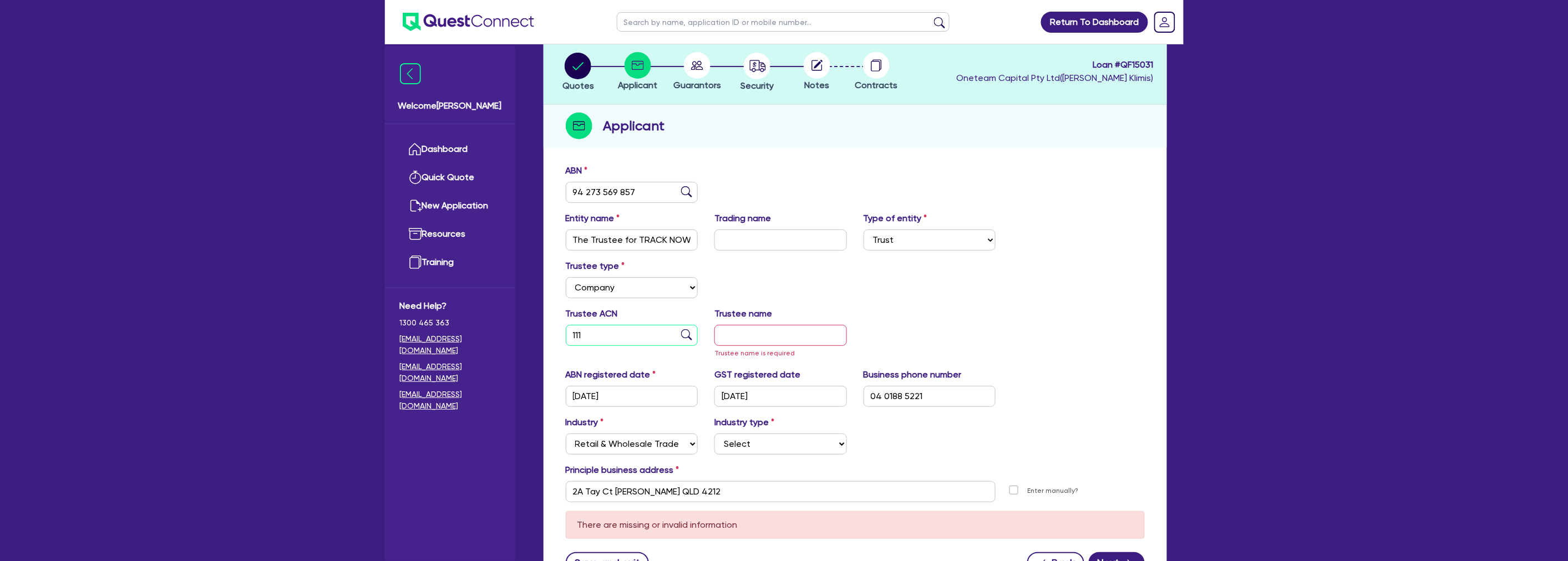
select select
type input "111 1"
select select
type input "111 11"
select select
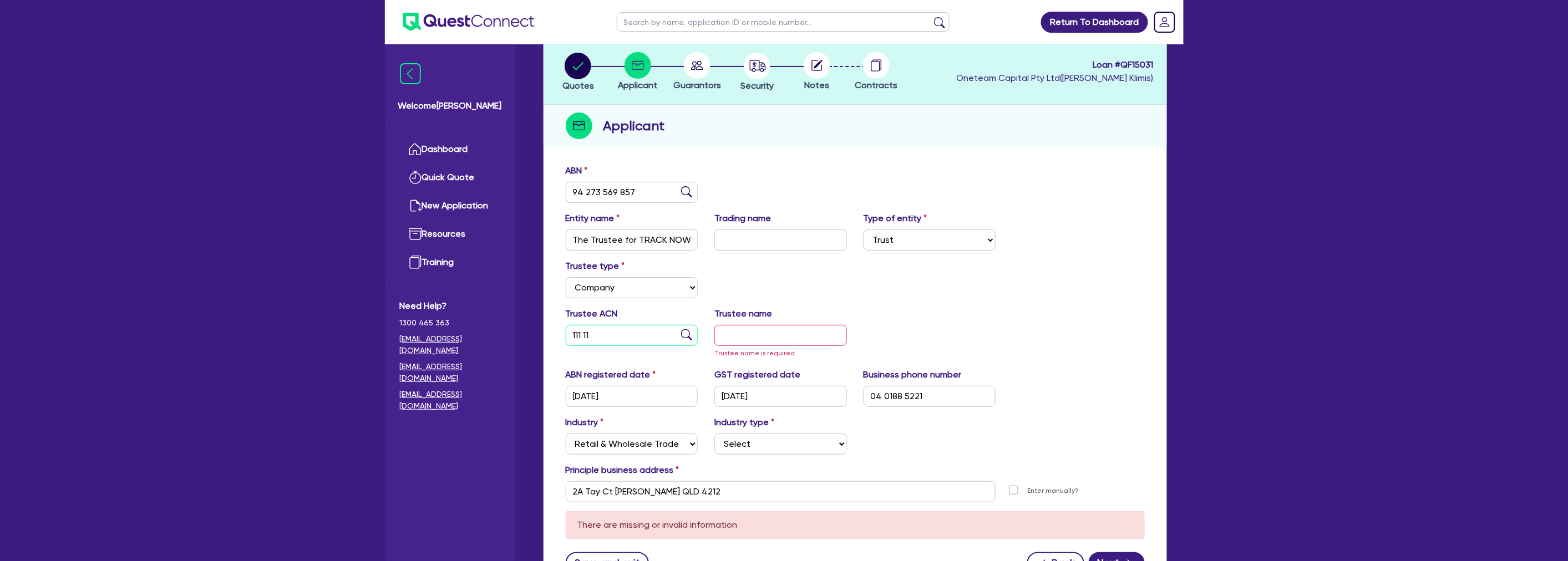
type input "111 111"
select select
type input "111 111 1"
select select
type input "111 111 11"
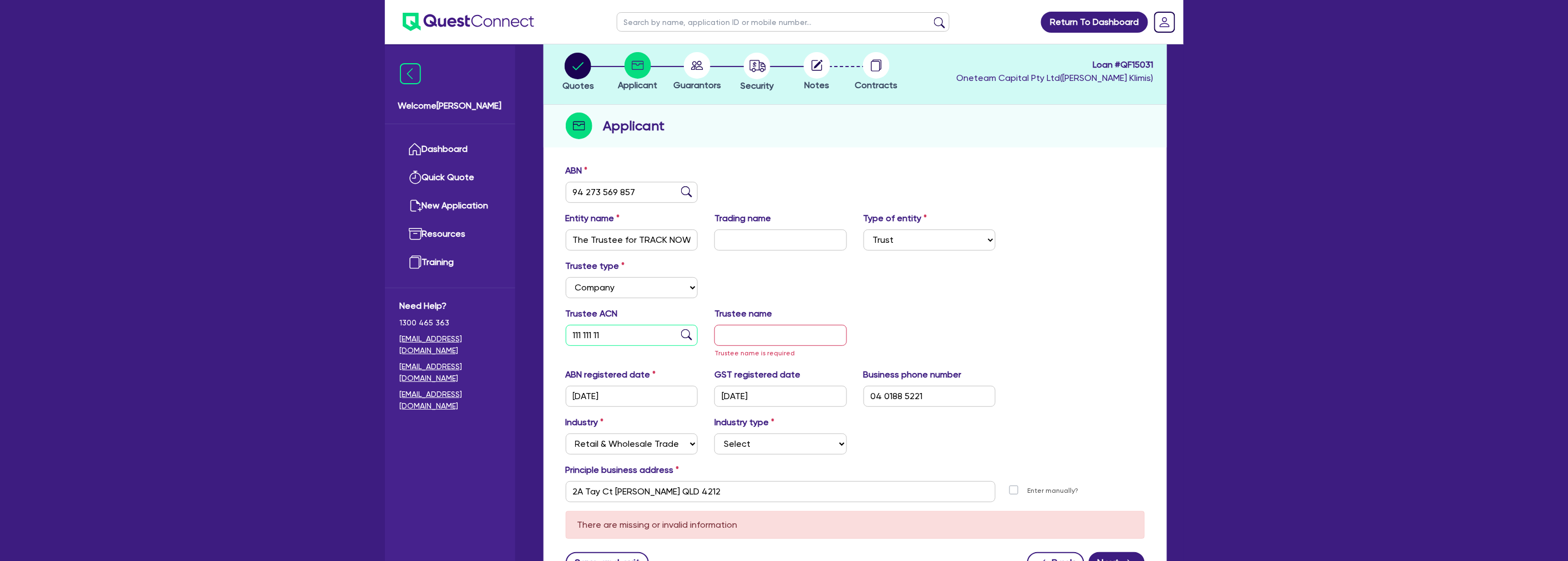
select select
type input "111 111 111"
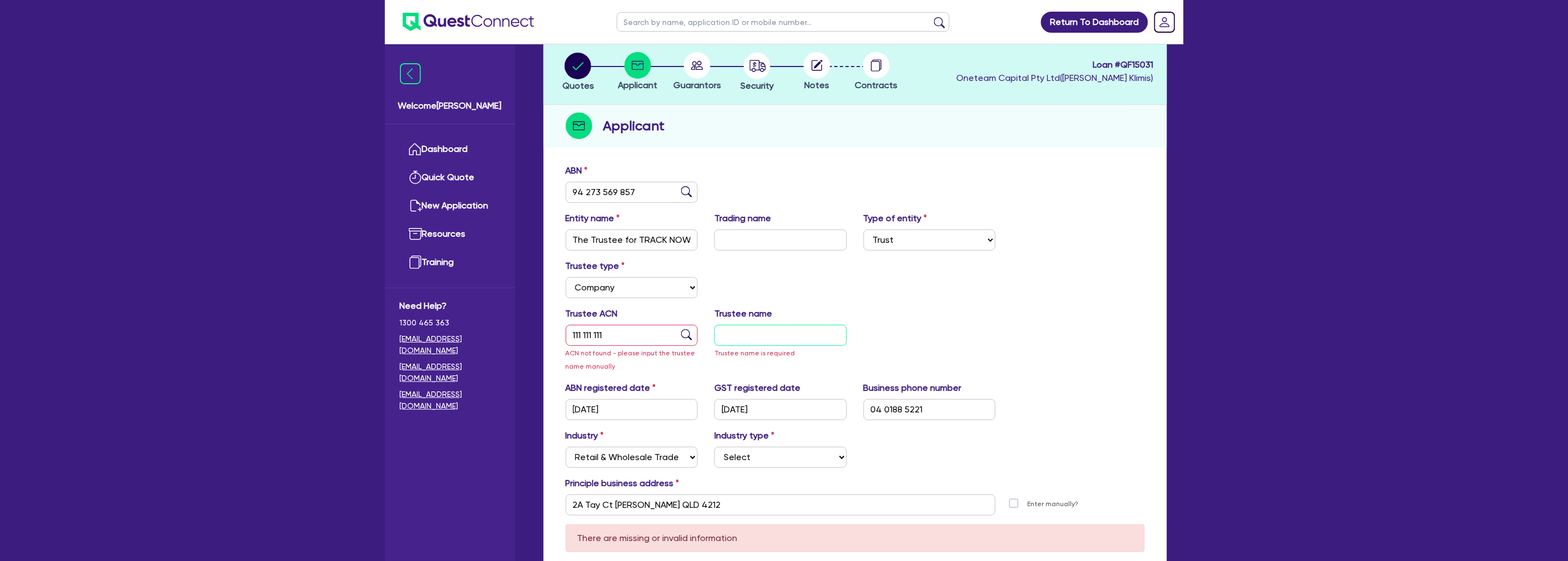
select select
type input "1"
select select
type input "11"
select select
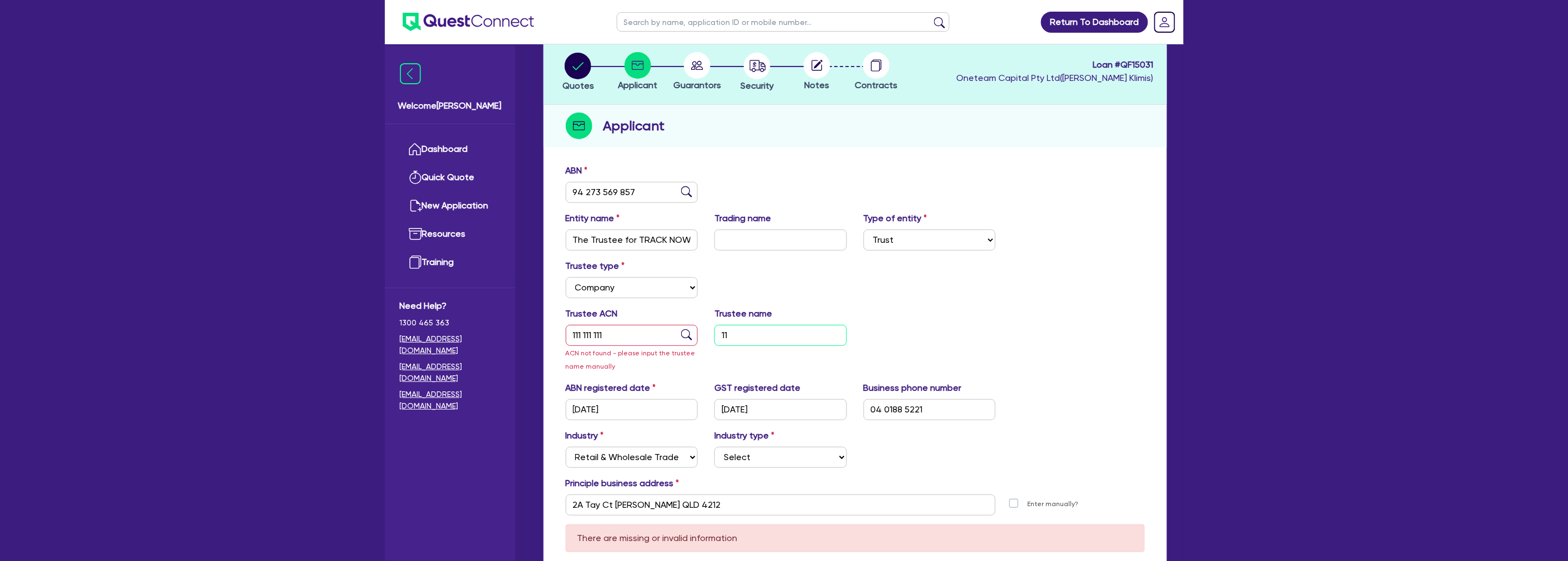
type input "111"
select select
type input "1111"
select select
type input "11111"
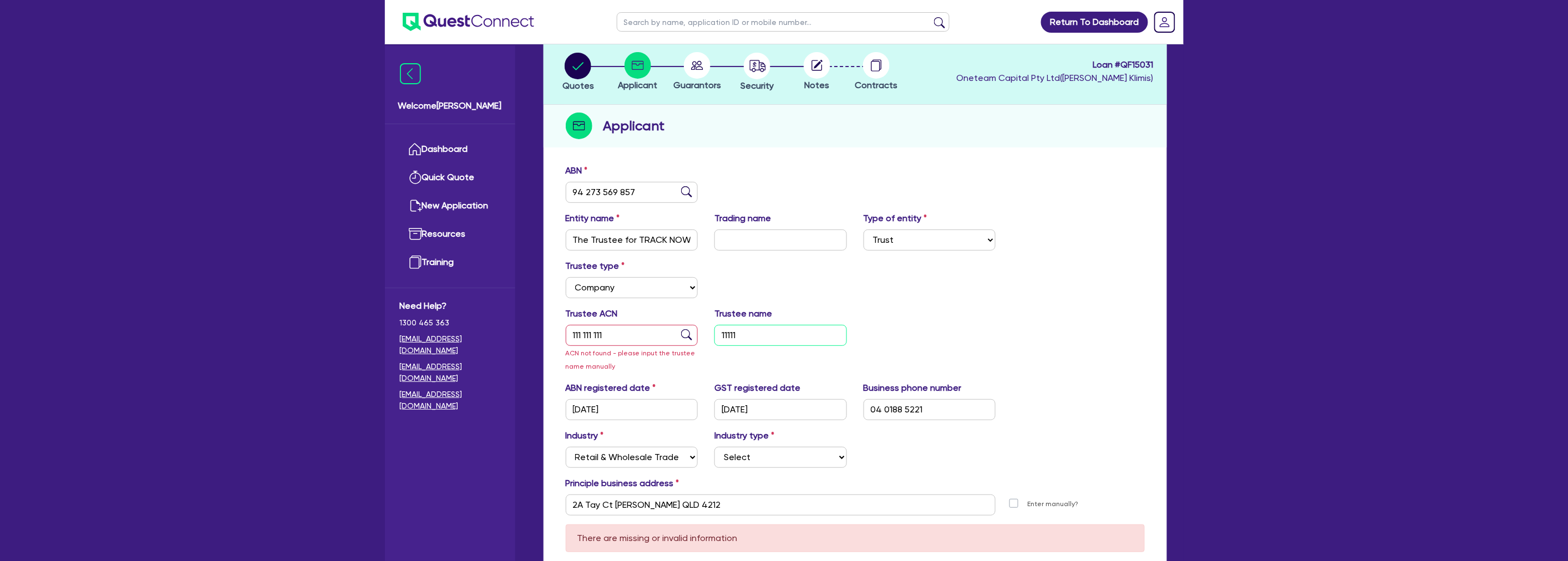
select select
type input "111111"
select select
type input "1111111"
select select
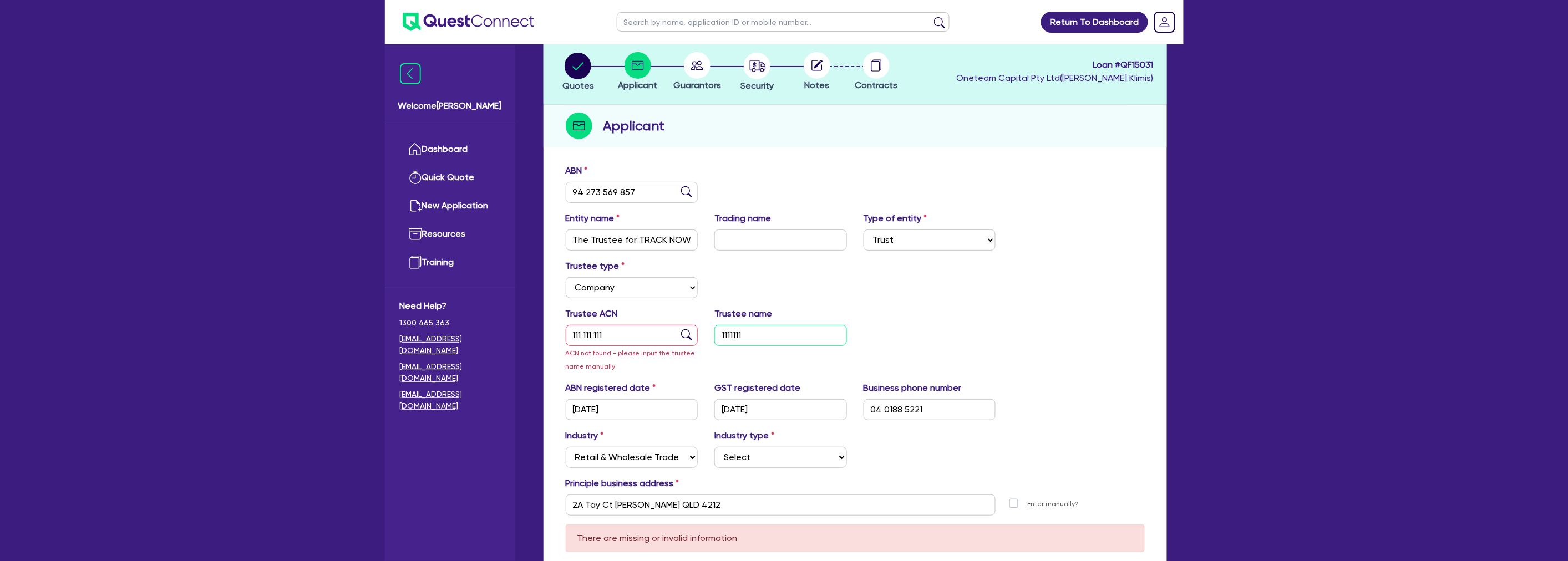
type input "11111111"
select select
type input "111111111"
select select
type input "1111111111"
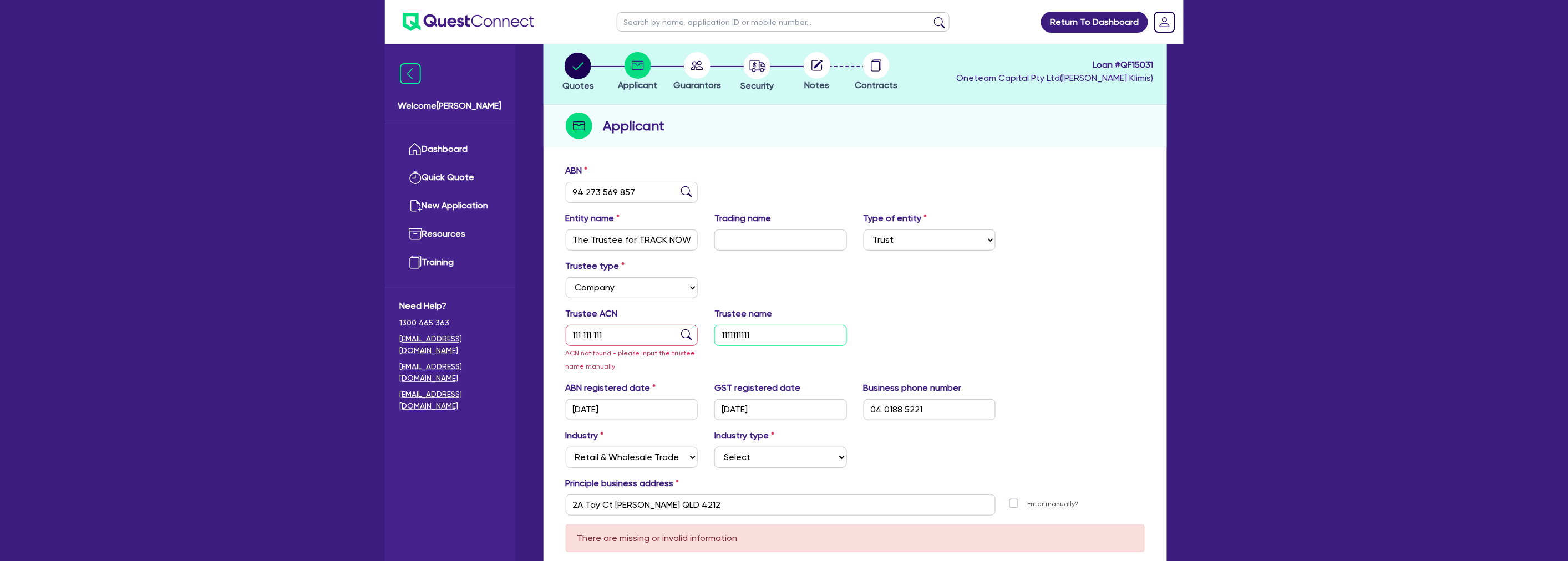
select select
type input "11111111111"
select select
type input "111111111111"
select select
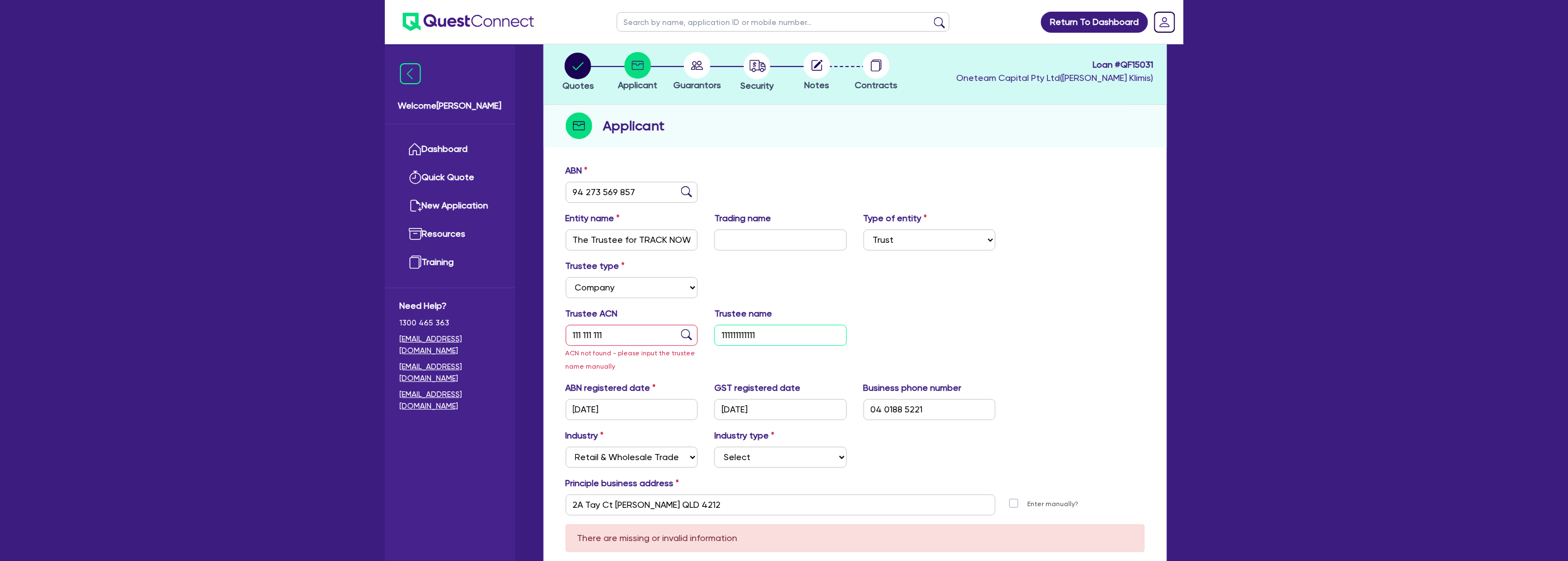
type input "1111111111111"
select select
type input "11111111111111"
select select
type input "111111111111111"
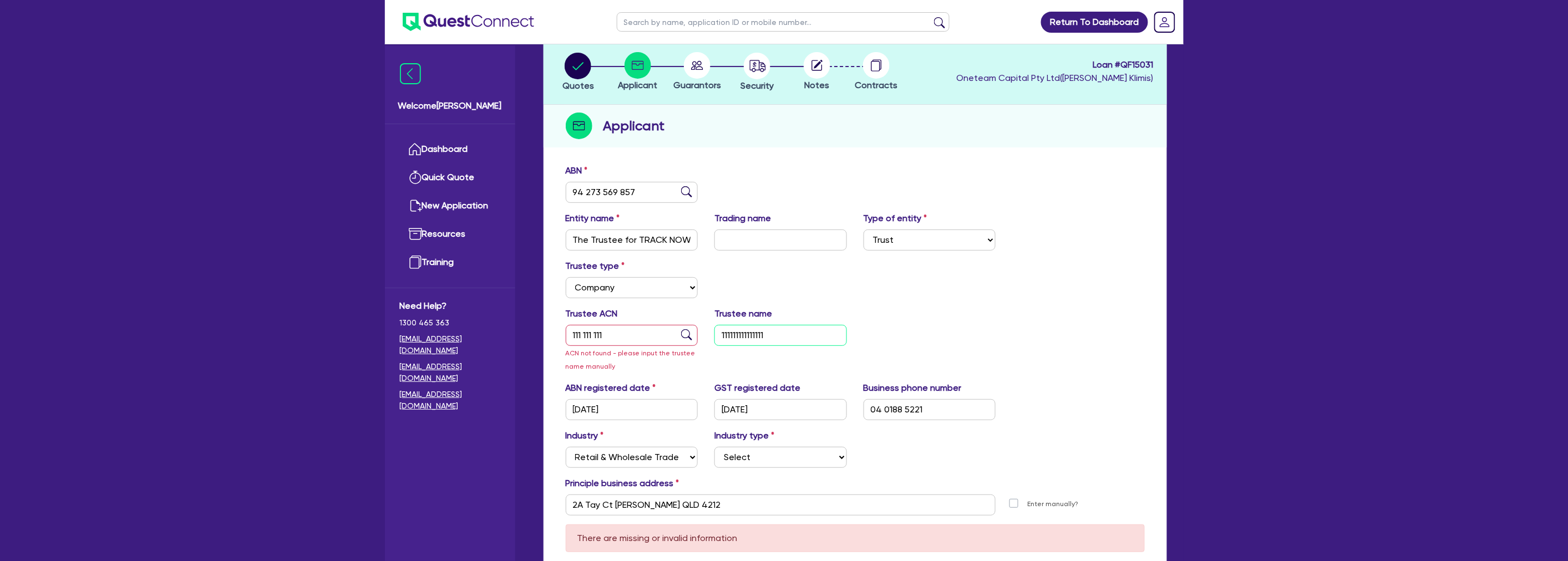
select select
type input "1111111111111111"
select select
type input "11111111111111111"
click at [1023, 297] on div "Trustee type Select Individual Company" at bounding box center [855, 283] width 595 height 48
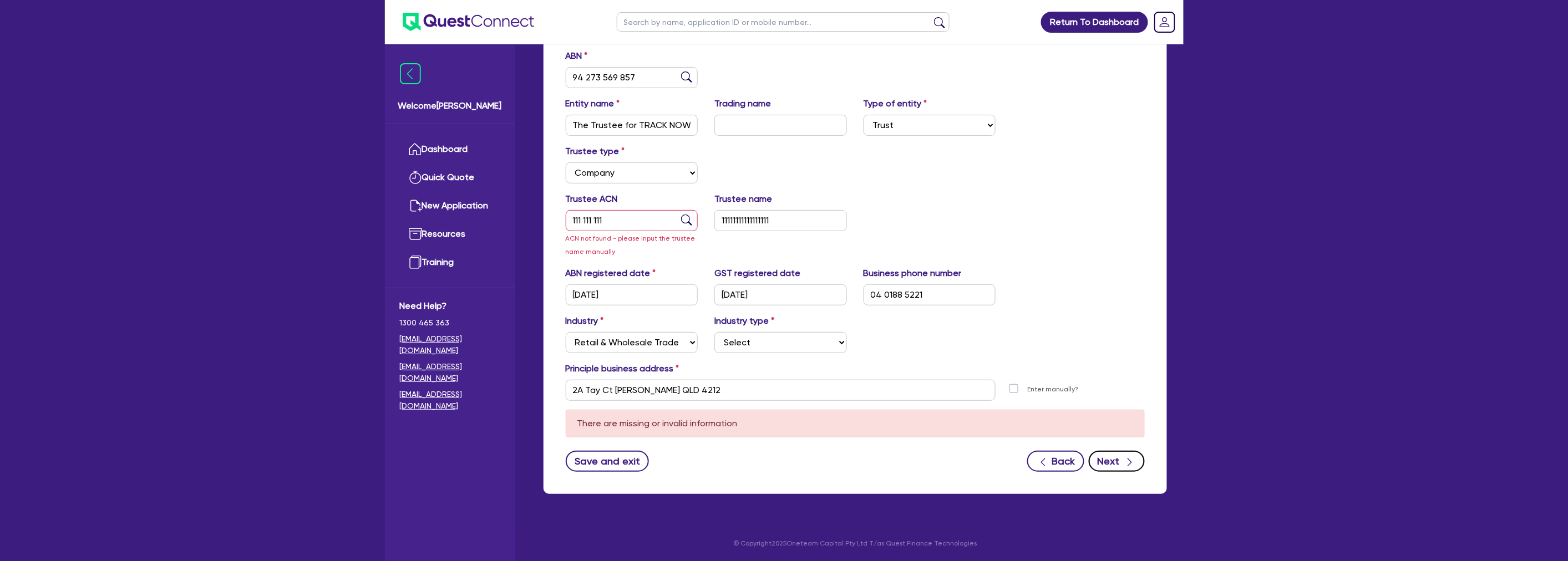
click at [1134, 469] on button "Next" at bounding box center [1116, 461] width 56 height 21
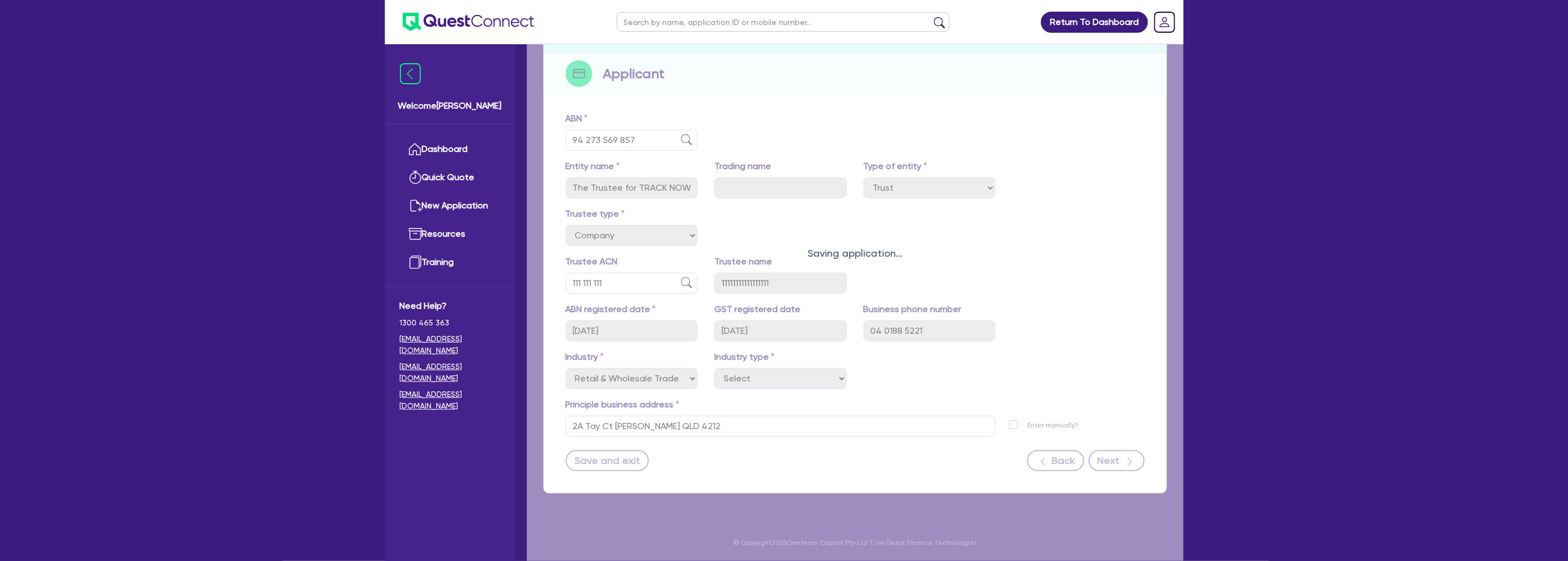
scroll to position [113, 0]
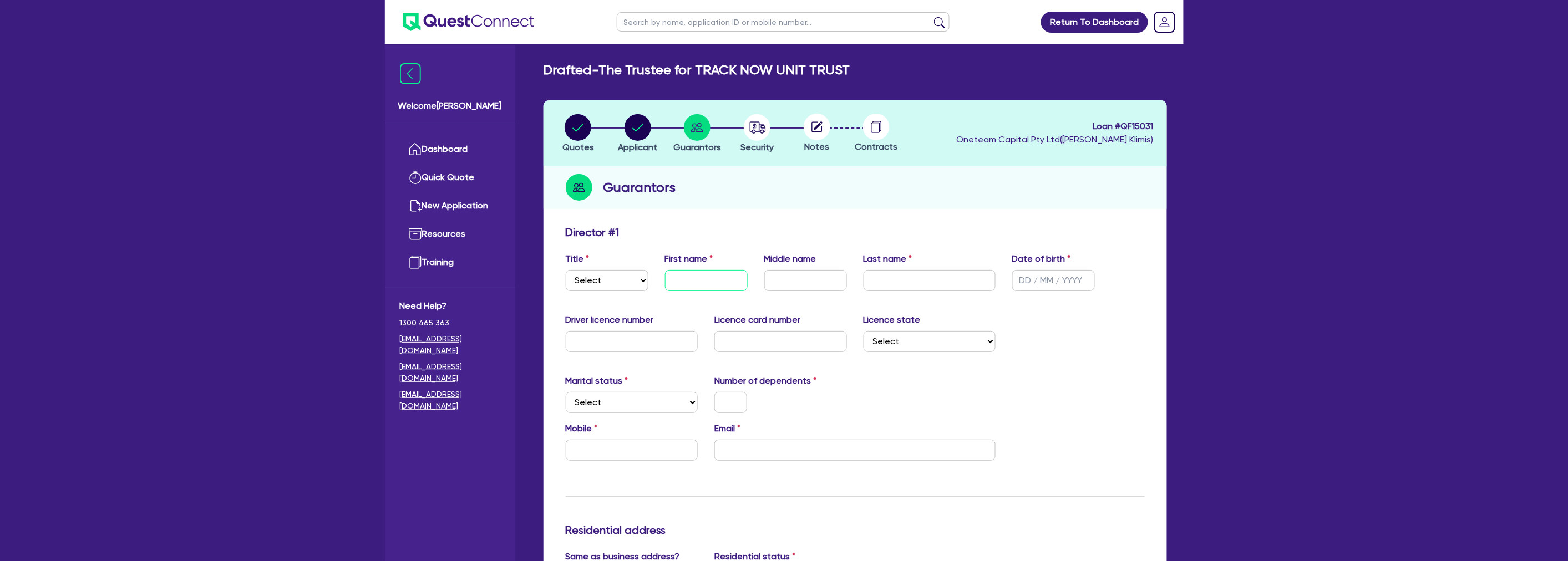
click at [714, 281] on input "text" at bounding box center [706, 280] width 82 height 21
click at [606, 279] on select "Select Mr Mrs Ms Miss Dr" at bounding box center [607, 280] width 82 height 21
select select "MR"
click at [566, 270] on select "Select Mr Mrs Ms Miss Dr" at bounding box center [607, 280] width 82 height 21
click at [685, 276] on input "text" at bounding box center [706, 280] width 82 height 21
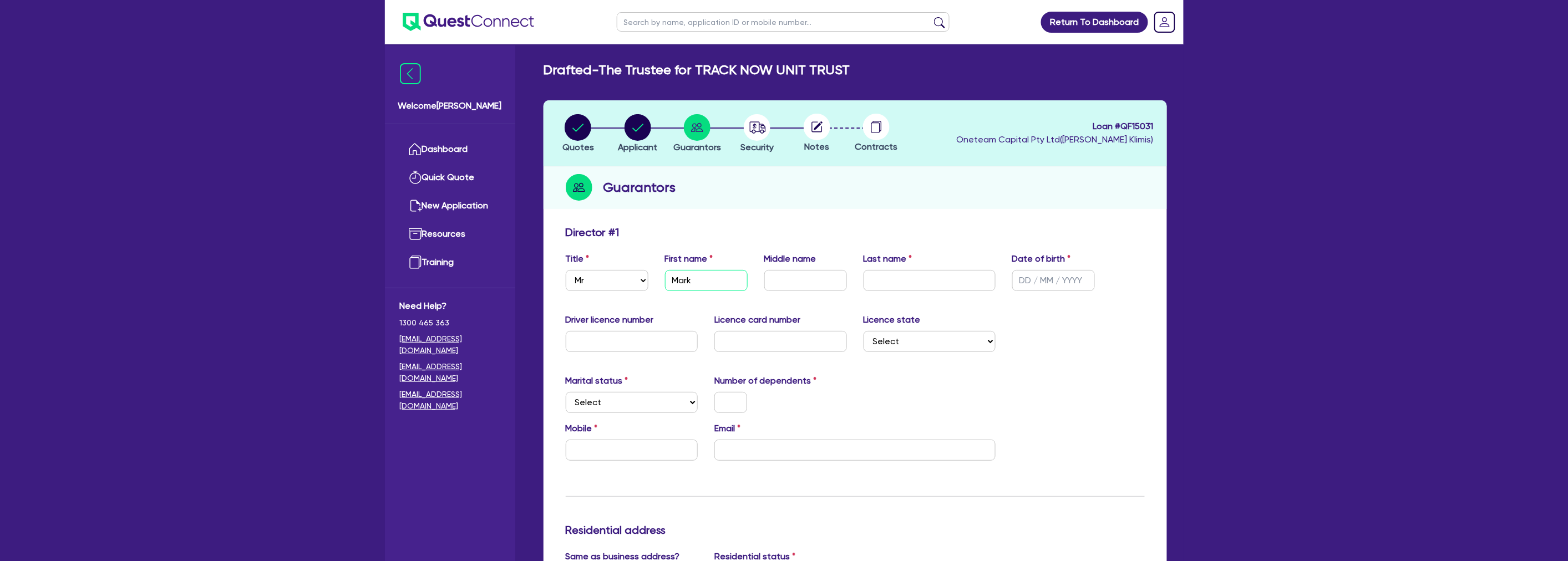
type input "Mark"
type input "Speelmeyer"
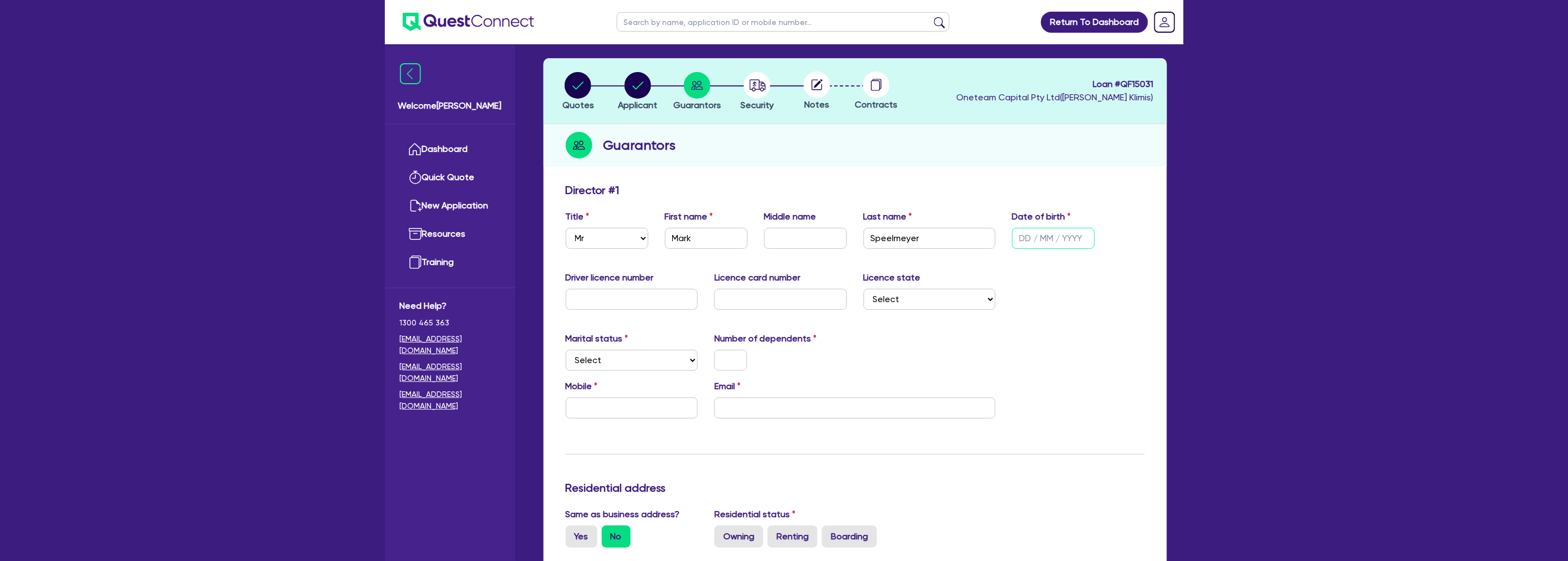
scroll to position [61, 0]
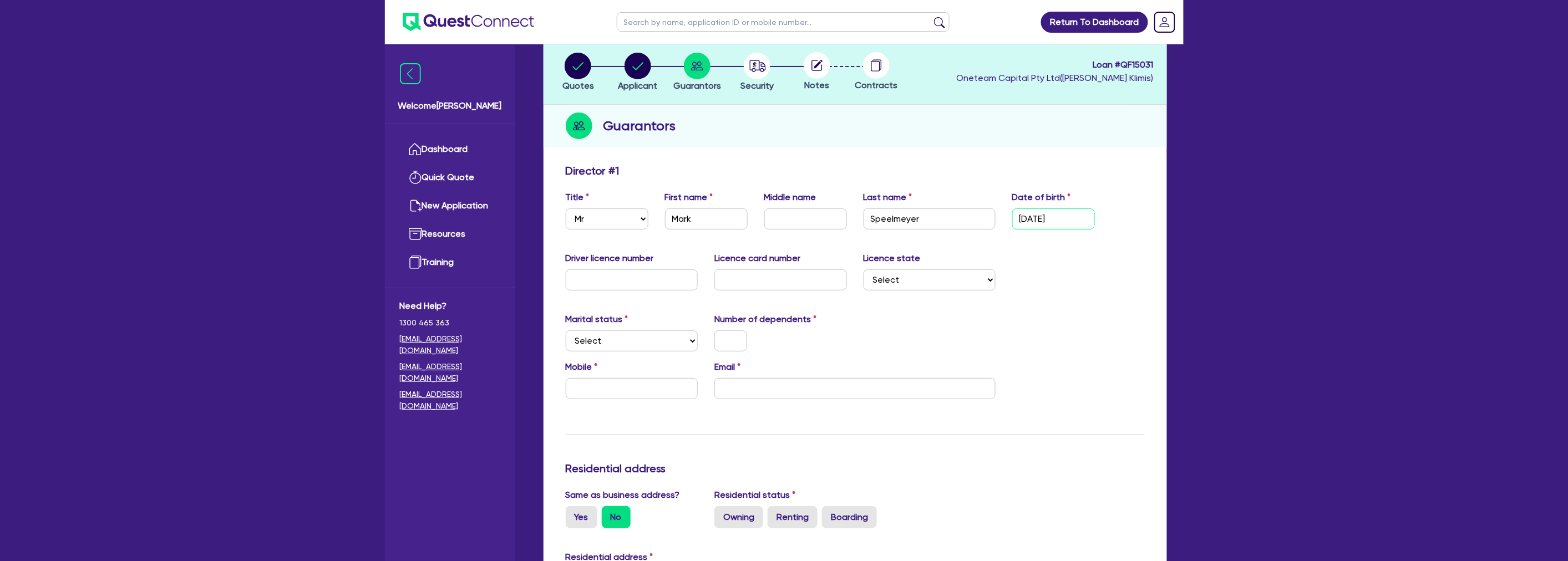
type input "11/09/1984"
click at [993, 333] on div "Marital status Select Single Married De Facto / Partner Number of dependents" at bounding box center [855, 336] width 595 height 48
click at [928, 279] on select "Select NSW VIC QLD TAS ACT SA NT WA" at bounding box center [930, 280] width 132 height 21
select select "QLD"
click at [864, 269] on select "Select NSW VIC QLD TAS ACT SA NT WA" at bounding box center [930, 280] width 132 height 21
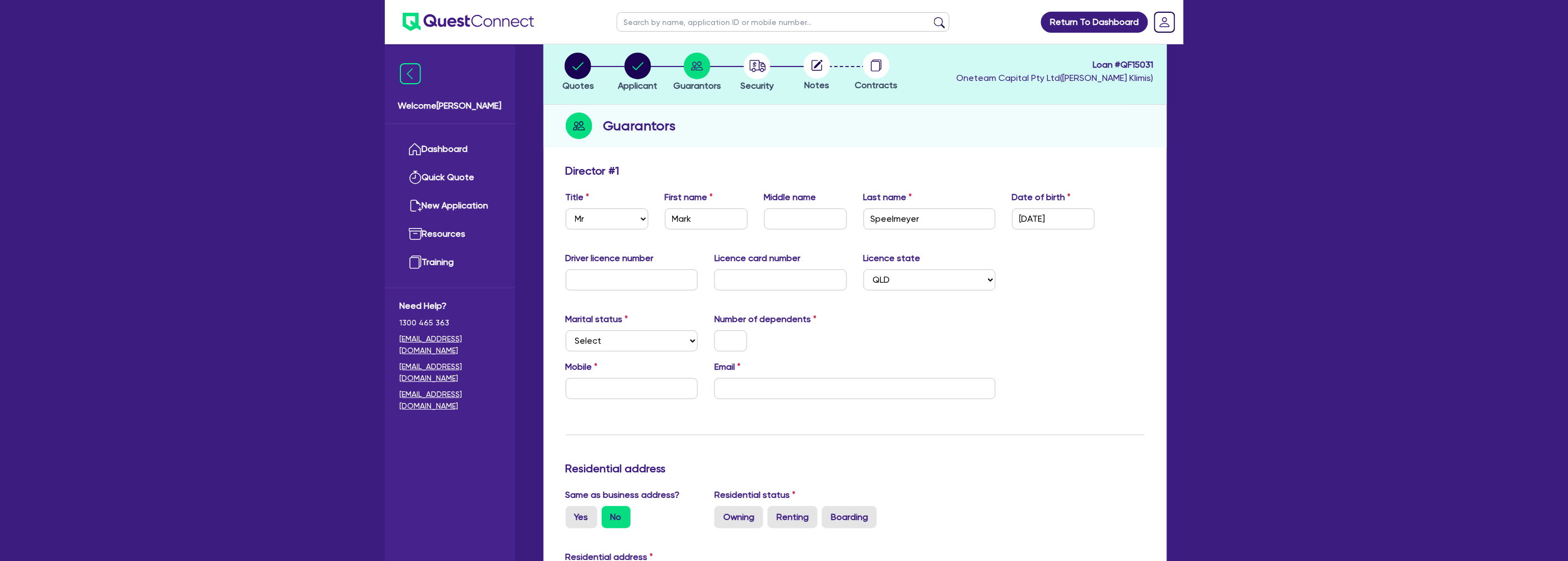
drag, startPoint x: 1098, startPoint y: 307, endPoint x: 1104, endPoint y: 306, distance: 6.1
drag, startPoint x: 616, startPoint y: 358, endPoint x: 614, endPoint y: 348, distance: 10.2
click at [616, 357] on div "Marital status Select Single Married De Facto / Partner Number of dependents" at bounding box center [855, 336] width 595 height 48
drag, startPoint x: 614, startPoint y: 348, endPoint x: 614, endPoint y: 341, distance: 7.0
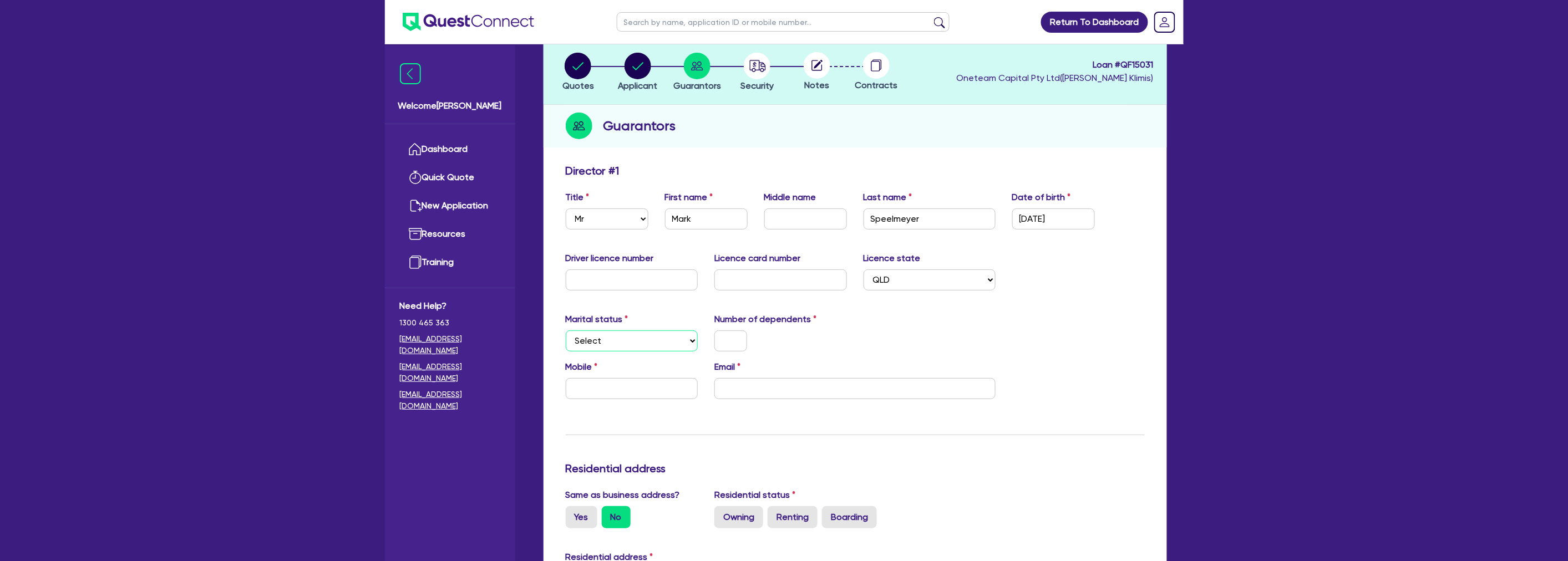
click at [614, 348] on select "Select Single Married De Facto / Partner" at bounding box center [632, 341] width 132 height 21
select select "MARRIED"
click at [566, 330] on select "Select Single Married De Facto / Partner" at bounding box center [632, 341] width 132 height 21
click at [738, 339] on input "text" at bounding box center [730, 341] width 33 height 21
type input "2"
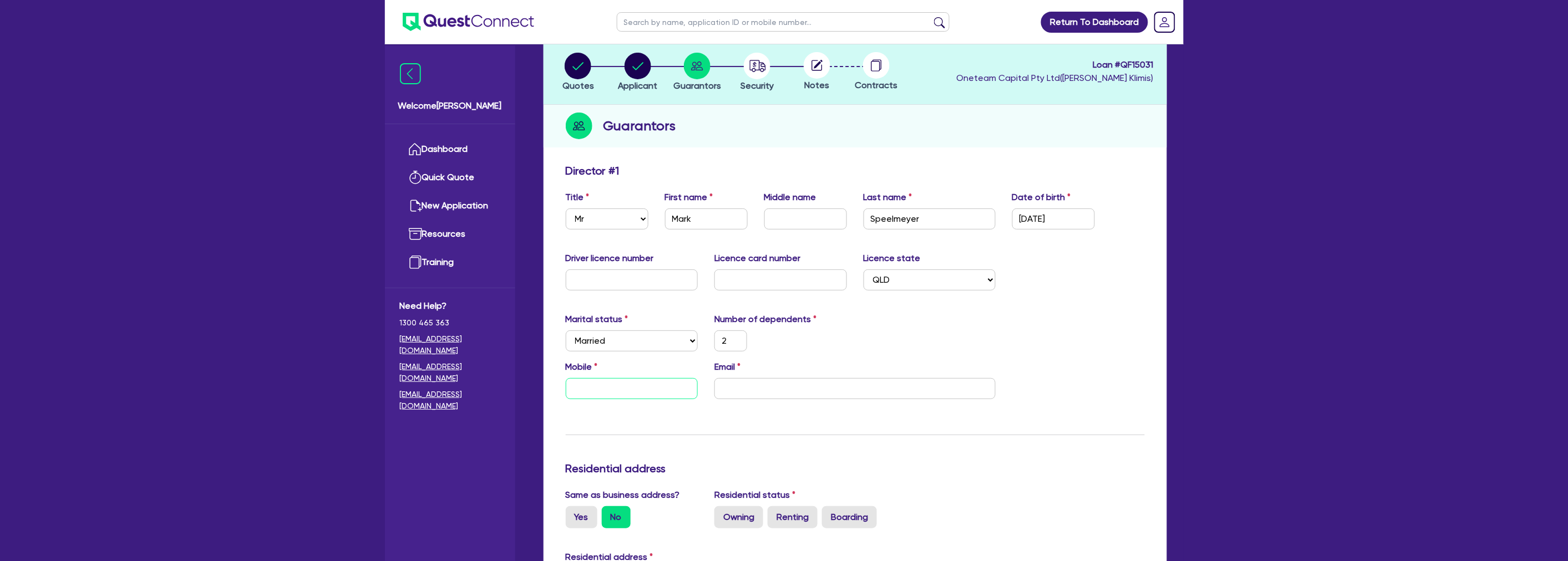
type input "0"
type input "2"
type input "05"
type input "2"
type input "0"
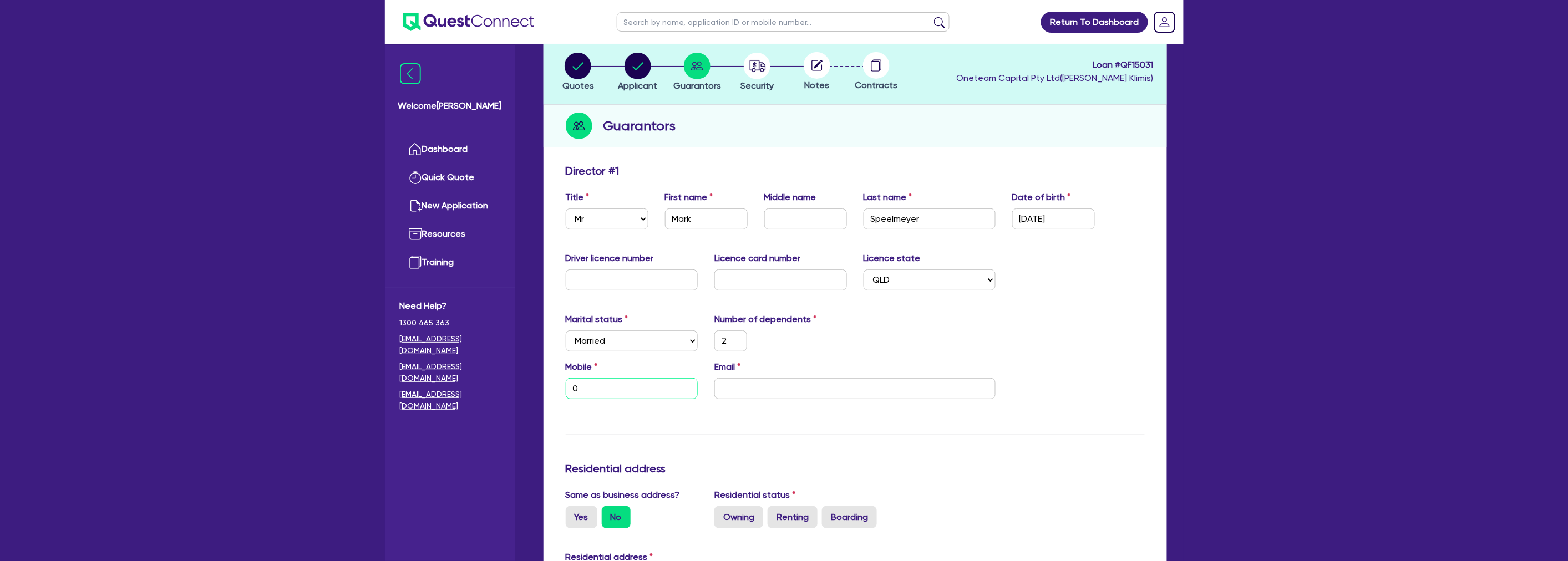
type input "2"
type input "0"
type input "2"
type input "04"
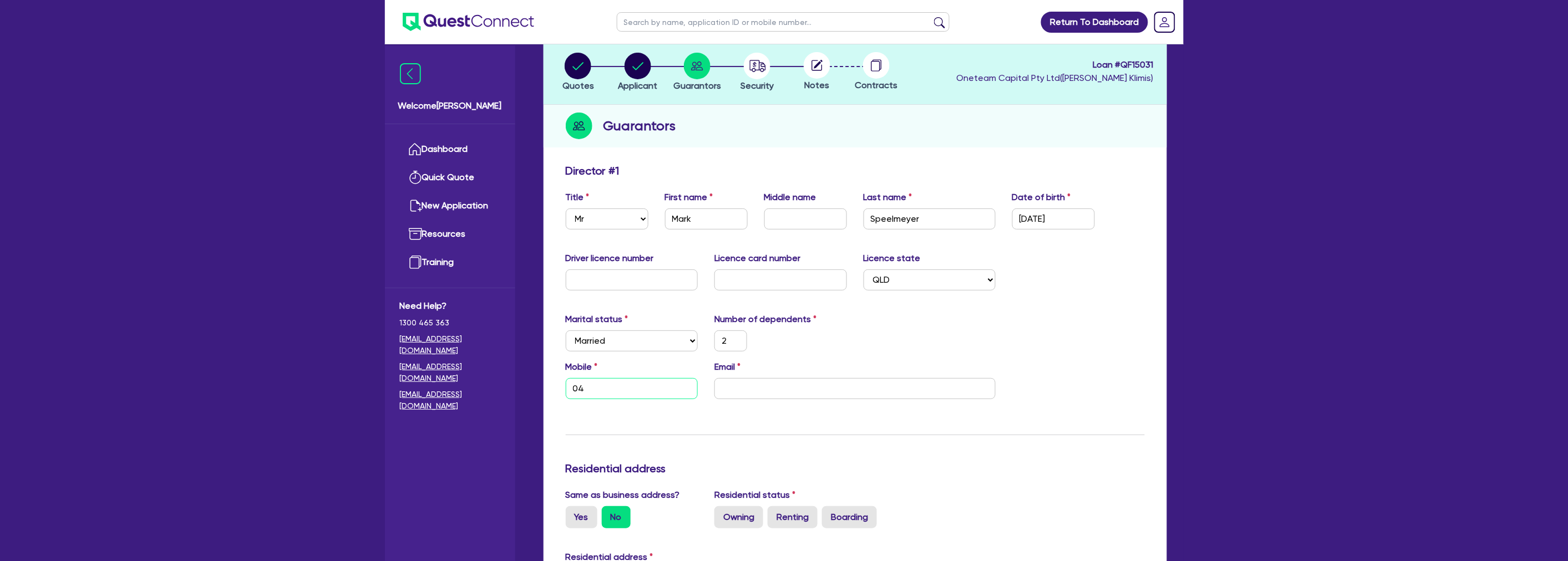
type input "2"
type input "043"
type input "2"
type input "0438"
type input "2"
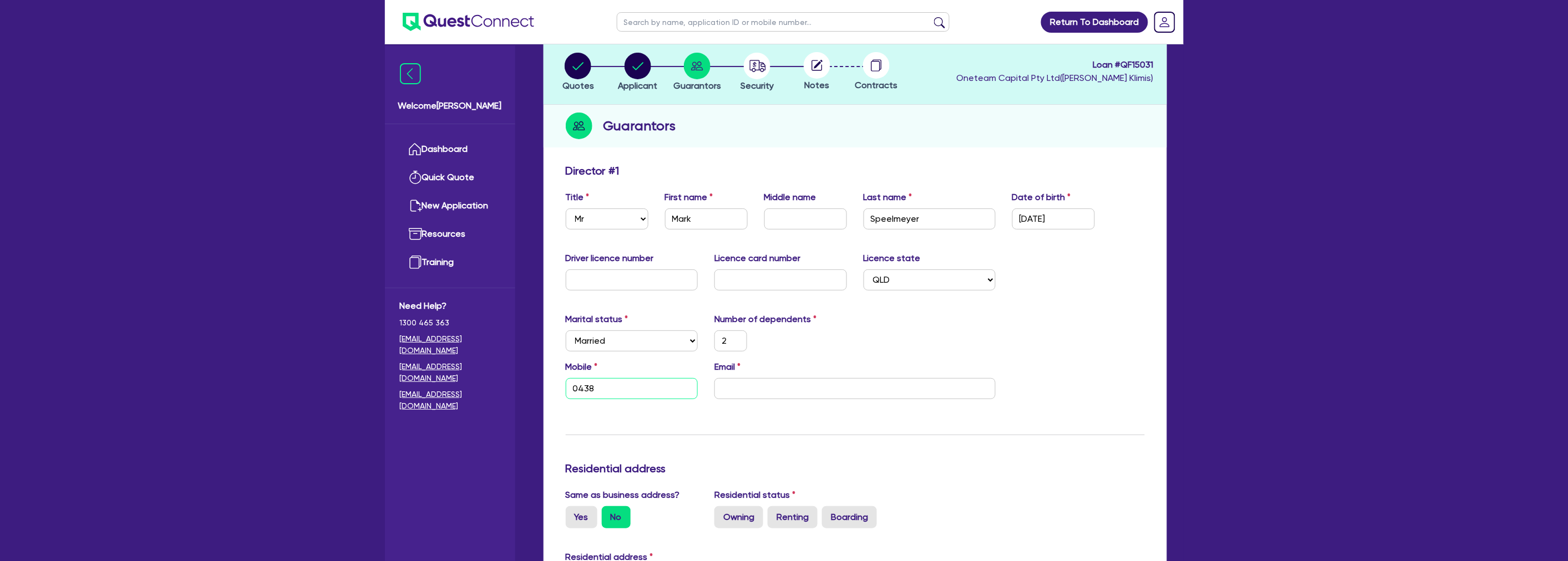
type input "0438 1"
type input "2"
type input "0438 10"
type input "2"
type input "0438 105"
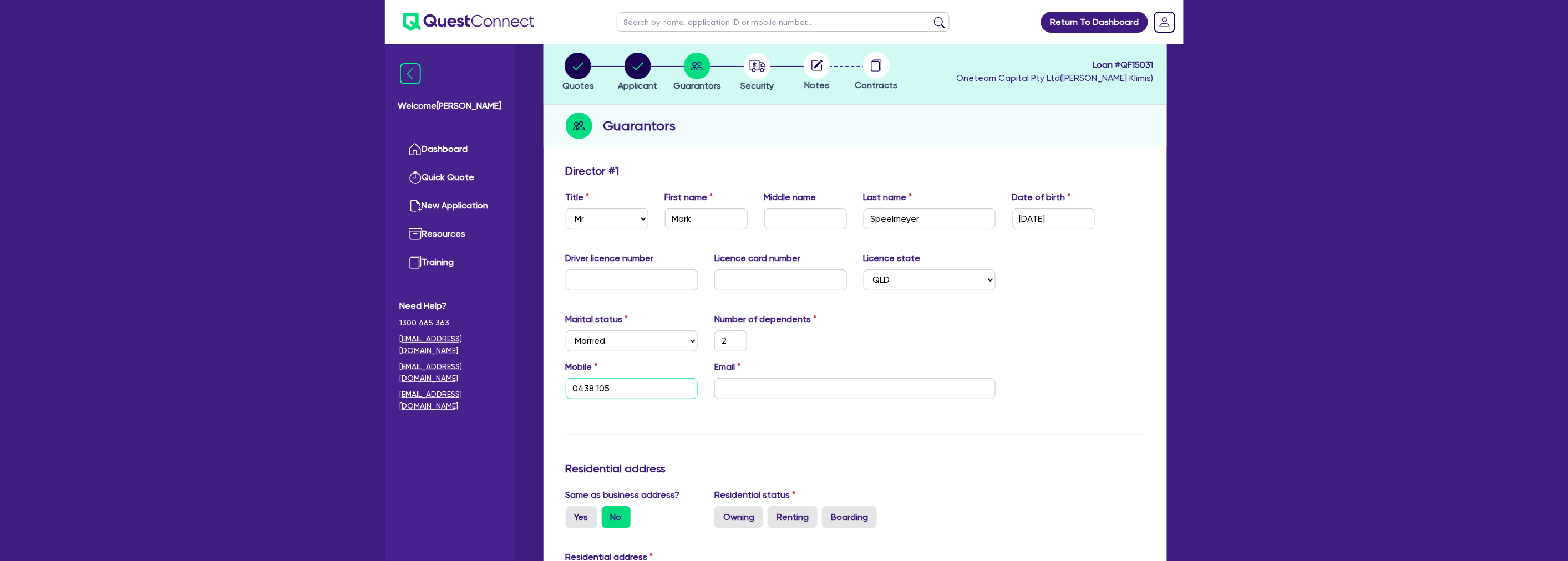
type input "2"
type input "0438 105 8"
type input "2"
type input "0438 105 80"
type input "2"
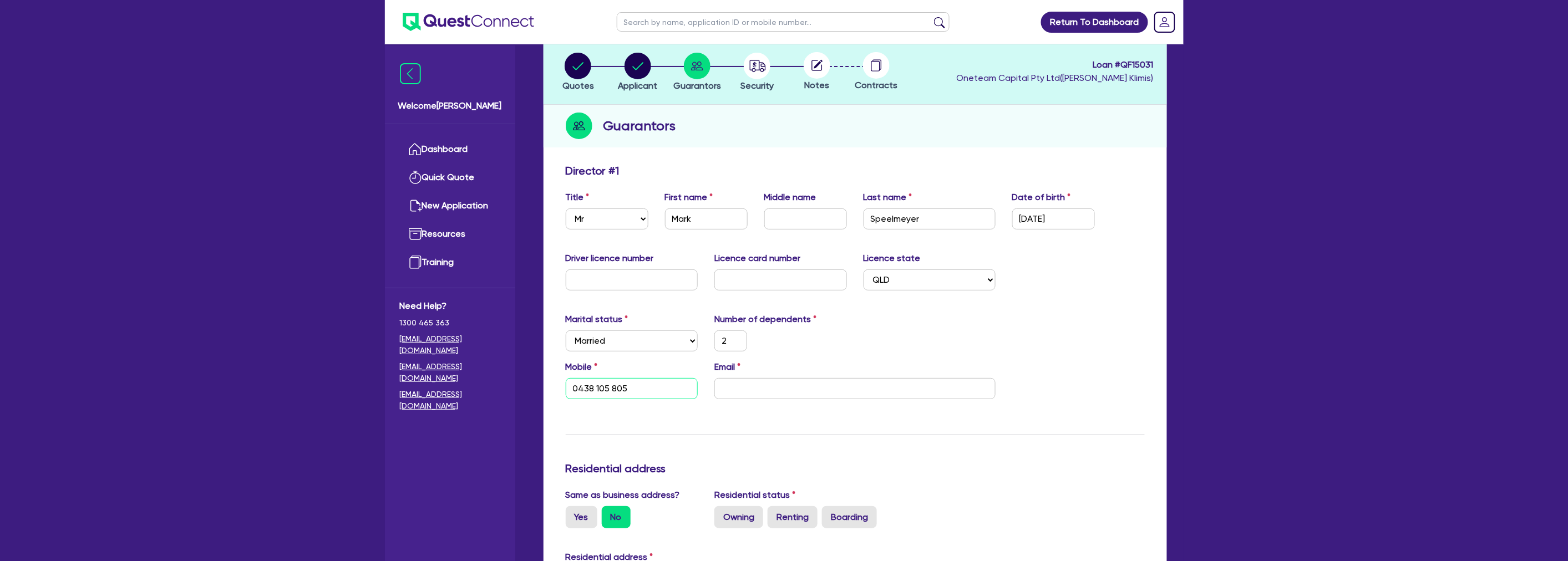
type input "0438 105 805"
type input "2"
type input "0438 105 805"
type input "ma"
type input "2"
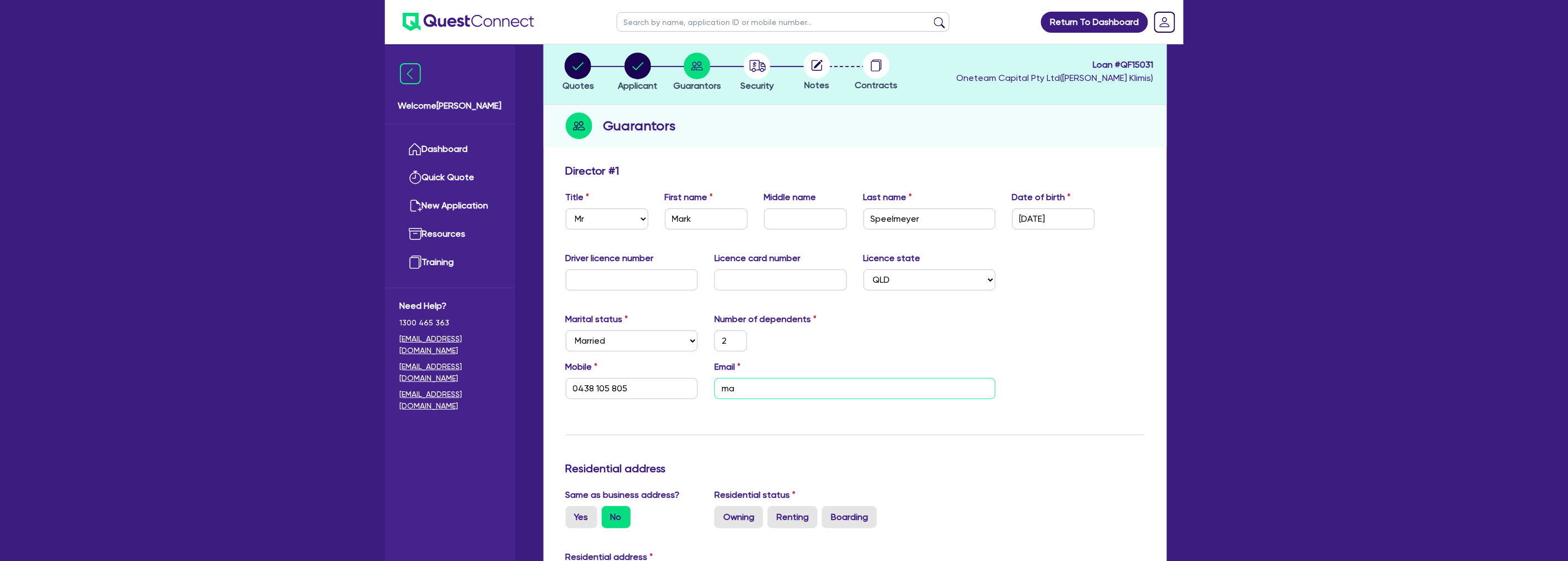
type input "0438 105 805"
type input "2"
type input "0438 105 805"
type input "mar"
type input "2"
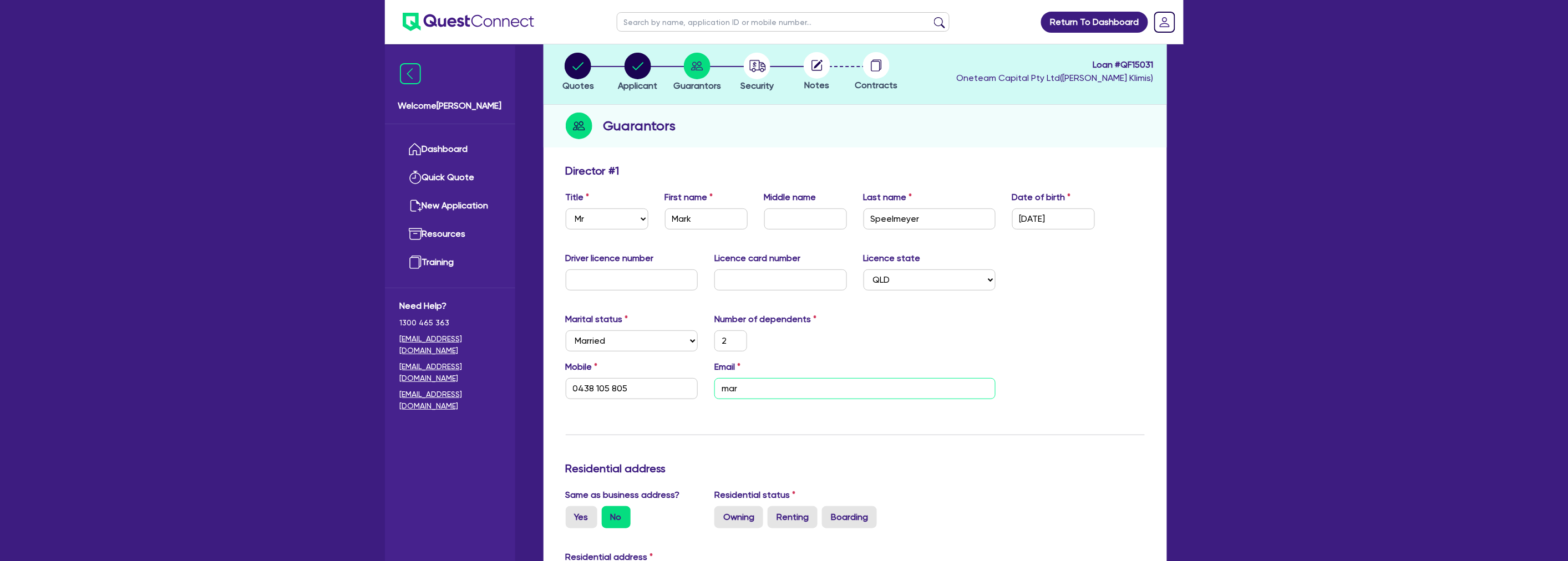
type input "0438 105 805"
type input "mark"
drag, startPoint x: 760, startPoint y: 395, endPoint x: 579, endPoint y: 387, distance: 181.2
click at [579, 387] on div "Mobile 0438 105 805 Email mark" at bounding box center [855, 384] width 595 height 48
paste input "@tracknow.com.au"
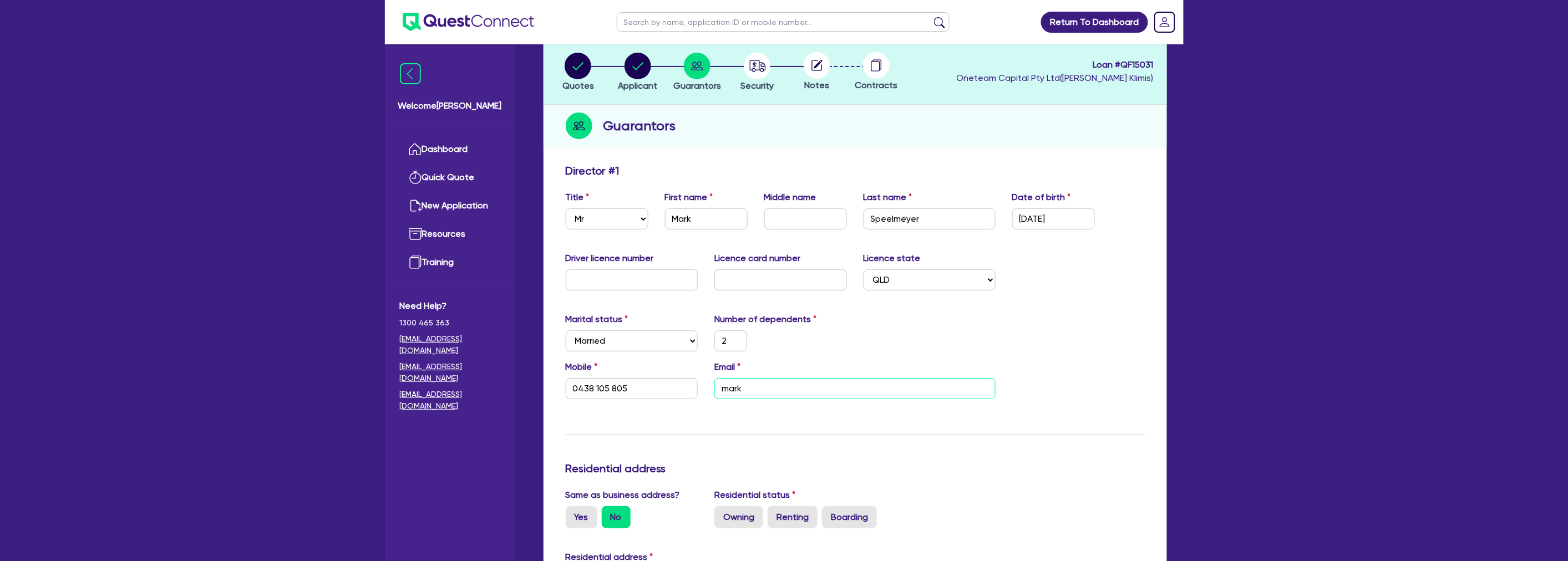
type input "2"
type input "0438 105 805"
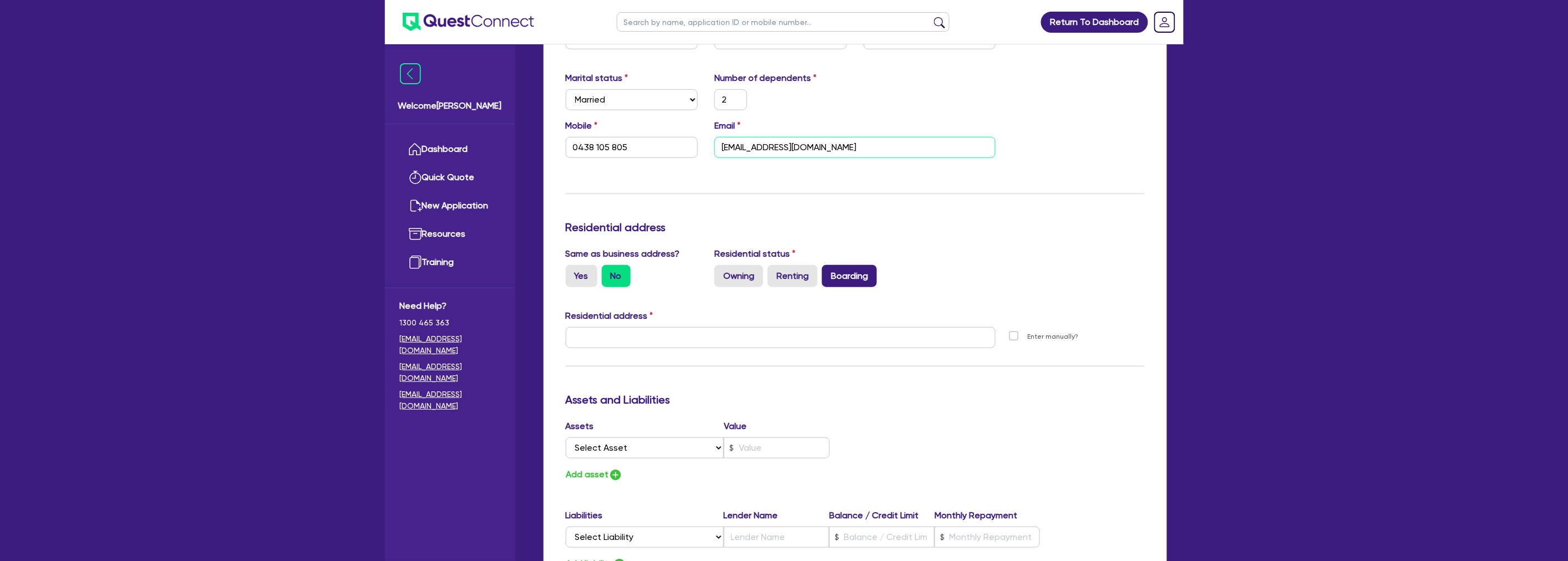
scroll to position [308, 0]
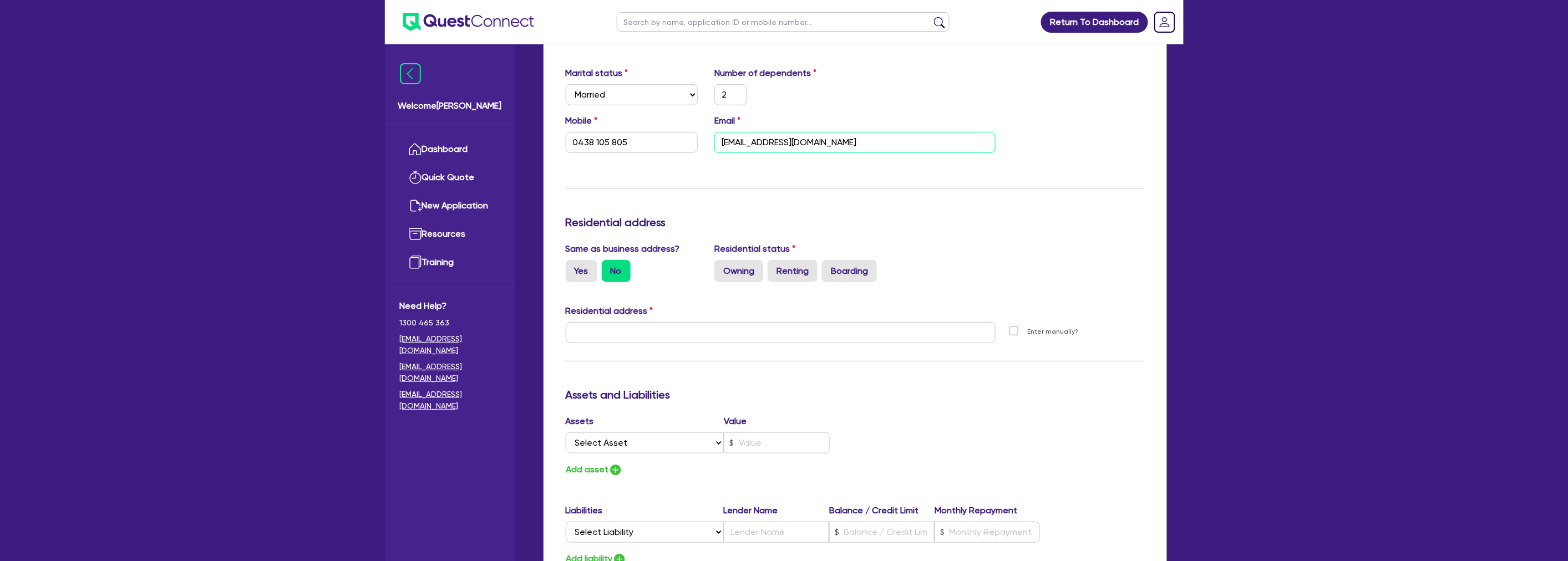
type input "mark@tracknow.com.au"
click at [889, 200] on div "Update residential status for Director #1 Boarding is only acceptable when the …" at bounding box center [855, 327] width 579 height 820
click at [637, 221] on h3 "Residential address" at bounding box center [855, 222] width 579 height 14
click at [678, 203] on div "Update residential status for Director #1 Boarding is only acceptable when the …" at bounding box center [855, 327] width 579 height 820
click at [626, 330] on input "text" at bounding box center [781, 333] width 430 height 21
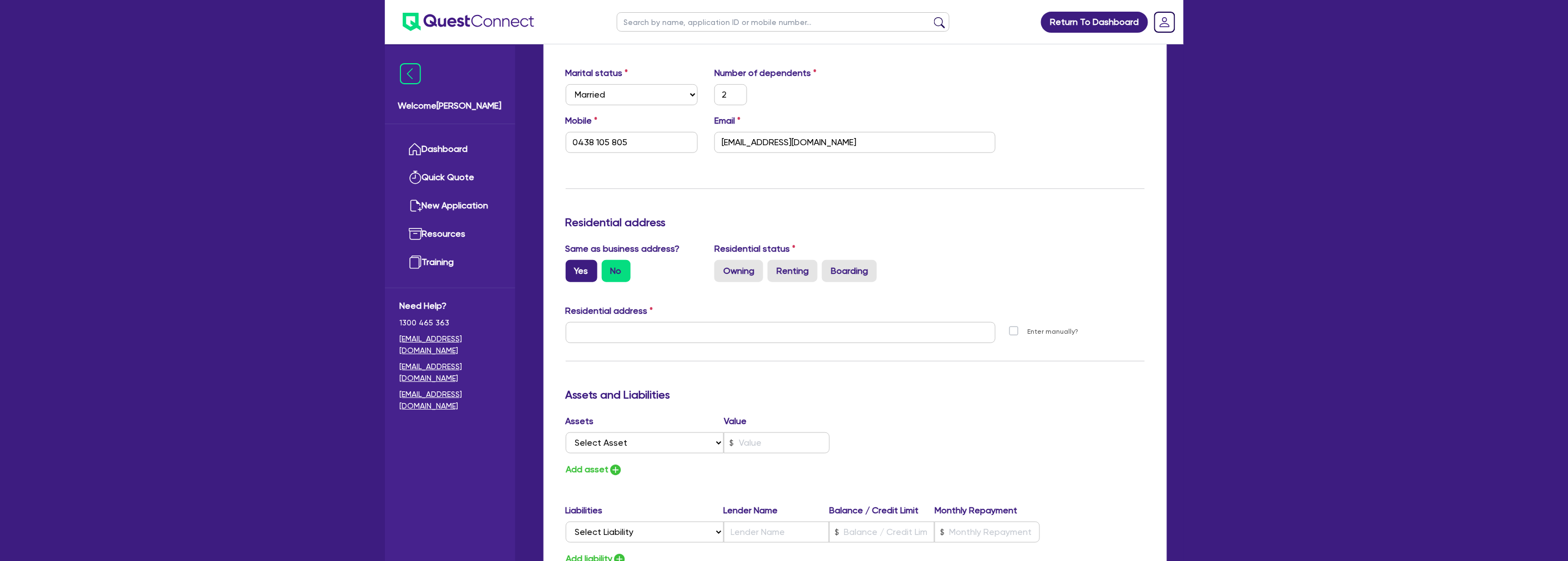
click at [580, 268] on label "Yes" at bounding box center [582, 271] width 32 height 22
click at [573, 267] on input "Yes" at bounding box center [570, 264] width 8 height 8
radio input "true"
type input "2"
type input "0438 105 805"
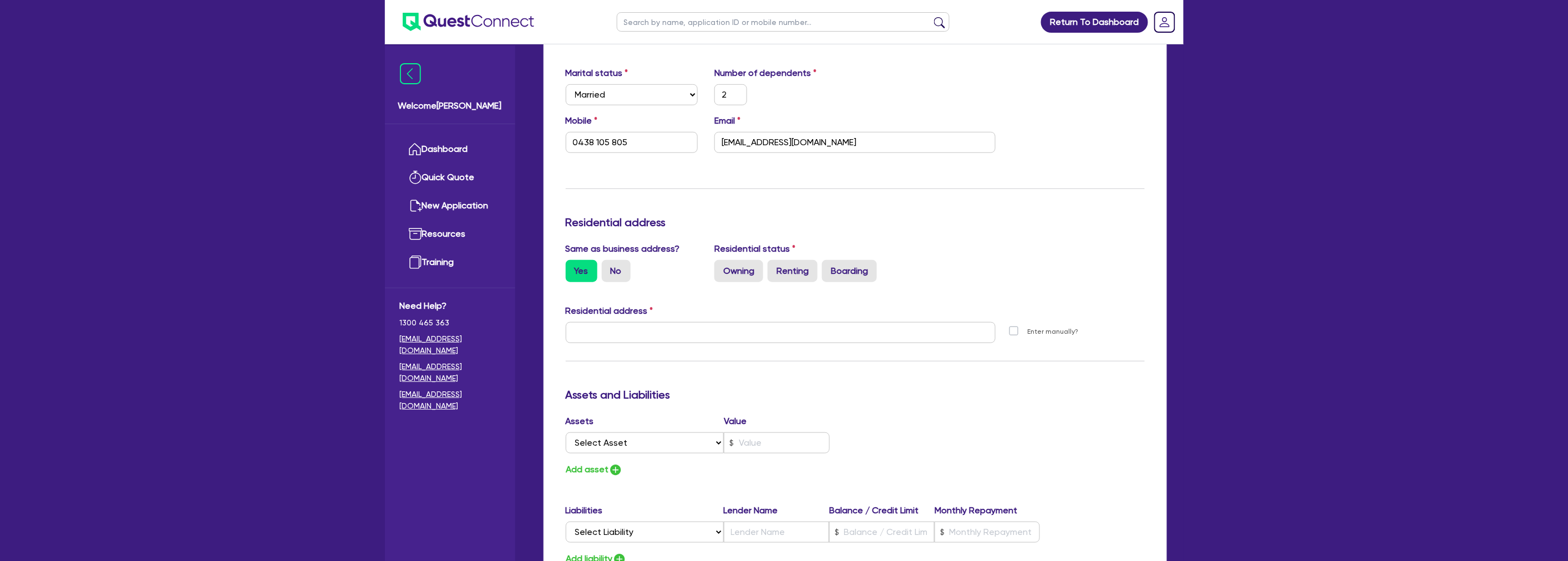
type input "2A Tay Ct Helensvale QLD 4212"
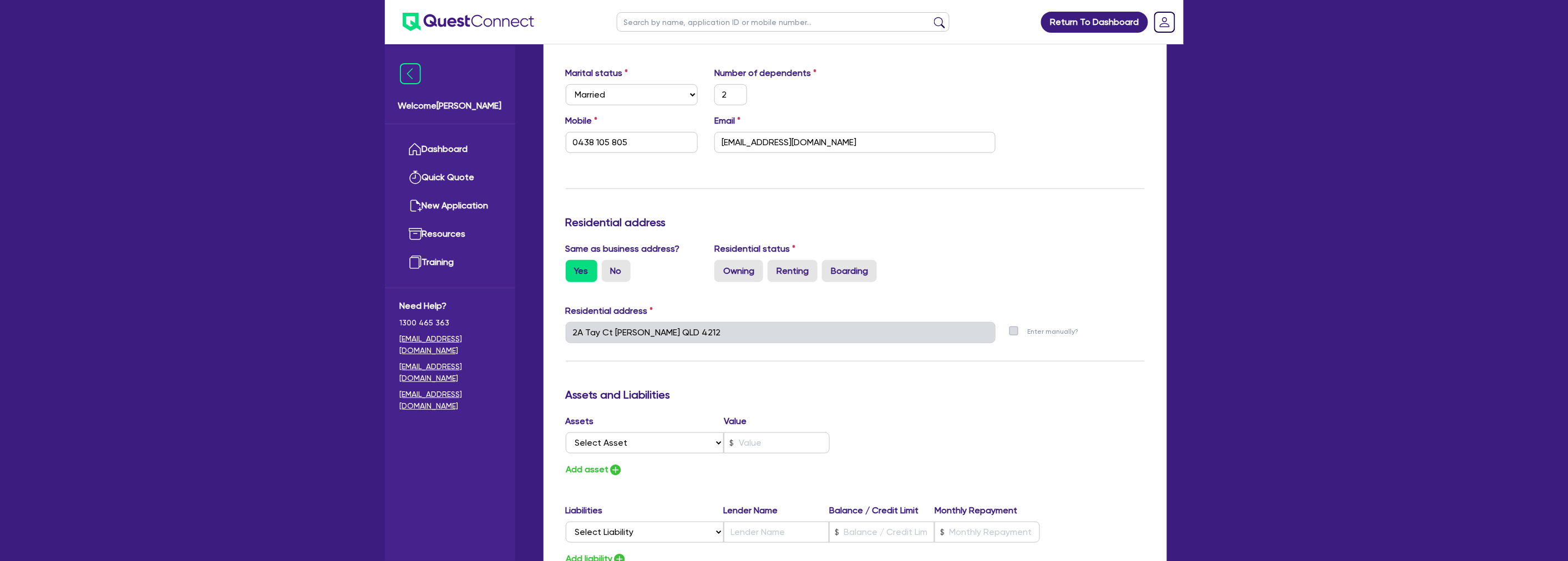
click at [734, 224] on h3 "Residential address" at bounding box center [855, 222] width 579 height 14
click at [849, 213] on div "Update residential status for Director #1 Boarding is only acceptable when the …" at bounding box center [855, 327] width 579 height 820
click at [736, 278] on label "Owning" at bounding box center [738, 271] width 49 height 22
click at [722, 267] on input "Owning" at bounding box center [718, 264] width 8 height 8
radio input "true"
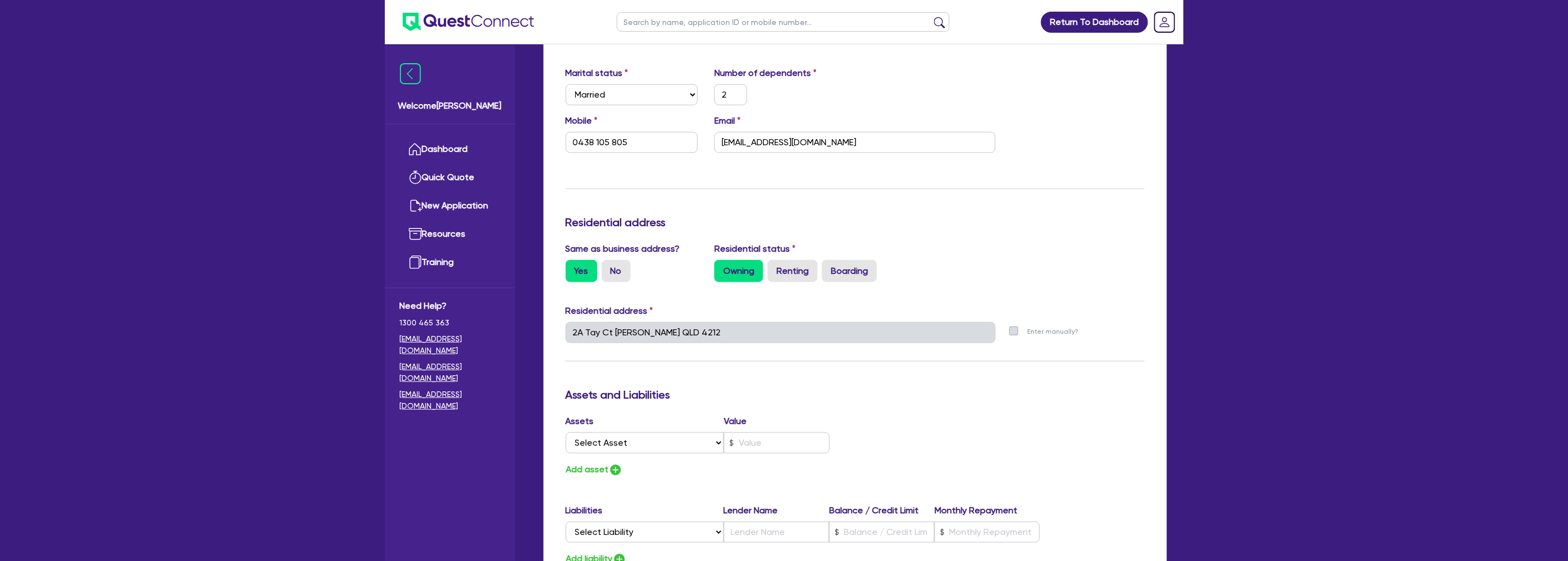
type input "2"
type input "0438 105 805"
click at [1090, 237] on div "Update residential status for Director #1 Boarding is only acceptable when the …" at bounding box center [855, 327] width 579 height 820
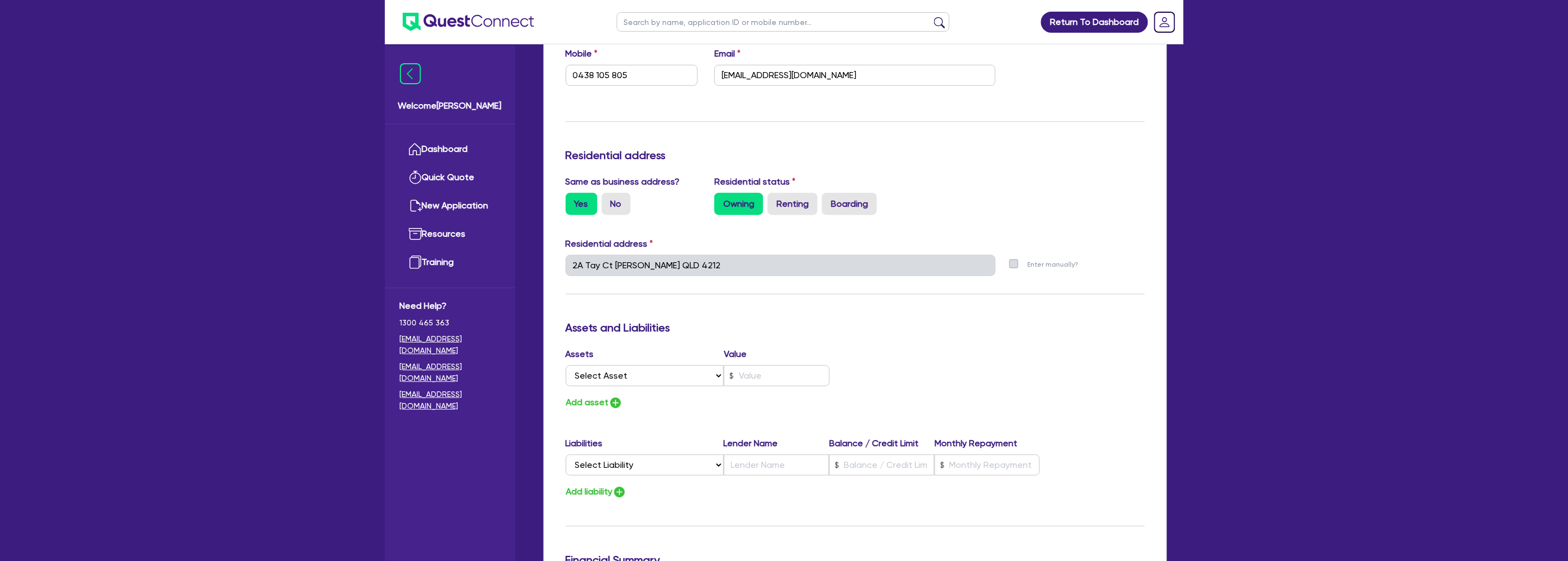
scroll to position [554, 0]
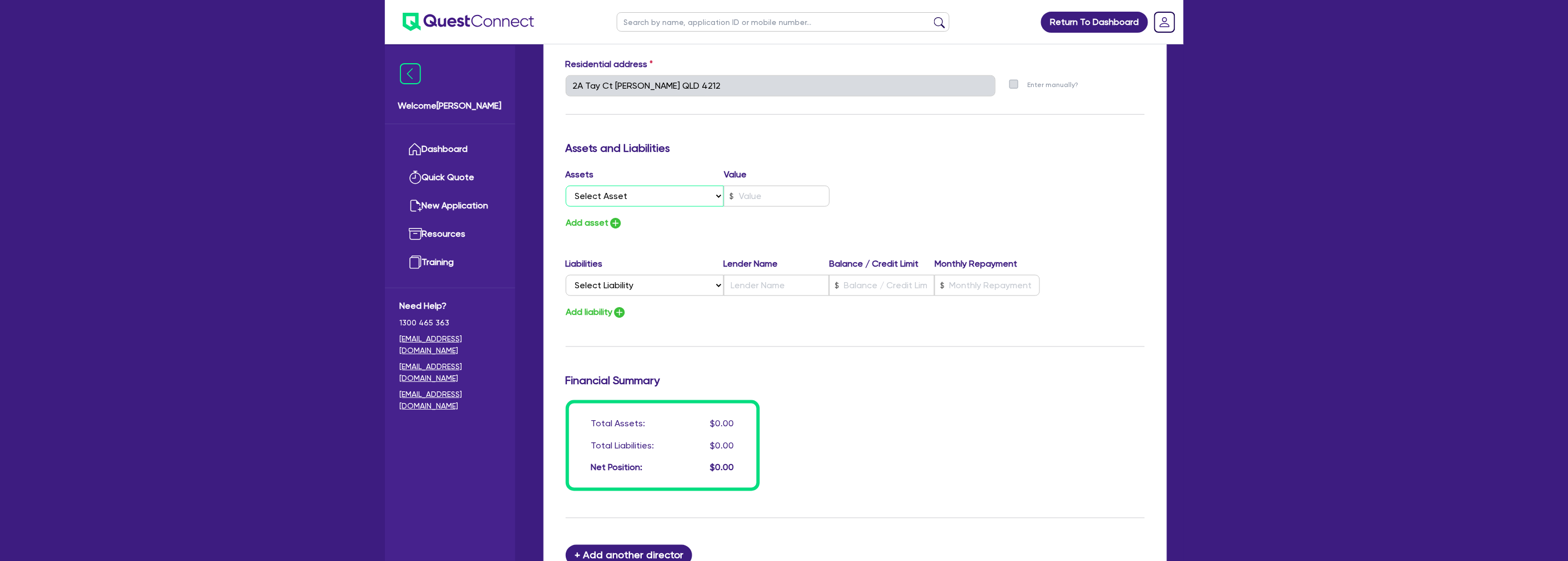
click at [604, 203] on select "Select Asset Cash Property Investment property Vehicle Truck Trailer Equipment …" at bounding box center [645, 197] width 159 height 21
select select "PROPERTY"
click at [566, 186] on select "Select Asset Cash Property Investment property Vehicle Truck Trailer Equipment …" at bounding box center [645, 197] width 159 height 21
type input "2"
type input "0438 105 805"
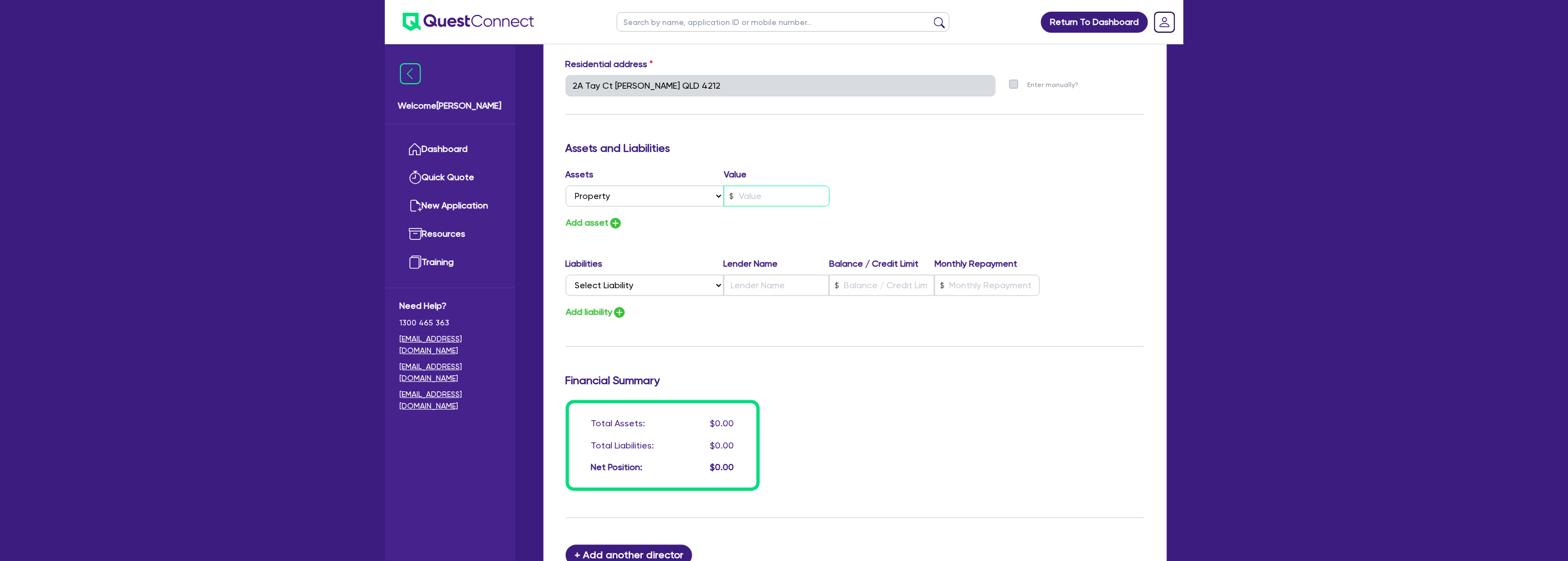
click at [741, 198] on input "text" at bounding box center [777, 197] width 106 height 21
type input "2"
type input "0438 105 805"
type input "1"
type input "2"
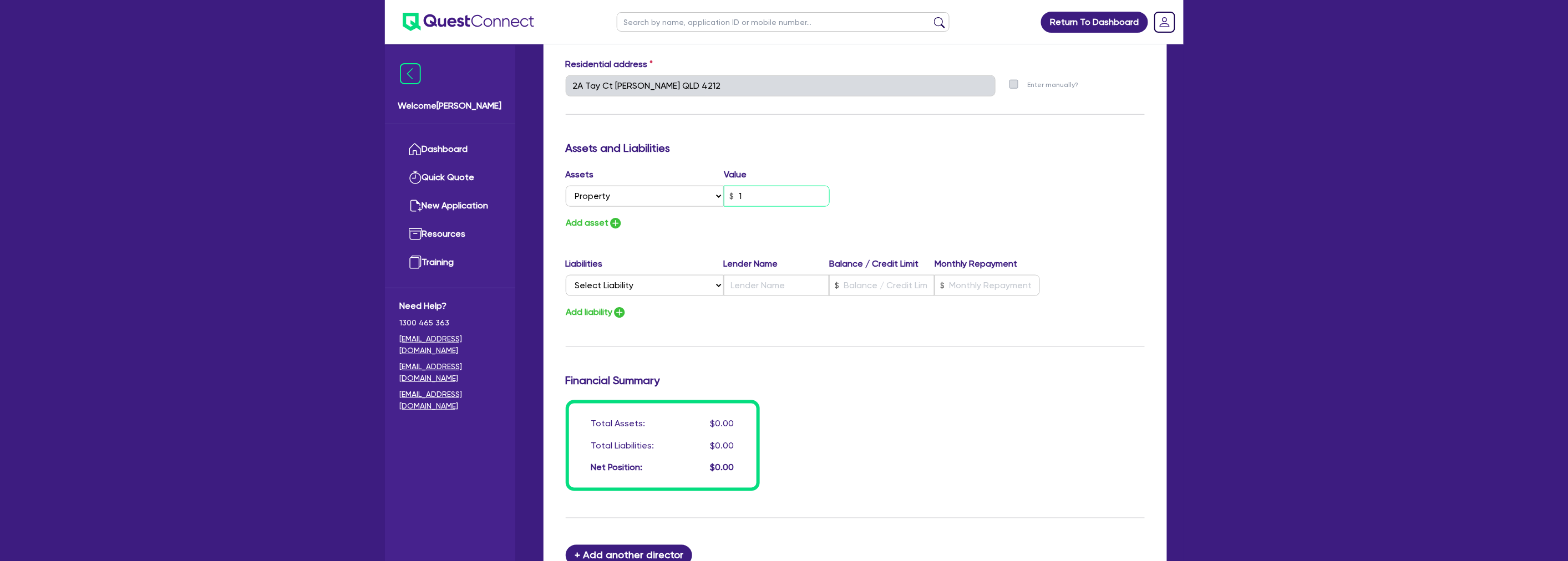
type input "0438 105 805"
type input "11"
type input "2"
type input "0438 105 805"
type input "110"
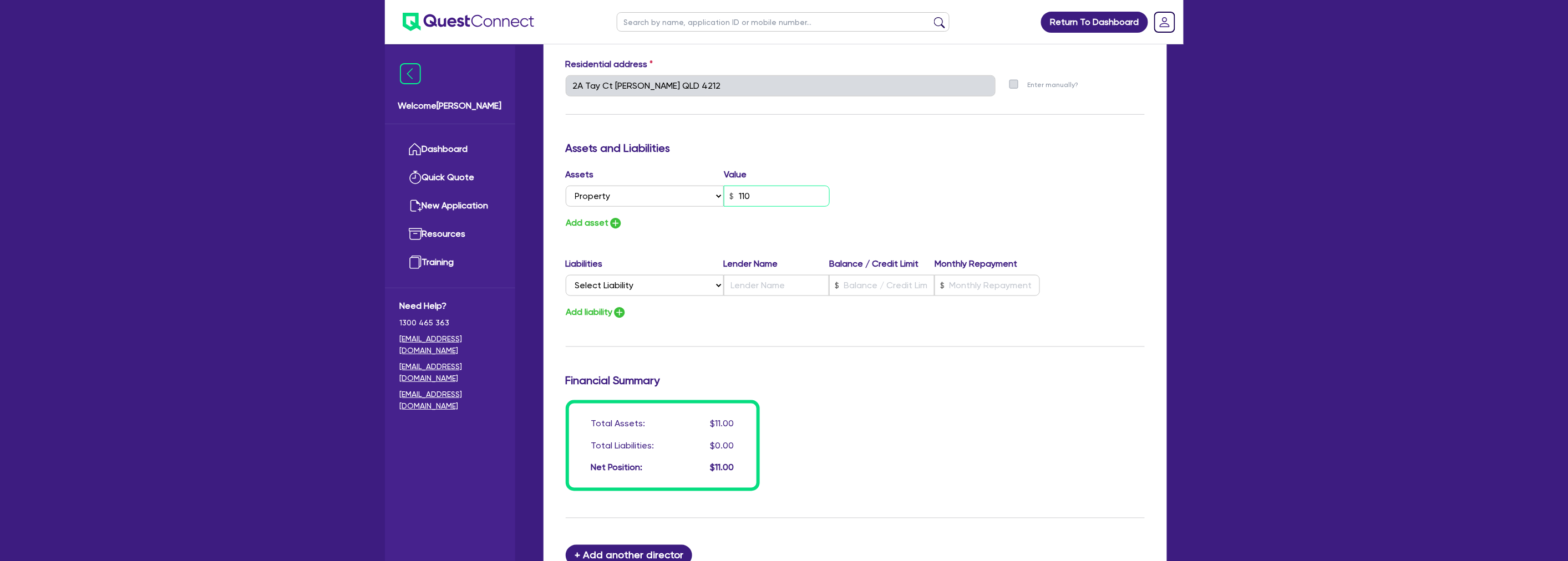
type input "2"
type input "0438 105 805"
type input "1,100"
type input "2"
type input "0438 105 805"
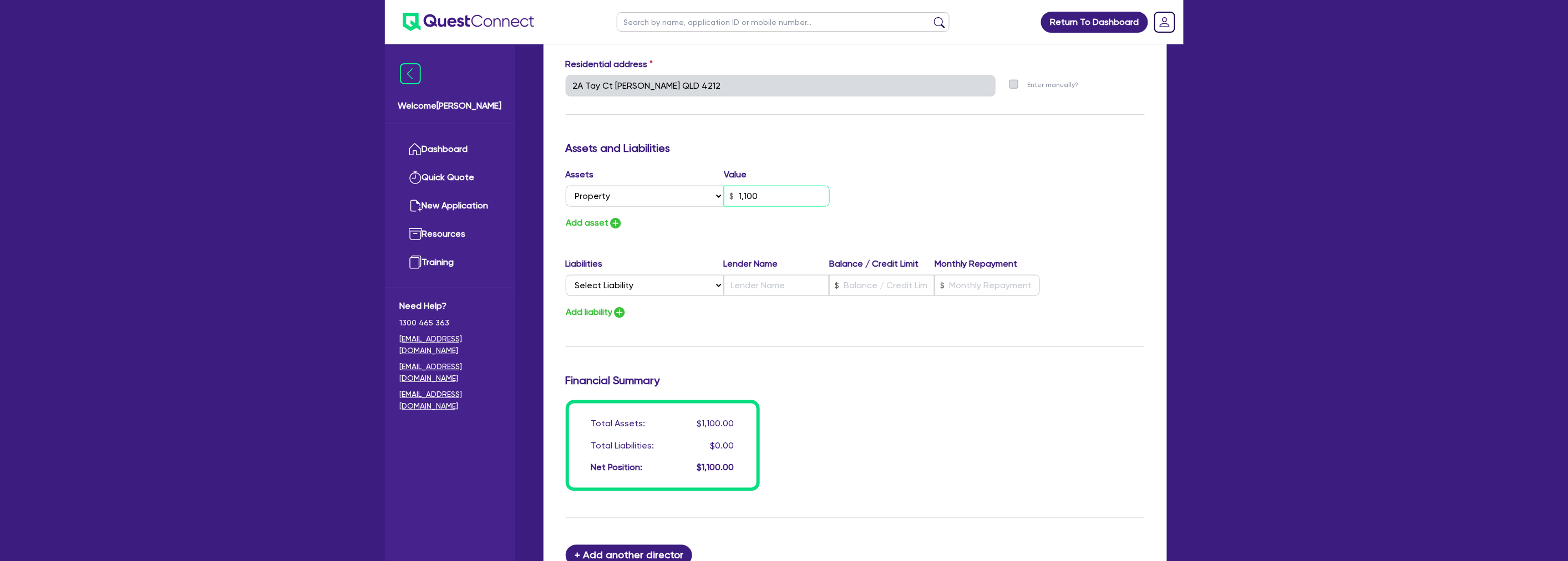
type input "11,000"
type input "2"
type input "0438 105 805"
type input "110,000"
type input "2"
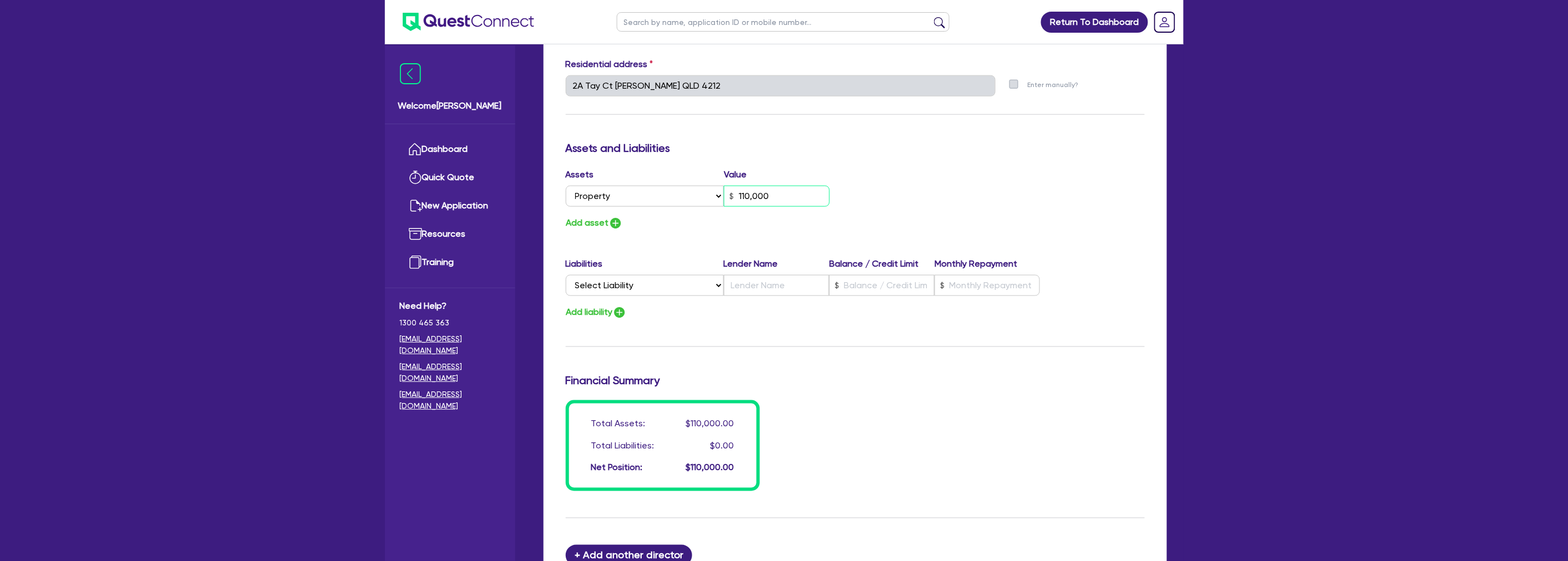
type input "0438 105 805"
type input "1,100,000"
type input "2"
type input "0438 105 805"
type input "11,000,000"
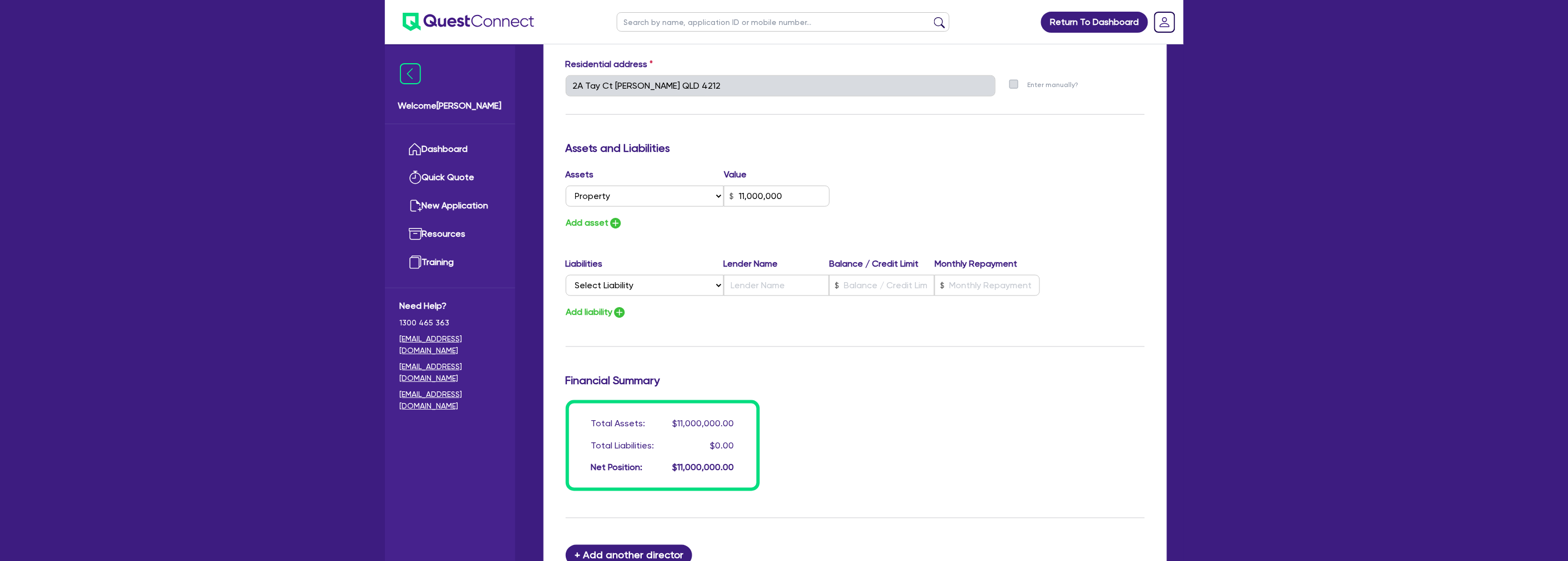
click at [772, 161] on div "Update residential status for Director #1 Boarding is only acceptable when the …" at bounding box center [855, 81] width 579 height 820
click at [594, 230] on div "Update residential status for Director #1 Boarding is only acceptable when the …" at bounding box center [855, 81] width 579 height 820
click at [598, 217] on button "Add asset" at bounding box center [595, 223] width 57 height 15
type input "2"
type input "0438 105 805"
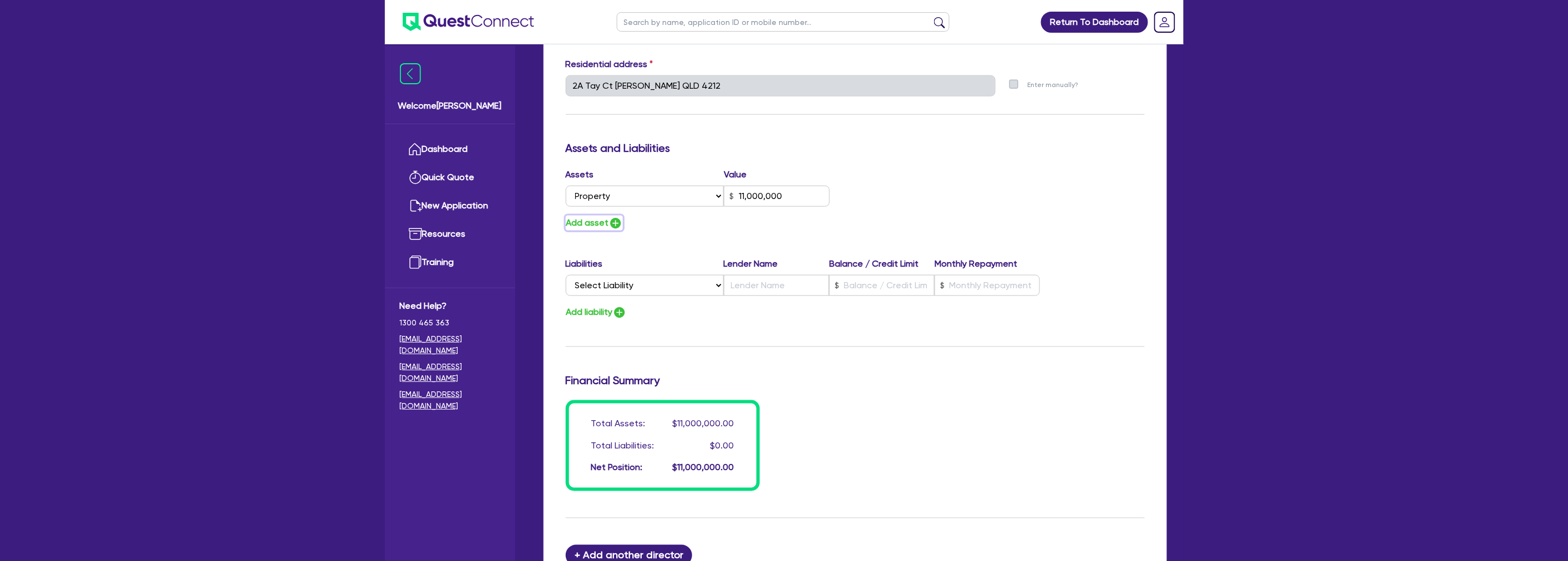
type input "11,000,000"
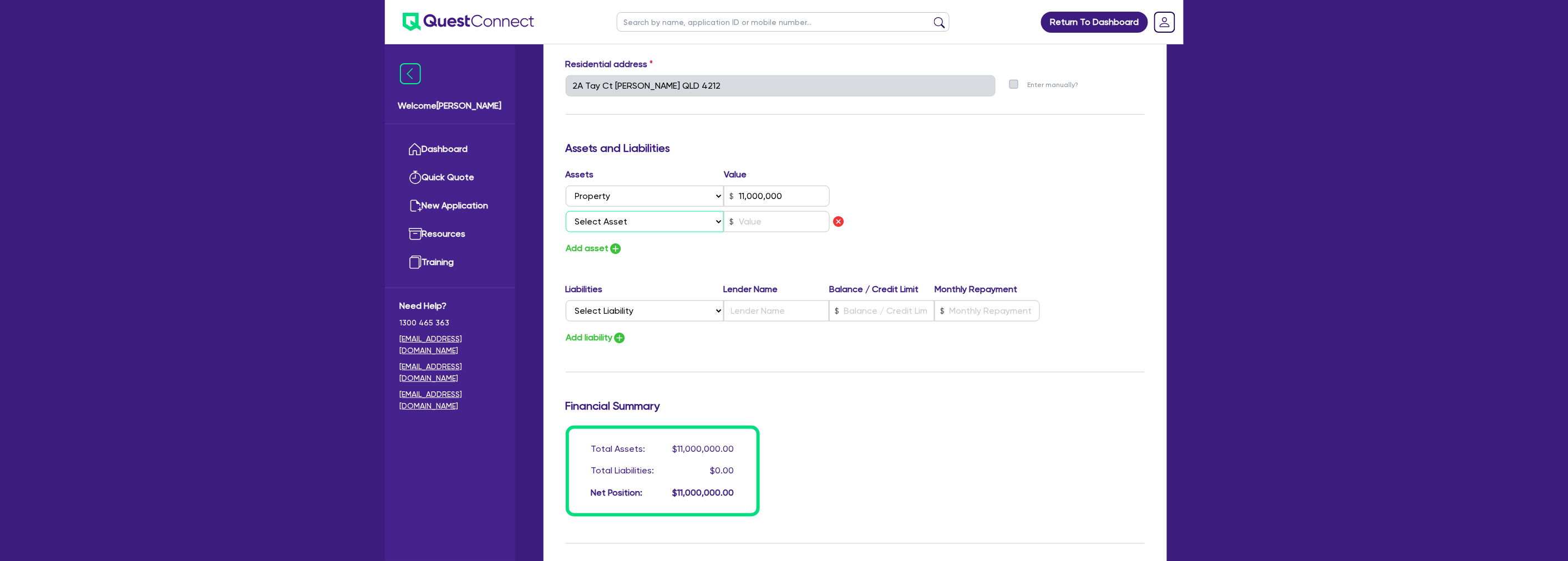
click at [600, 219] on select "Select Asset Cash Property Investment property Vehicle Truck Trailer Equipment …" at bounding box center [645, 222] width 159 height 21
select select "CASH"
click at [566, 211] on select "Select Asset Cash Property Investment property Vehicle Truck Trailer Equipment …" at bounding box center [645, 222] width 159 height 21
type input "2"
type input "0438 105 805"
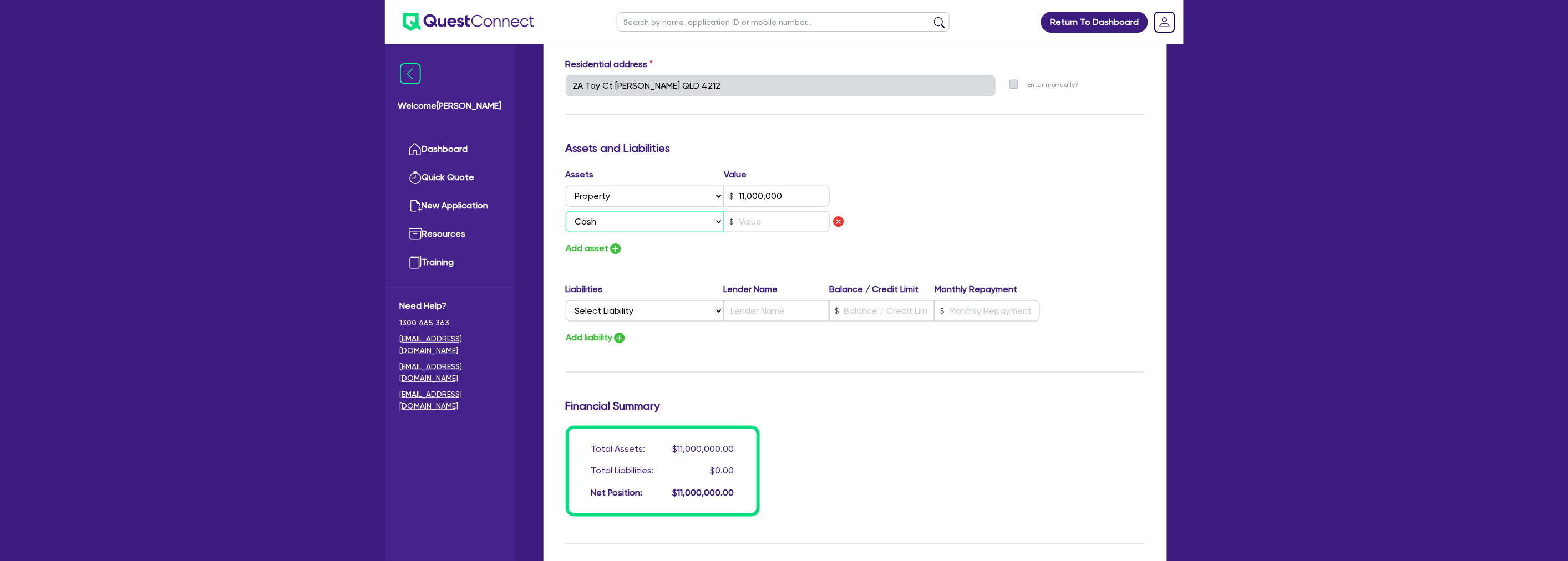
type input "11,000,000"
click at [750, 216] on input "text" at bounding box center [777, 222] width 106 height 21
click at [778, 217] on input "text" at bounding box center [777, 222] width 106 height 21
type input "2"
type input "0438 105 805"
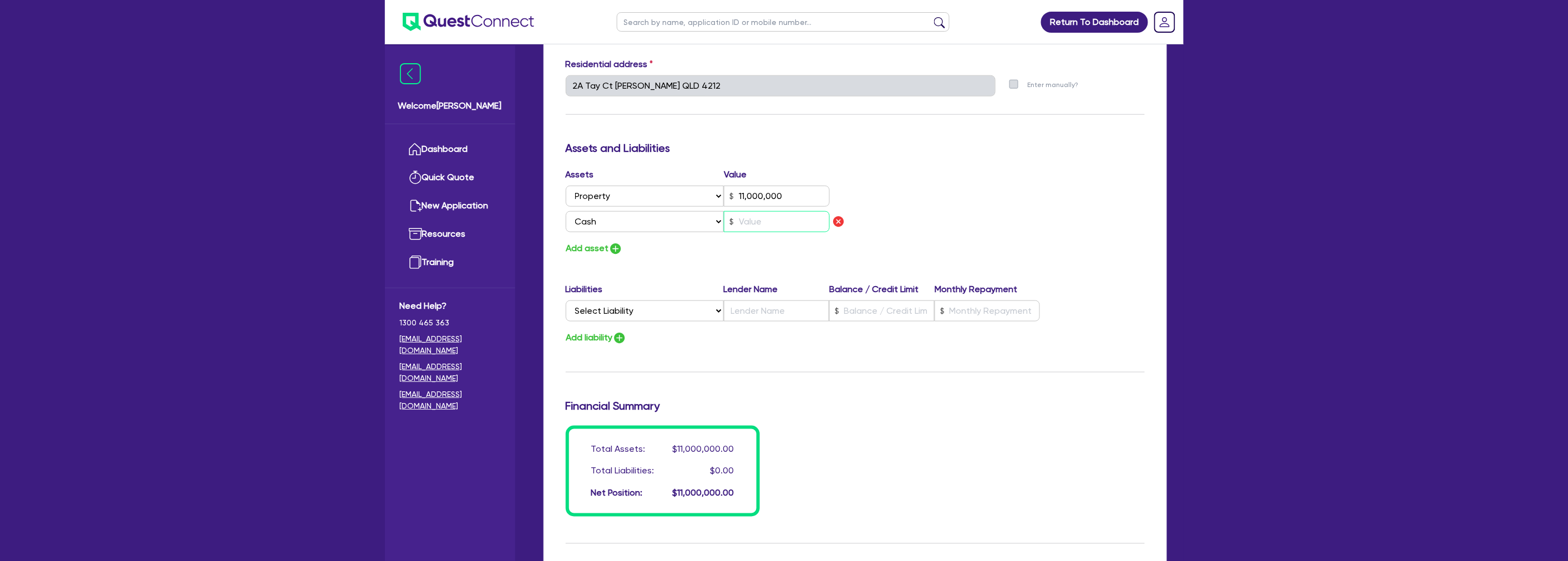
type input "11,000,000"
type input "4"
type input "2"
type input "0438 105 805"
type input "11,000,000"
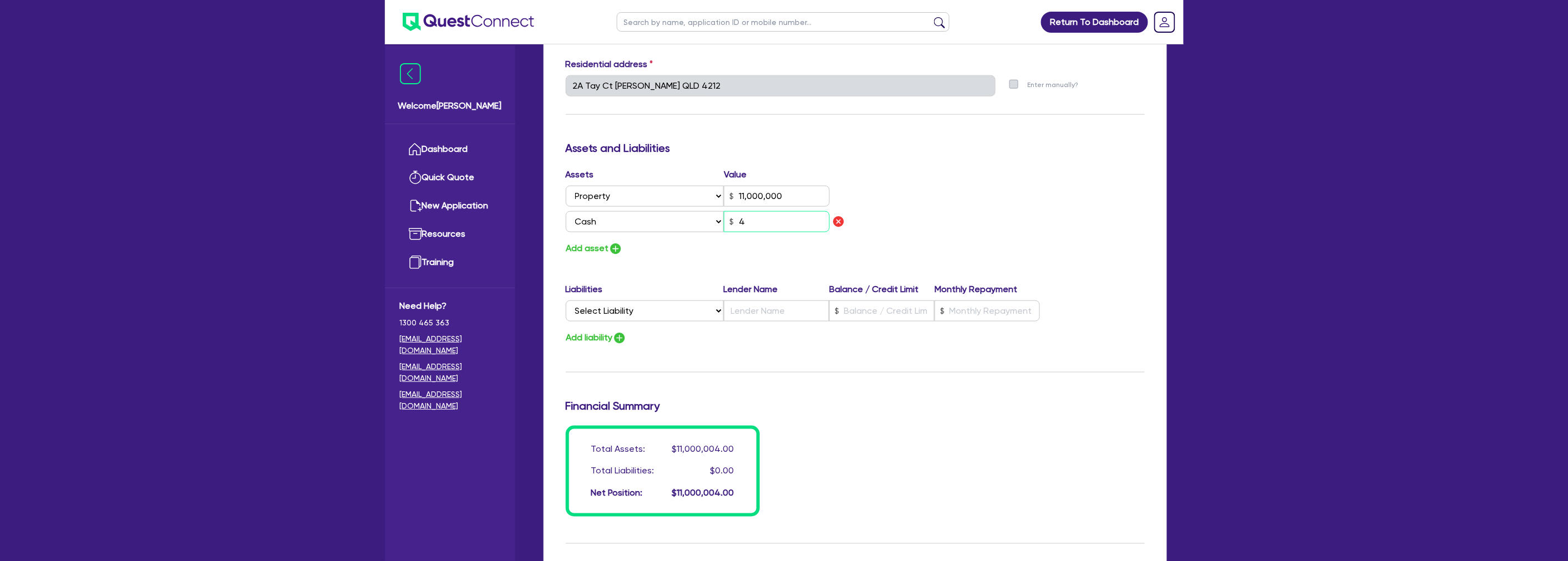
type input "40"
type input "2"
type input "0438 105 805"
type input "11,000,000"
type input "400"
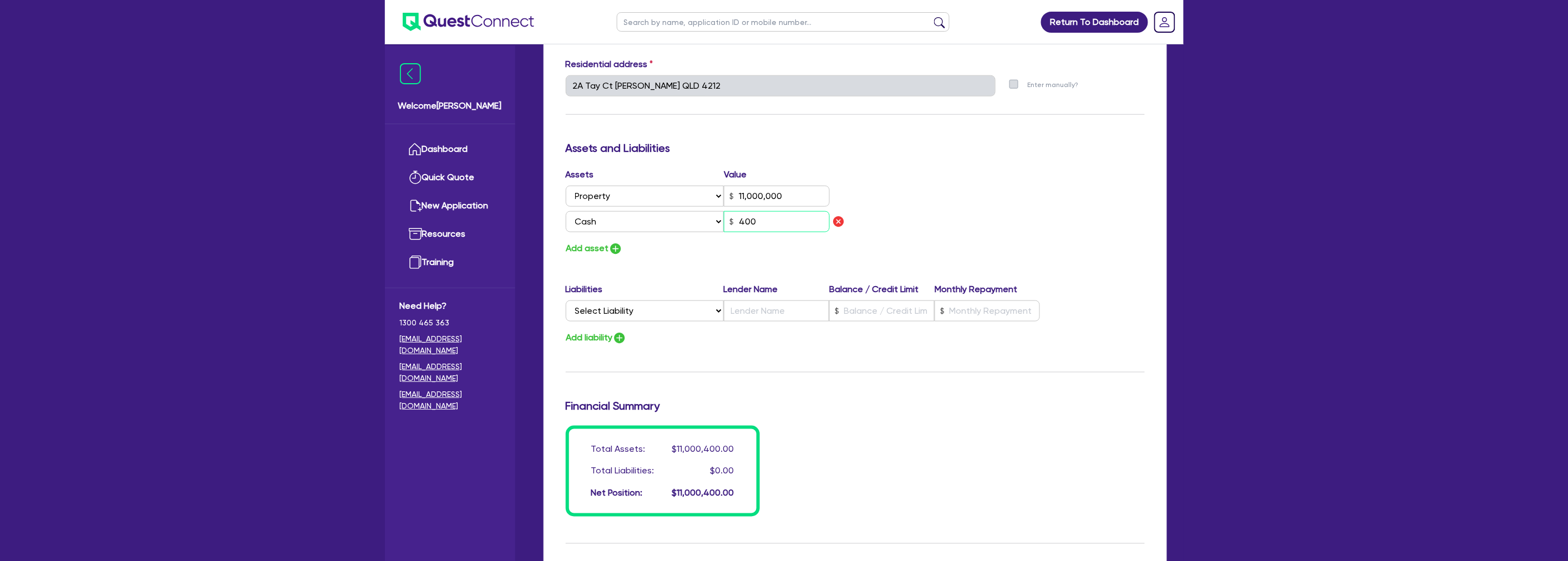
type input "2"
type input "0438 105 805"
type input "11,000,000"
type input "4,000"
type input "2"
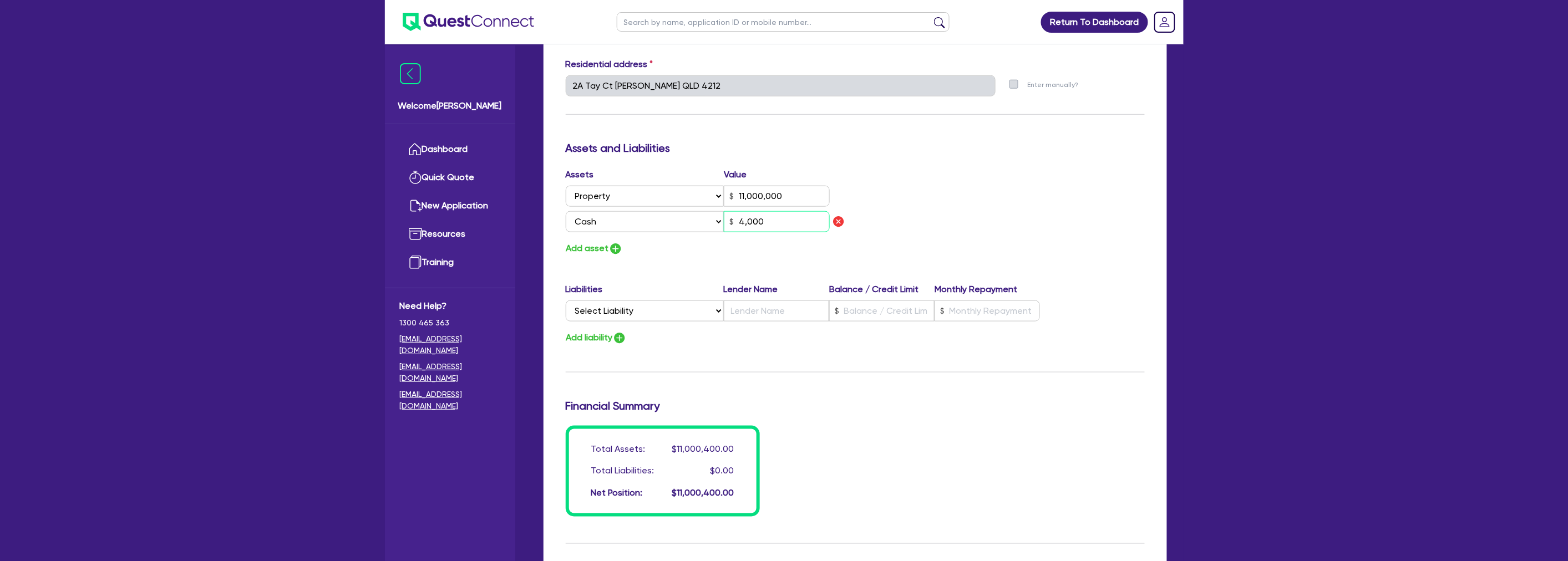
type input "0438 105 805"
type input "11,000,000"
type input "40,000"
click at [890, 191] on div "Assets Value Select Asset Cash Property Investment property Vehicle Truck Trail…" at bounding box center [855, 212] width 595 height 88
click at [602, 247] on button "Add asset" at bounding box center [595, 249] width 57 height 15
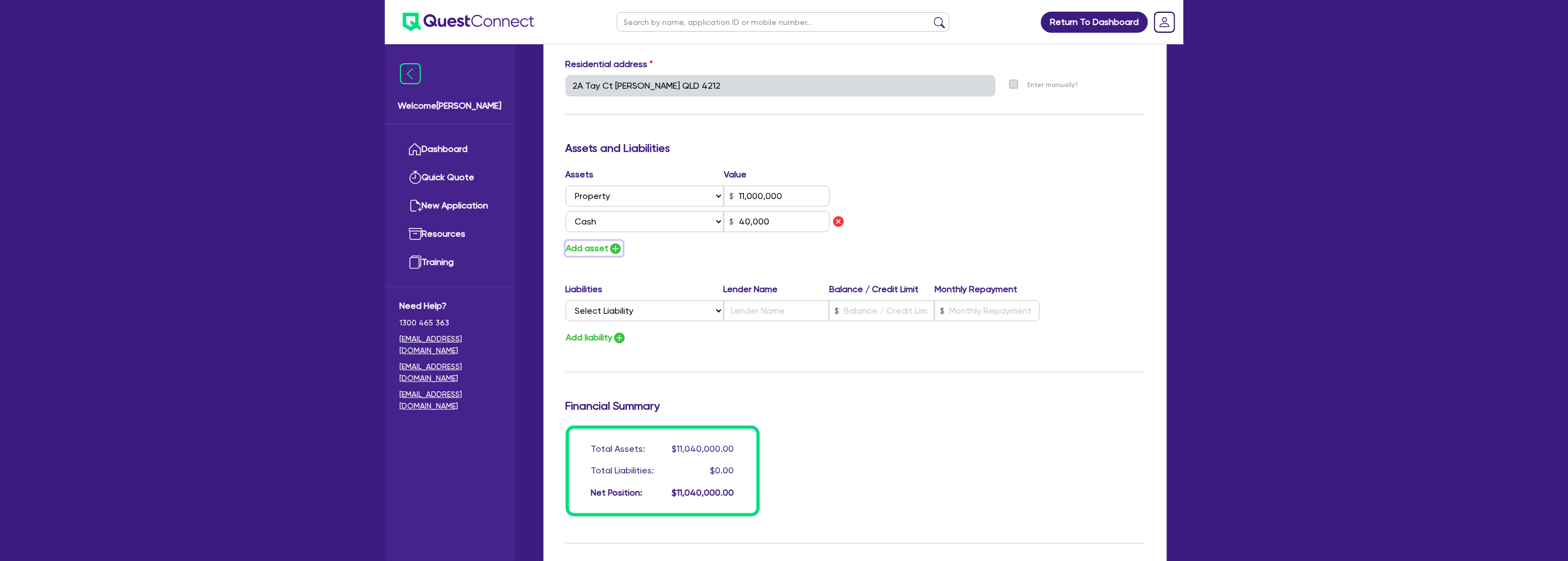
type input "2"
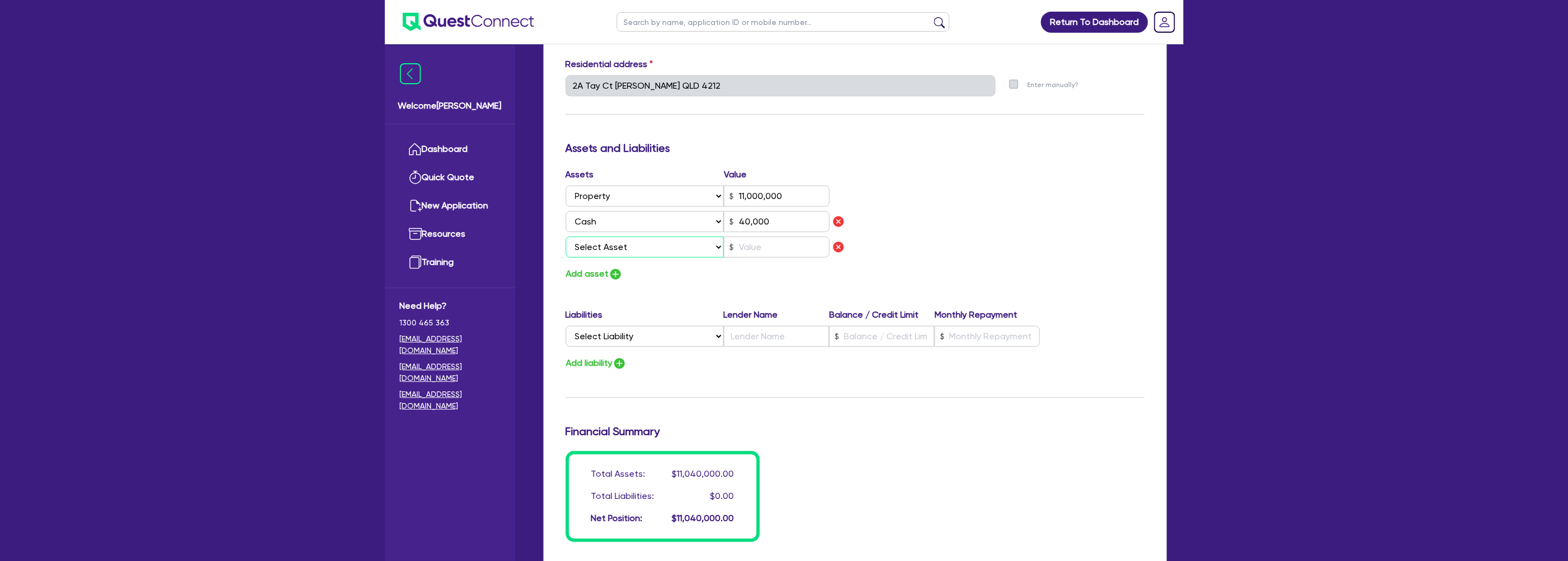
click at [603, 246] on select "Select Asset Cash Property Investment property Vehicle Truck Trailer Equipment …" at bounding box center [645, 247] width 159 height 21
click at [566, 237] on select "Select Asset Cash Property Investment property Vehicle Truck Trailer Equipment …" at bounding box center [645, 247] width 159 height 21
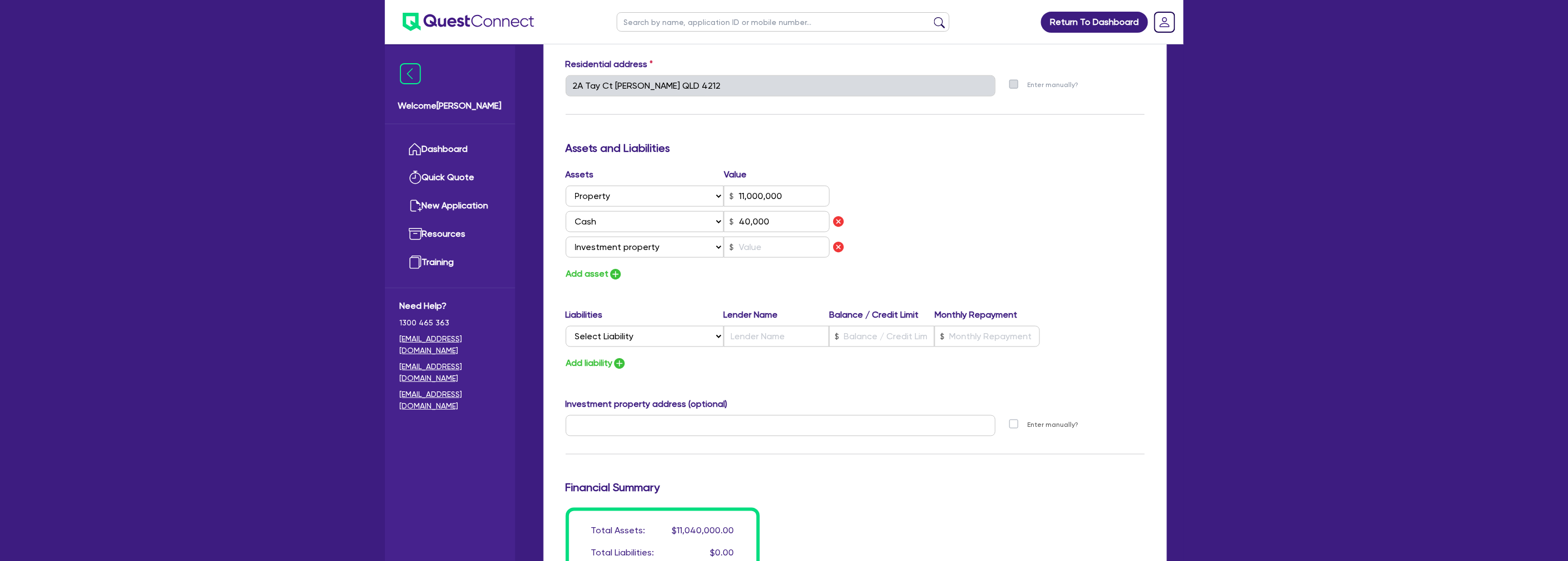
click at [916, 225] on div "Assets Value Select Asset Cash Property Investment property Vehicle Truck Trail…" at bounding box center [855, 225] width 595 height 113
click at [762, 243] on input "text" at bounding box center [777, 247] width 106 height 21
click at [941, 218] on div "Assets Value Select Asset Cash Property Investment property Vehicle Truck Trail…" at bounding box center [855, 225] width 595 height 113
click at [762, 245] on input "text" at bounding box center [777, 247] width 106 height 21
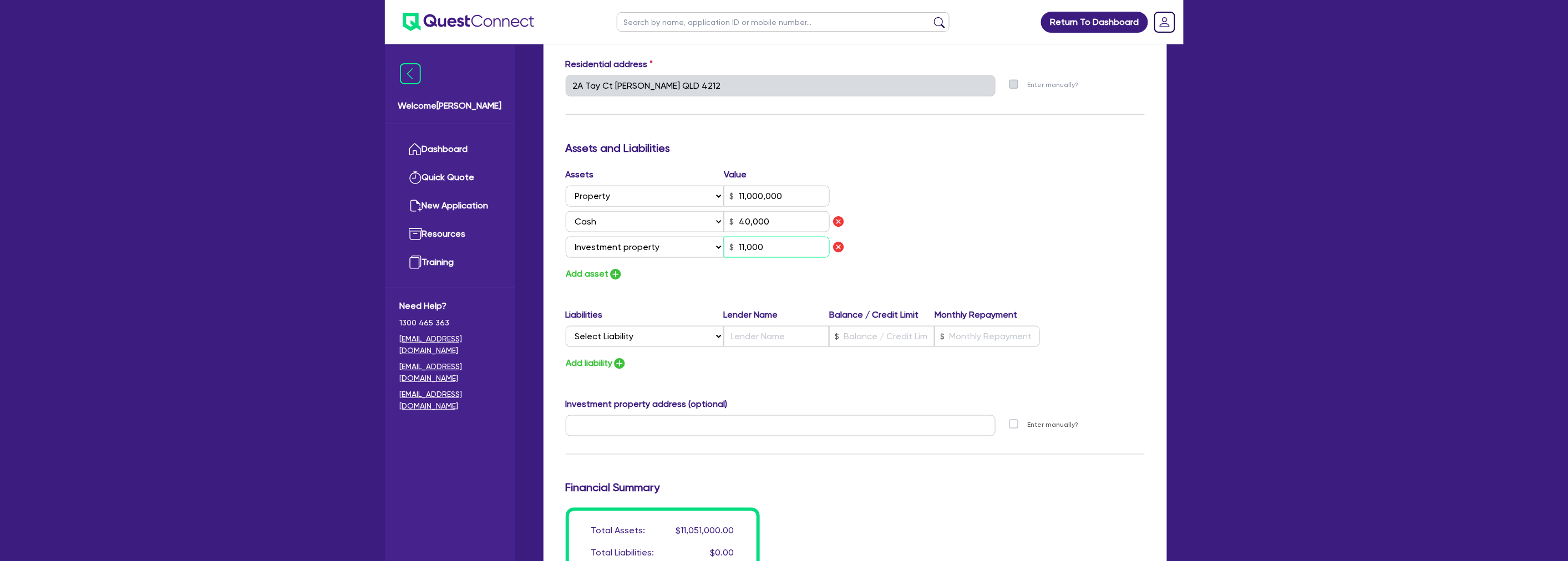
click at [796, 240] on input "11,000" at bounding box center [777, 247] width 106 height 21
click at [905, 219] on div "Assets Value Select Asset Cash Property Investment property Vehicle Truck Trail…" at bounding box center [855, 225] width 595 height 113
click at [766, 246] on input "110,000" at bounding box center [777, 247] width 106 height 21
click at [772, 244] on input "110,000" at bounding box center [777, 247] width 106 height 21
click at [899, 239] on div "Assets Value Select Asset Cash Property Investment property Vehicle Truck Trail…" at bounding box center [855, 225] width 595 height 113
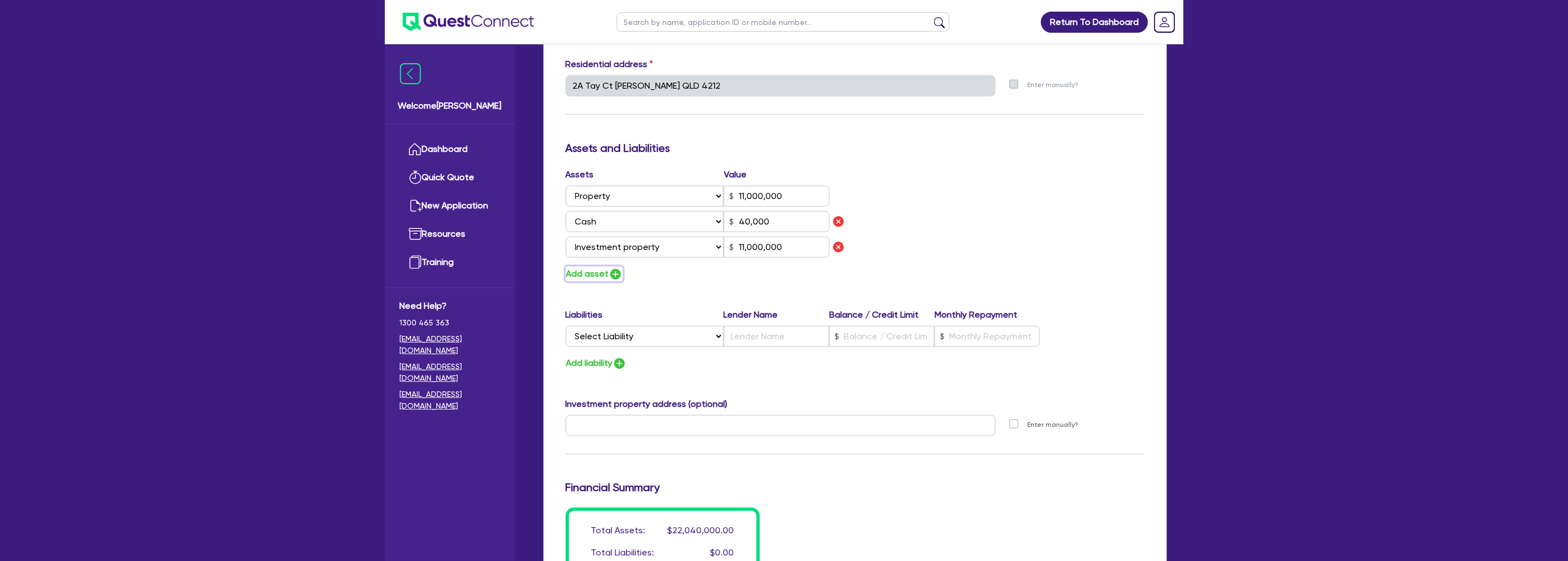
click at [601, 274] on button "Add asset" at bounding box center [595, 274] width 57 height 15
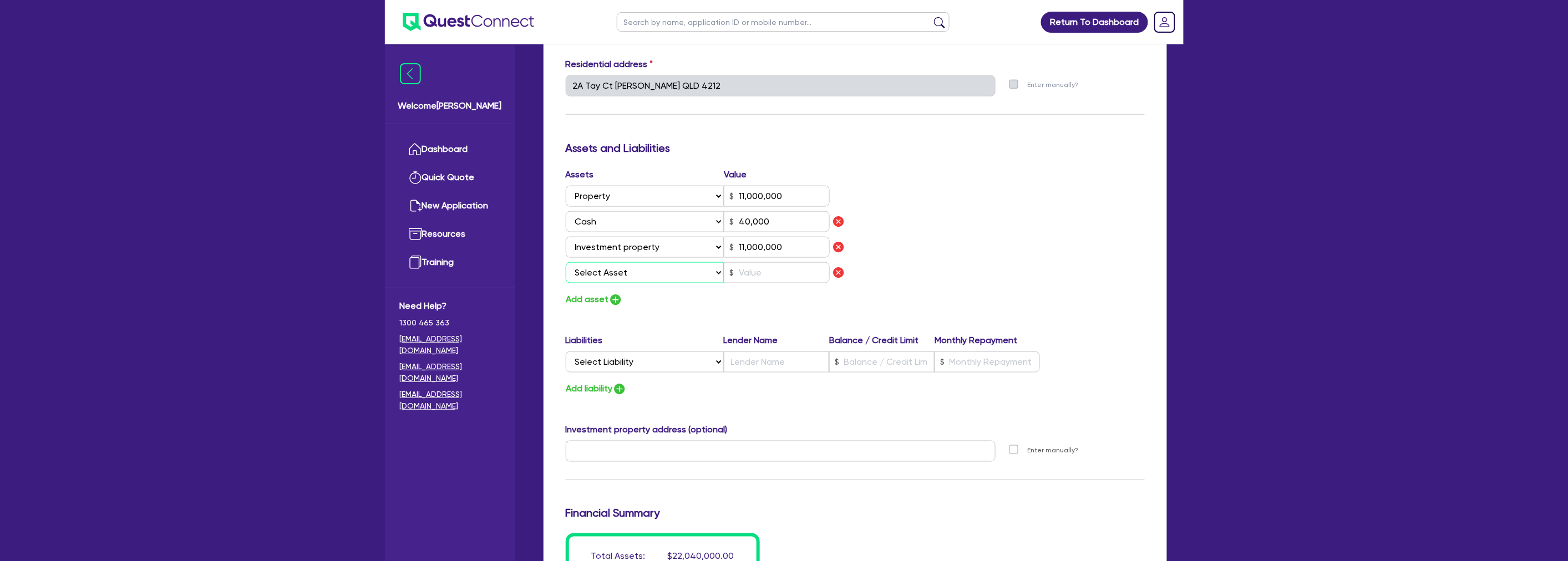
click at [613, 271] on select "Select Asset Cash Property Investment property Vehicle Truck Trailer Equipment …" at bounding box center [645, 273] width 159 height 21
click at [566, 262] on select "Select Asset Cash Property Investment property Vehicle Truck Trailer Equipment …" at bounding box center [645, 273] width 159 height 21
click at [602, 364] on select "Select Liability Credit card Mortgage Investment property loan Vehicle loan Tru…" at bounding box center [644, 362] width 158 height 21
click at [566, 352] on select "Select Liability Credit card Mortgage Investment property loan Vehicle loan Tru…" at bounding box center [644, 362] width 158 height 21
click at [756, 358] on input "text" at bounding box center [776, 362] width 105 height 21
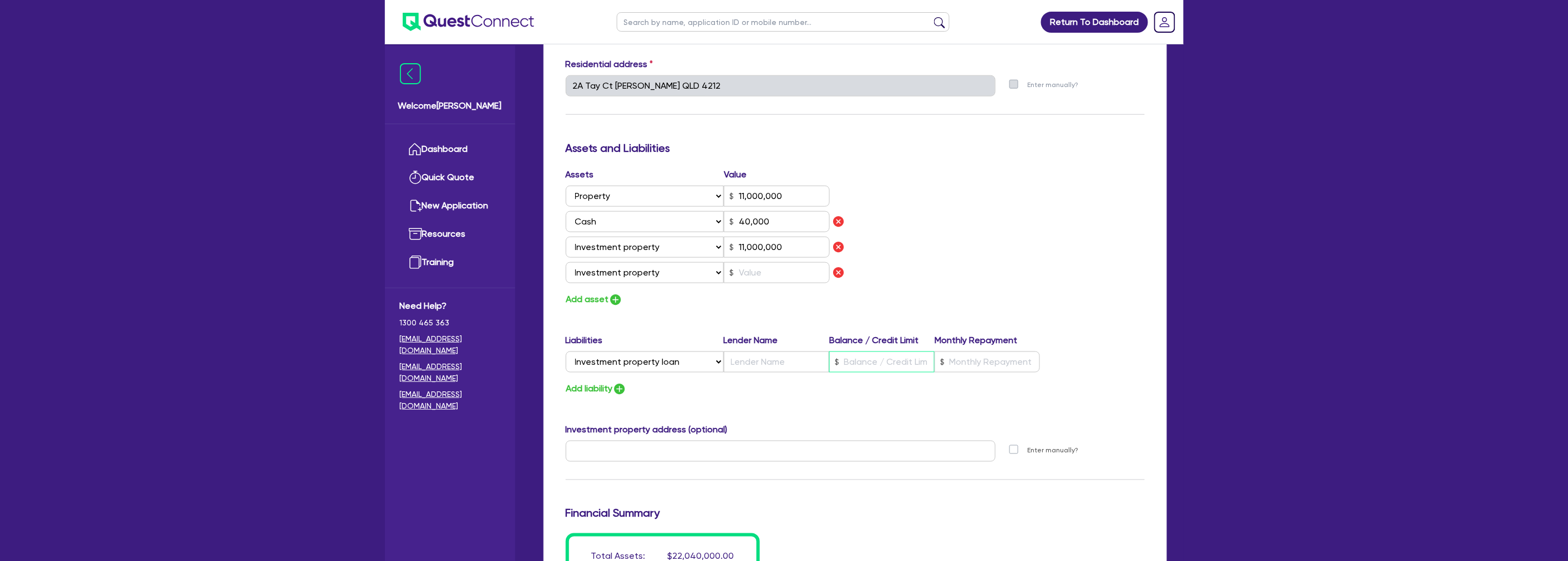
click at [871, 357] on input "text" at bounding box center [881, 362] width 105 height 21
click at [773, 357] on input "text" at bounding box center [776, 362] width 105 height 21
click at [852, 361] on input "text" at bounding box center [881, 362] width 105 height 21
click at [900, 255] on div "Assets Value Select Asset Cash Property Investment property Vehicle Truck Trail…" at bounding box center [855, 237] width 595 height 139
click at [560, 395] on div "Update residential status for Director #1 Boarding is only acceptable when the …" at bounding box center [855, 231] width 623 height 1130
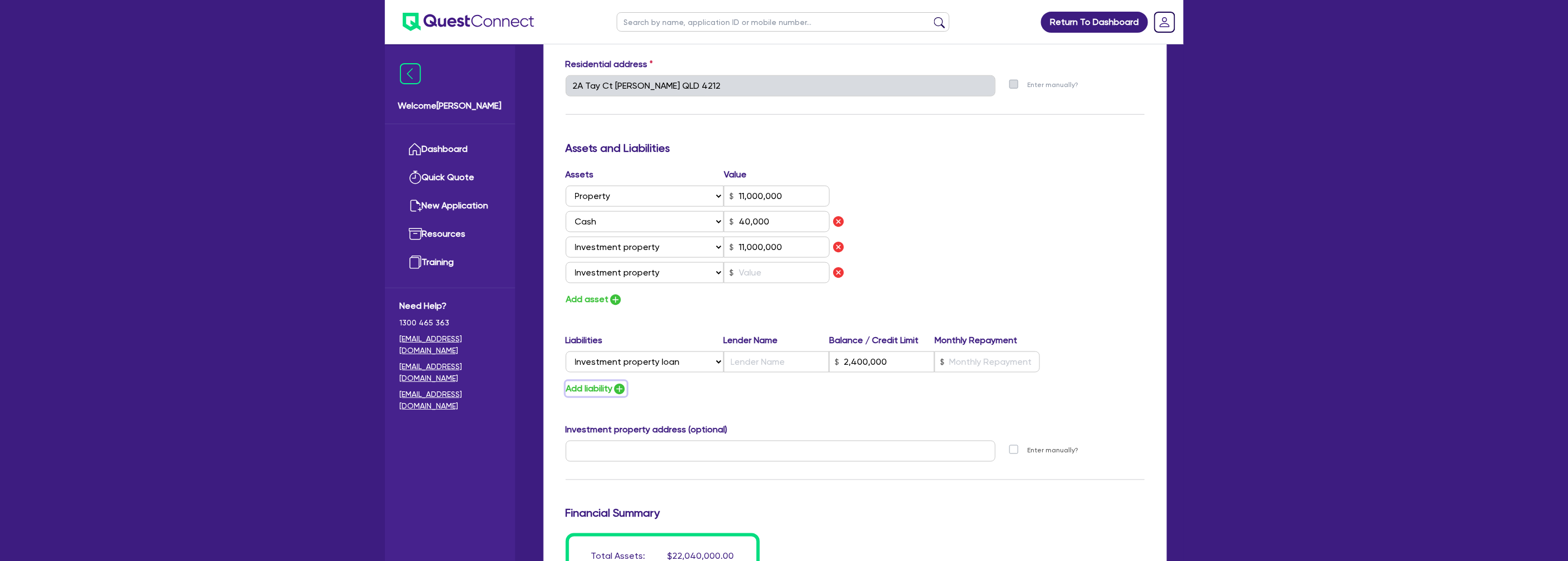
click at [575, 389] on button "Add liability" at bounding box center [596, 389] width 61 height 15
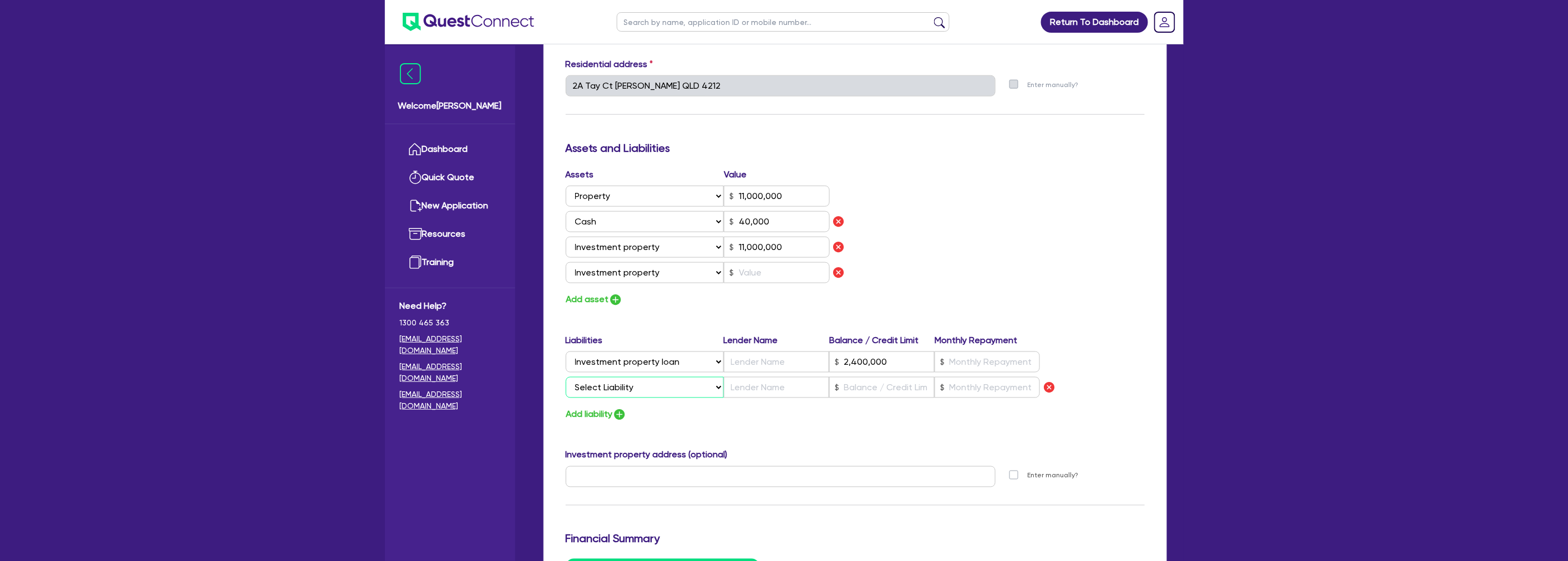
click at [619, 387] on select "Select Liability Credit card Mortgage Investment property loan Vehicle loan Tru…" at bounding box center [644, 388] width 158 height 21
click at [566, 377] on select "Select Liability Credit card Mortgage Investment property loan Vehicle loan Tru…" at bounding box center [644, 388] width 158 height 21
click at [862, 381] on input "text" at bounding box center [881, 388] width 105 height 21
click at [952, 252] on div "Assets Value Select Asset Cash Property Investment property Vehicle Truck Trail…" at bounding box center [855, 237] width 595 height 139
click at [773, 269] on input "text" at bounding box center [777, 273] width 106 height 21
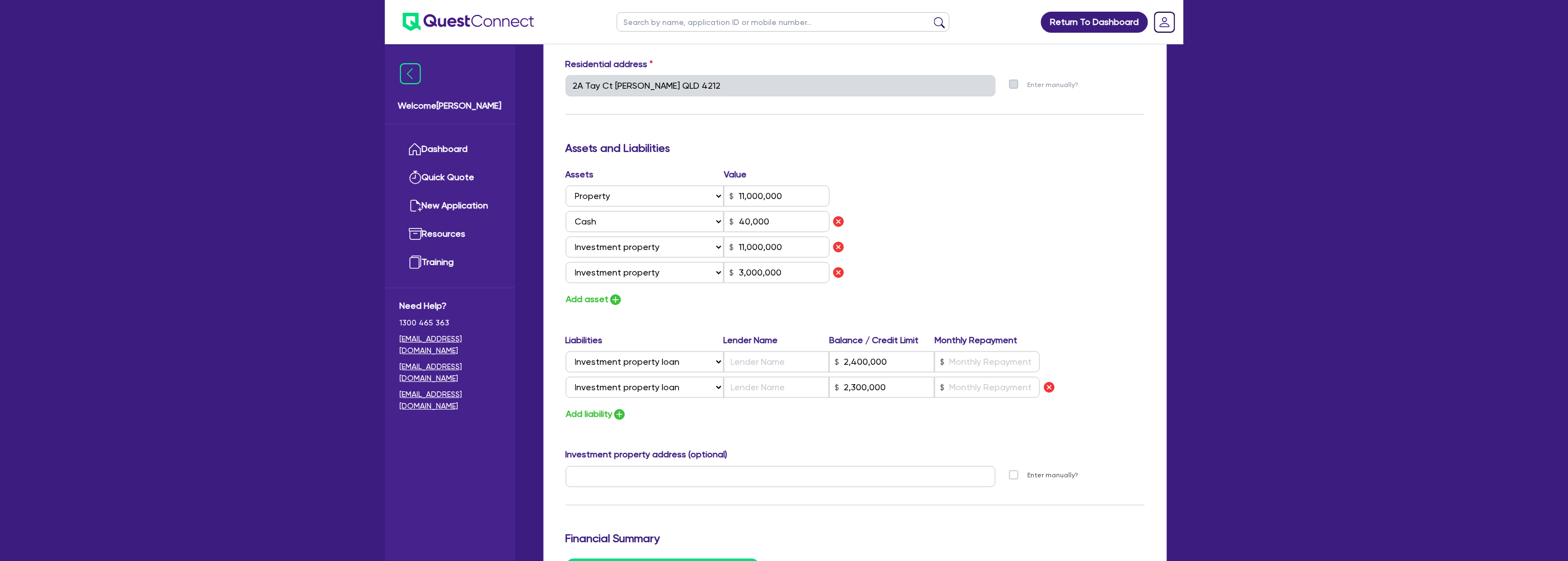
click at [970, 228] on div "Assets Value Select Asset Cash Property Investment property Vehicle Truck Trail…" at bounding box center [855, 237] width 595 height 139
click at [562, 305] on div "Add asset" at bounding box center [706, 299] width 298 height 15
click at [569, 303] on button "Add asset" at bounding box center [595, 299] width 57 height 15
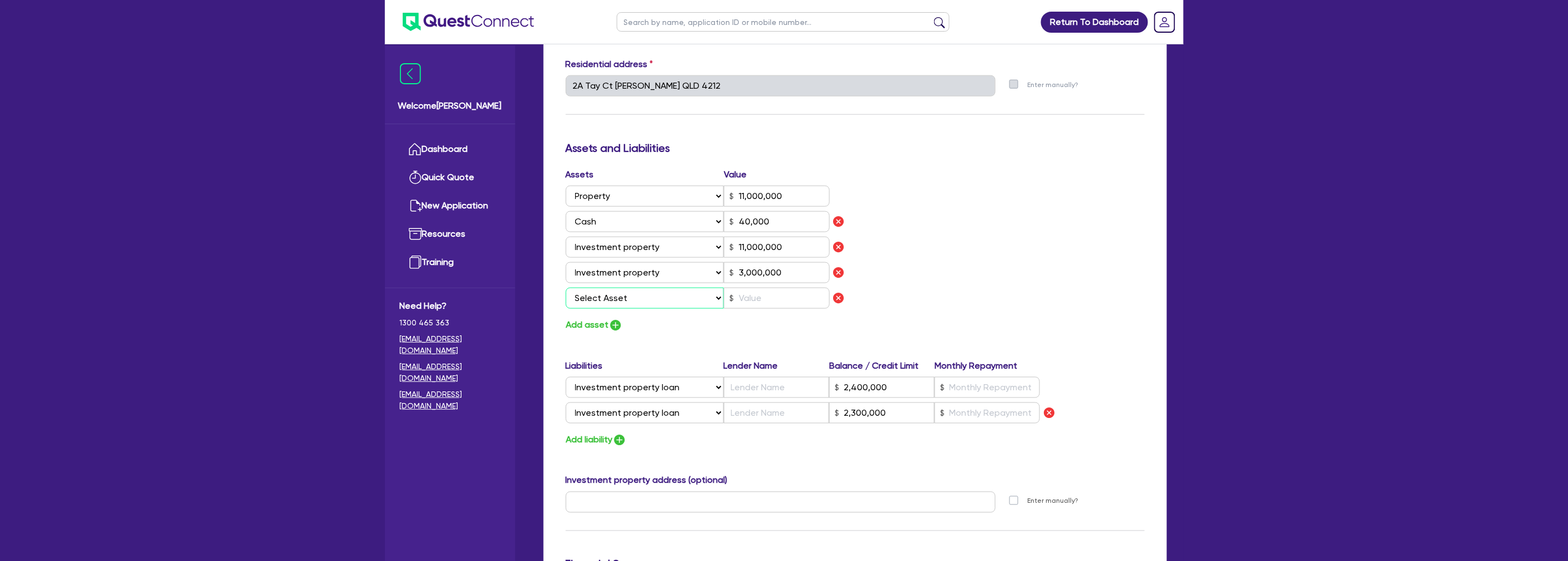
drag, startPoint x: 589, startPoint y: 297, endPoint x: 625, endPoint y: 296, distance: 36.0
click at [589, 297] on select "Select Asset Cash Property Investment property Vehicle Truck Trailer Equipment …" at bounding box center [645, 299] width 159 height 21
click at [566, 288] on select "Select Asset Cash Property Investment property Vehicle Truck Trailer Equipment …" at bounding box center [645, 299] width 159 height 21
click at [772, 295] on input "text" at bounding box center [777, 299] width 106 height 21
click at [925, 242] on div "Assets Value Select Asset Cash Property Investment property Vehicle Truck Trail…" at bounding box center [855, 250] width 595 height 165
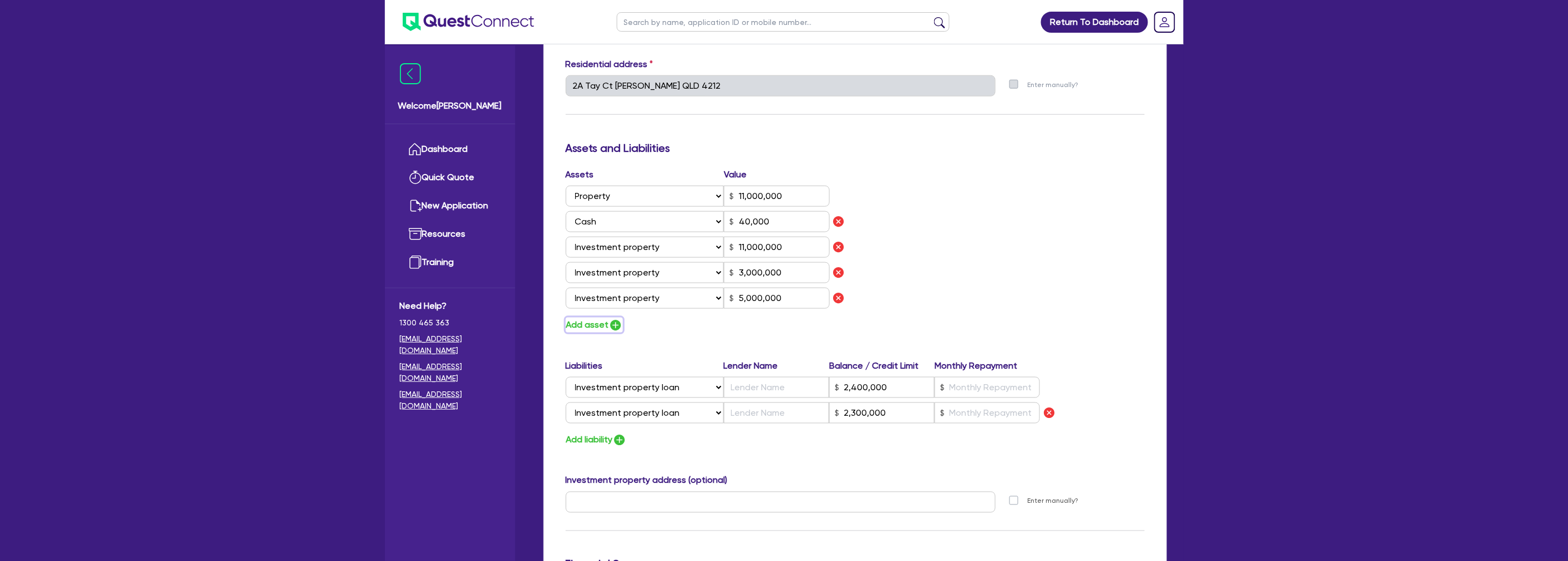
click at [592, 330] on button "Add asset" at bounding box center [595, 325] width 57 height 15
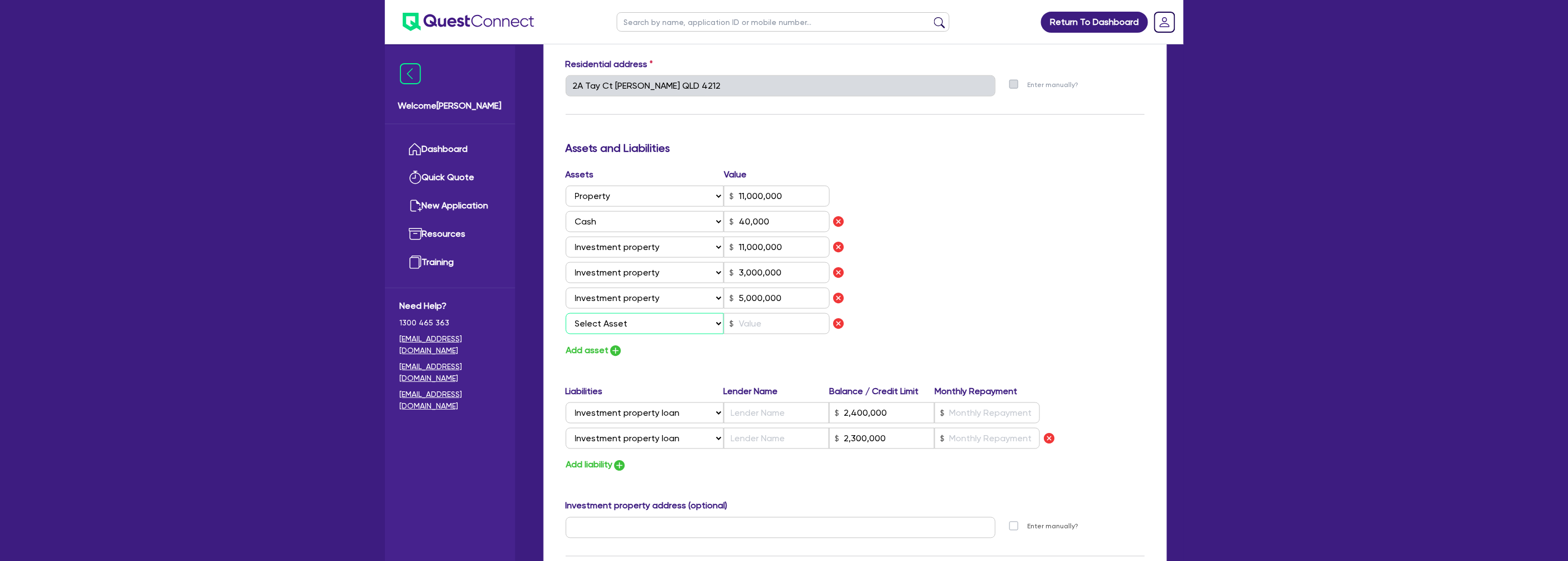
click at [623, 316] on select "Select Asset Cash Property Investment property Vehicle Truck Trailer Equipment …" at bounding box center [645, 324] width 159 height 21
click at [566, 313] on select "Select Asset Cash Property Investment property Vehicle Truck Trailer Equipment …" at bounding box center [645, 324] width 159 height 21
click at [983, 262] on div "Assets Value Select Asset Cash Property Investment property Vehicle Truck Trail…" at bounding box center [855, 262] width 595 height 190
click at [783, 320] on input "text" at bounding box center [777, 324] width 106 height 21
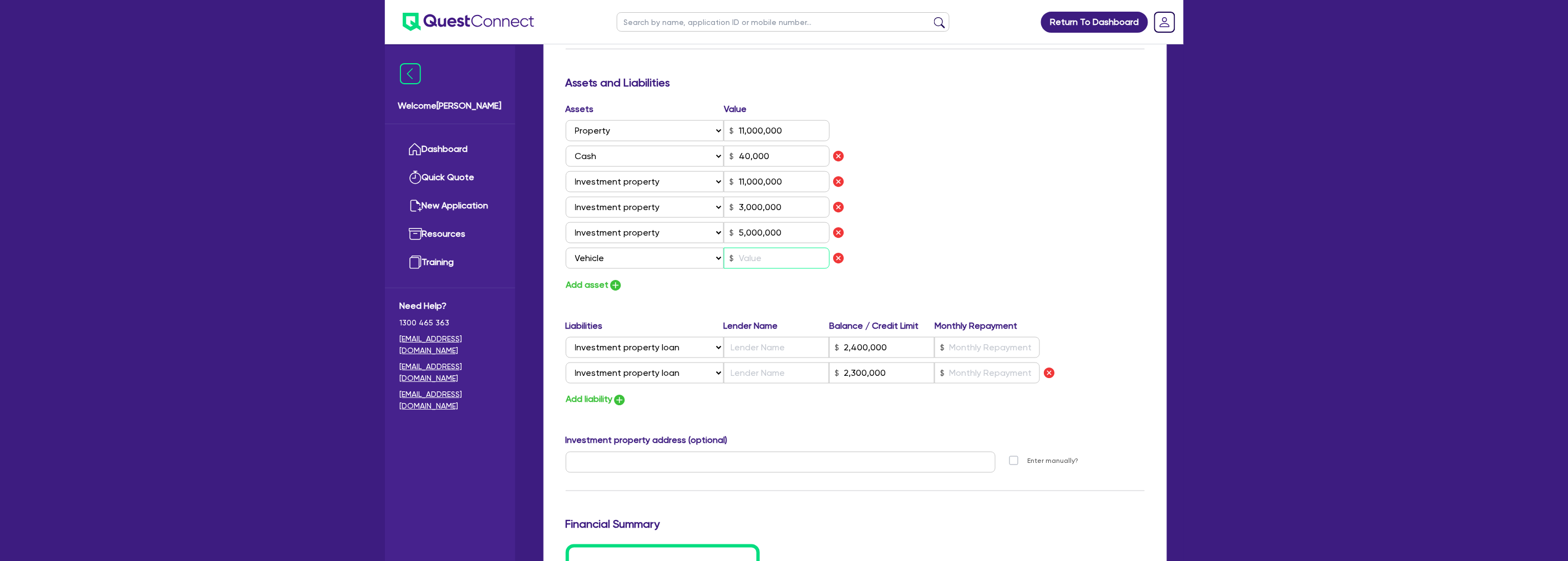
scroll to position [616, 0]
click at [1072, 184] on div "Assets Value Select Asset Cash Property Investment property Vehicle Truck Trail…" at bounding box center [855, 201] width 595 height 190
click at [776, 259] on input "text" at bounding box center [777, 262] width 106 height 21
click at [751, 262] on input "text" at bounding box center [777, 262] width 106 height 21
click at [691, 275] on div "Assets Value Select Asset Cash Property Investment property Vehicle Truck Trail…" at bounding box center [706, 192] width 298 height 171
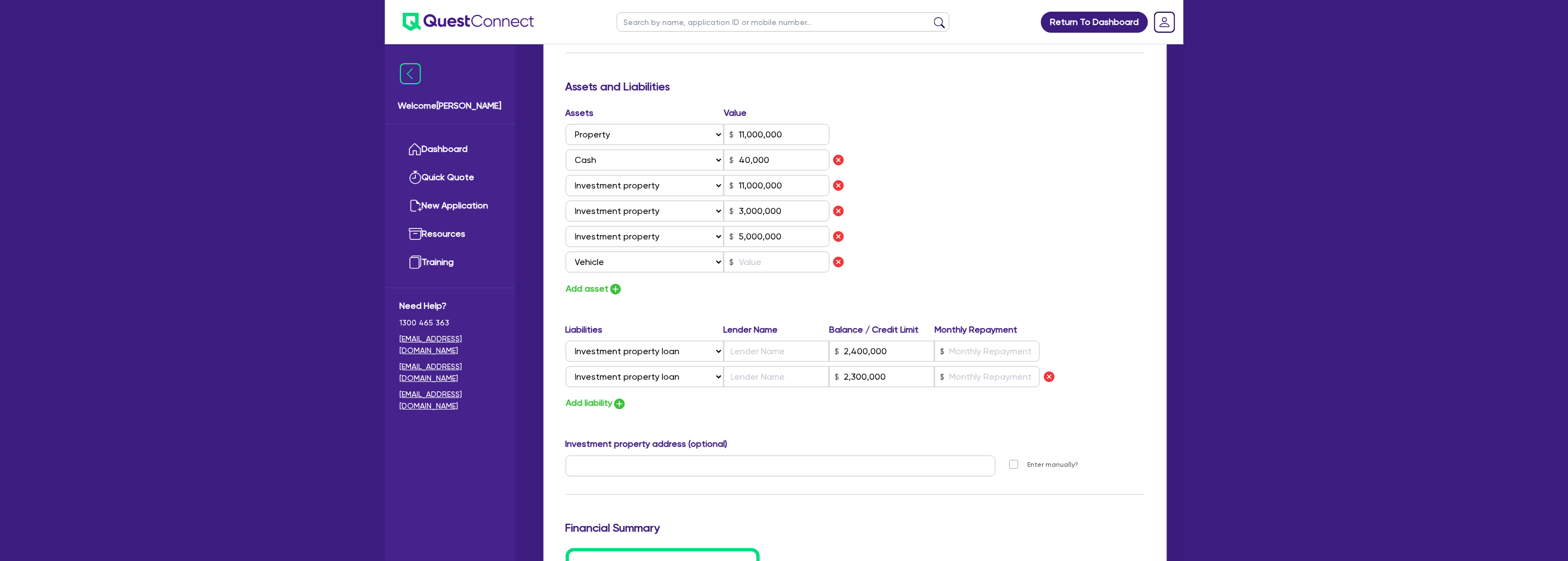
click at [907, 248] on div "Assets Value Select Asset Cash Property Investment property Vehicle Truck Trail…" at bounding box center [855, 201] width 595 height 190
click at [754, 257] on input "text" at bounding box center [777, 262] width 106 height 21
click at [575, 266] on div "Assets Value Select Asset Cash Property Investment property Vehicle Truck Trail…" at bounding box center [706, 192] width 298 height 171
drag, startPoint x: 577, startPoint y: 266, endPoint x: 619, endPoint y: 265, distance: 42.0
click at [577, 266] on select "Select Asset Cash Property Investment property Vehicle Truck Trailer Equipment …" at bounding box center [645, 262] width 159 height 21
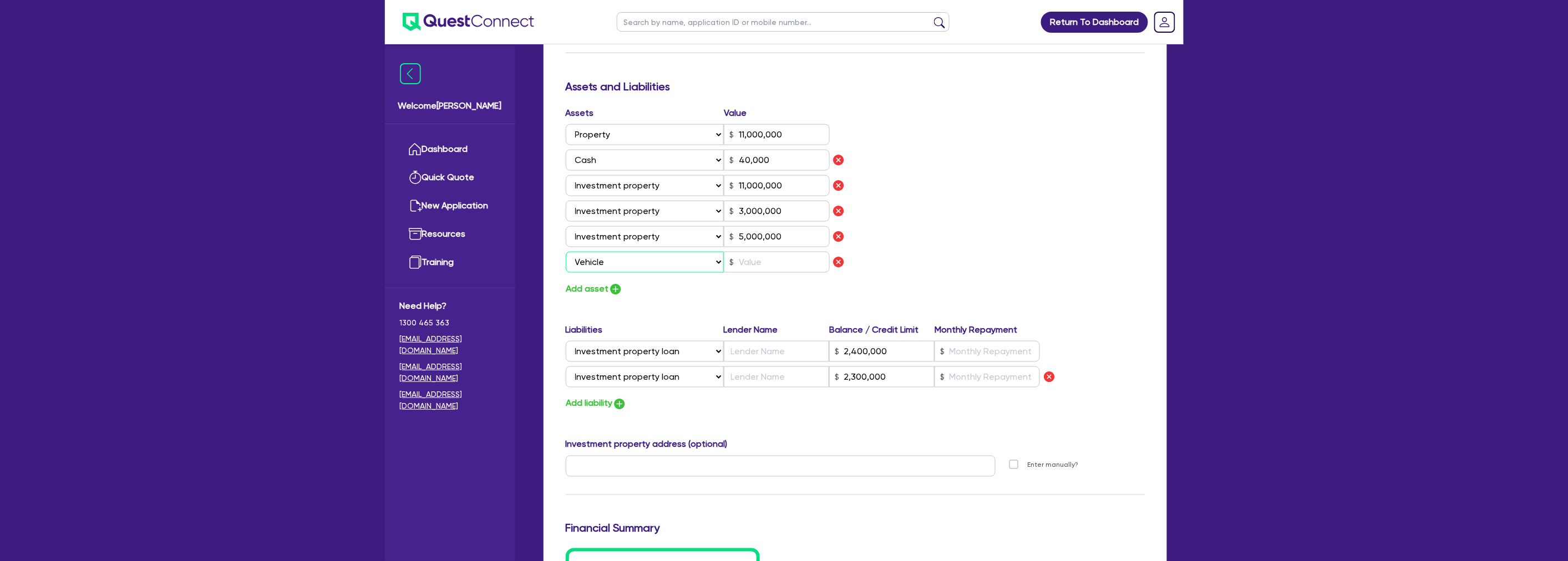
click at [566, 252] on select "Select Asset Cash Property Investment property Vehicle Truck Trailer Equipment …" at bounding box center [645, 262] width 159 height 21
click at [916, 219] on div "Assets Value Select Asset Cash Property Investment property Vehicle Truck Trail…" at bounding box center [855, 201] width 595 height 190
click at [756, 265] on input "text" at bounding box center [777, 262] width 106 height 21
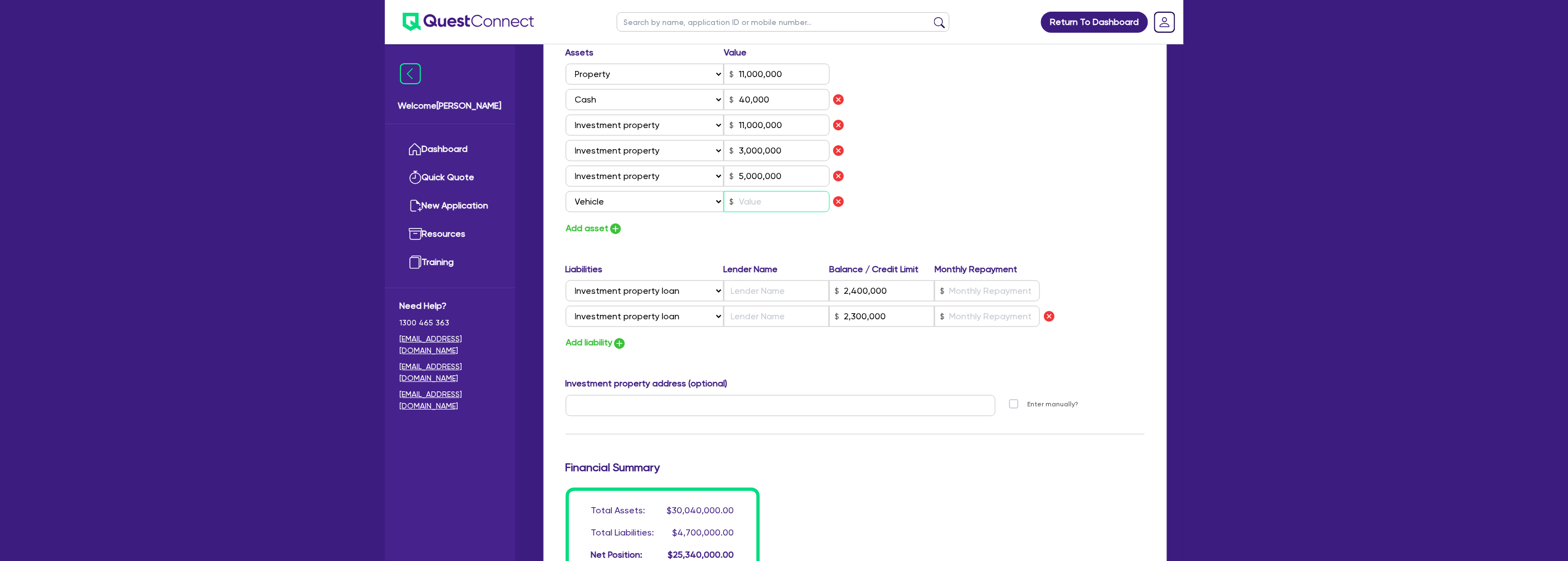
scroll to position [677, 0]
click at [756, 206] on input "text" at bounding box center [777, 200] width 106 height 21
click at [756, 205] on input "text" at bounding box center [777, 200] width 106 height 21
click at [1005, 180] on div "Assets Value Select Asset Cash Property Investment property Vehicle Truck Trail…" at bounding box center [855, 139] width 595 height 190
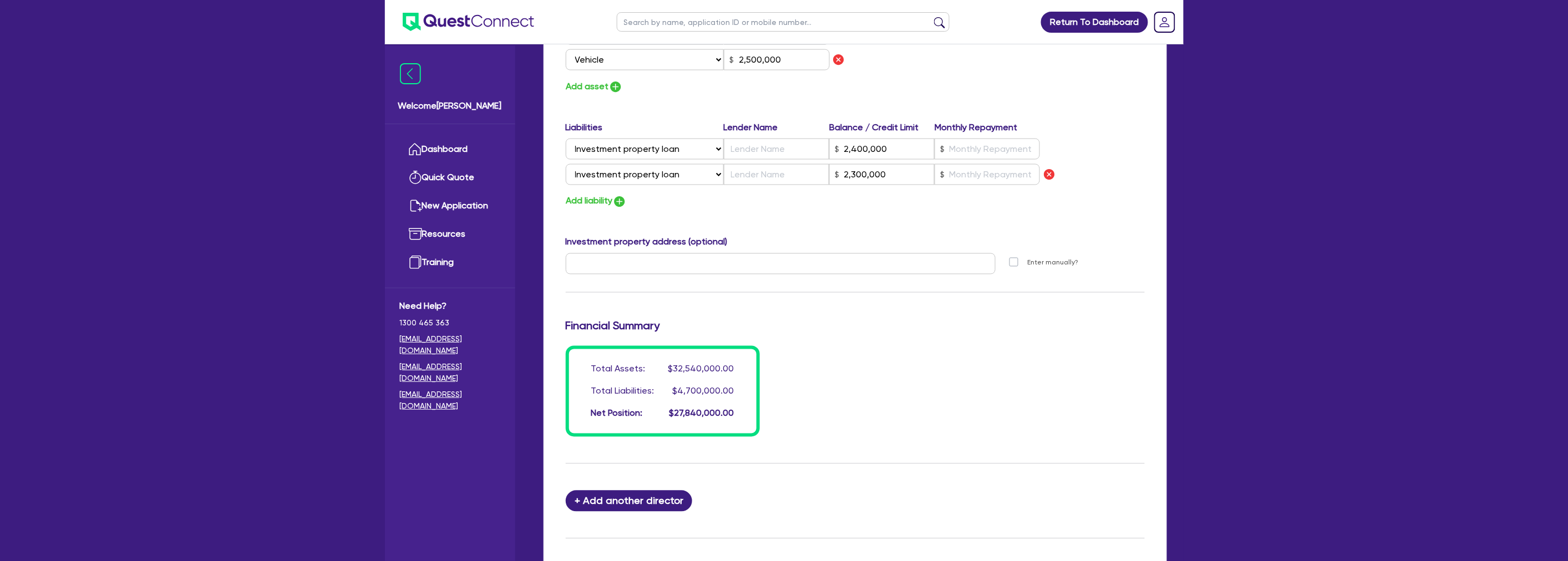
scroll to position [932, 0]
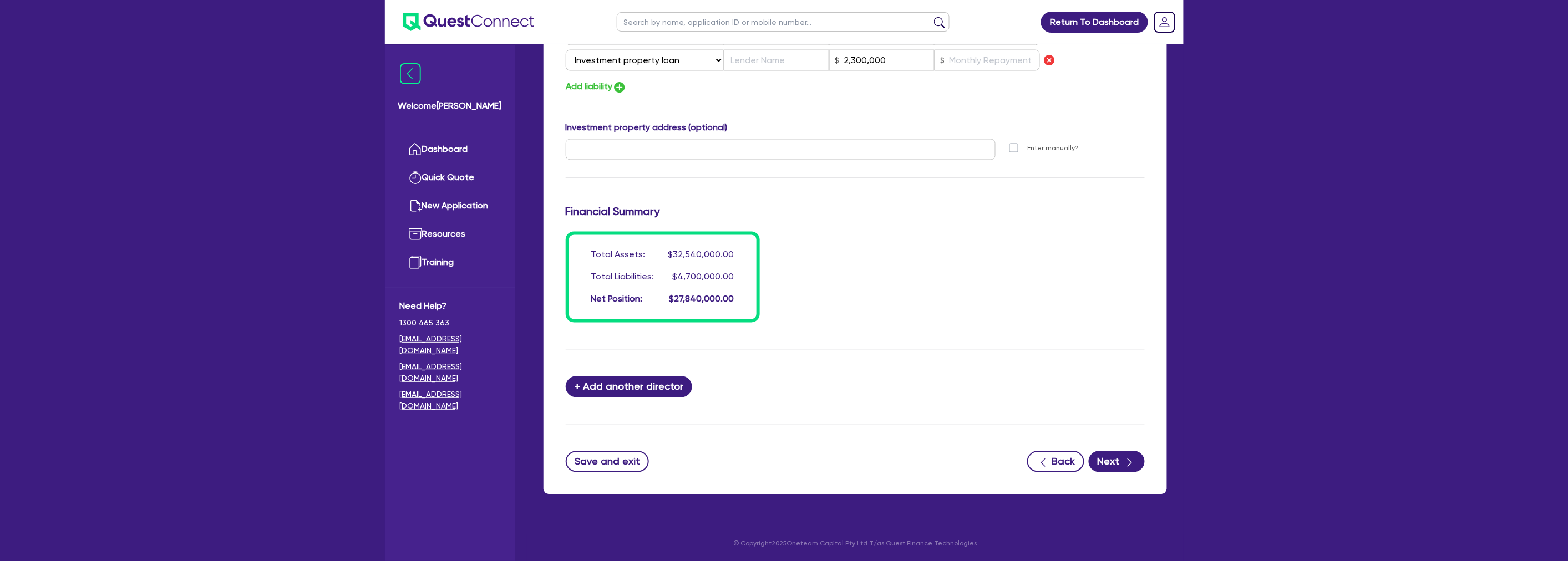
click at [858, 259] on div "Total Assets: $32,540,000.00 Total Liabilities: $4,700,000.00 Net Position: $27…" at bounding box center [855, 277] width 595 height 91
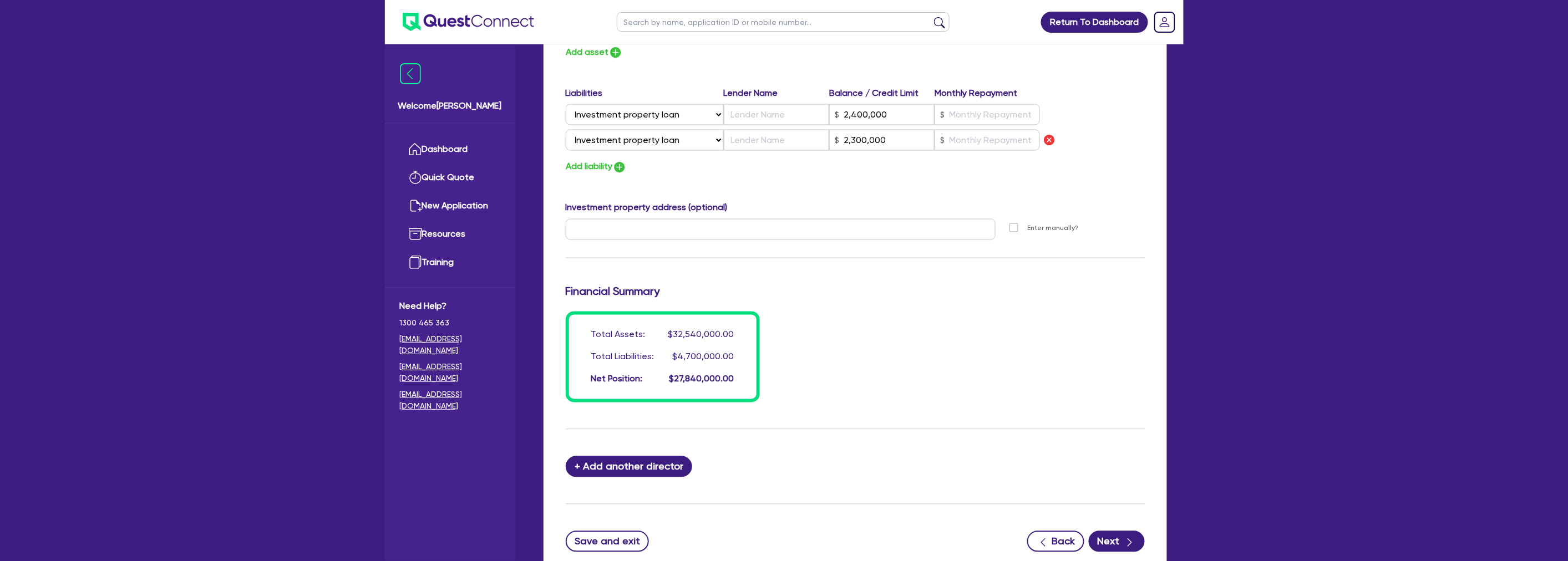
scroll to position [686, 0]
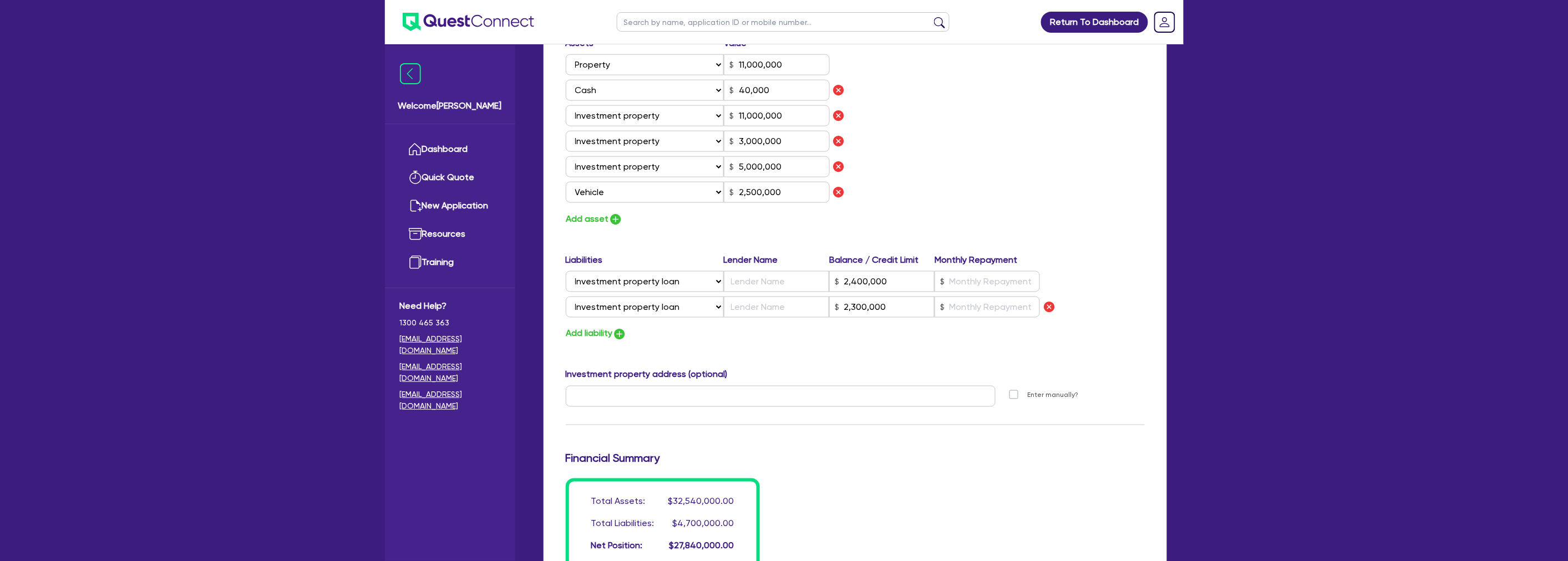
click at [1077, 167] on div "Assets Value Select Asset Cash Property Investment property Vehicle Truck Trail…" at bounding box center [855, 131] width 595 height 190
click at [806, 333] on div "Add liability" at bounding box center [855, 334] width 595 height 15
click at [591, 330] on button "Add liability" at bounding box center [596, 334] width 61 height 15
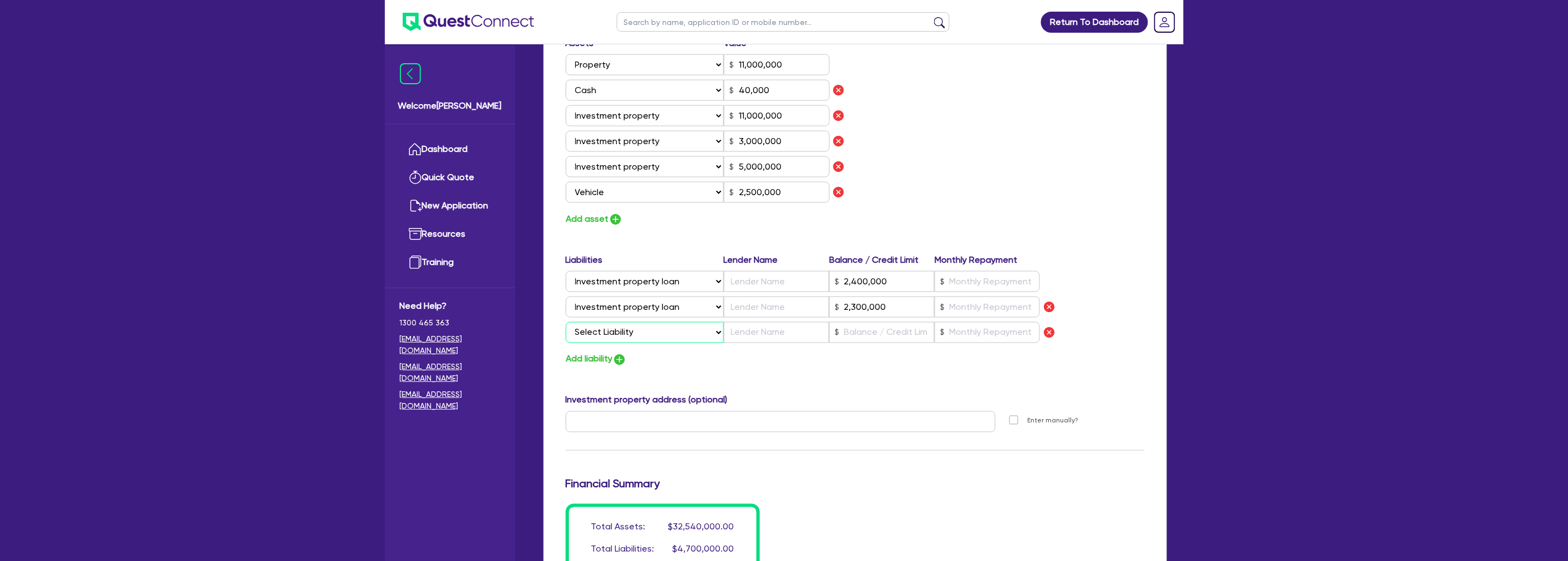
click at [621, 339] on select "Select Liability Credit card Mortgage Investment property loan Vehicle loan Tru…" at bounding box center [644, 333] width 158 height 21
click at [566, 322] on select "Select Liability Credit card Mortgage Investment property loan Vehicle loan Tru…" at bounding box center [644, 333] width 158 height 21
click at [847, 331] on input "text" at bounding box center [881, 333] width 105 height 21
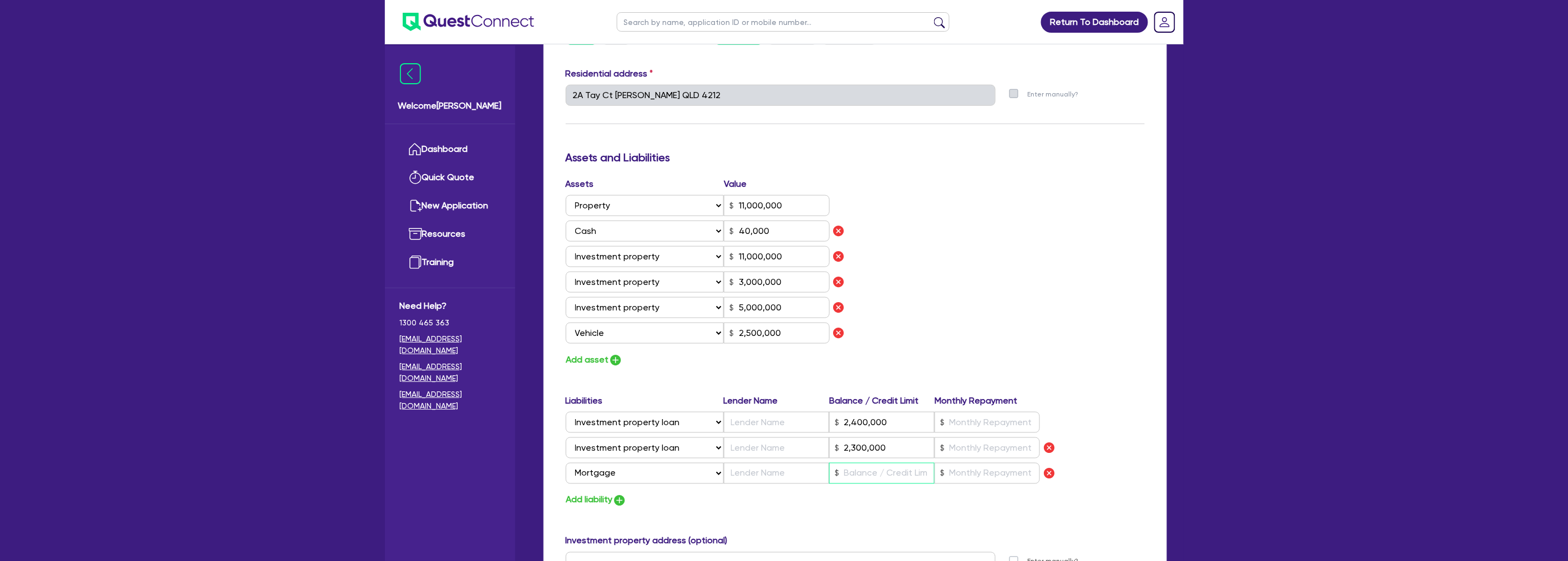
scroll to position [563, 0]
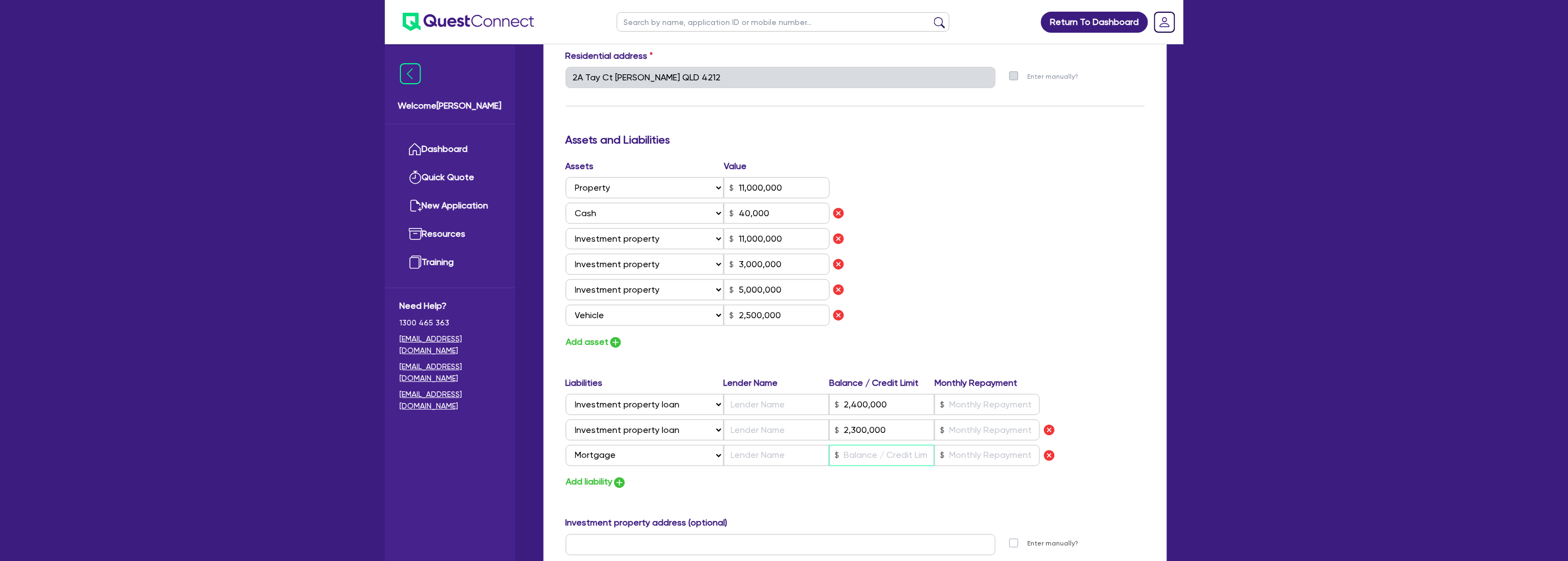
click at [878, 453] on input "text" at bounding box center [881, 456] width 105 height 21
click at [1045, 451] on img "button" at bounding box center [1049, 456] width 14 height 14
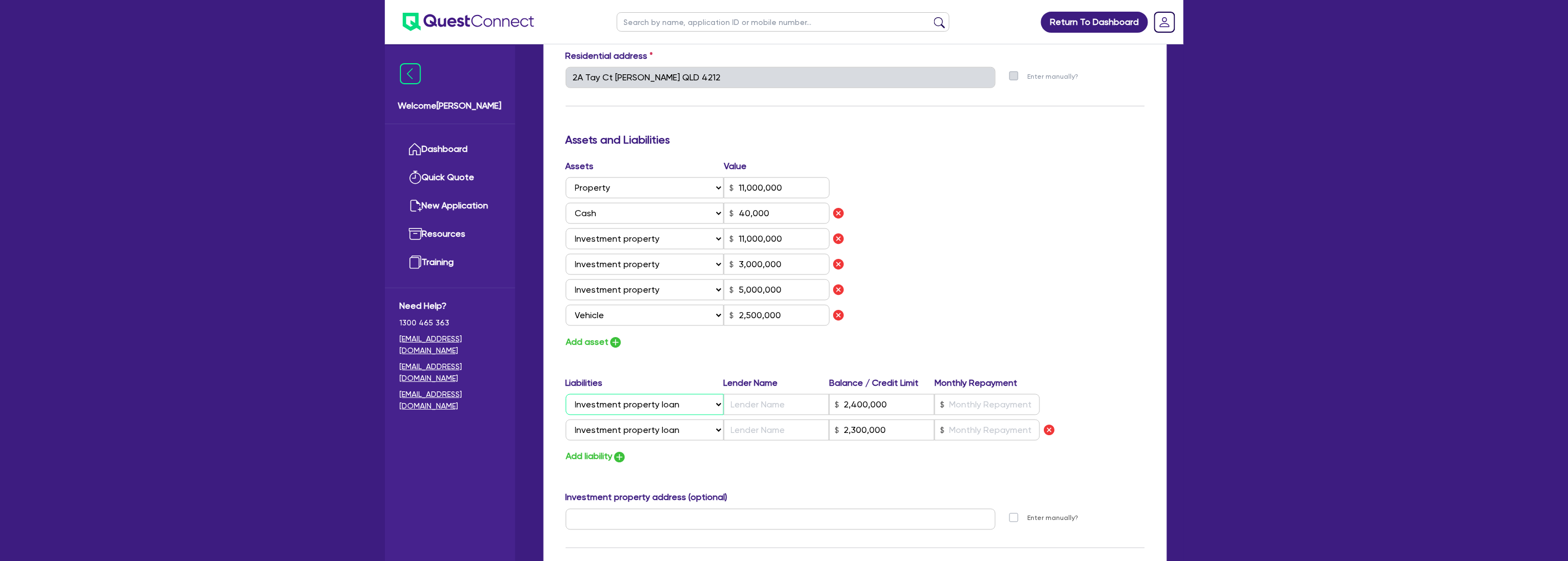
click at [666, 397] on select "Select Liability Credit card Mortgage Investment property loan Vehicle loan Tru…" at bounding box center [644, 404] width 158 height 21
click at [566, 394] on select "Select Liability Credit card Mortgage Investment property loan Vehicle loan Tru…" at bounding box center [644, 404] width 158 height 21
click at [1104, 284] on div "Assets Value Select Asset Cash Property Investment property Vehicle Truck Trail…" at bounding box center [855, 254] width 595 height 190
click at [810, 458] on div "Add liability" at bounding box center [855, 457] width 595 height 15
click at [1055, 267] on div "Assets Value Select Asset Cash Property Investment property Vehicle Truck Trail…" at bounding box center [855, 254] width 595 height 190
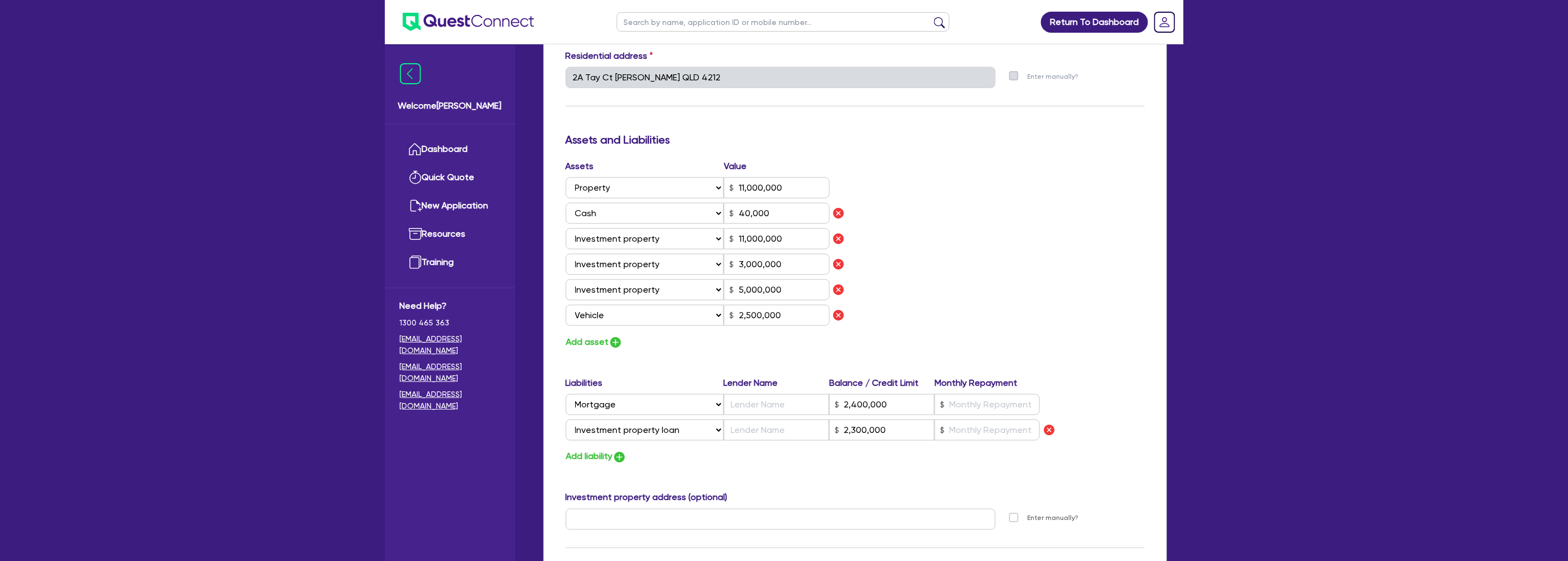
click at [907, 466] on div "Update residential status for Director #1 Boarding is only acceptable when the …" at bounding box center [855, 178] width 579 height 1030
click at [860, 451] on div "Add liability" at bounding box center [855, 457] width 595 height 15
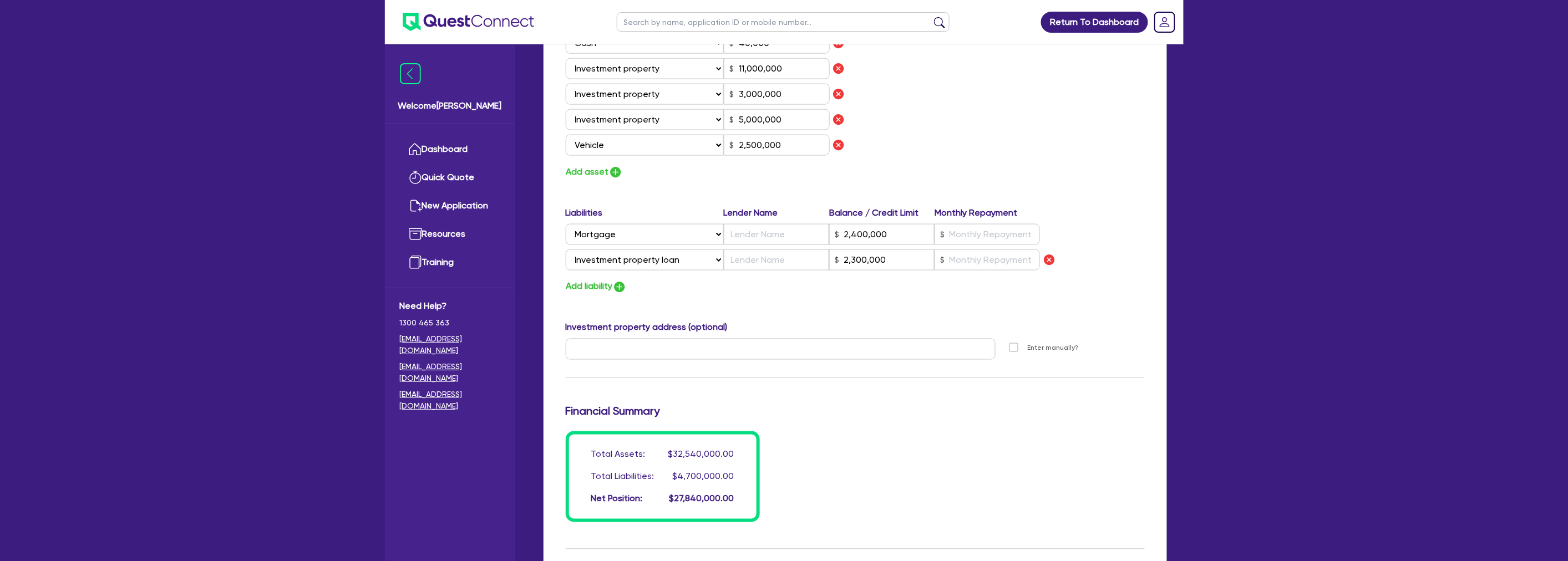
scroll to position [747, 0]
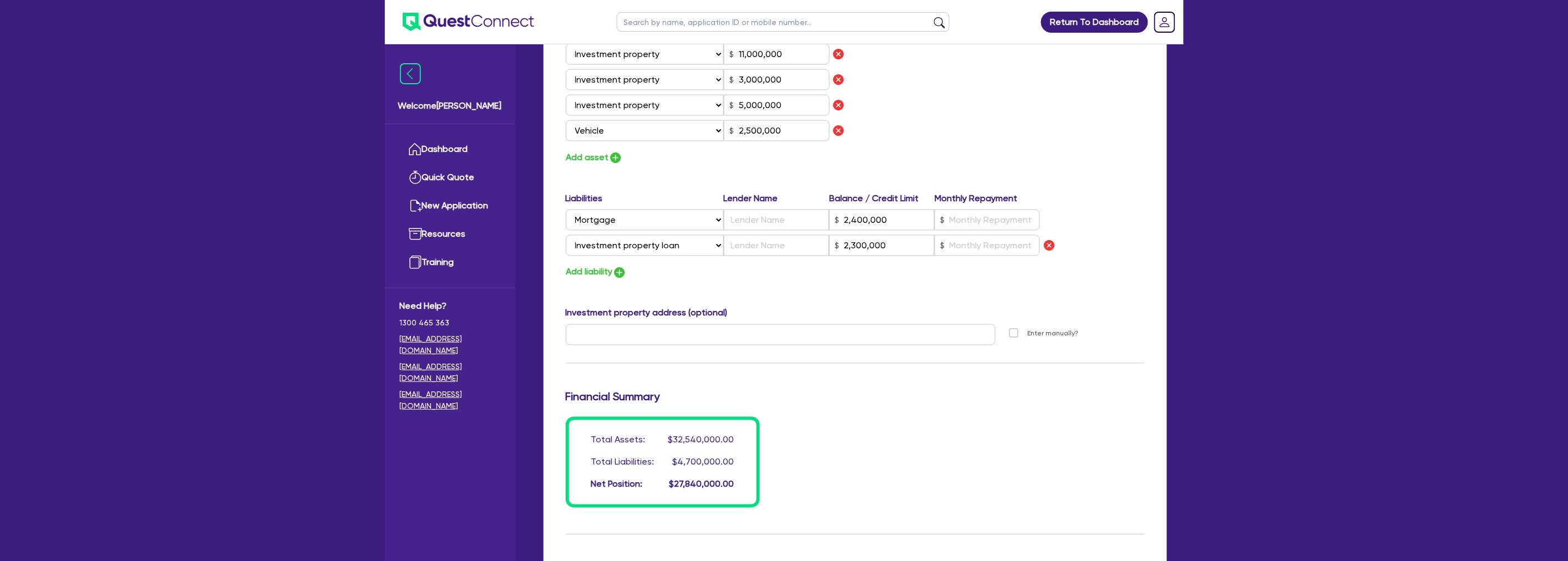
click at [918, 275] on div "Add liability" at bounding box center [855, 272] width 595 height 15
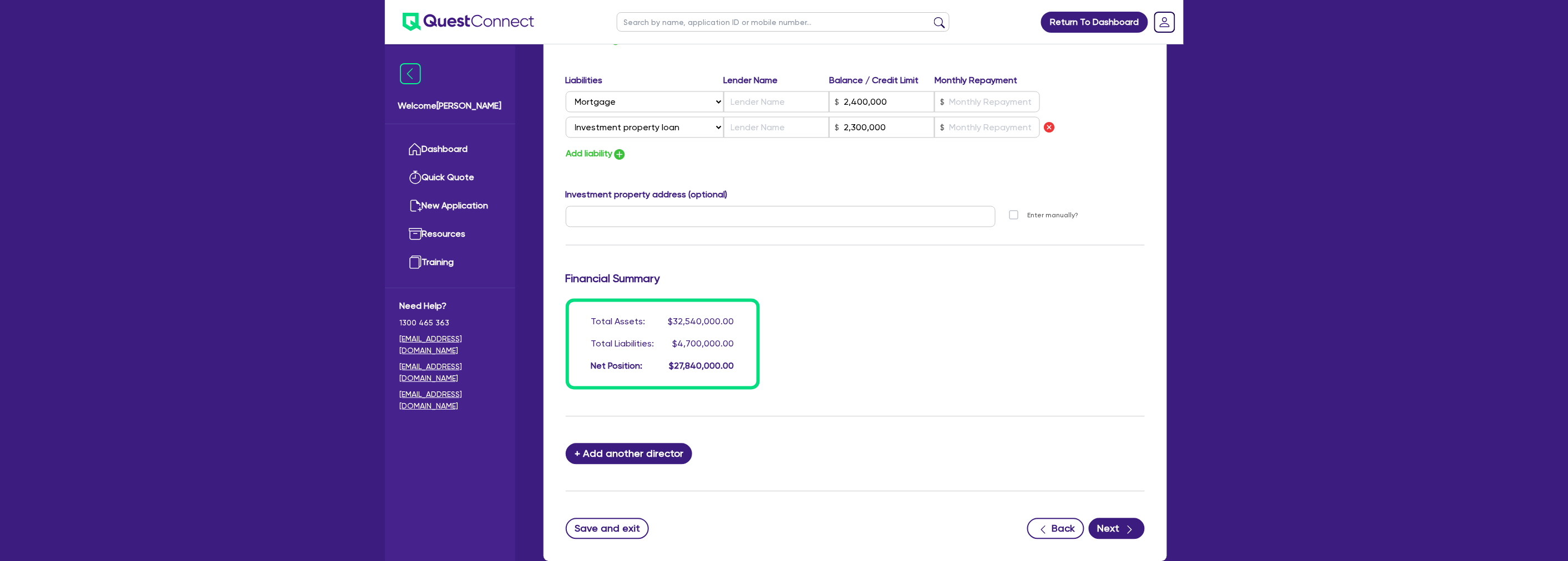
scroll to position [871, 0]
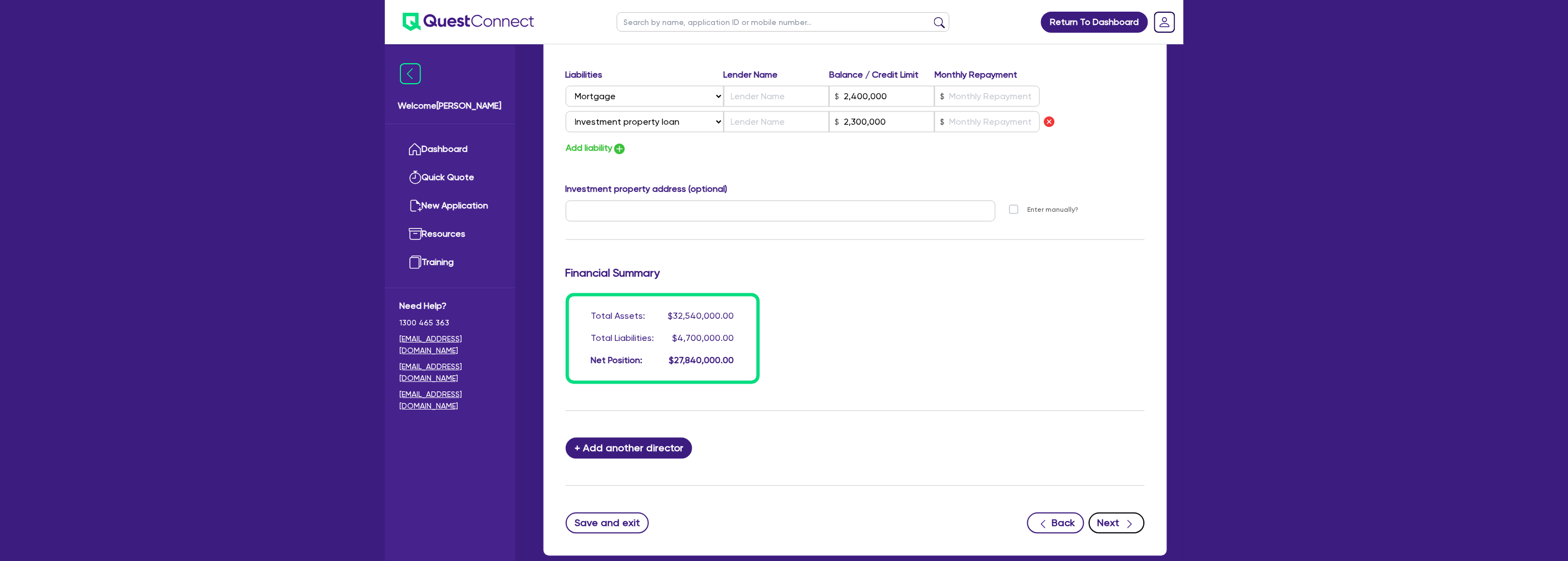
click at [1122, 522] on button "Next" at bounding box center [1116, 523] width 56 height 21
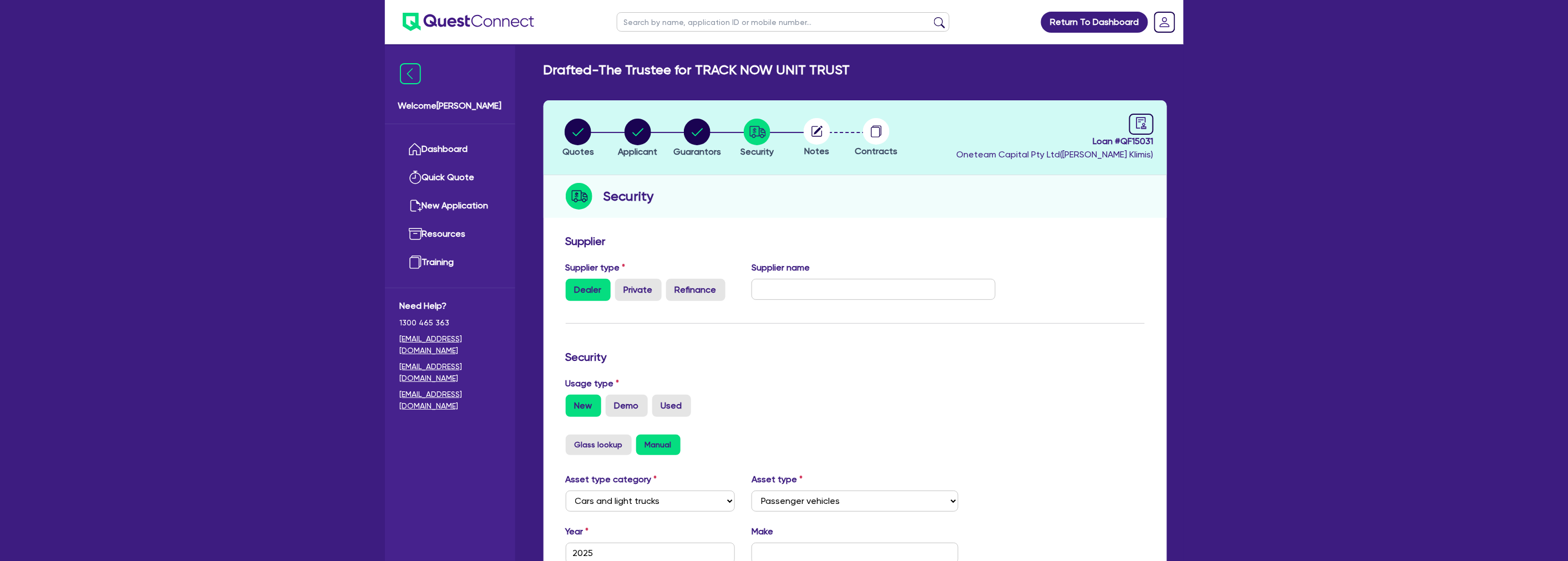
click at [1280, 243] on div "Return To Dashboard Edit Profile Logout Welcome Harry Dashboard Quick Quote New…" at bounding box center [784, 426] width 1568 height 853
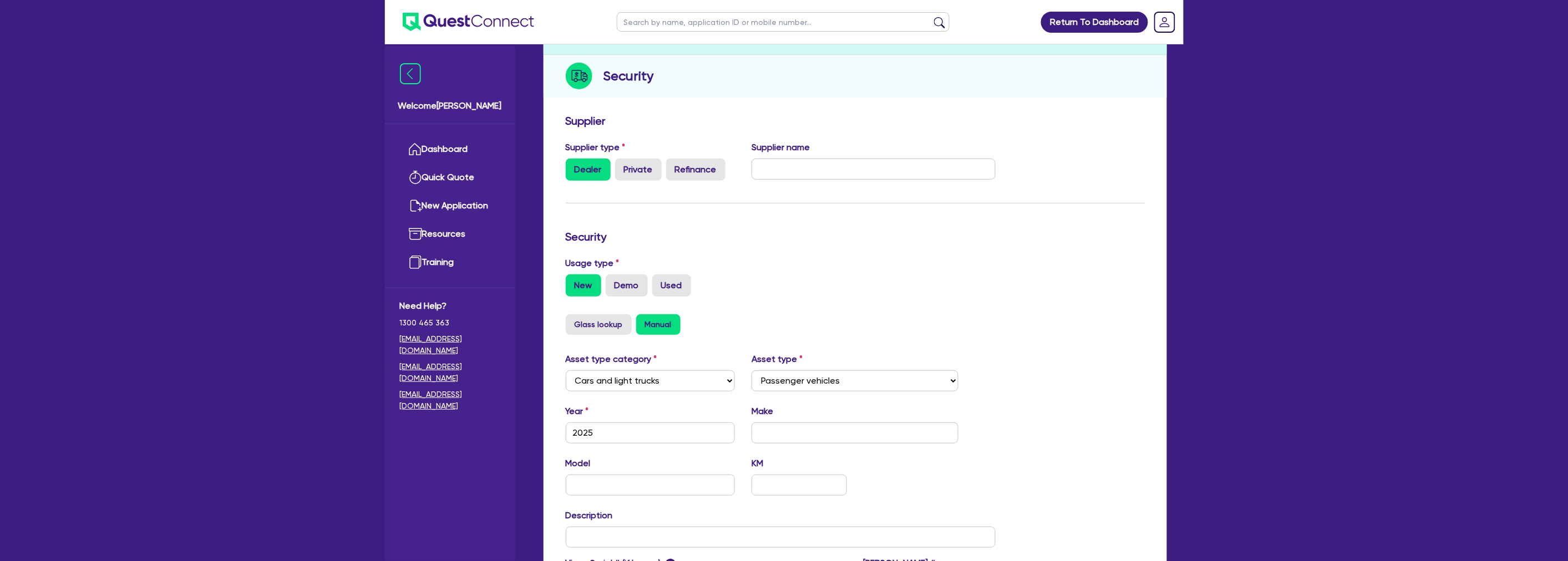
scroll to position [123, 0]
click at [816, 200] on form "Supplier Supplier type Dealer Private Refinance Supplier name Security Usage ty…" at bounding box center [855, 375] width 579 height 528
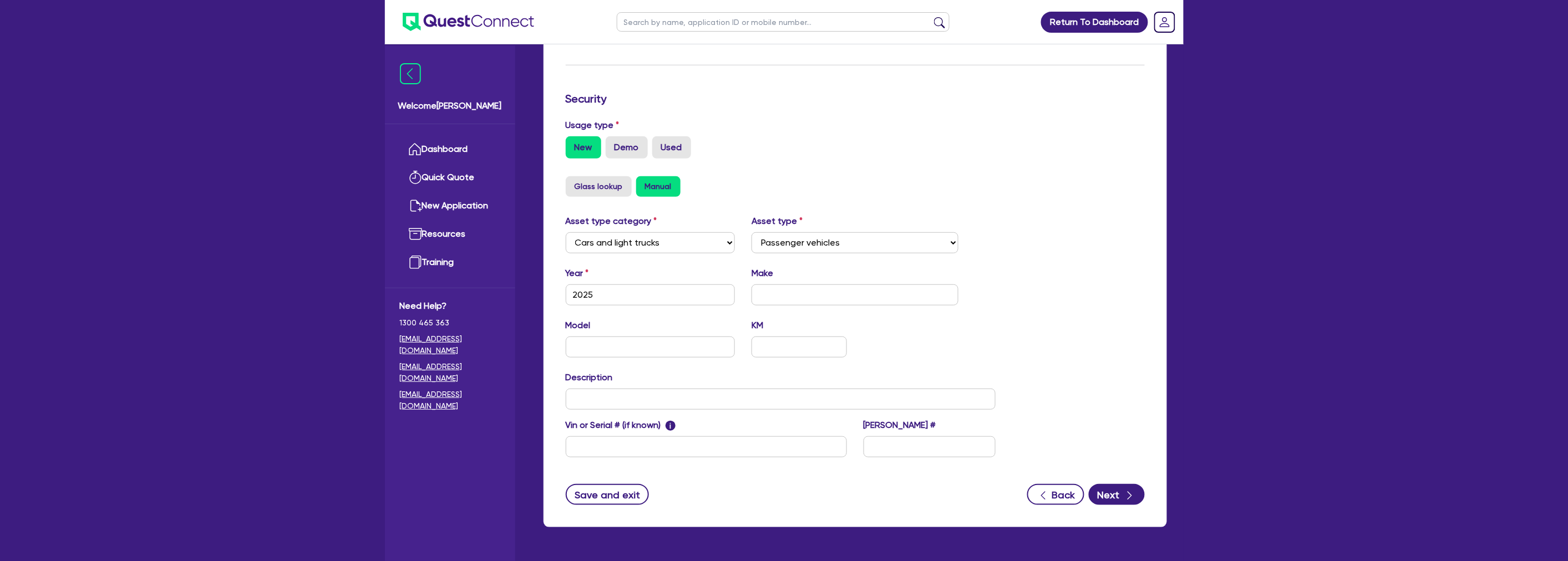
scroll to position [290, 0]
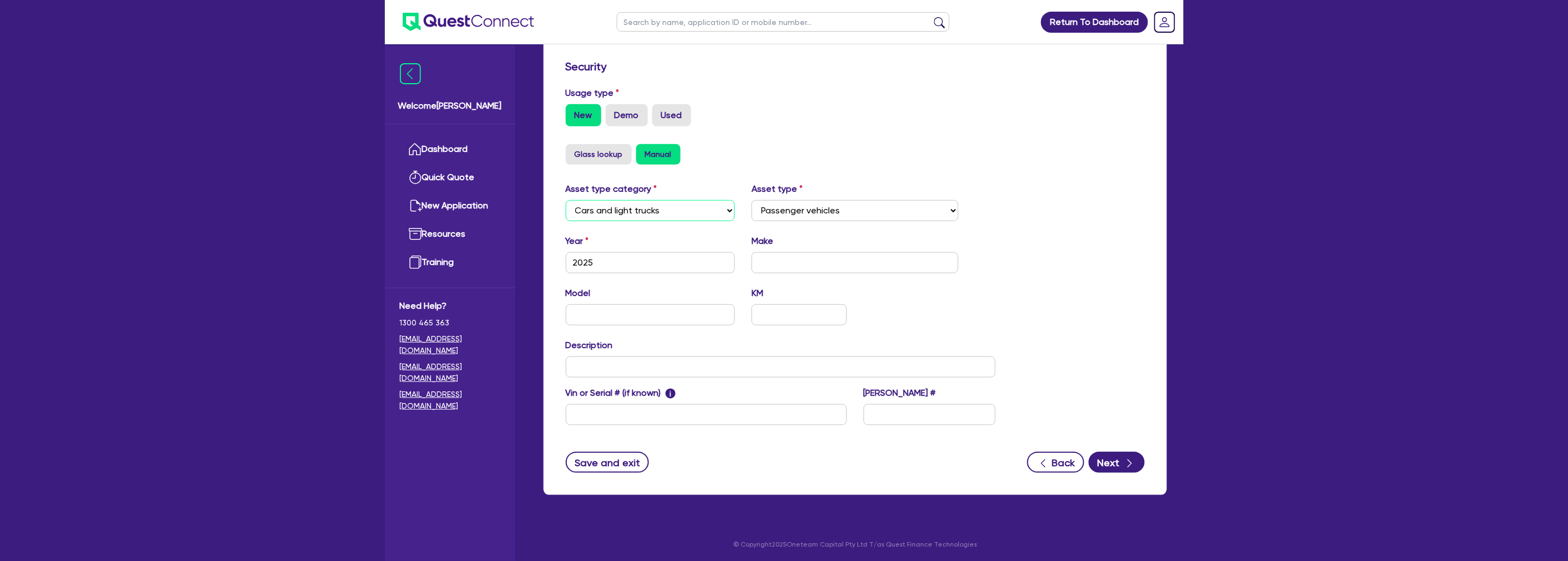
click at [639, 209] on select "Select Cars and light trucks Primary assets Secondary assets Tertiary assets" at bounding box center [650, 211] width 169 height 21
click at [566, 200] on select "Select Cars and light trucks Primary assets Secondary assets Tertiary assets" at bounding box center [650, 211] width 169 height 21
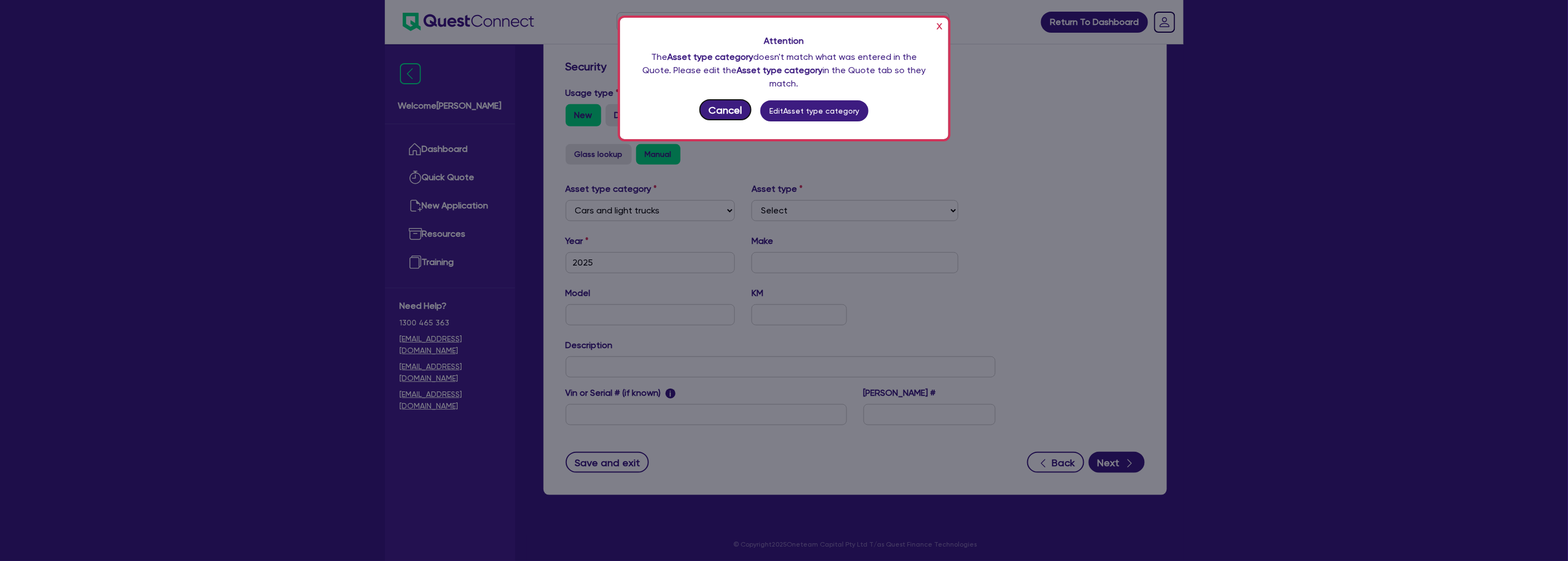
click at [722, 111] on button "Cancel" at bounding box center [725, 110] width 52 height 21
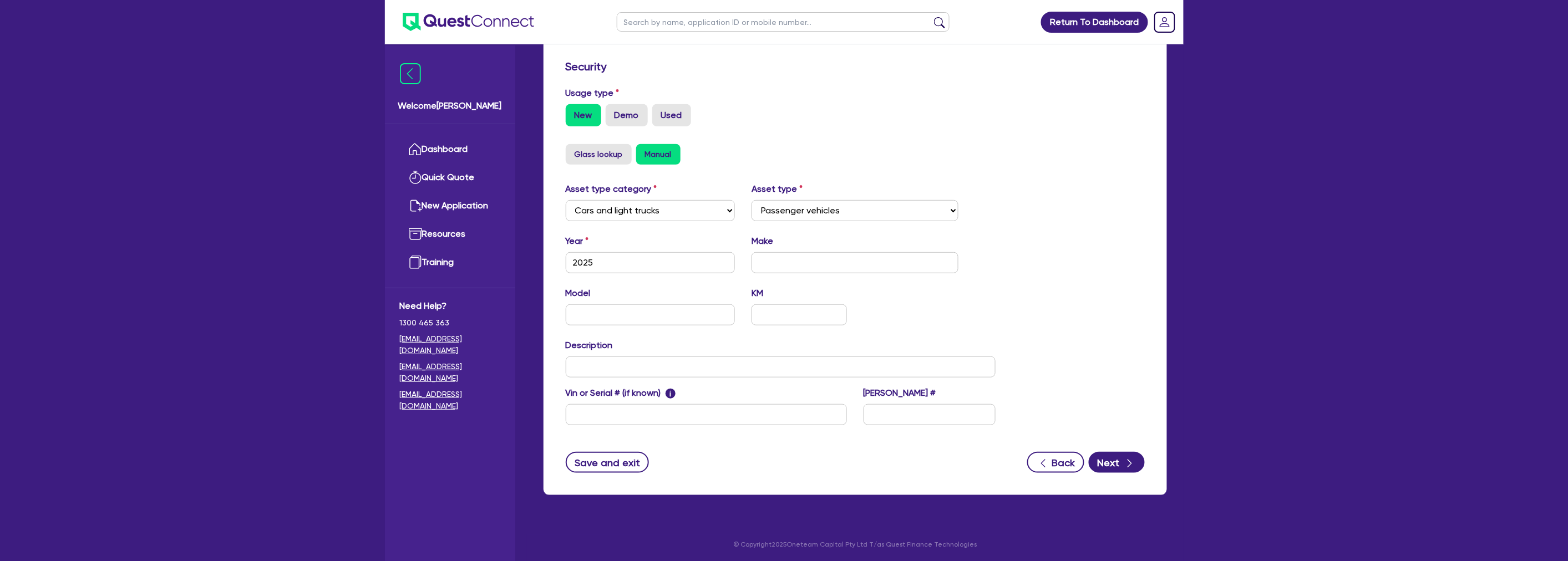
click at [1122, 142] on form "Supplier Supplier type Dealer Private Refinance Supplier name Security Usage ty…" at bounding box center [855, 208] width 579 height 528
click at [1112, 457] on button "Next" at bounding box center [1116, 463] width 56 height 21
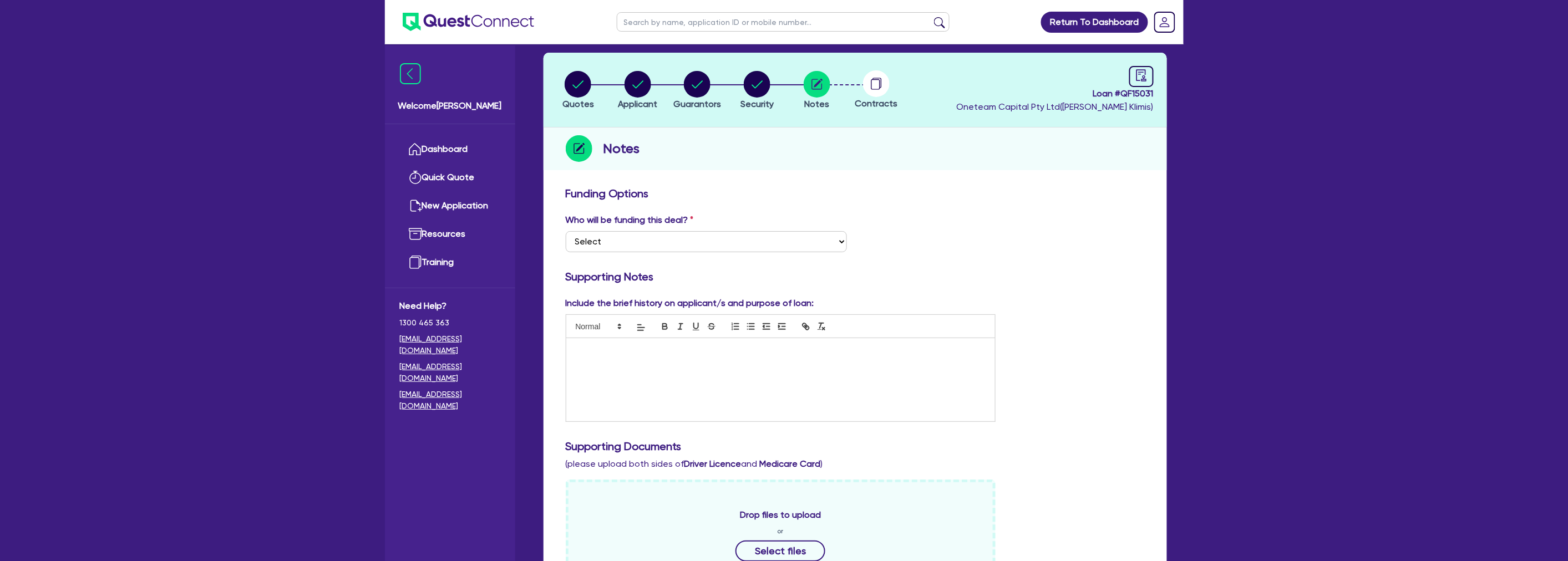
scroll to position [61, 0]
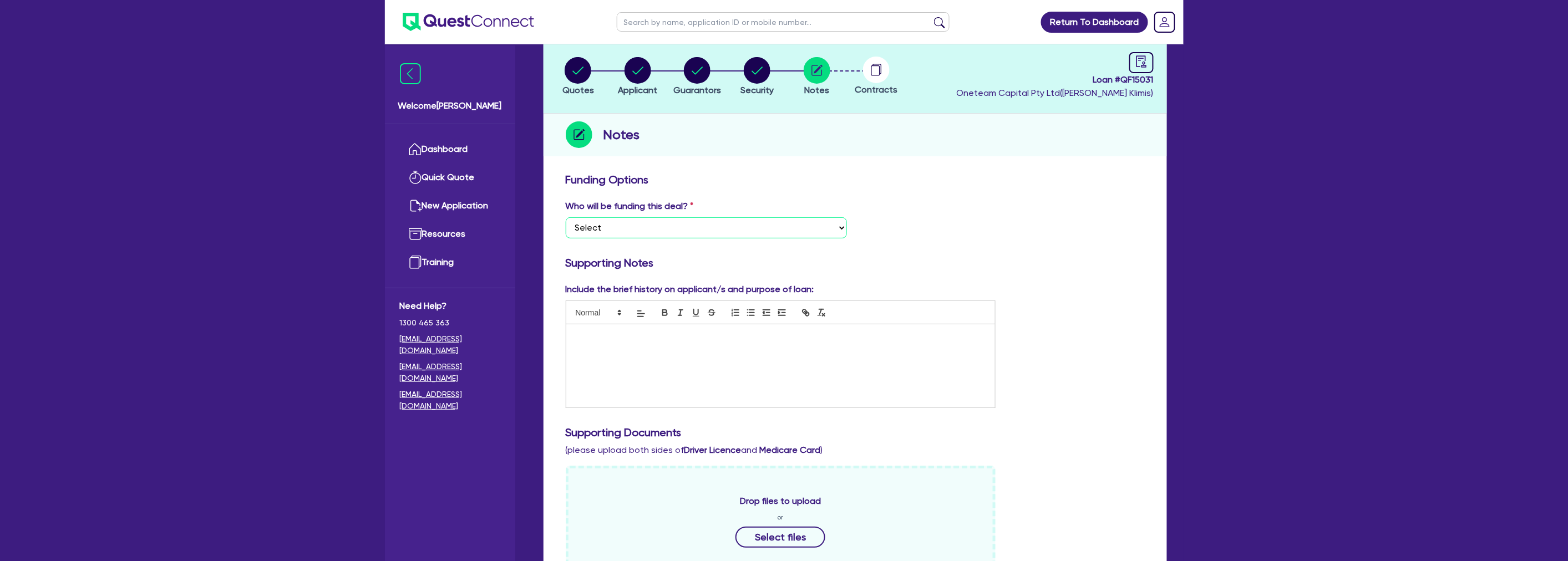
click at [664, 226] on select "Select I want Quest to fund 100% I will fund 100% I will co-fund with Quest Oth…" at bounding box center [706, 228] width 281 height 21
click at [650, 228] on select "Select I want Quest to fund 100% I will fund 100% I will co-fund with Quest Oth…" at bounding box center [706, 228] width 281 height 21
click at [566, 217] on select "Select I want Quest to fund 100% I will fund 100% I will co-fund with Quest Oth…" at bounding box center [706, 228] width 281 height 21
click at [1111, 211] on div "Who will be funding this deal? Select I want Quest to fund 100% I will fund 100…" at bounding box center [855, 223] width 595 height 48
drag, startPoint x: 700, startPoint y: 223, endPoint x: 799, endPoint y: 225, distance: 99.0
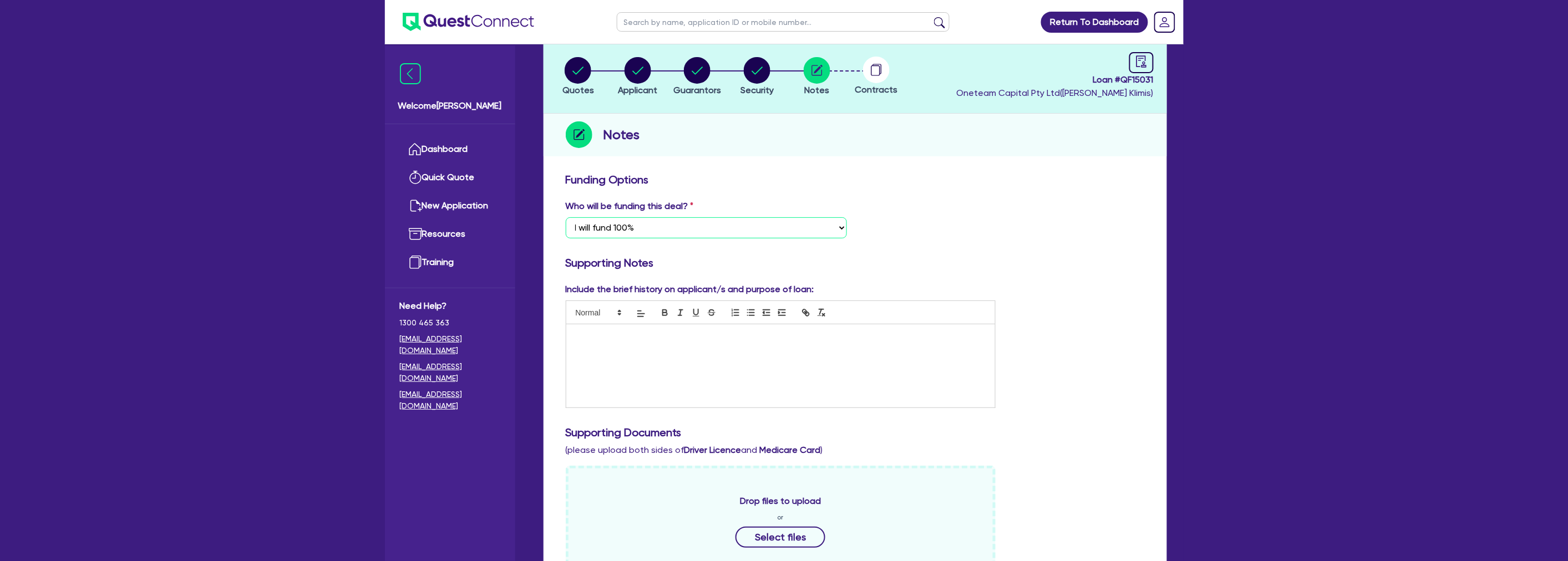
click at [700, 223] on select "Select I want Quest to fund 100% I will fund 100% I will co-fund with Quest Oth…" at bounding box center [706, 228] width 281 height 21
click at [908, 212] on div "Who will be funding this deal? Select I want Quest to fund 100% I will fund 100…" at bounding box center [855, 223] width 595 height 48
click at [1004, 222] on div "Who will be funding this deal? Select I want Quest to fund 100% I will fund 100…" at bounding box center [855, 223] width 595 height 48
click at [969, 234] on div "Who will be funding this deal? Select I want Quest to fund 100% I will fund 100…" at bounding box center [855, 223] width 595 height 48
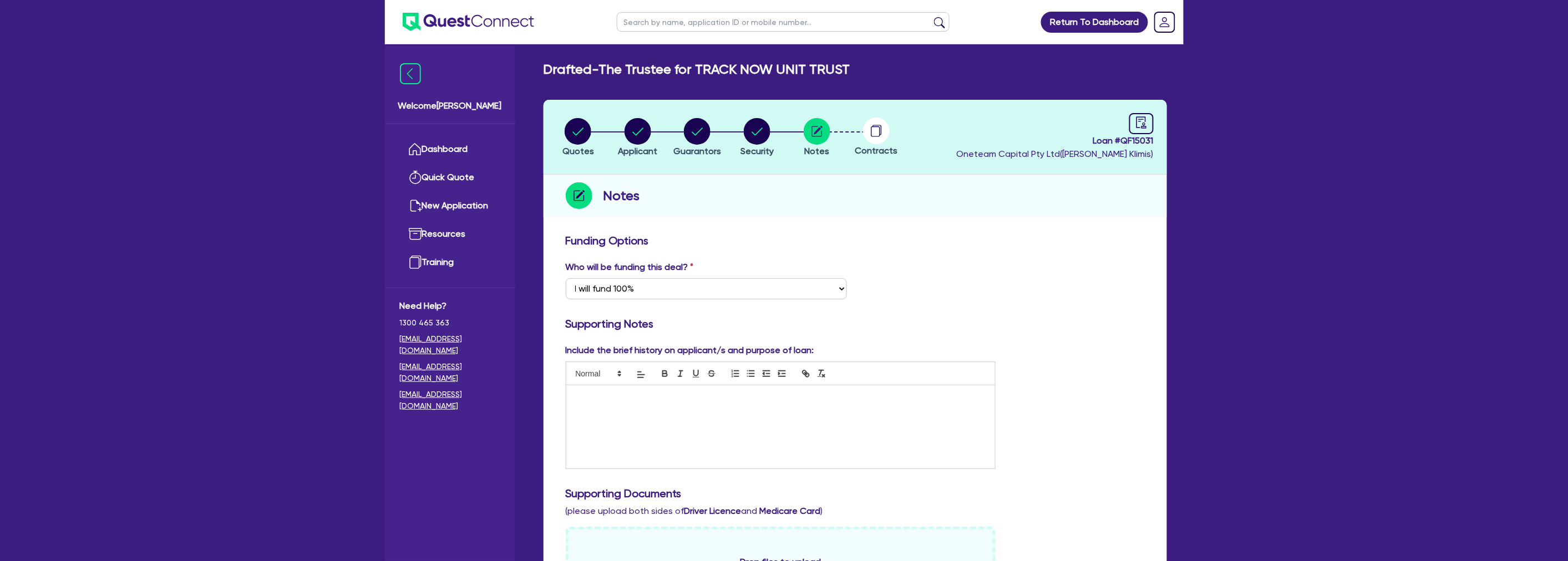
scroll to position [0, 0]
click at [1005, 264] on div "Who will be funding this deal? Select I want Quest to fund 100% I will fund 100…" at bounding box center [855, 284] width 595 height 48
click at [1011, 275] on div "Who will be funding this deal? Select I want Quest to fund 100% I will fund 100…" at bounding box center [855, 284] width 595 height 48
click at [1102, 259] on div "Funding Options Who will be funding this deal? Select I want Quest to fund 100%…" at bounding box center [855, 572] width 579 height 674
click at [1051, 264] on div "Who will be funding this deal? Select I want Quest to fund 100% I will fund 100…" at bounding box center [855, 284] width 595 height 48
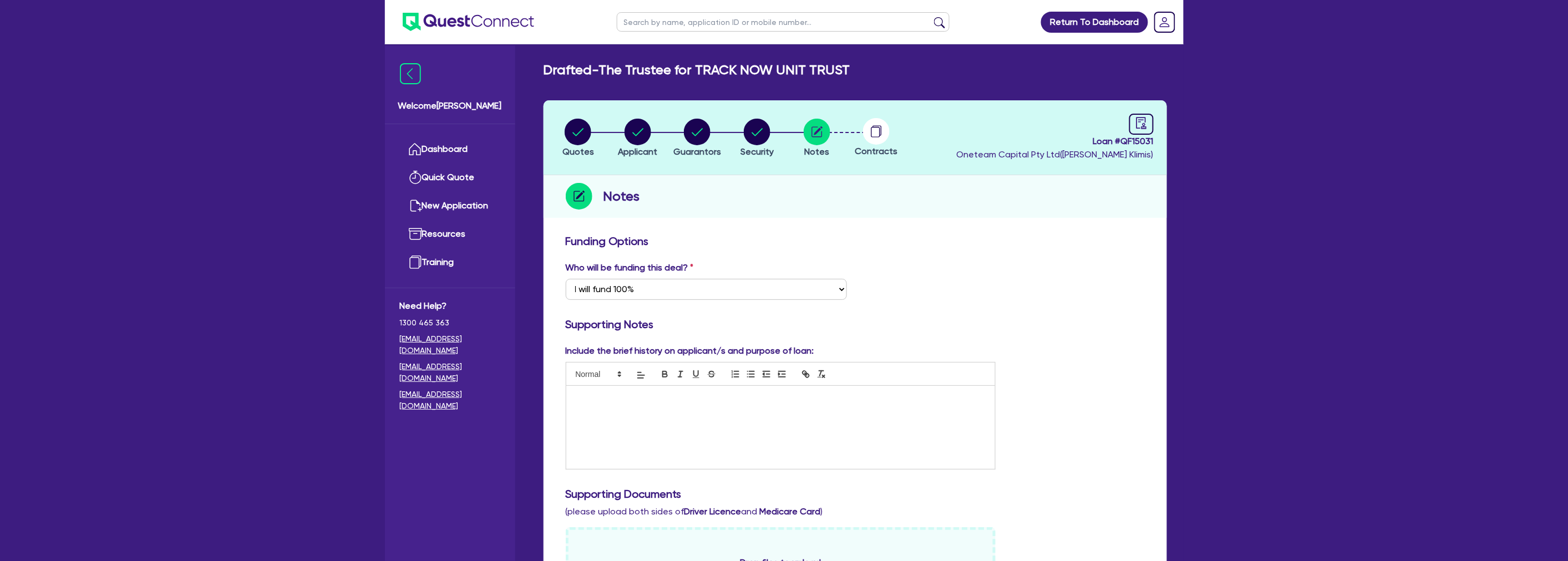
click at [1132, 311] on div "Funding Options Who will be funding this deal? Select I want Quest to fund 100%…" at bounding box center [855, 572] width 579 height 674
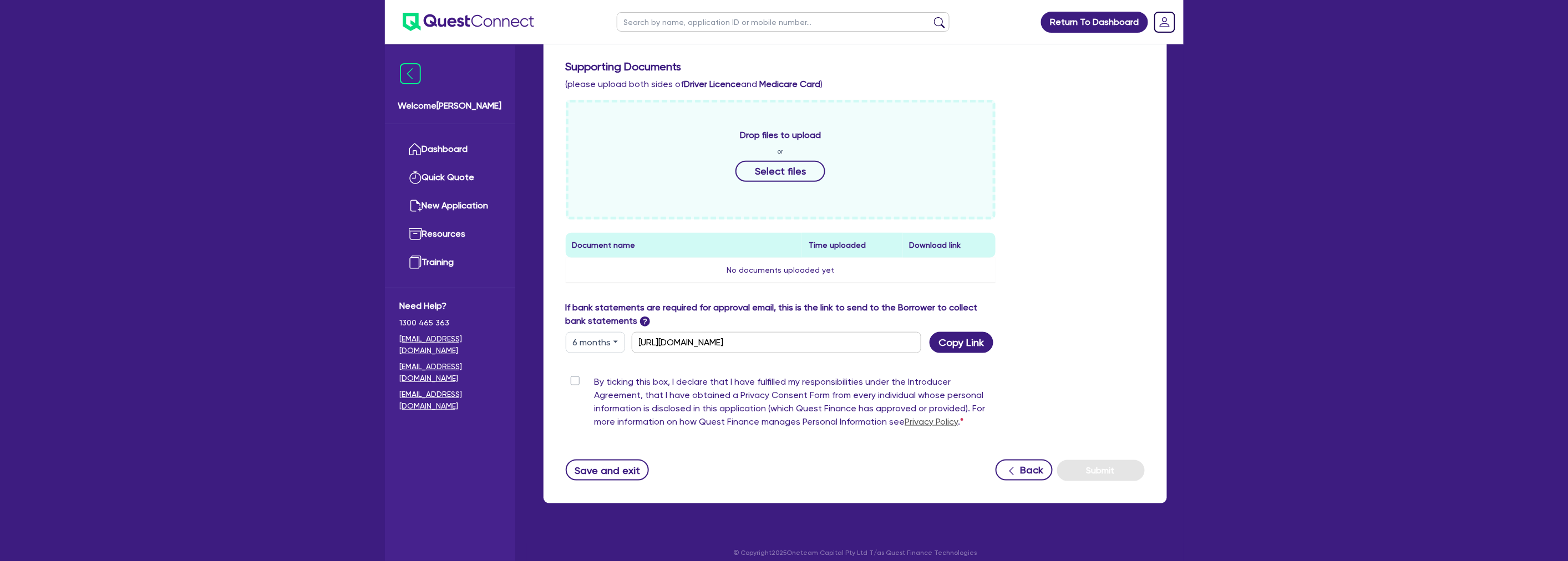
scroll to position [436, 0]
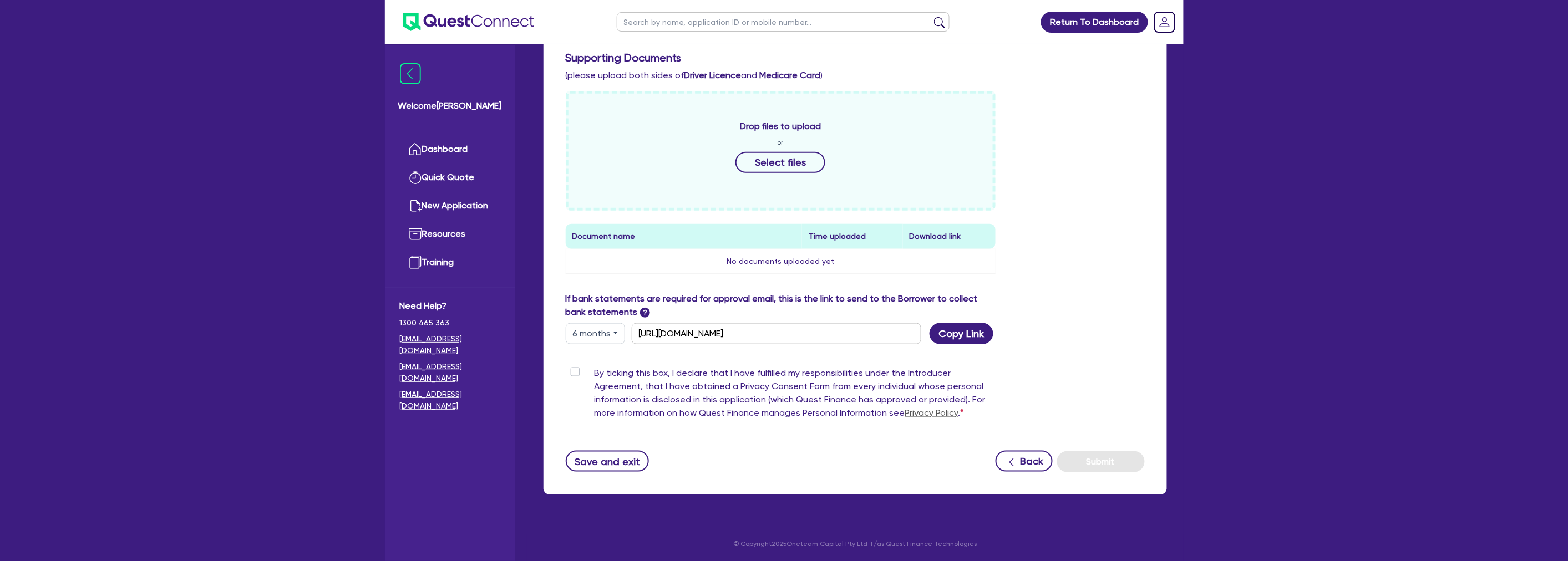
click at [1073, 330] on div "If bank statements are required for approval email, this is the link to send to…" at bounding box center [855, 318] width 595 height 52
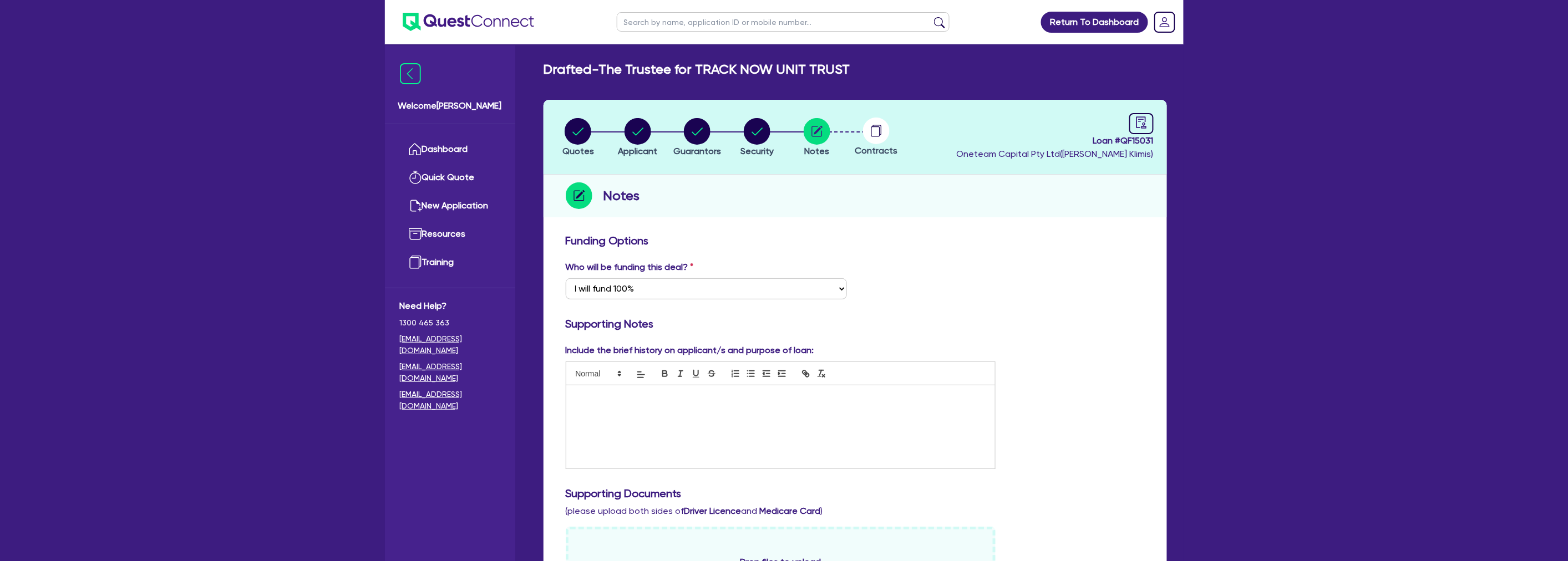
scroll to position [0, 0]
click at [958, 254] on div "Funding Options Who will be funding this deal? Select I want Quest to fund 100%…" at bounding box center [855, 572] width 579 height 674
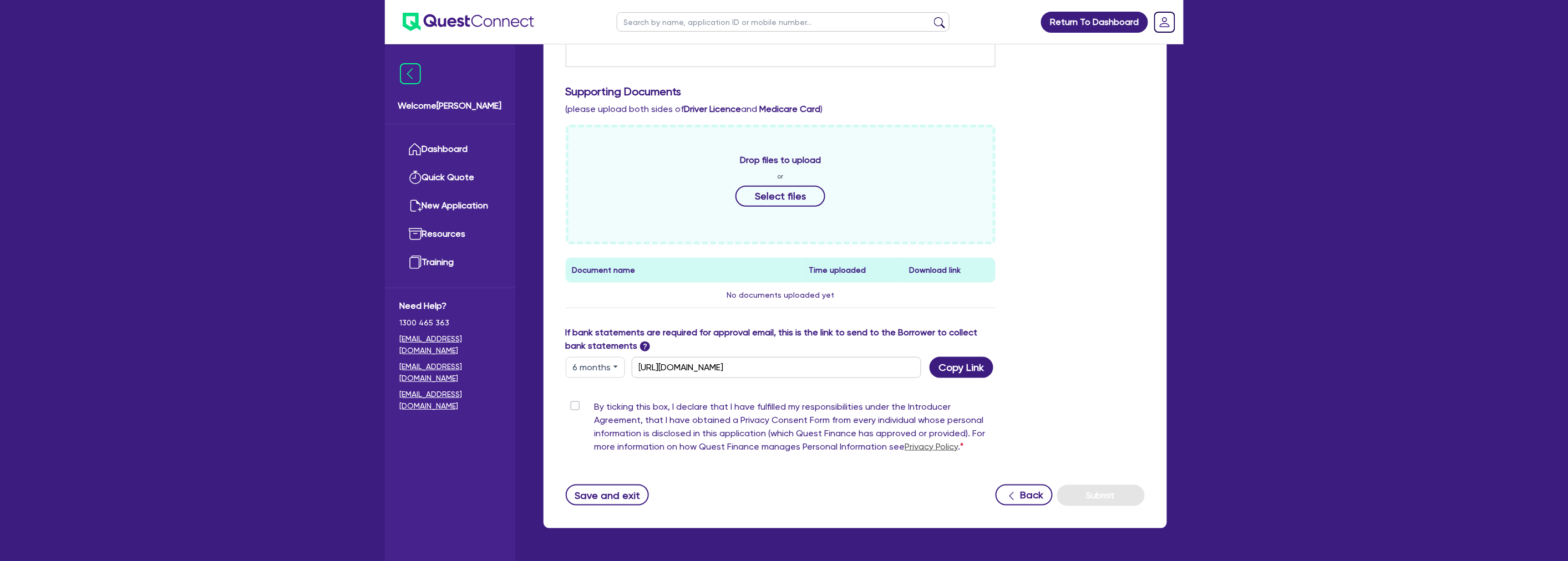
scroll to position [436, 0]
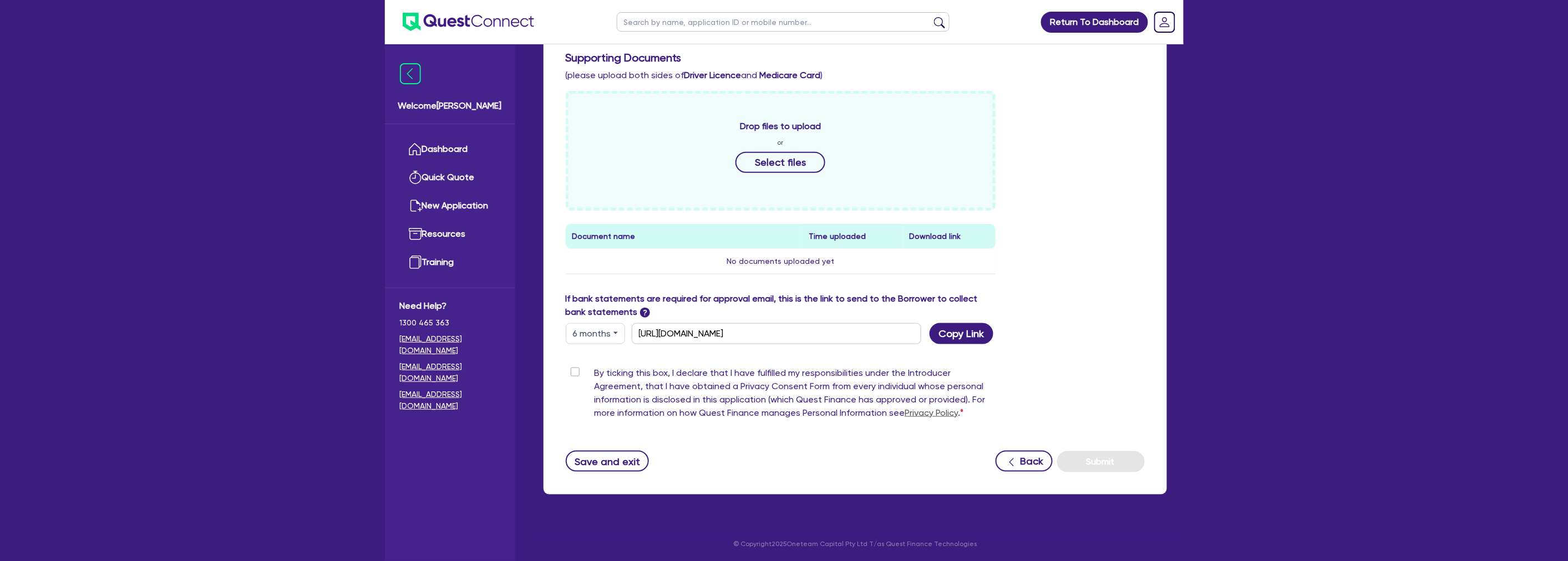
click at [1073, 235] on div "Drop files to upload or Select files Document name Time uploaded Download link …" at bounding box center [855, 191] width 595 height 201
click at [958, 336] on button "Copy Link" at bounding box center [961, 333] width 64 height 21
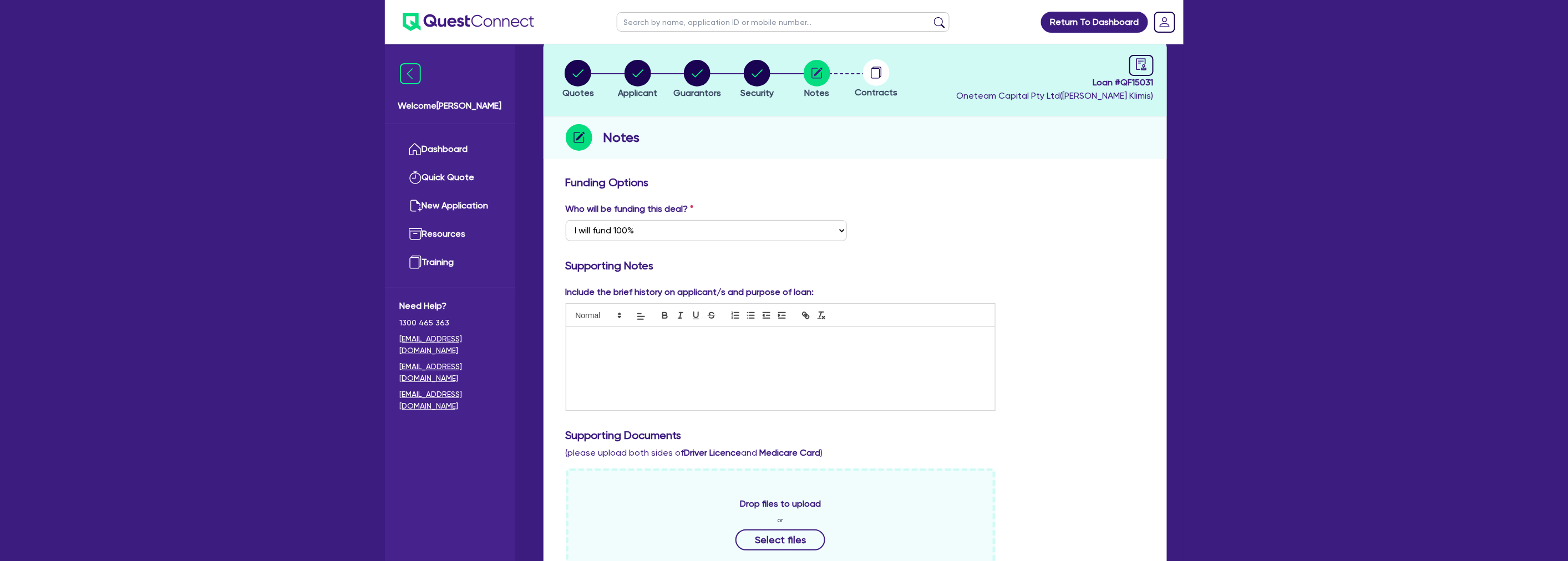
scroll to position [0, 0]
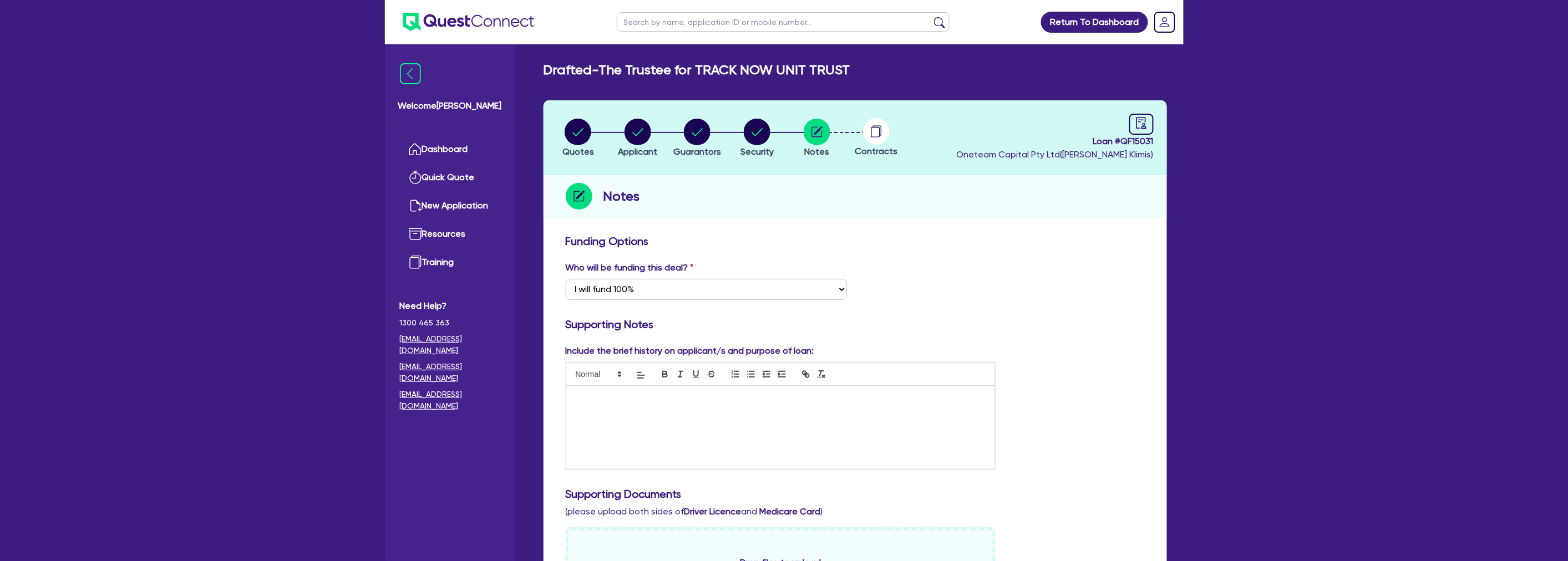
click at [1005, 275] on div "Who will be funding this deal? Select I want Quest to fund 100% I will fund 100…" at bounding box center [855, 284] width 595 height 48
click at [1051, 286] on div "Who will be funding this deal? Select I want Quest to fund 100% I will fund 100…" at bounding box center [855, 284] width 595 height 48
drag, startPoint x: 1140, startPoint y: 268, endPoint x: 1143, endPoint y: 188, distance: 80.1
click at [1140, 267] on div "Who will be funding this deal? Select I want Quest to fund 100% I will fund 100…" at bounding box center [855, 284] width 595 height 48
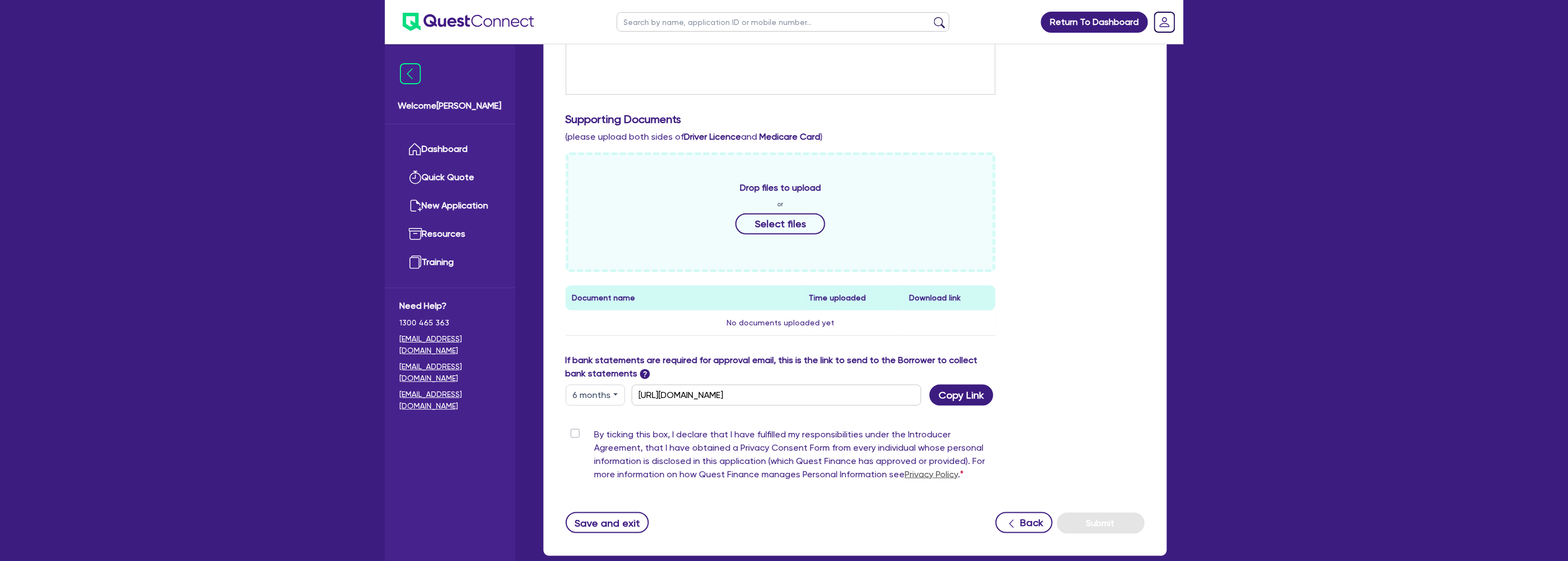
scroll to position [436, 0]
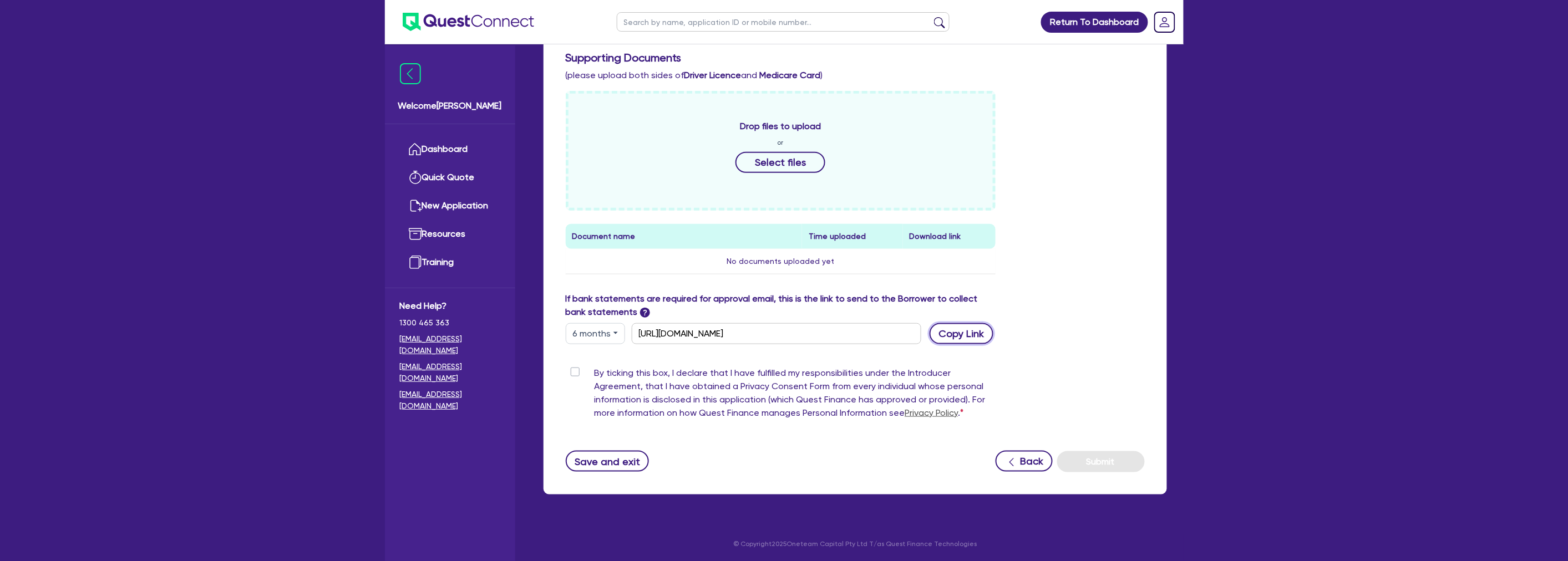
click at [970, 336] on button "Copy Link" at bounding box center [961, 333] width 64 height 21
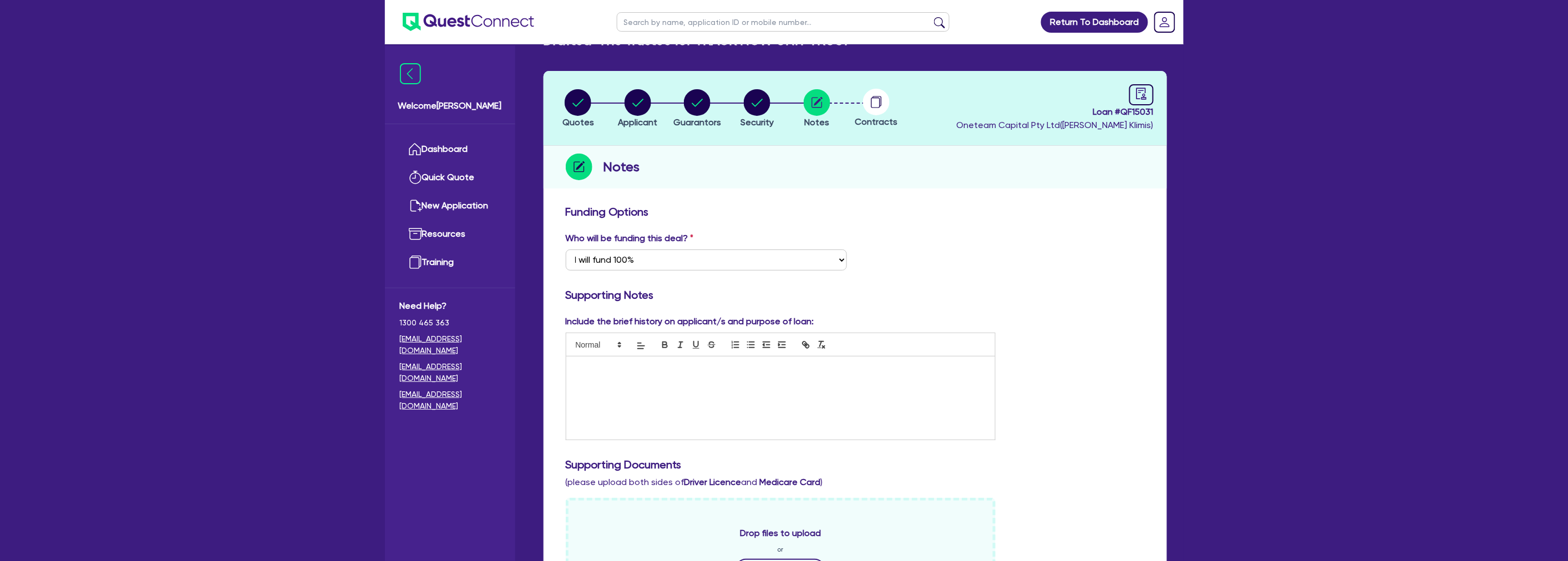
scroll to position [0, 0]
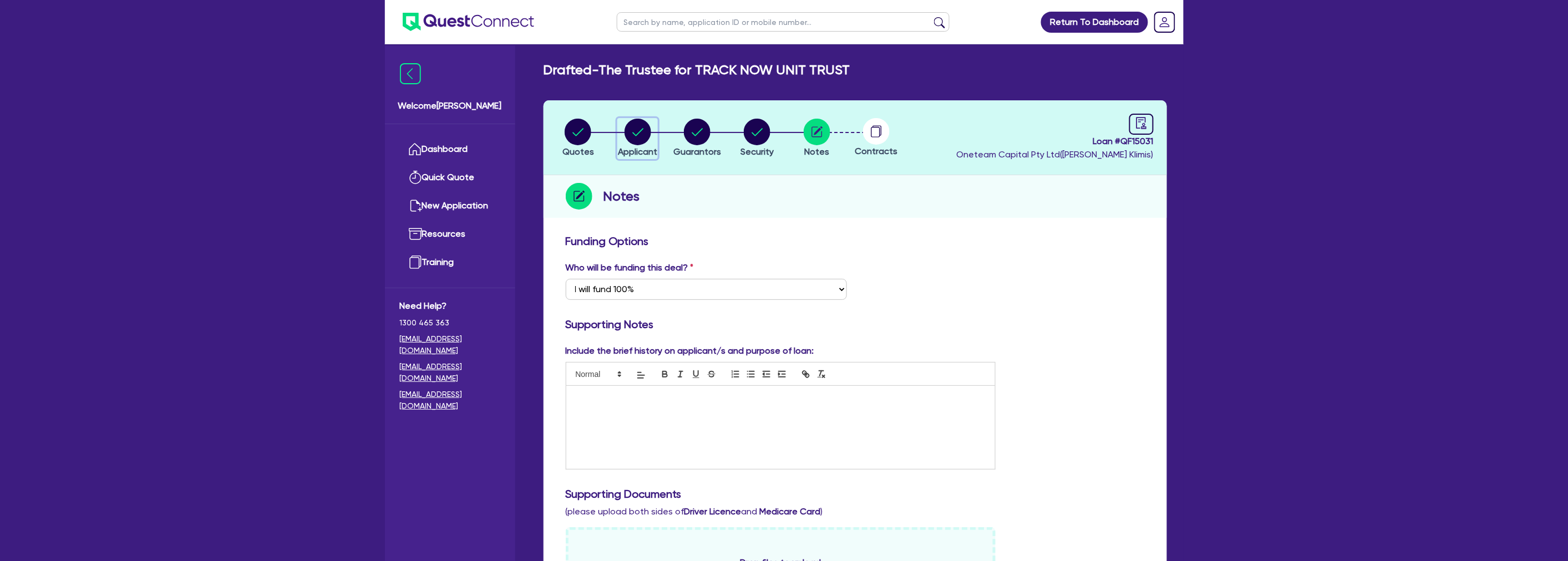
click at [629, 128] on circle "button" at bounding box center [638, 132] width 26 height 26
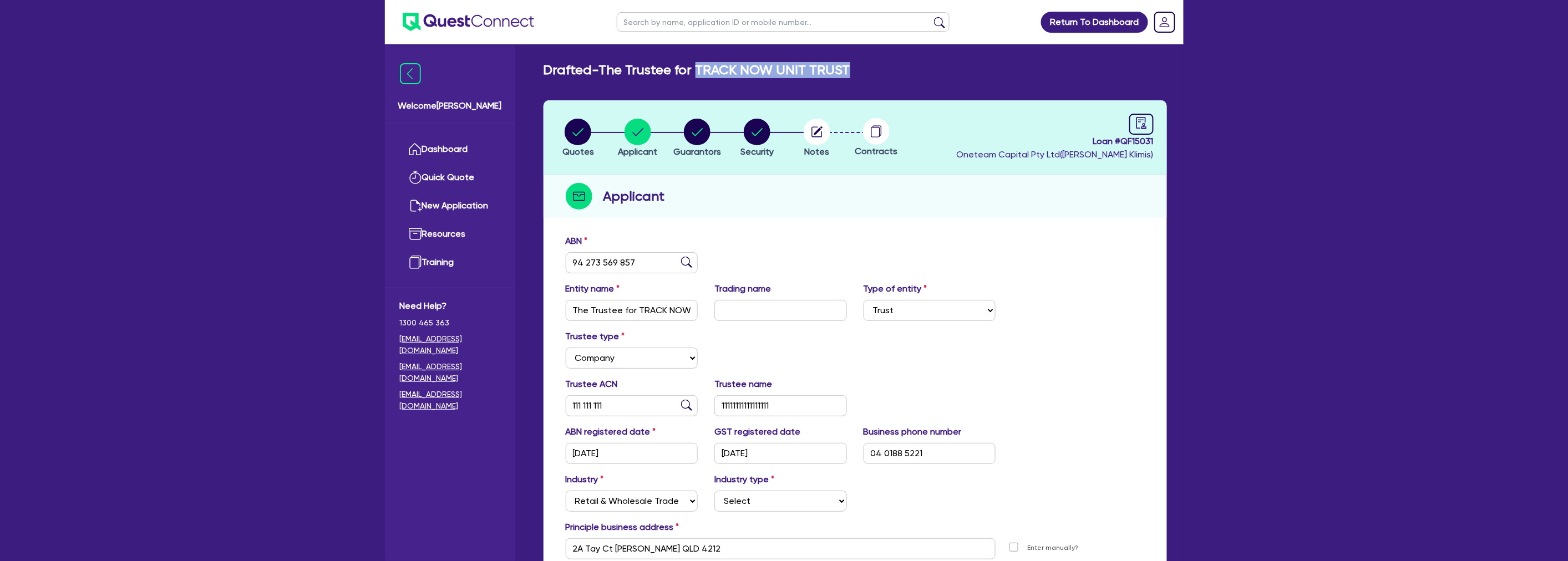
drag, startPoint x: 700, startPoint y: 67, endPoint x: 862, endPoint y: 67, distance: 162.0
click at [862, 67] on div "Drafted - The Trustee for TRACK NOW UNIT TRUST" at bounding box center [855, 70] width 640 height 16
copy h2 "TRACK NOW UNIT TRUST"
click at [758, 138] on circle "button" at bounding box center [756, 132] width 26 height 26
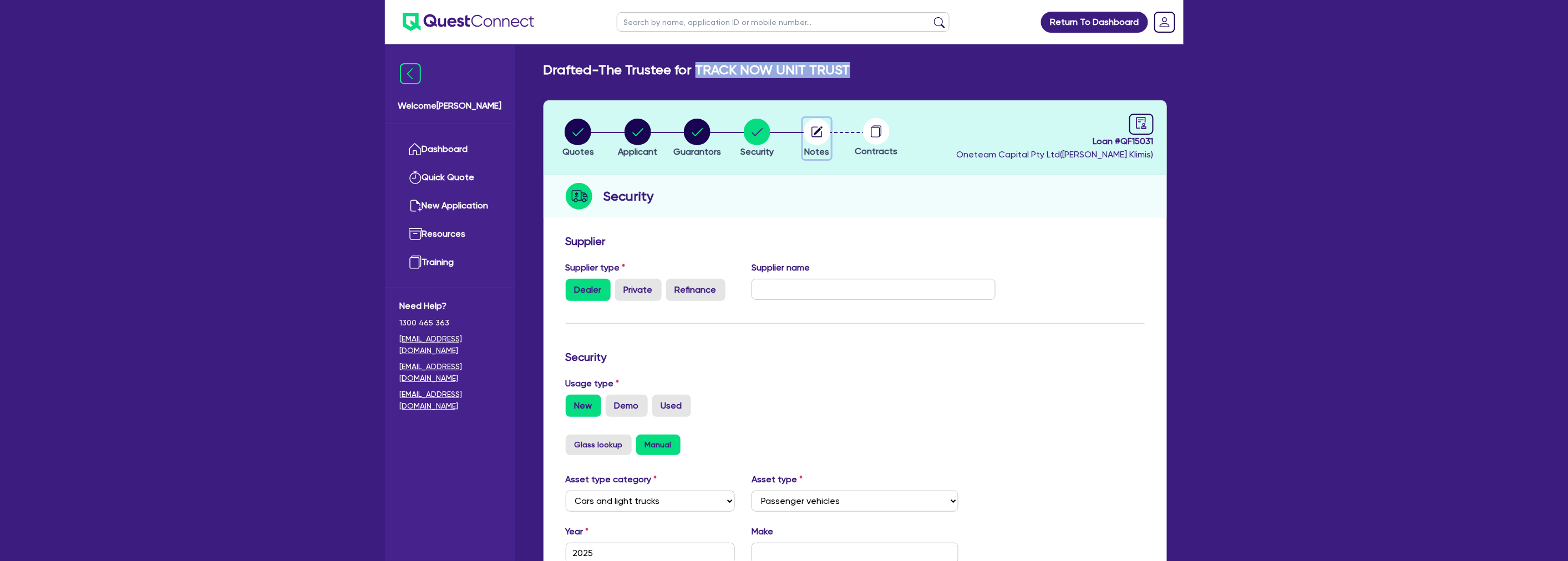
click at [817, 134] on circle "button" at bounding box center [816, 132] width 26 height 26
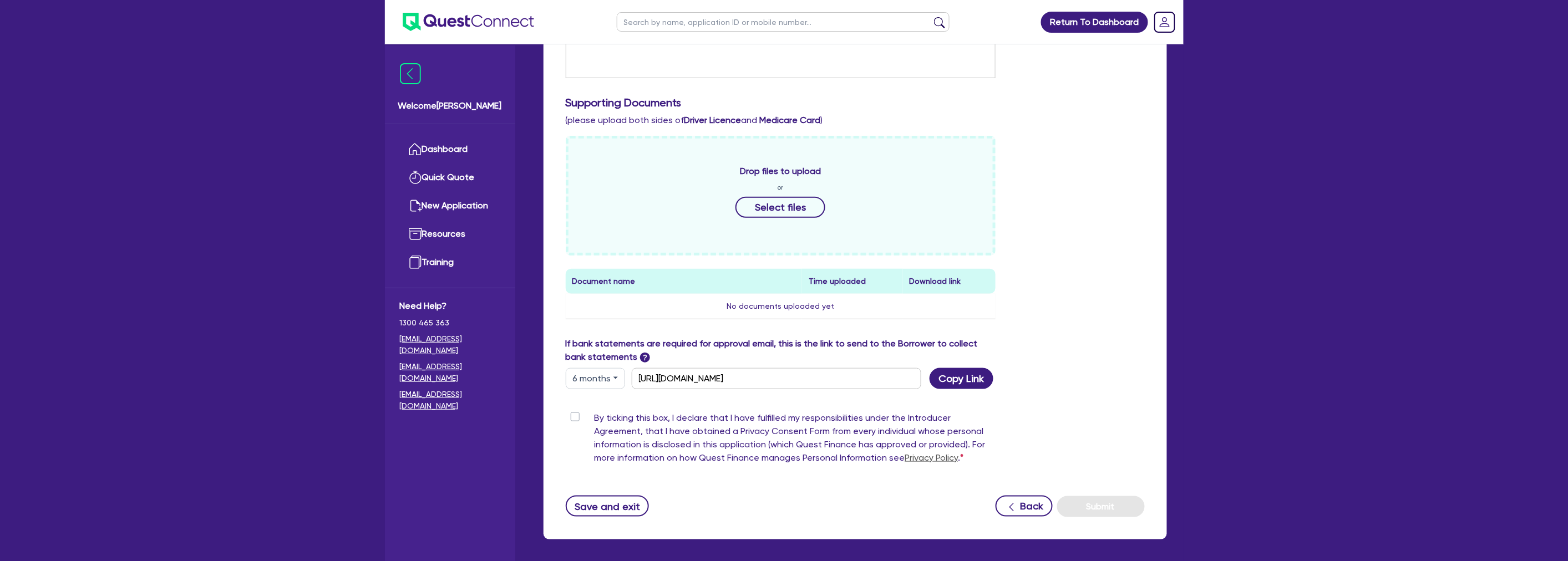
scroll to position [431, 0]
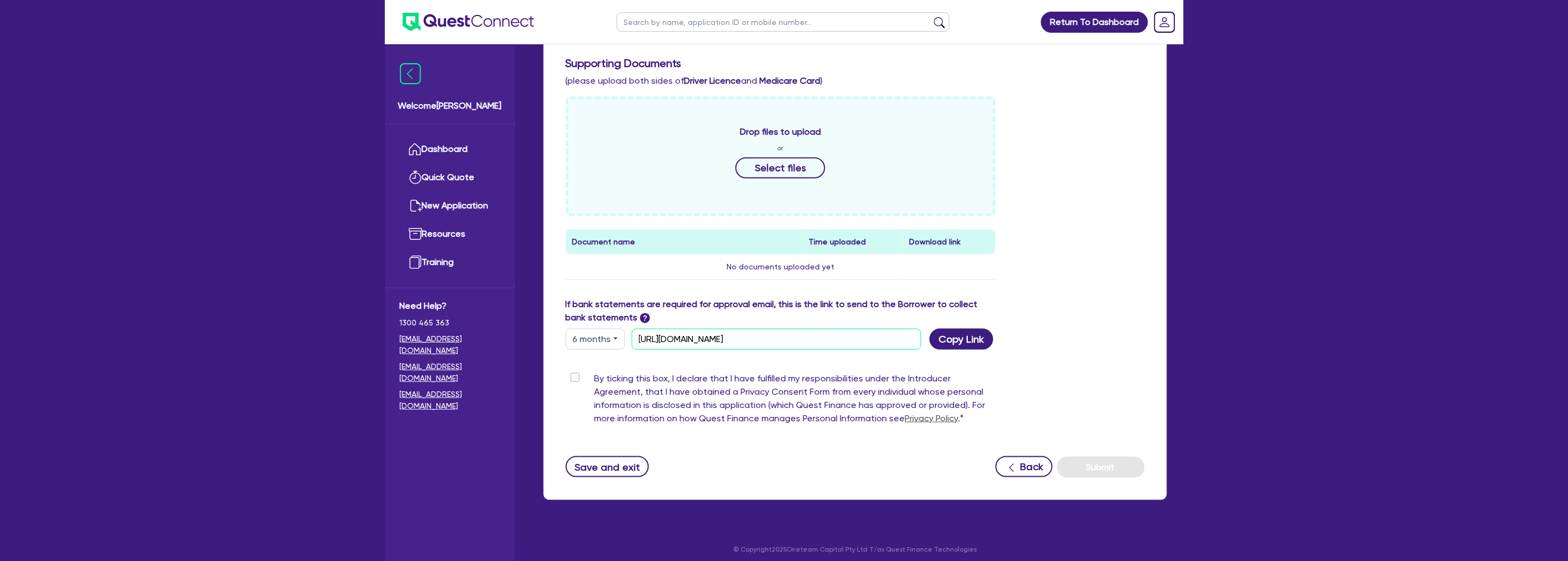
drag, startPoint x: 876, startPoint y: 336, endPoint x: 579, endPoint y: 348, distance: 297.2
click at [577, 348] on div "6 months 3 months 6 months 12 months https://scv.bankstatements.com.au/QUST-QF1…" at bounding box center [781, 339] width 447 height 21
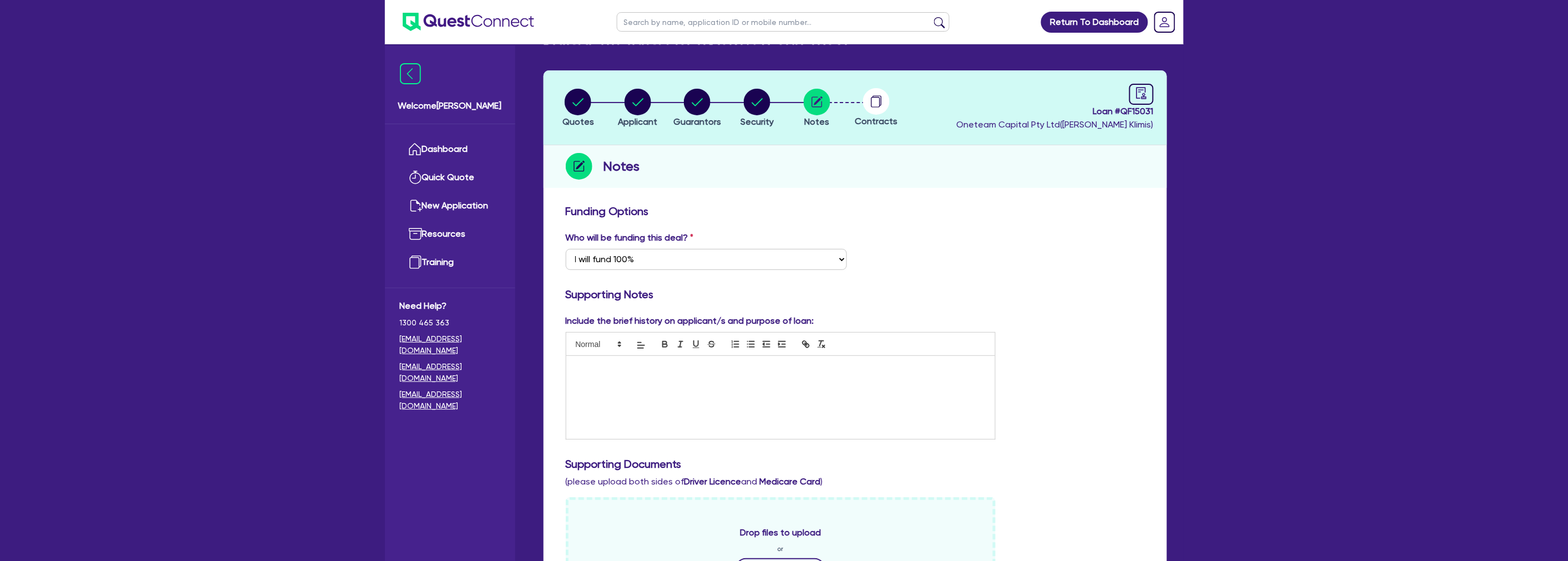
scroll to position [0, 0]
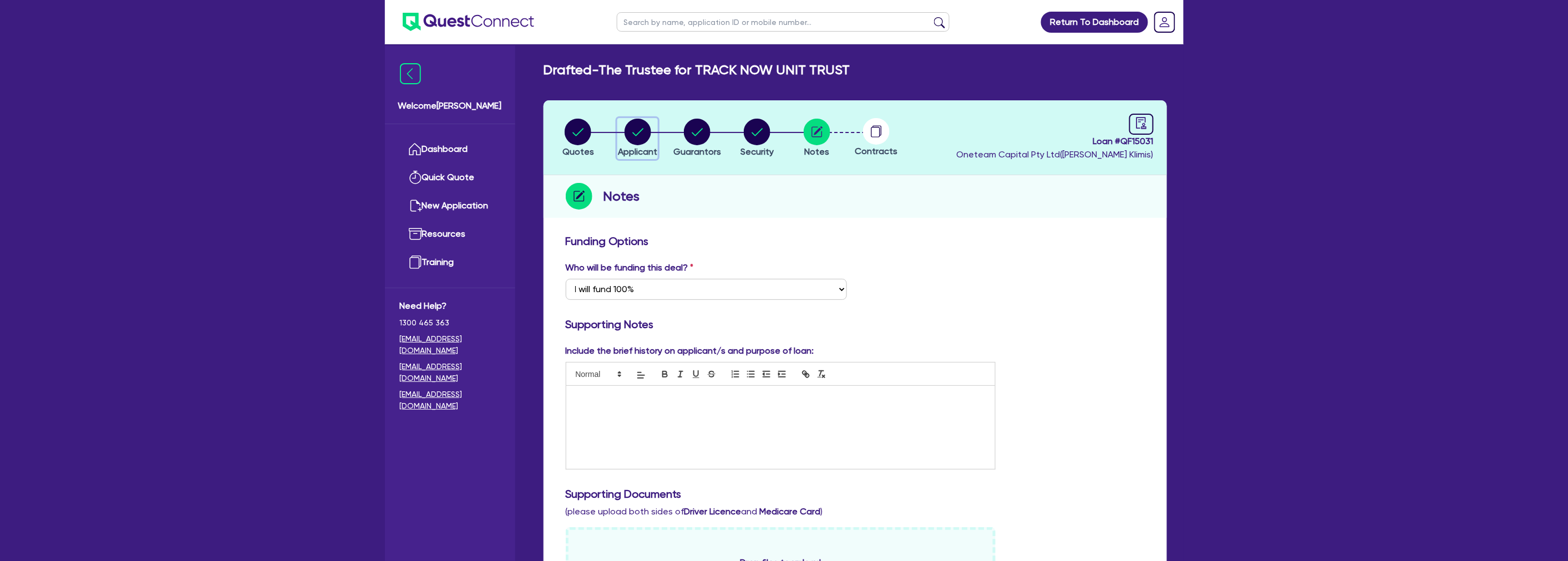
click at [631, 134] on circle "button" at bounding box center [638, 132] width 26 height 26
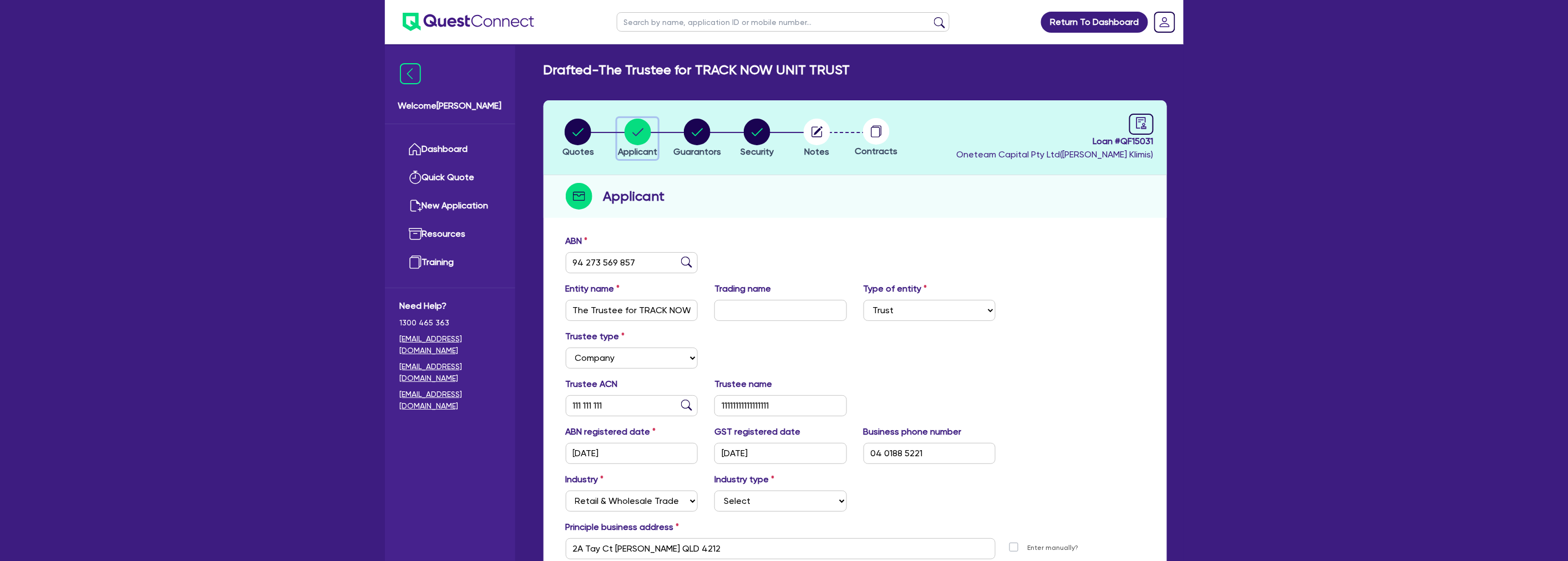
scroll to position [61, 0]
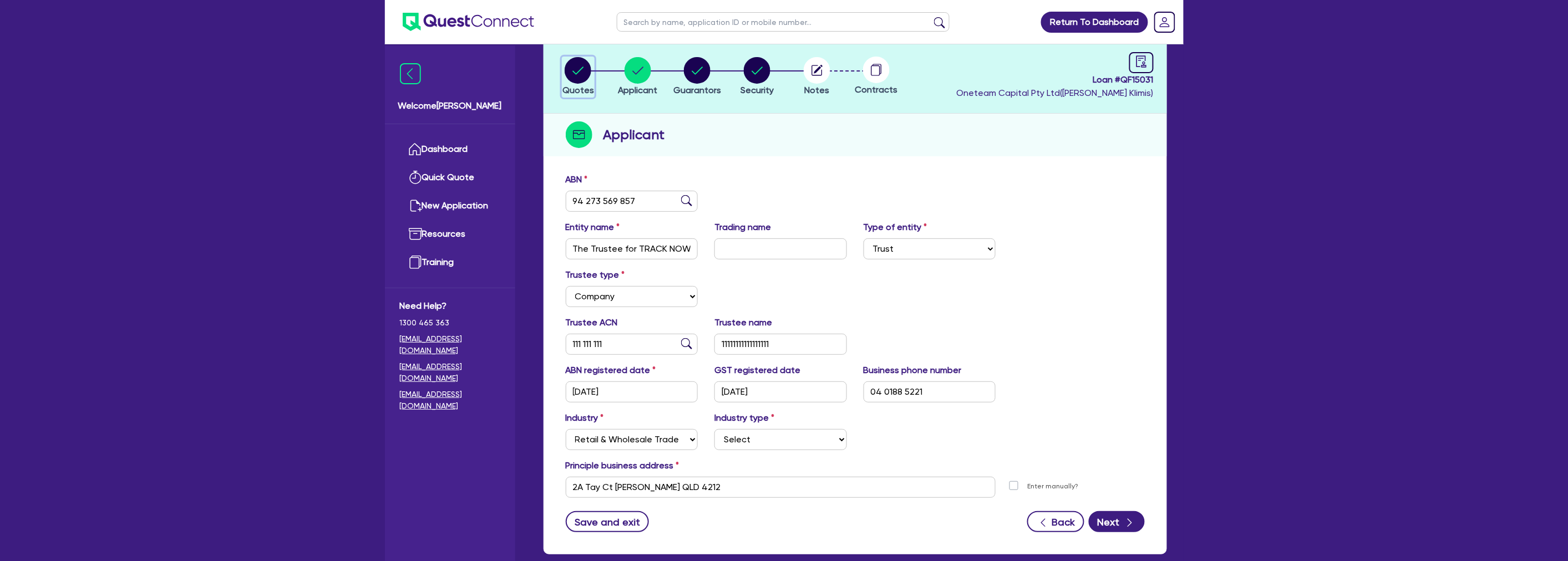
click at [577, 72] on circle "button" at bounding box center [577, 70] width 26 height 26
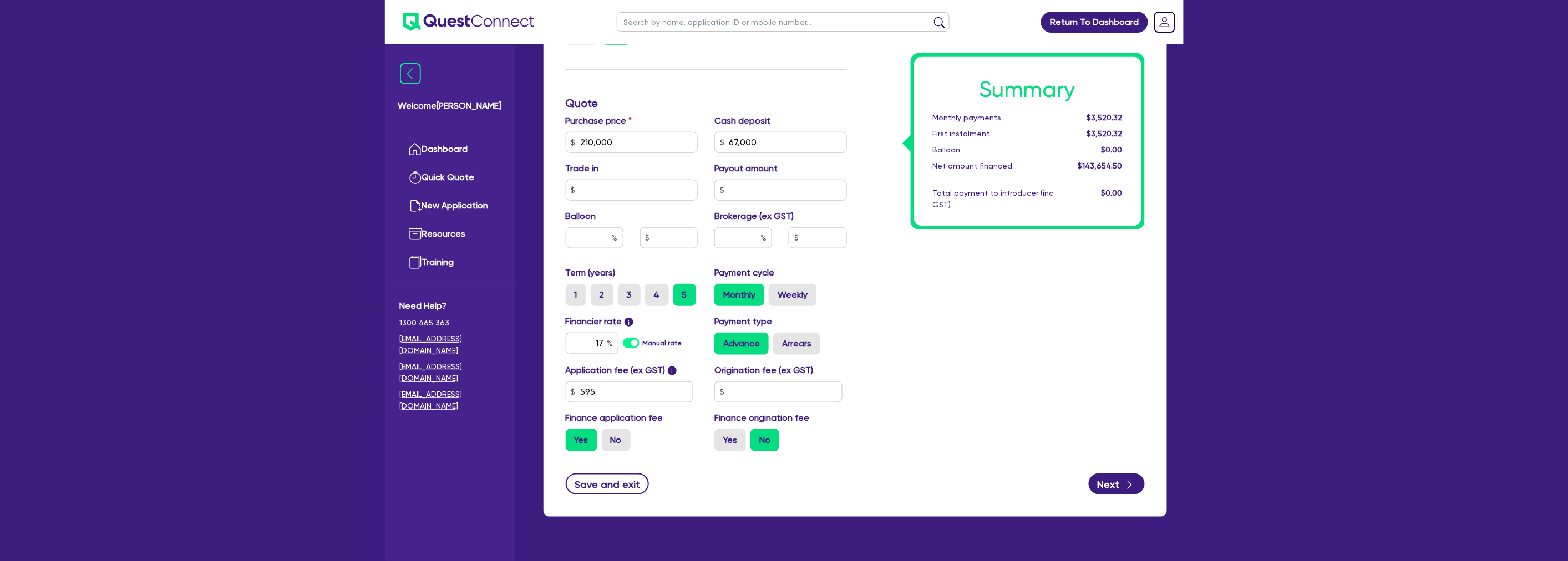
scroll to position [431, 0]
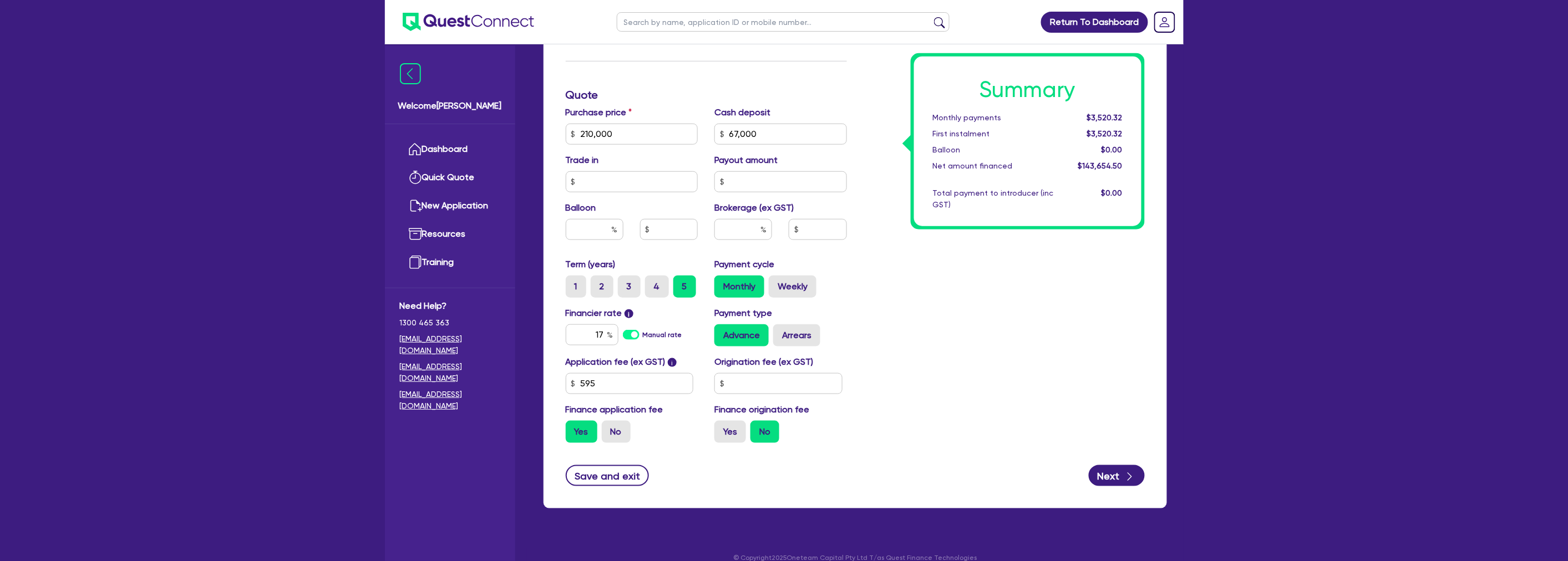
click at [893, 259] on div "Summary Monthly payments $3,520.32 First instalment $3,520.32 Balloon $0.00 Net…" at bounding box center [1004, 127] width 298 height 648
click at [745, 228] on input "text" at bounding box center [743, 230] width 57 height 21
click at [601, 226] on input "text" at bounding box center [595, 230] width 57 height 21
click at [964, 273] on div "Summary Monthly payments $3,045.20 First instalment $3,045.20 Balloon $63,000.0…" at bounding box center [1004, 127] width 298 height 648
click at [988, 308] on div "Summary Monthly payments $3,045.20 First instalment $3,045.20 Balloon $63,000.0…" at bounding box center [1004, 127] width 298 height 648
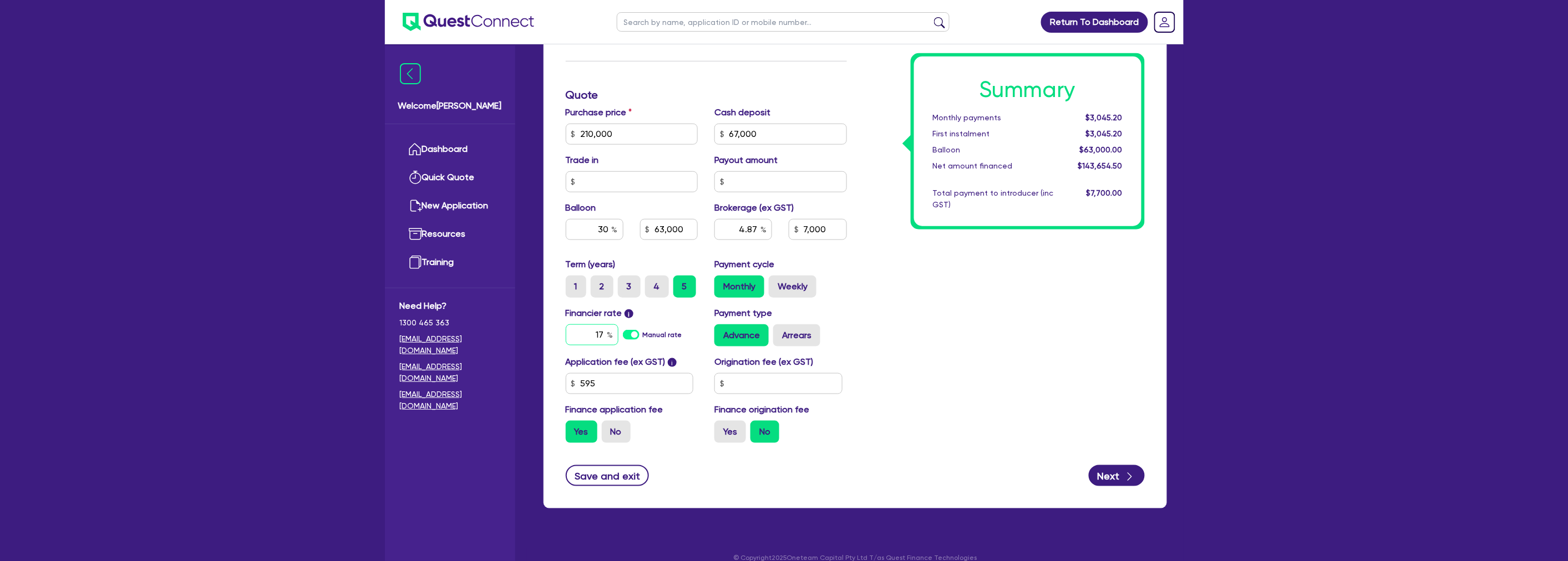
drag, startPoint x: 604, startPoint y: 336, endPoint x: 567, endPoint y: 335, distance: 37.0
click at [567, 335] on input "17" at bounding box center [592, 335] width 53 height 21
click at [1029, 348] on div "Summary Monthly payments $1,561.51 First instalment $1,561.51 Balloon $63,000.0…" at bounding box center [1004, 127] width 298 height 648
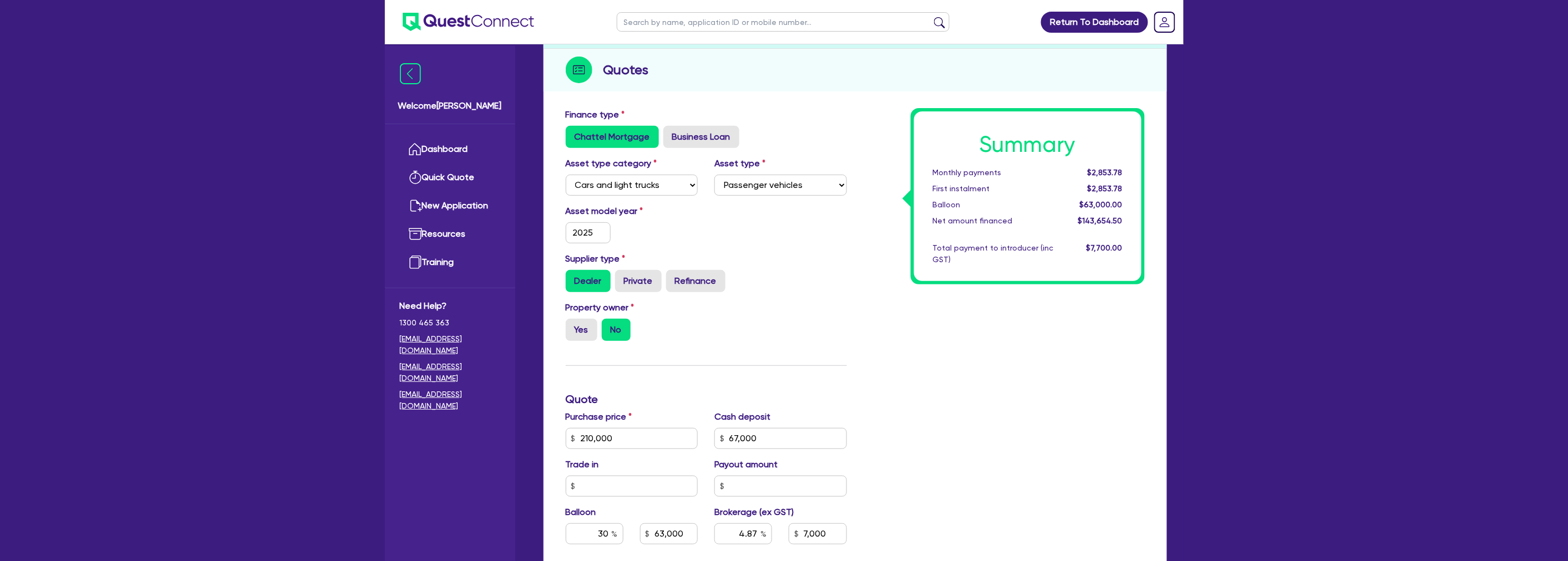
scroll to position [0, 0]
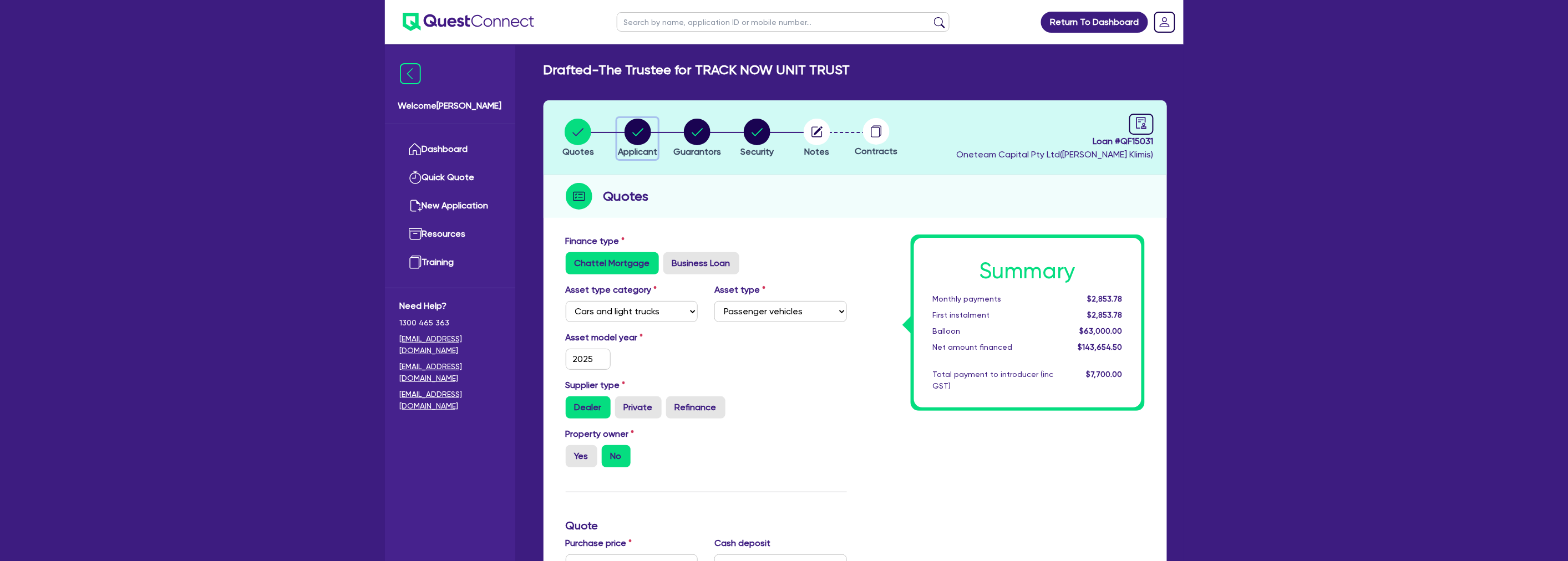
click at [638, 133] on icon "button" at bounding box center [638, 132] width 11 height 8
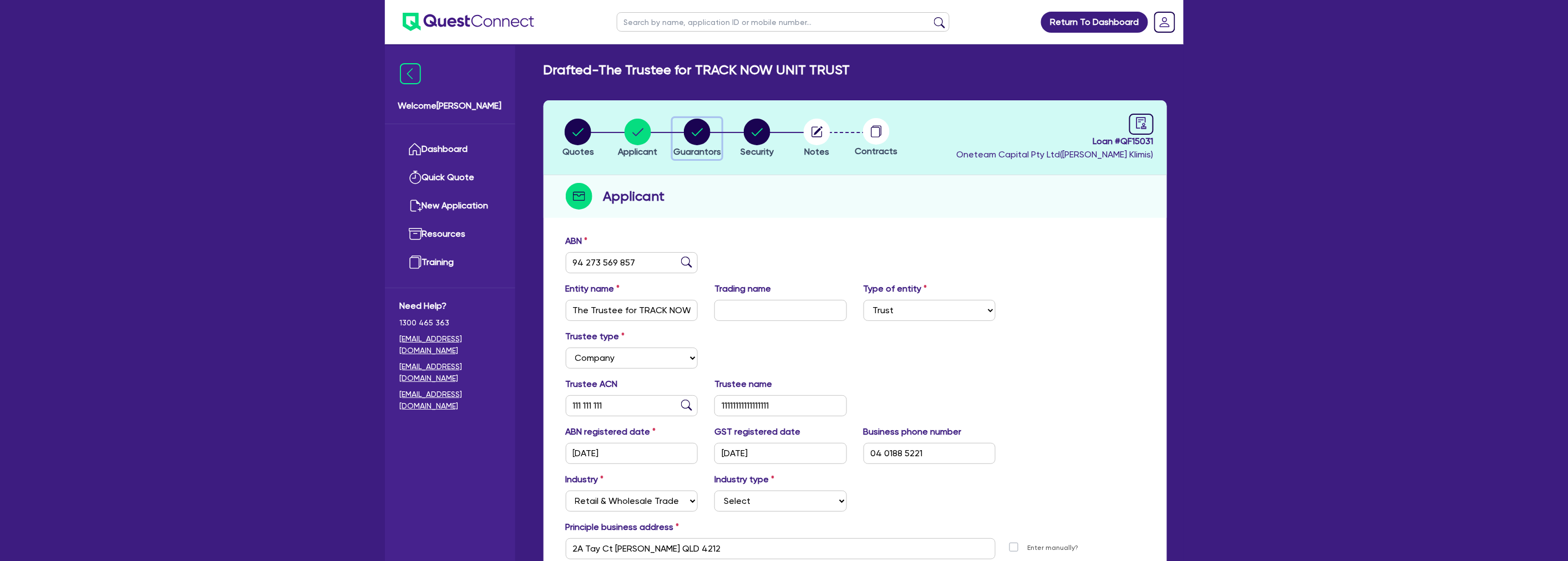
click at [697, 137] on circle "button" at bounding box center [697, 132] width 26 height 26
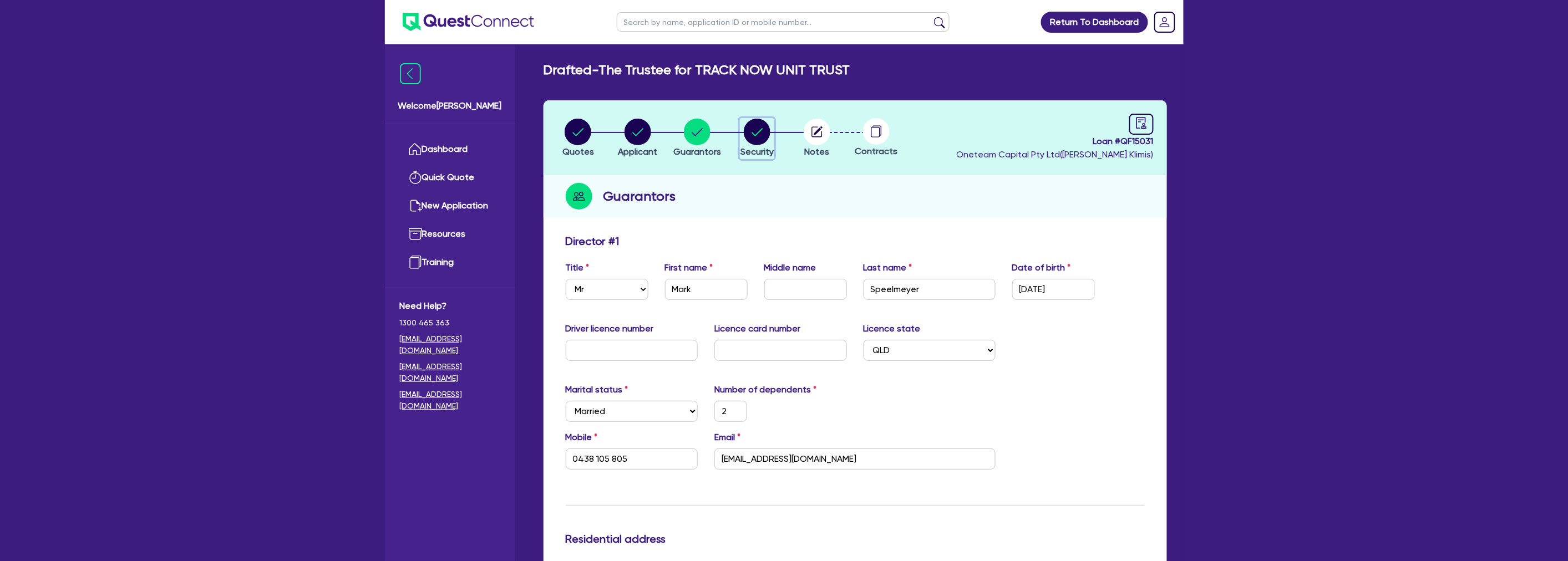
click at [756, 135] on circle "button" at bounding box center [756, 132] width 26 height 26
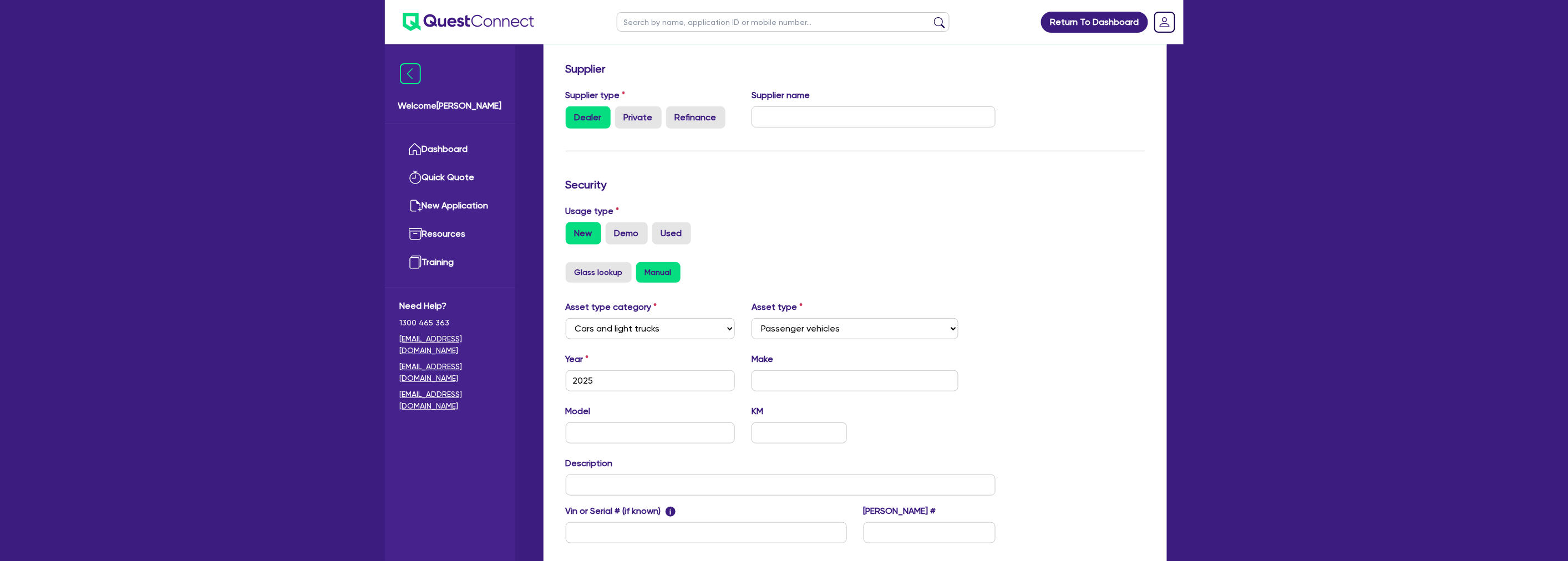
scroll to position [246, 0]
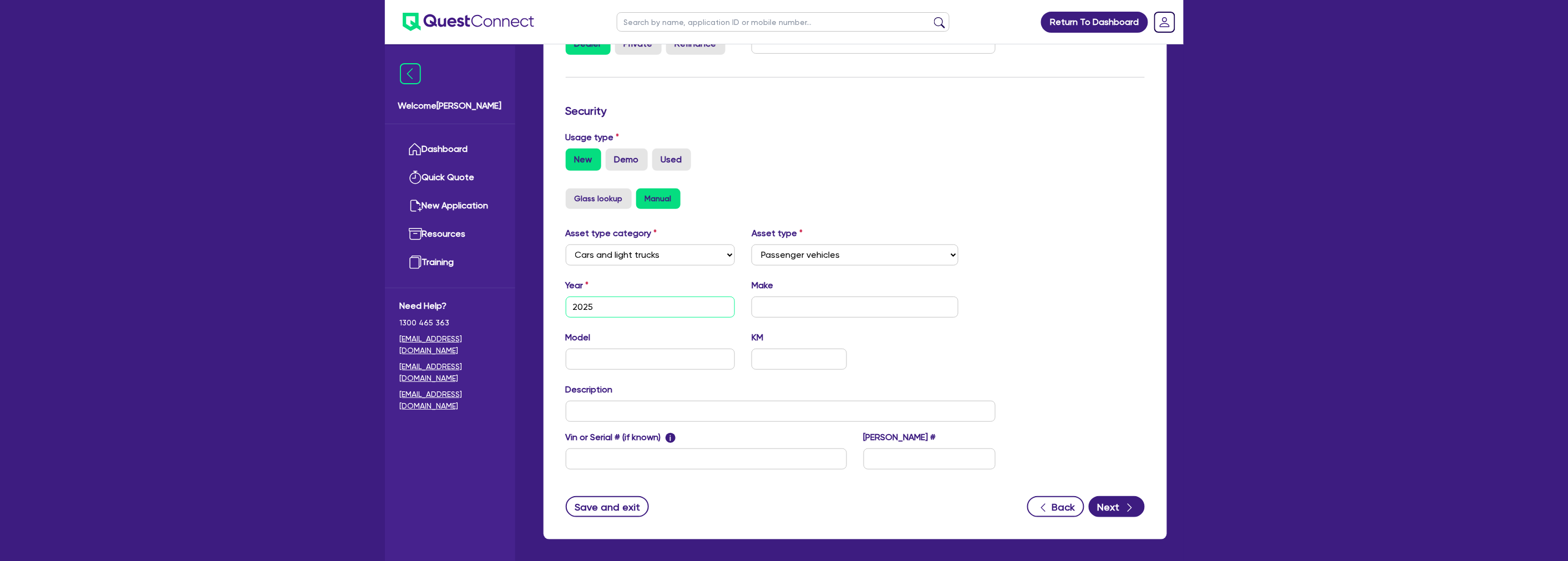
drag, startPoint x: 623, startPoint y: 308, endPoint x: 383, endPoint y: 308, distance: 240.0
click at [383, 308] on div "Return To Dashboard Edit Profile Logout Welcome Harry Dashboard Quick Quote New…" at bounding box center [784, 180] width 815 height 853
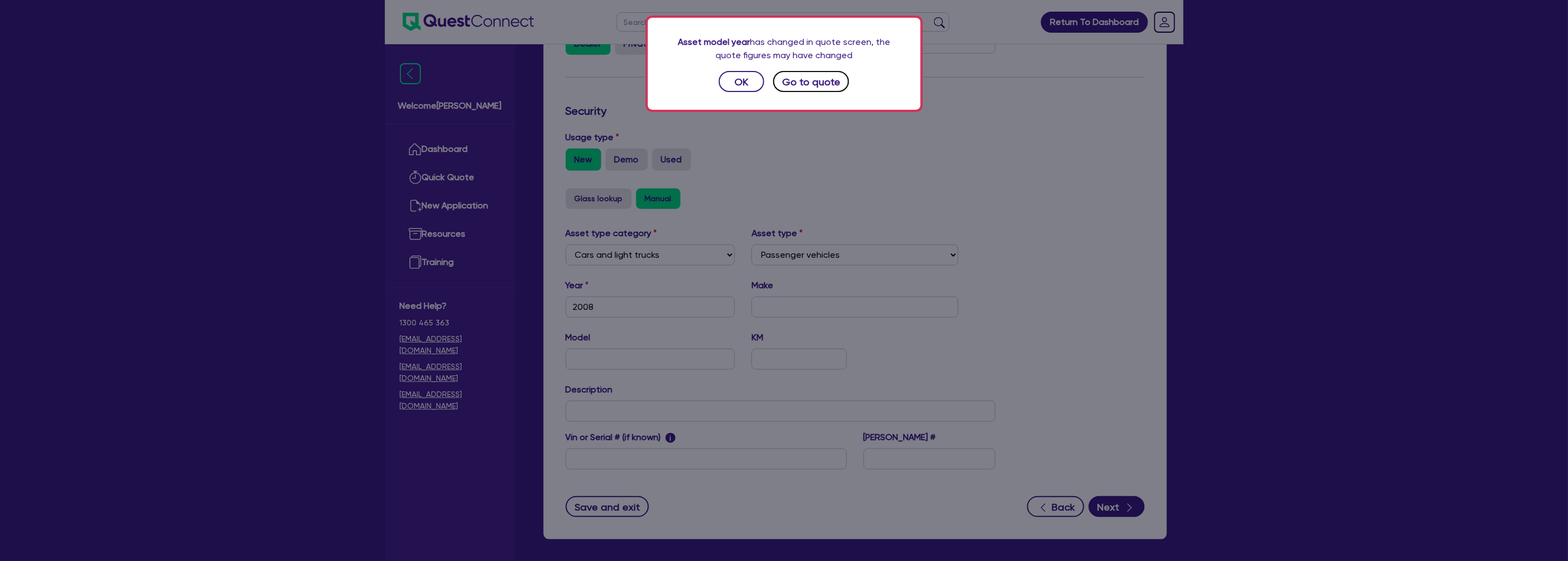
click at [806, 80] on button "Go to quote" at bounding box center [811, 82] width 76 height 21
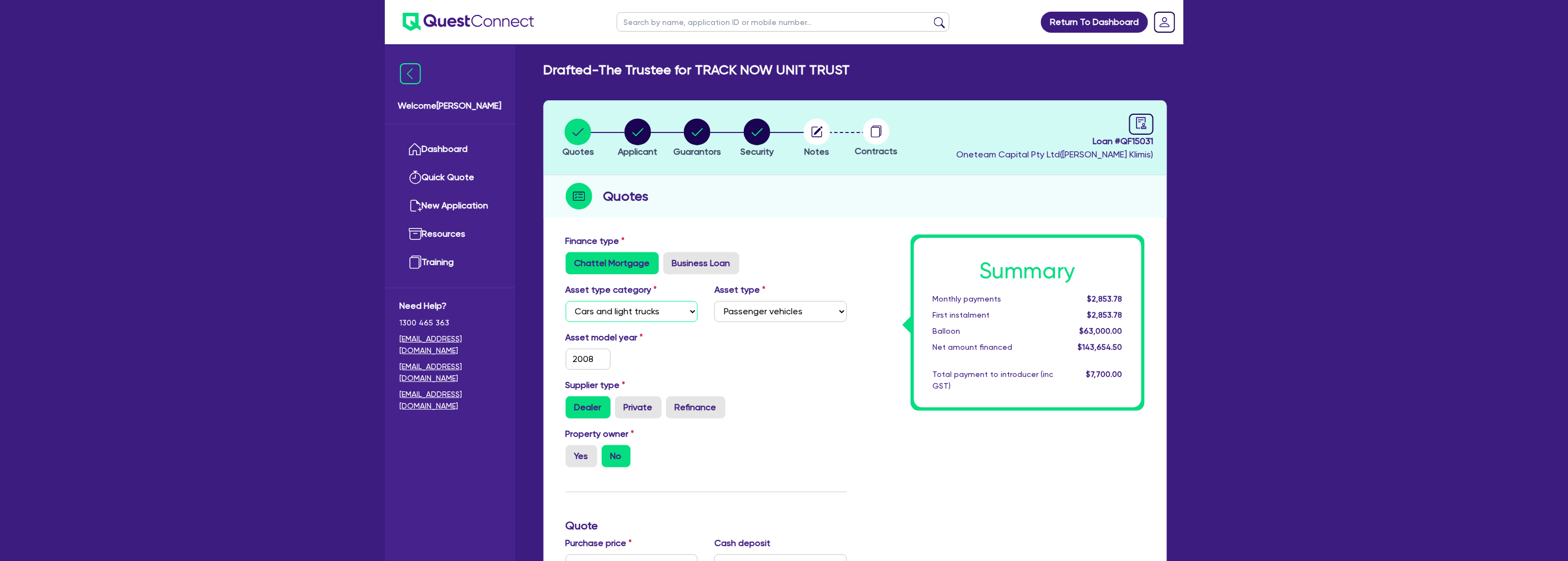
click at [645, 305] on select "Select Cars and light trucks Primary assets Secondary assets Tertiary assets" at bounding box center [632, 311] width 132 height 21
click at [566, 301] on select "Select Cars and light trucks Primary assets Secondary assets Tertiary assets" at bounding box center [632, 311] width 132 height 21
click at [759, 318] on select "Select Heavy trucks over 4.5 tonne Trailers Bus and coaches Yellow goods and ex…" at bounding box center [780, 311] width 132 height 21
drag, startPoint x: 682, startPoint y: 372, endPoint x: 616, endPoint y: 309, distance: 91.2
click at [682, 372] on div "Asset model year 2008" at bounding box center [706, 355] width 298 height 48
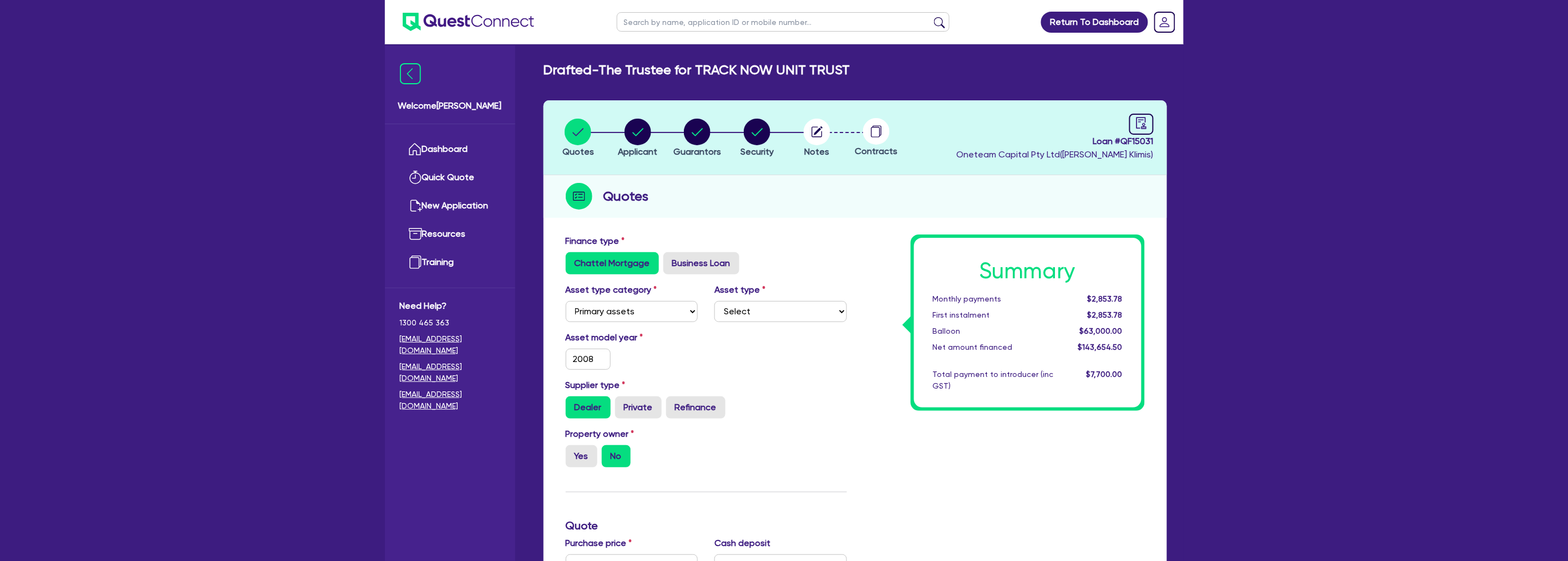
click at [598, 285] on label "Asset type category" at bounding box center [611, 290] width 92 height 14
drag, startPoint x: 606, startPoint y: 301, endPoint x: 610, endPoint y: 306, distance: 6.4
click at [606, 301] on select "Select Cars and light trucks Primary assets Secondary assets Tertiary assets" at bounding box center [632, 311] width 132 height 21
click at [566, 301] on select "Select Cars and light trucks Primary assets Secondary assets Tertiary assets" at bounding box center [632, 311] width 132 height 21
click at [736, 322] on div "Asset type category Select Cars and light trucks Primary assets Secondary asset…" at bounding box center [706, 307] width 298 height 48
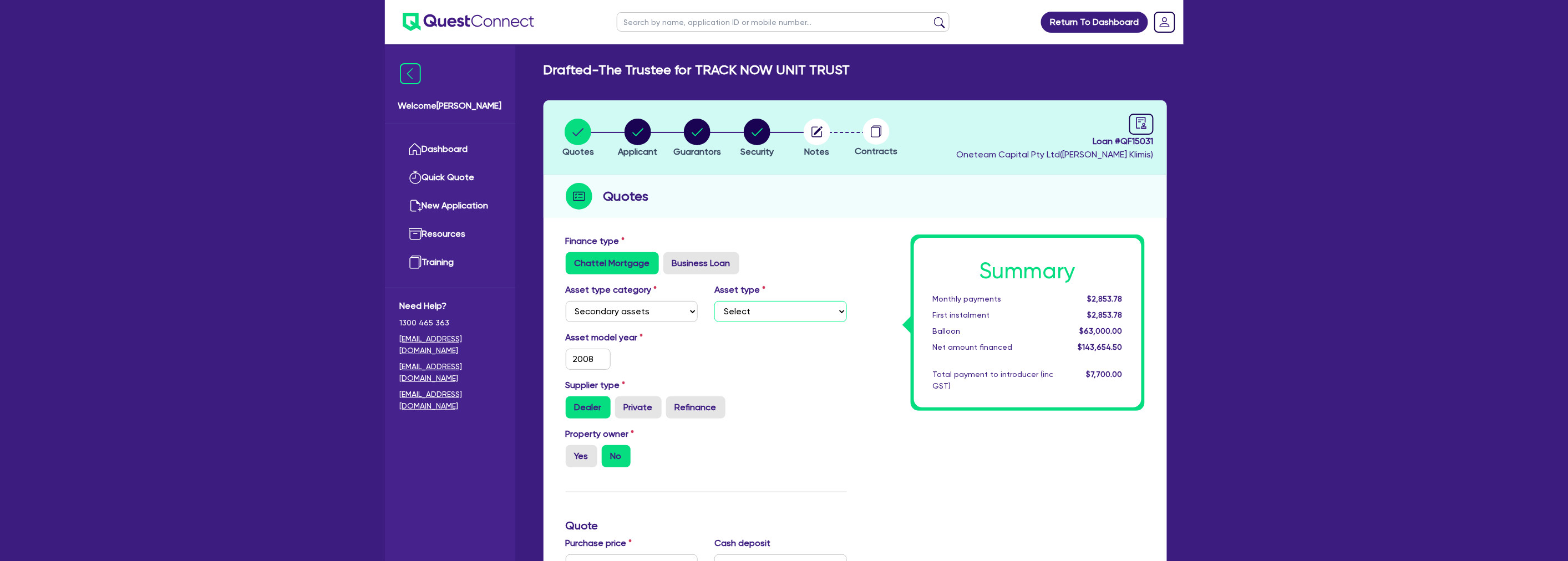
click at [741, 311] on select "Select Generators and compressors Engineering and toolmaking Woodworking and me…" at bounding box center [780, 311] width 132 height 21
click at [674, 371] on div "Asset model year 2008" at bounding box center [706, 355] width 298 height 48
click at [622, 317] on select "Select Cars and light trucks Primary assets Secondary assets Tertiary assets" at bounding box center [632, 311] width 132 height 21
click at [566, 301] on select "Select Cars and light trucks Primary assets Secondary assets Tertiary assets" at bounding box center [632, 311] width 132 height 21
click at [763, 318] on select "Select Beauty equipment IT equipment IT software Watercraft Other" at bounding box center [780, 311] width 132 height 21
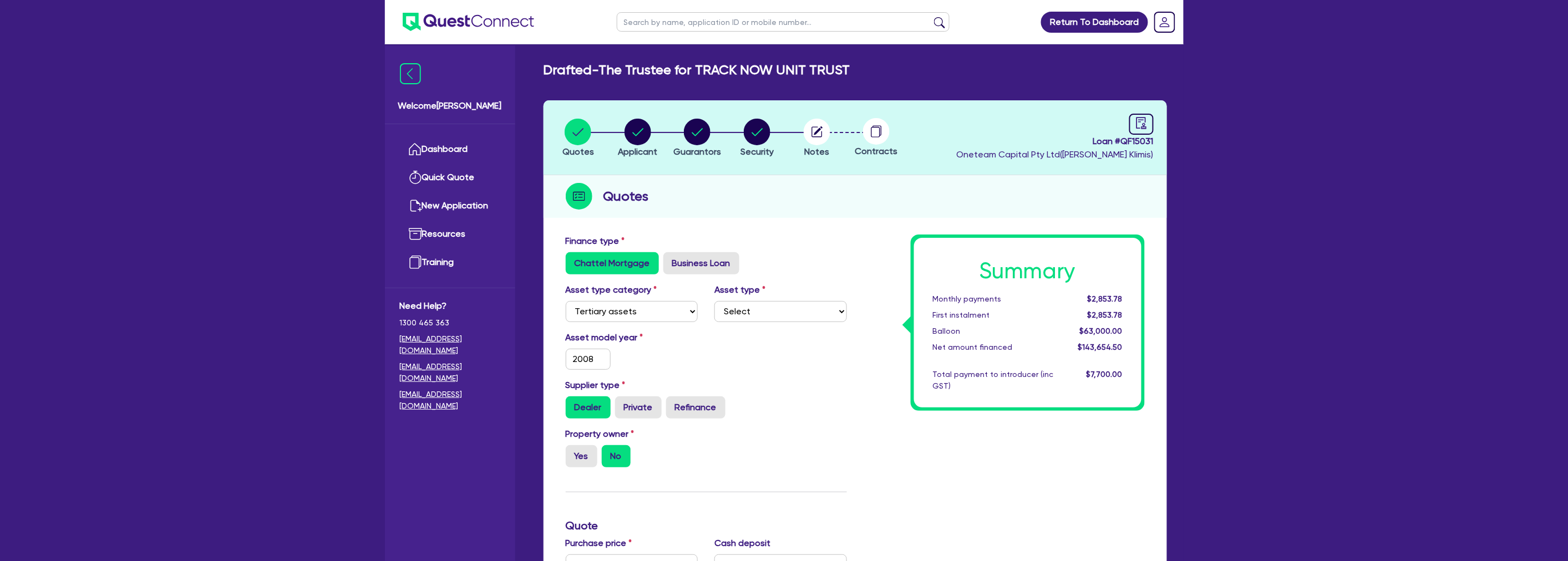
click at [831, 427] on div "Property owner Yes No" at bounding box center [706, 451] width 298 height 49
click at [635, 308] on select "Select Cars and light trucks Primary assets Secondary assets Tertiary assets" at bounding box center [632, 311] width 132 height 21
click at [745, 308] on select "Select Beauty equipment IT equipment IT software Watercraft Other" at bounding box center [780, 311] width 132 height 21
click at [714, 301] on select "Select Beauty equipment IT equipment IT software Watercraft Other" at bounding box center [780, 311] width 132 height 21
click at [859, 395] on div "Summary Monthly payments Calculating... First instalment Calculating... Balloon…" at bounding box center [1004, 558] width 298 height 648
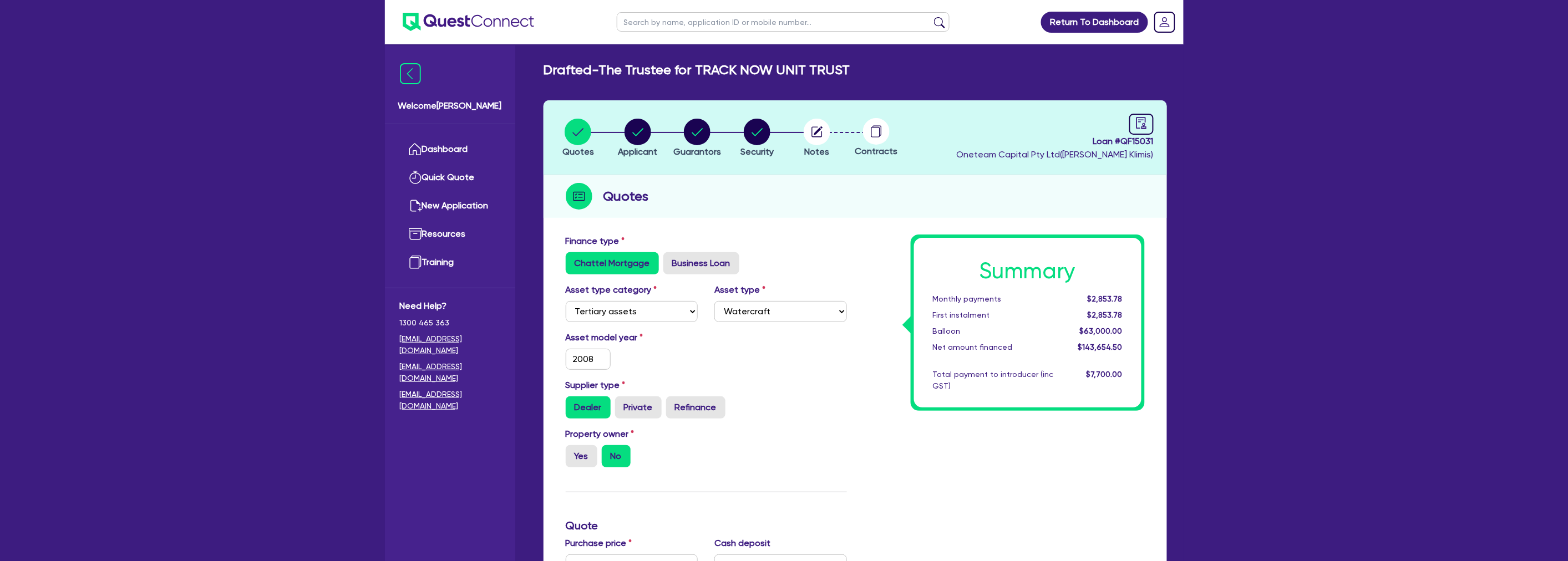
click at [834, 385] on div "Supplier type Dealer Private Refinance" at bounding box center [706, 398] width 298 height 40
click at [637, 130] on circle "button" at bounding box center [638, 132] width 26 height 26
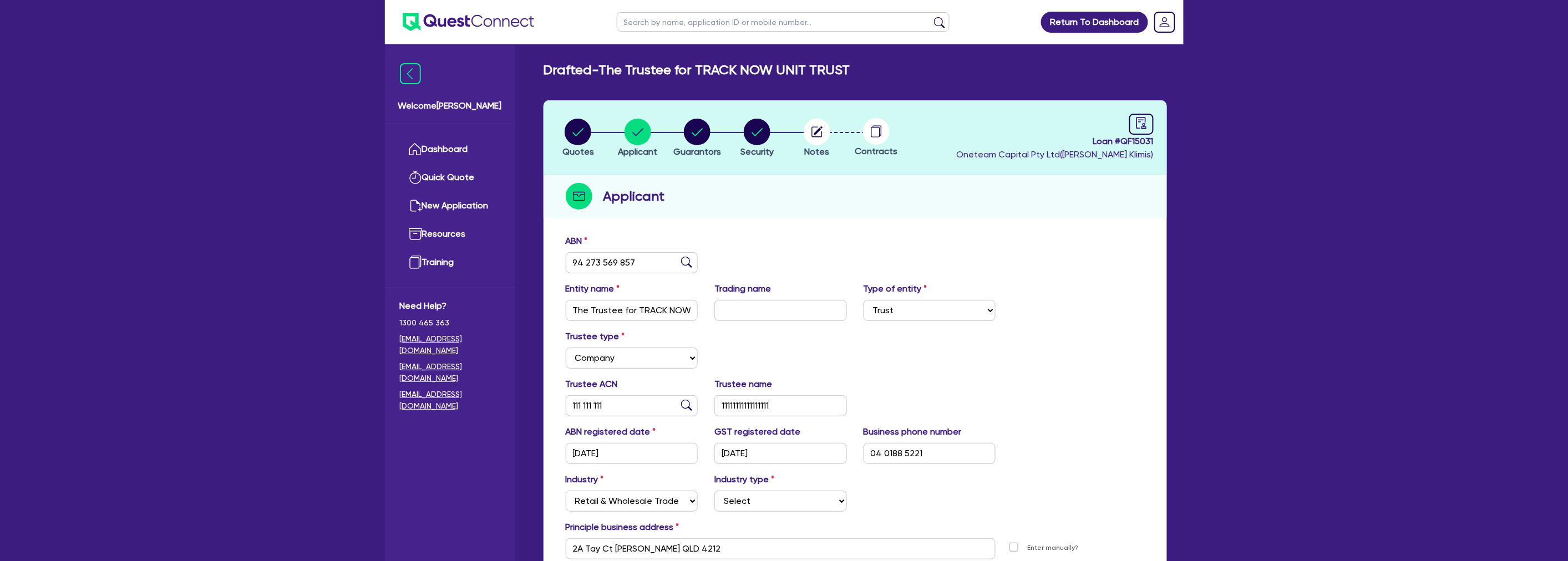
click at [899, 242] on div "ABN 94 273 569 857" at bounding box center [855, 258] width 595 height 48
click at [1140, 126] on icon "audit" at bounding box center [1141, 123] width 12 height 12
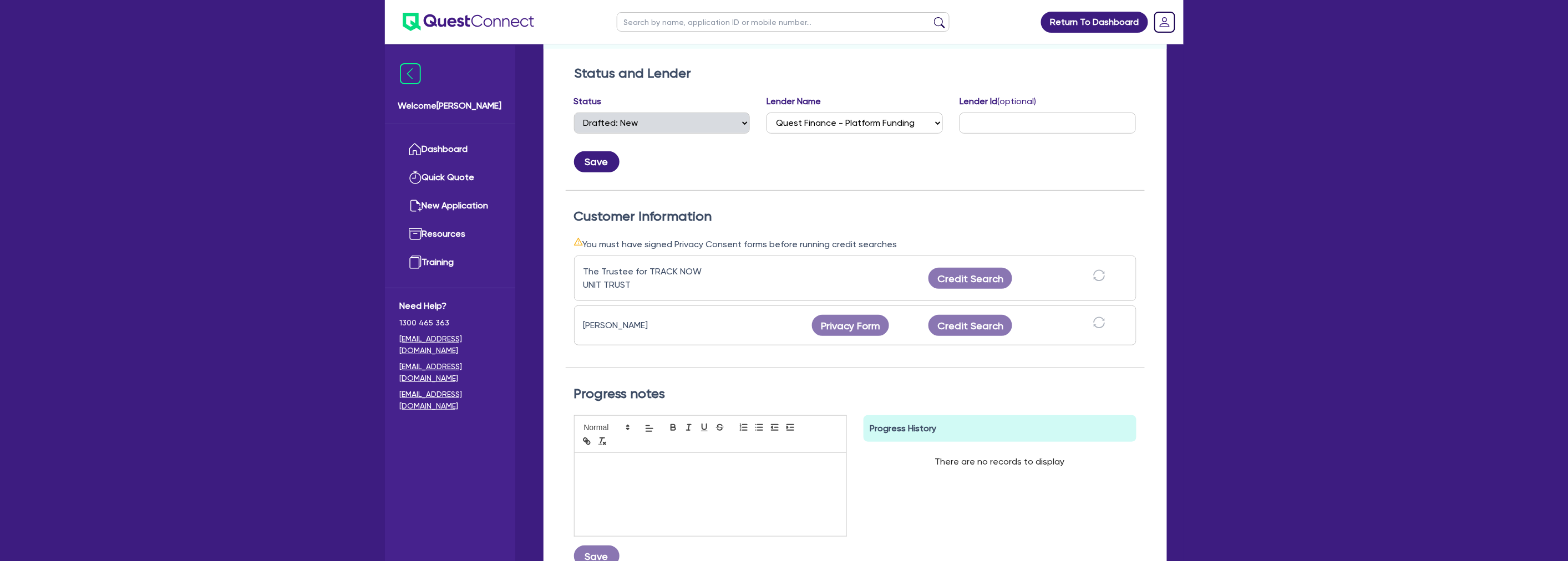
scroll to position [184, 0]
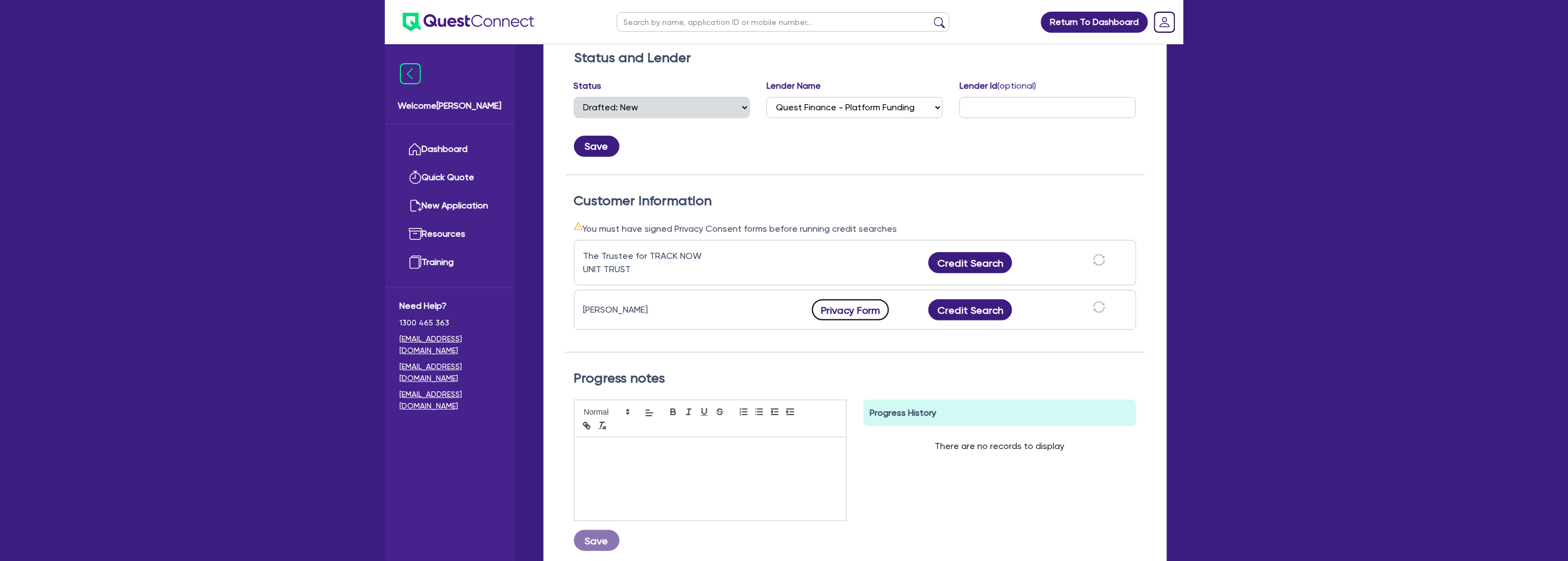
click at [864, 306] on button "Privacy Form" at bounding box center [850, 310] width 78 height 21
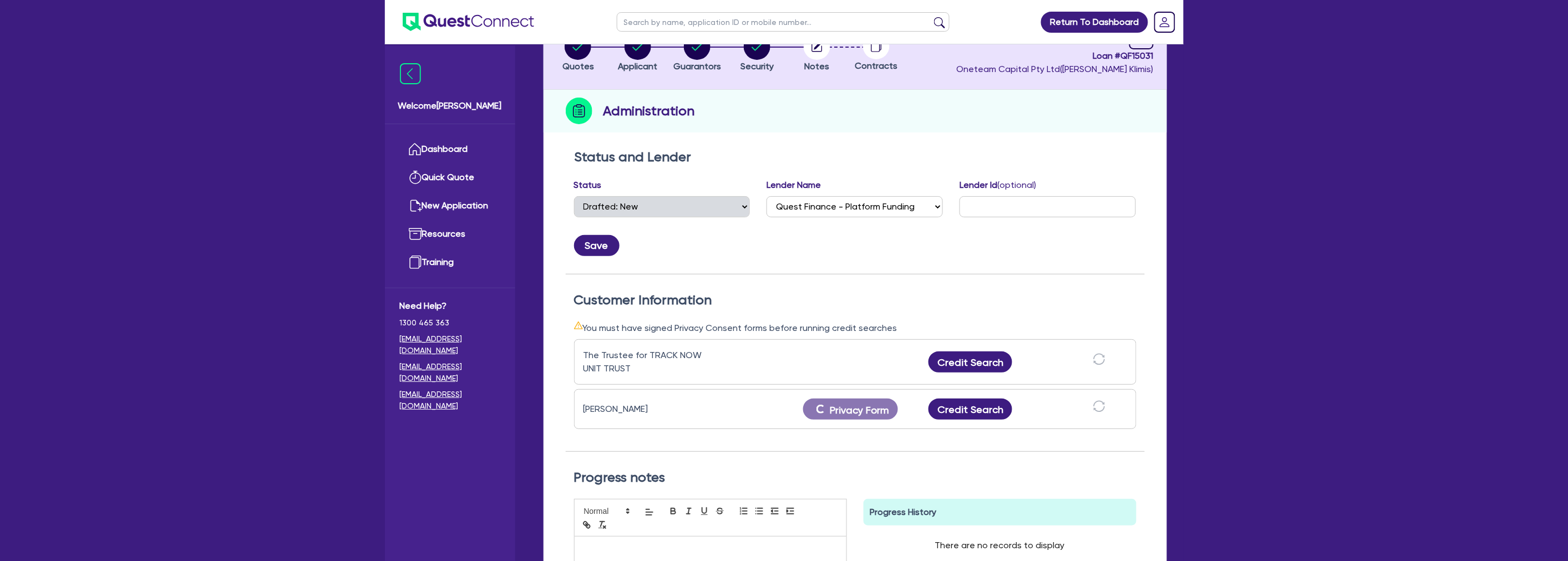
scroll to position [0, 0]
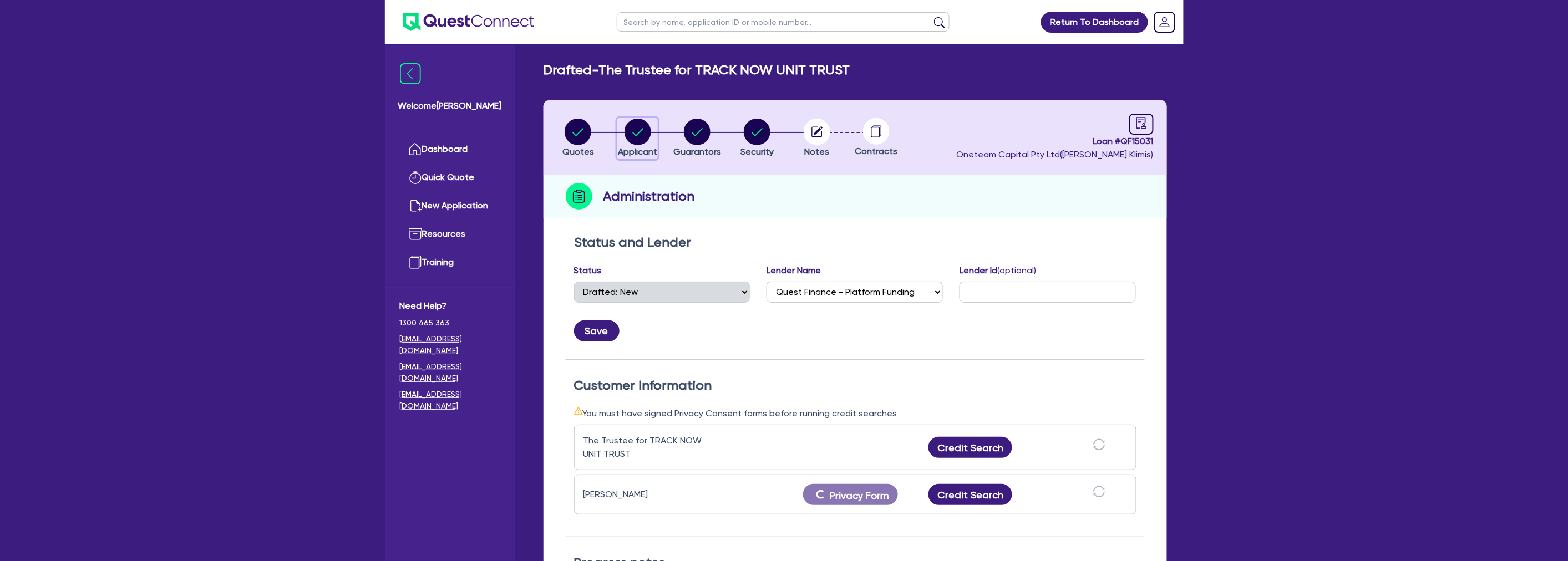
click at [633, 136] on circle "button" at bounding box center [638, 132] width 26 height 26
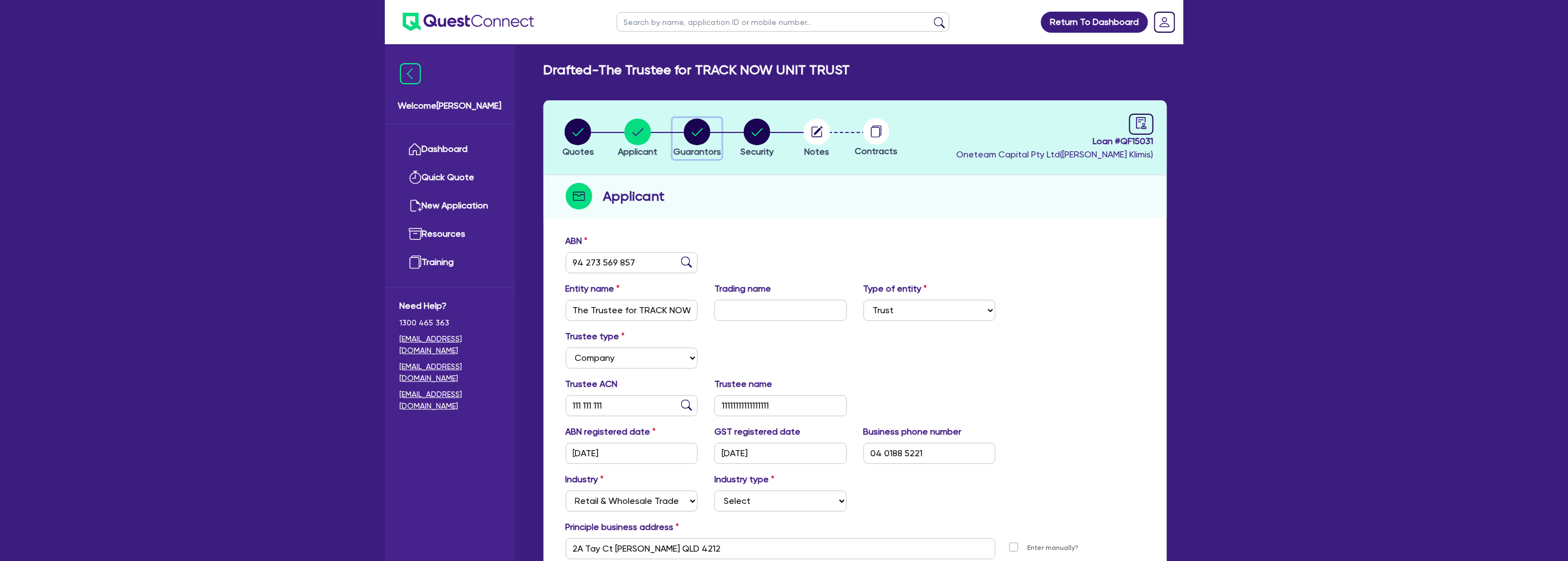
click at [709, 147] on span "Guarantors" at bounding box center [697, 152] width 48 height 11
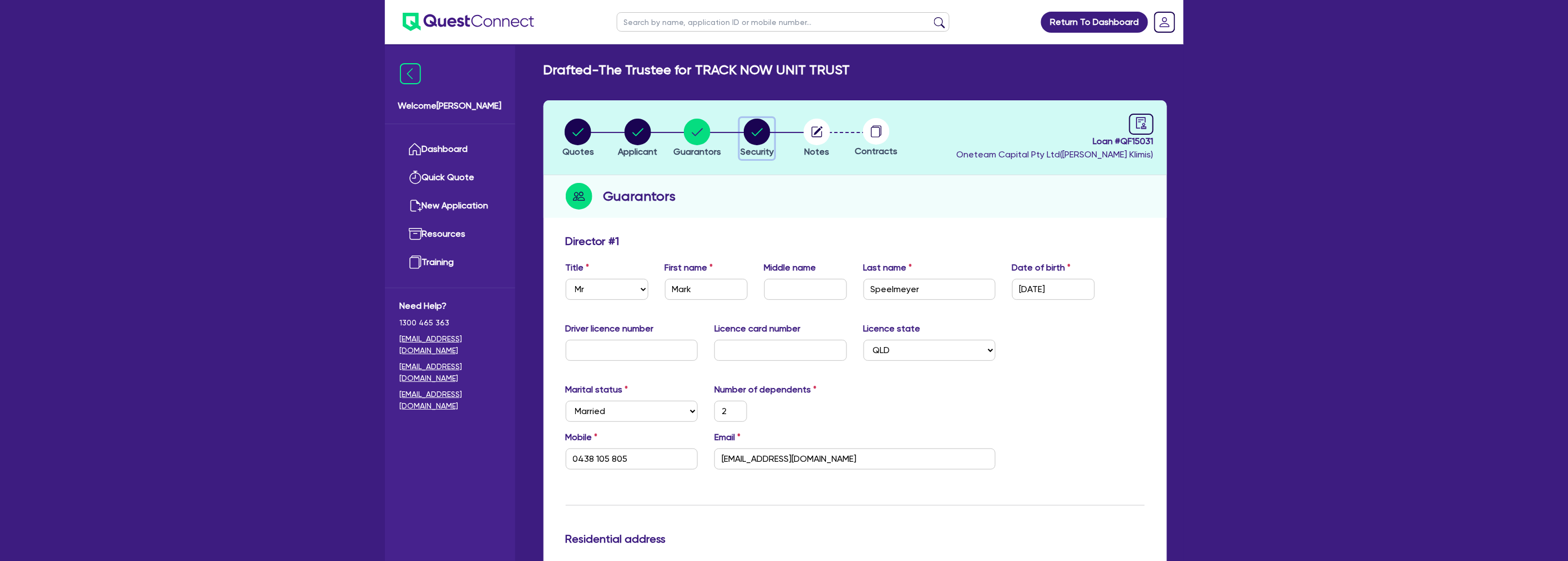
click at [761, 142] on circle "button" at bounding box center [756, 132] width 26 height 26
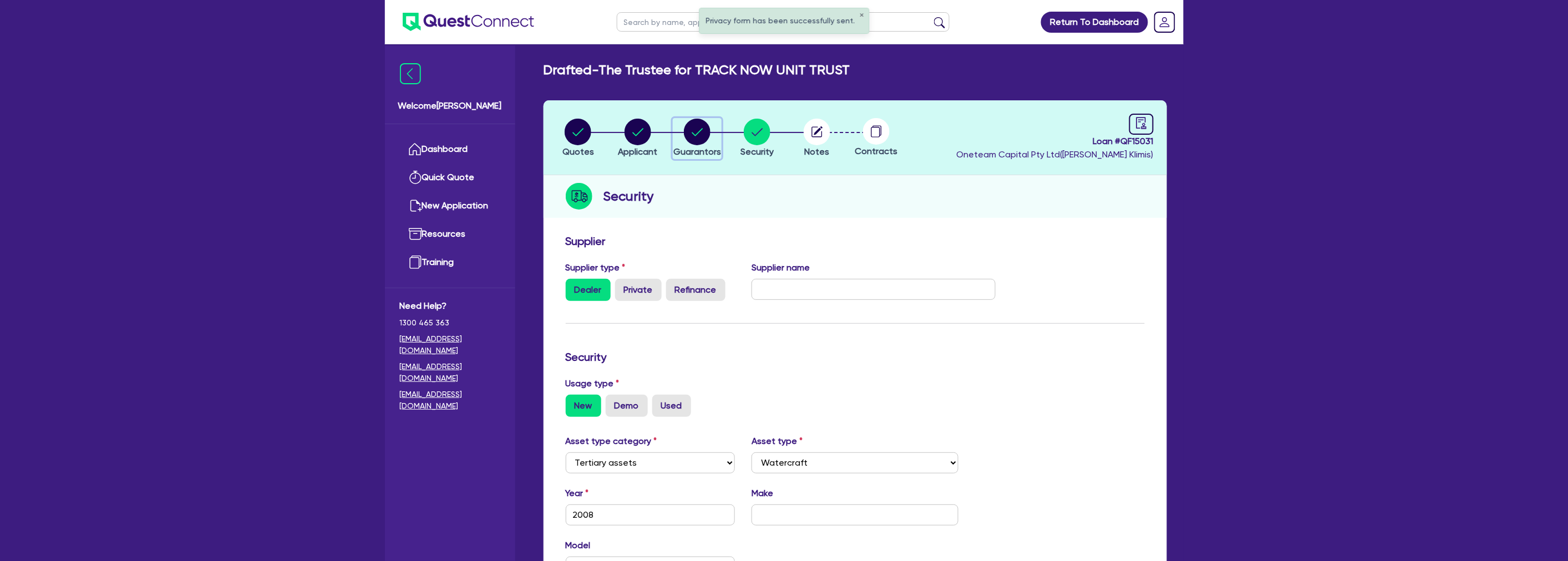
click at [682, 134] on div "button" at bounding box center [697, 132] width 48 height 26
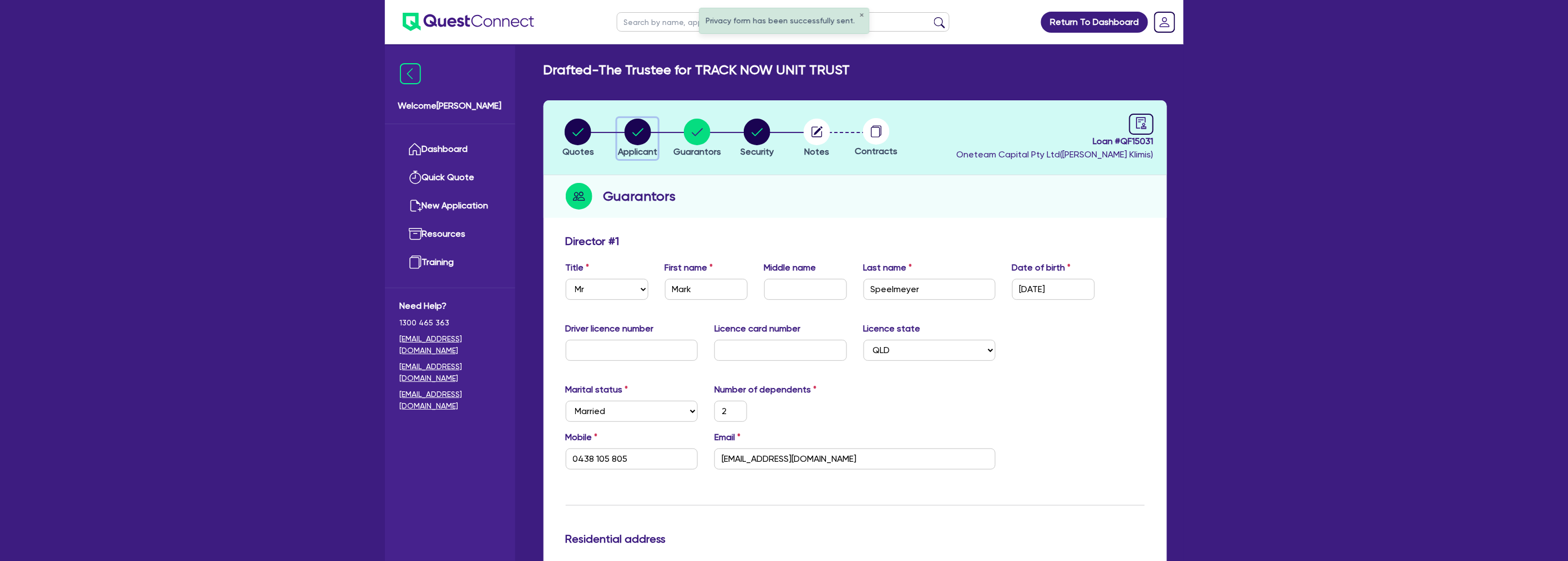
click at [632, 135] on circle "button" at bounding box center [638, 132] width 26 height 26
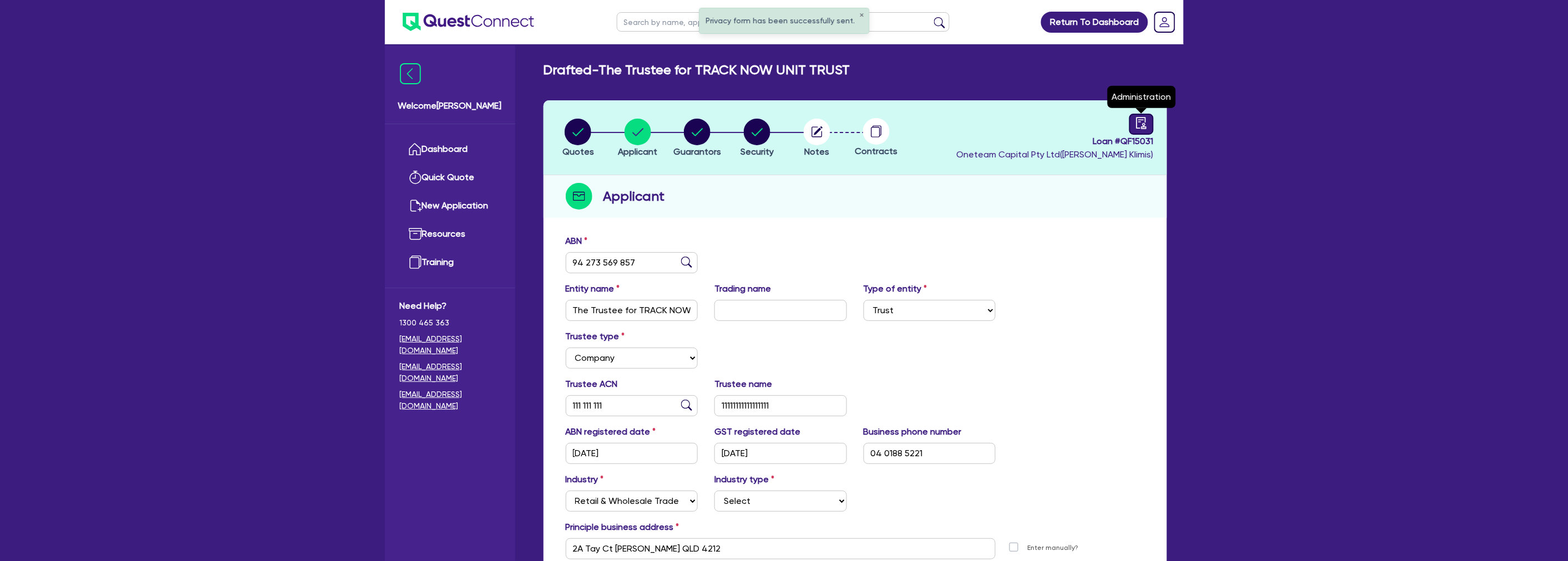
click at [1140, 119] on icon "audit" at bounding box center [1141, 123] width 12 height 12
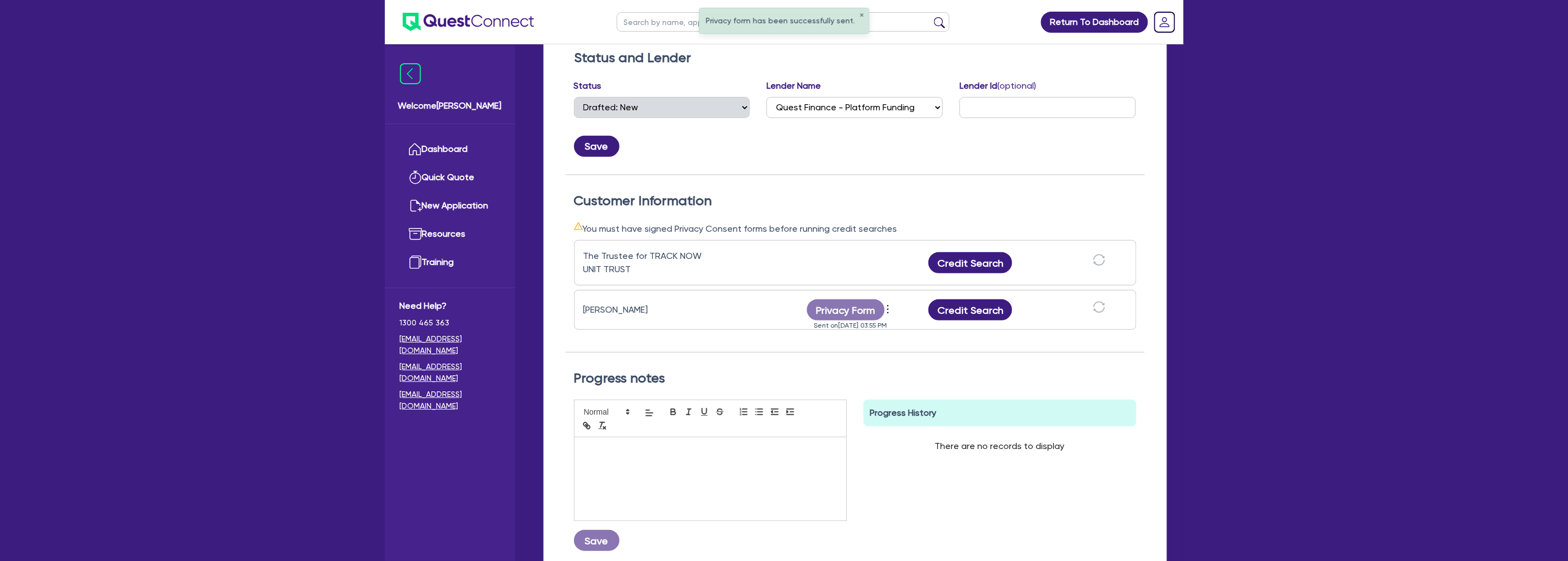
click at [1250, 242] on div "Privacy form has been successfully sent. ✕ Return To Dashboard Edit Profile Log…" at bounding box center [784, 241] width 1568 height 852
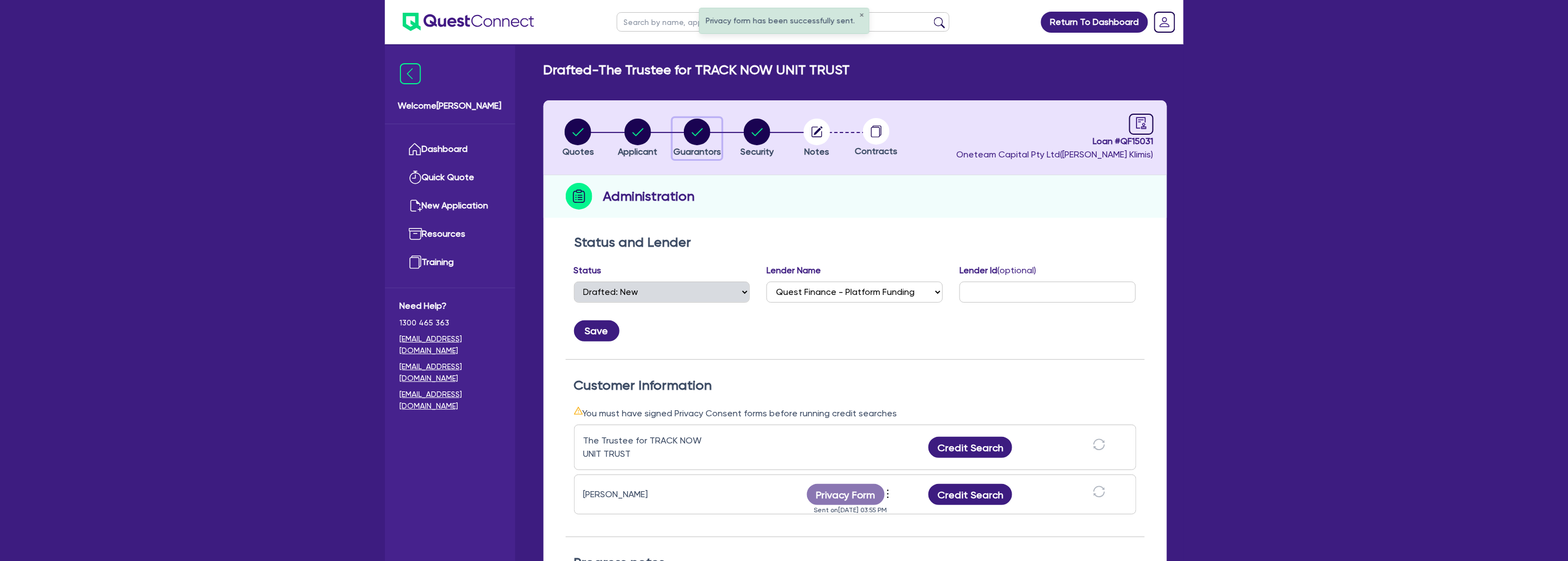
click at [685, 136] on circle "button" at bounding box center [697, 132] width 26 height 26
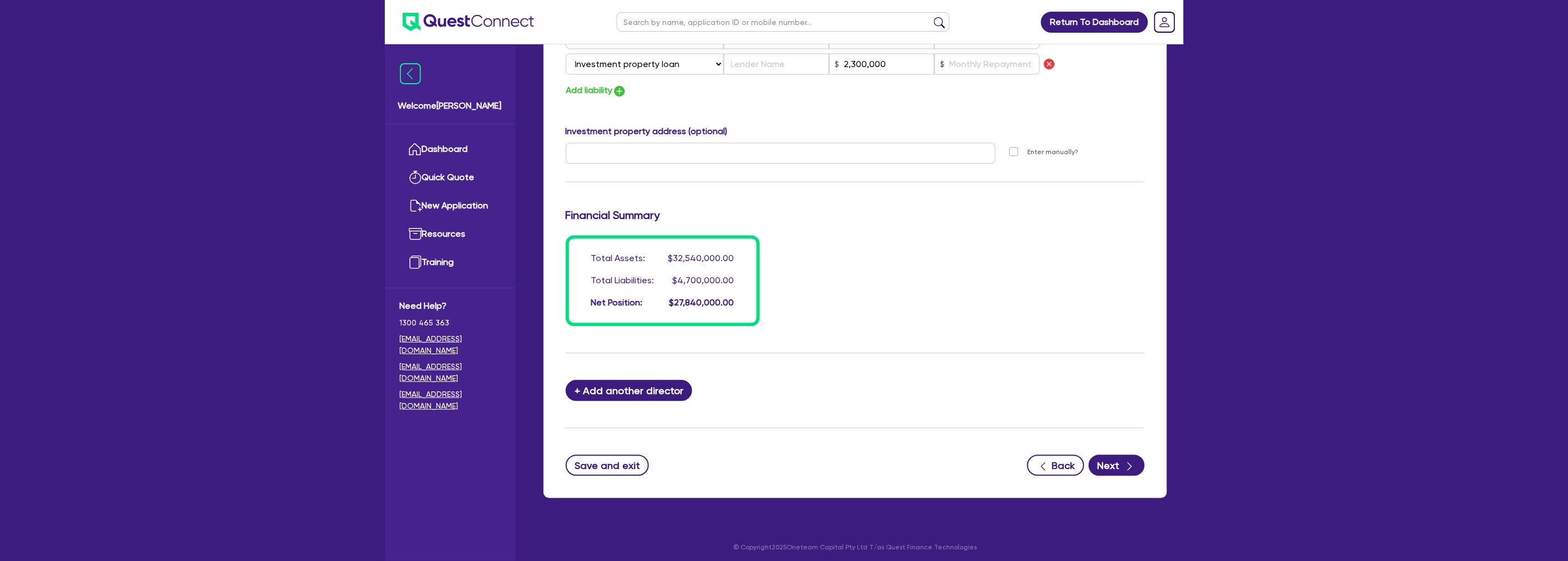
scroll to position [940, 0]
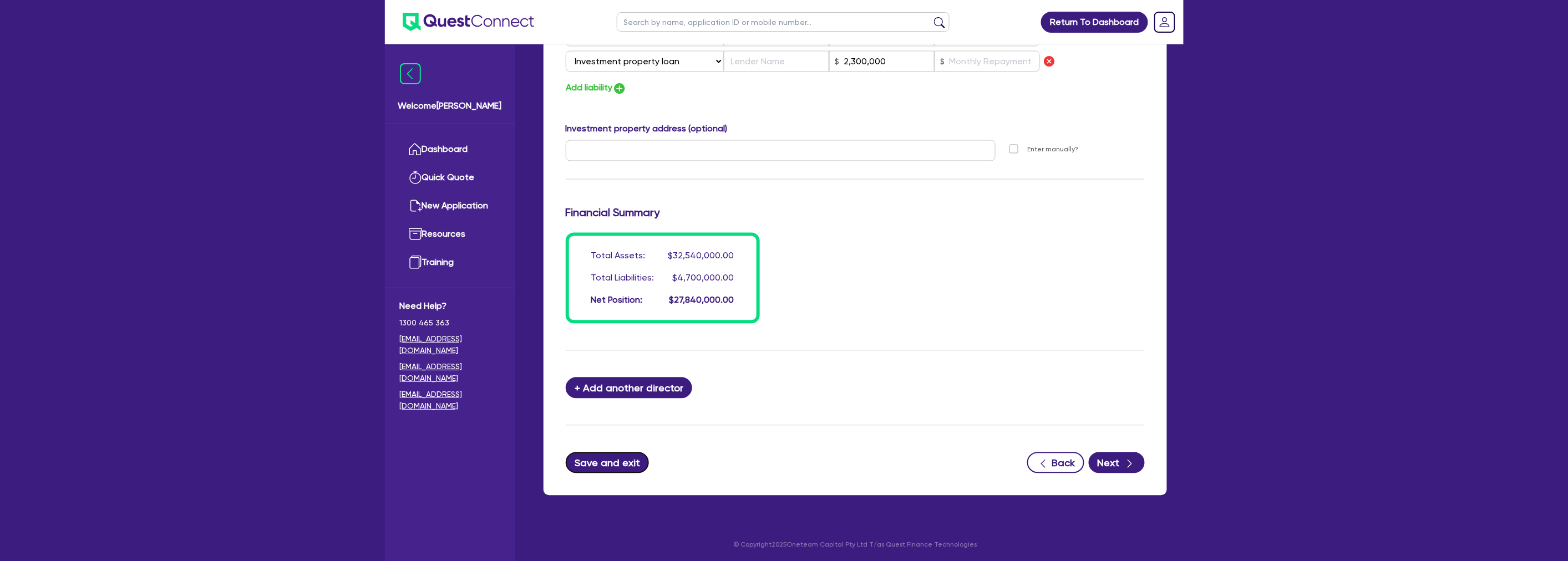
click at [608, 456] on button "Save and exit" at bounding box center [607, 463] width 84 height 21
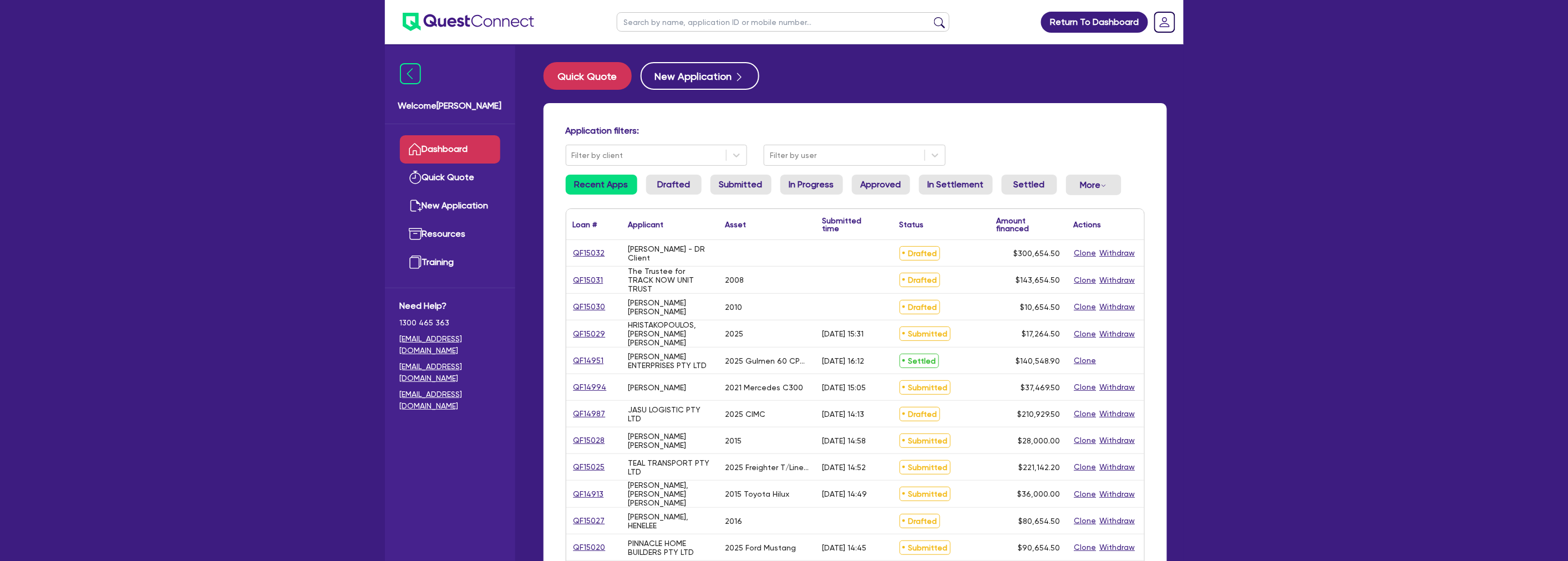
click at [1293, 209] on div "Return To Dashboard Edit Profile Logout Welcome Harry Dashboard Quick Quote New…" at bounding box center [784, 448] width 1568 height 895
click at [1228, 248] on div "Return To Dashboard Edit Profile Logout Welcome Harry Dashboard Quick Quote New…" at bounding box center [784, 448] width 1568 height 895
